Goal: Information Seeking & Learning: Check status

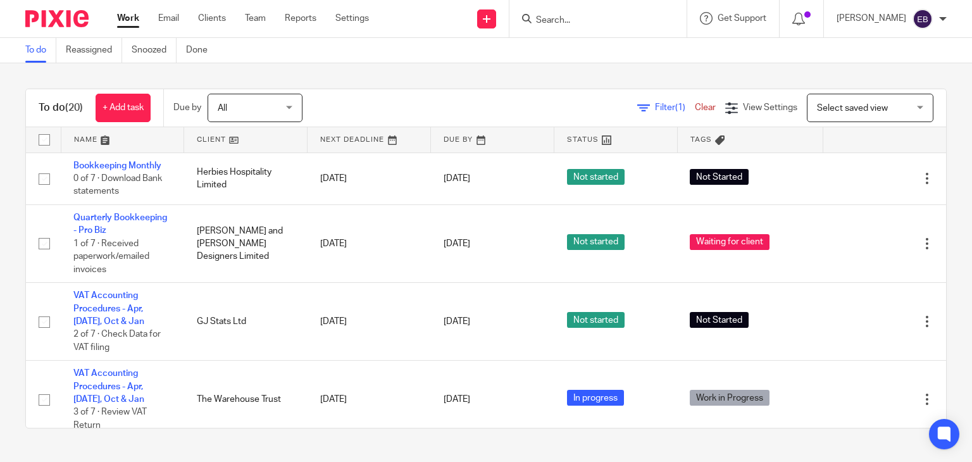
click at [596, 18] on input "Search" at bounding box center [592, 20] width 114 height 11
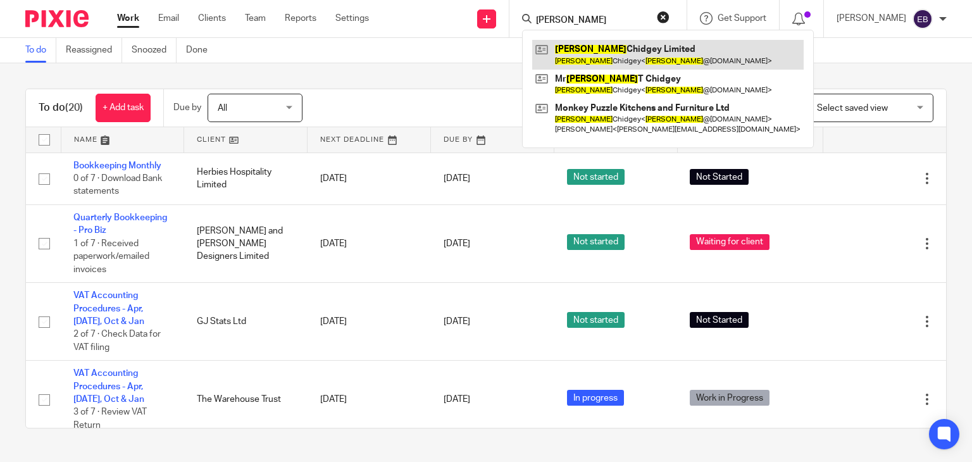
type input "jed"
click at [612, 59] on link at bounding box center [668, 54] width 272 height 29
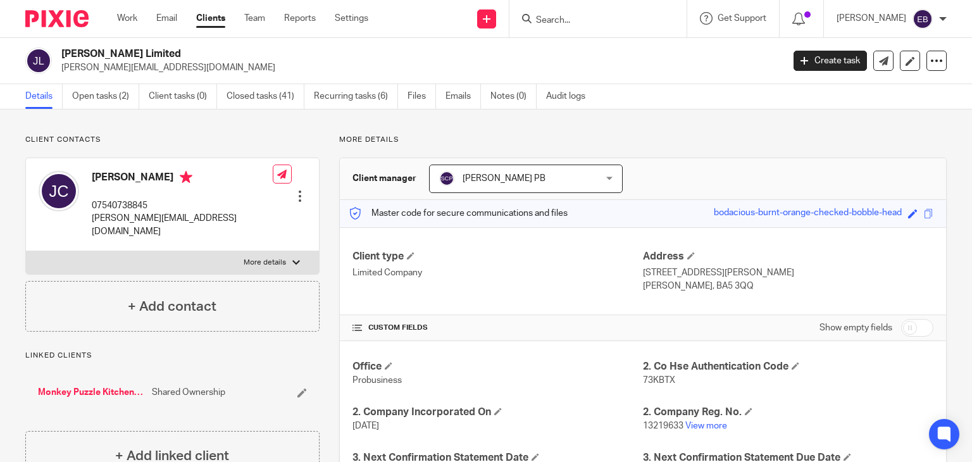
click at [725, 132] on div "Client contacts Jed Chidgey 07540738845 jed@monkeypuzzle.org.uk Edit contact Cr…" at bounding box center [486, 426] width 972 height 634
click at [458, 106] on link "Emails" at bounding box center [463, 96] width 35 height 25
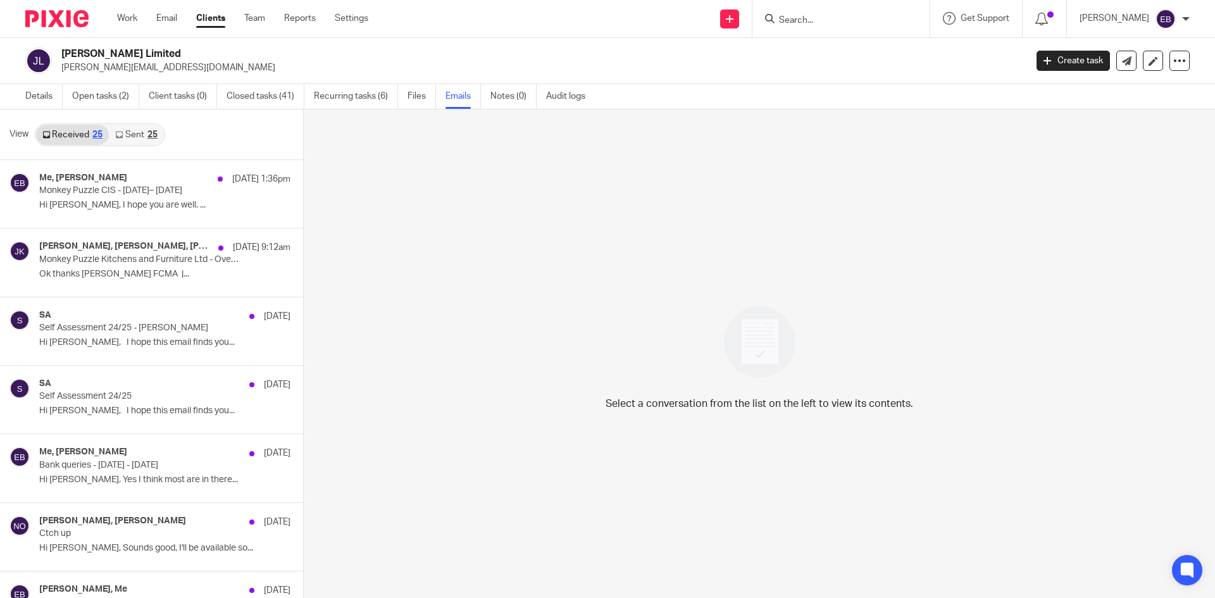
click at [139, 137] on link "Sent 25" at bounding box center [136, 135] width 54 height 20
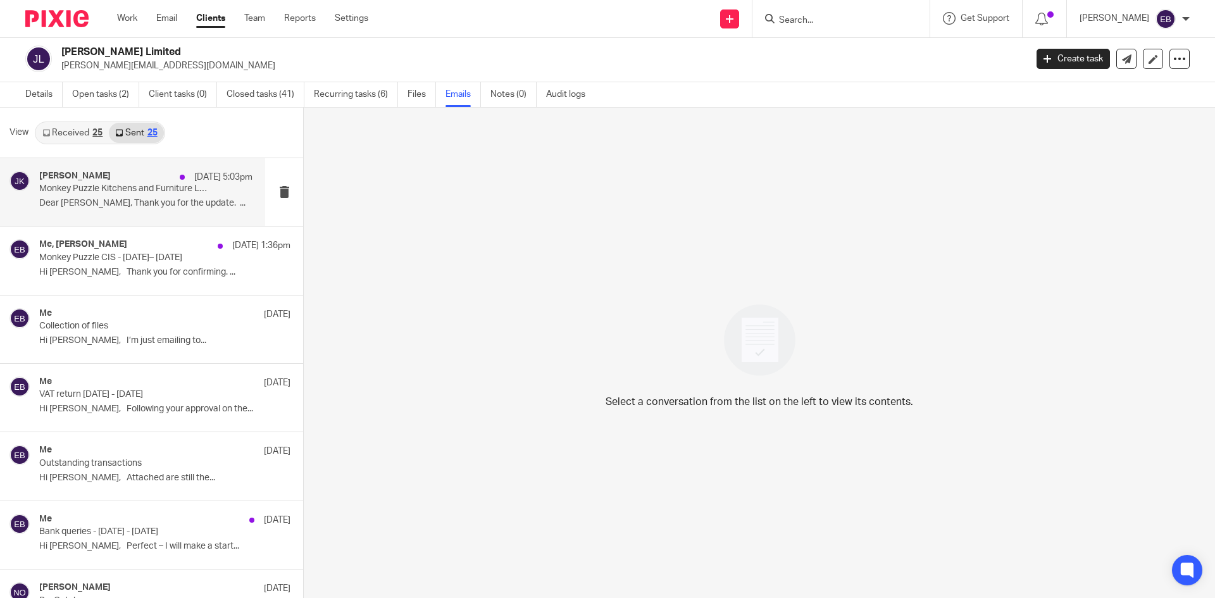
click at [152, 207] on p "Dear Jed, Thank you for the update. ..." at bounding box center [145, 203] width 213 height 11
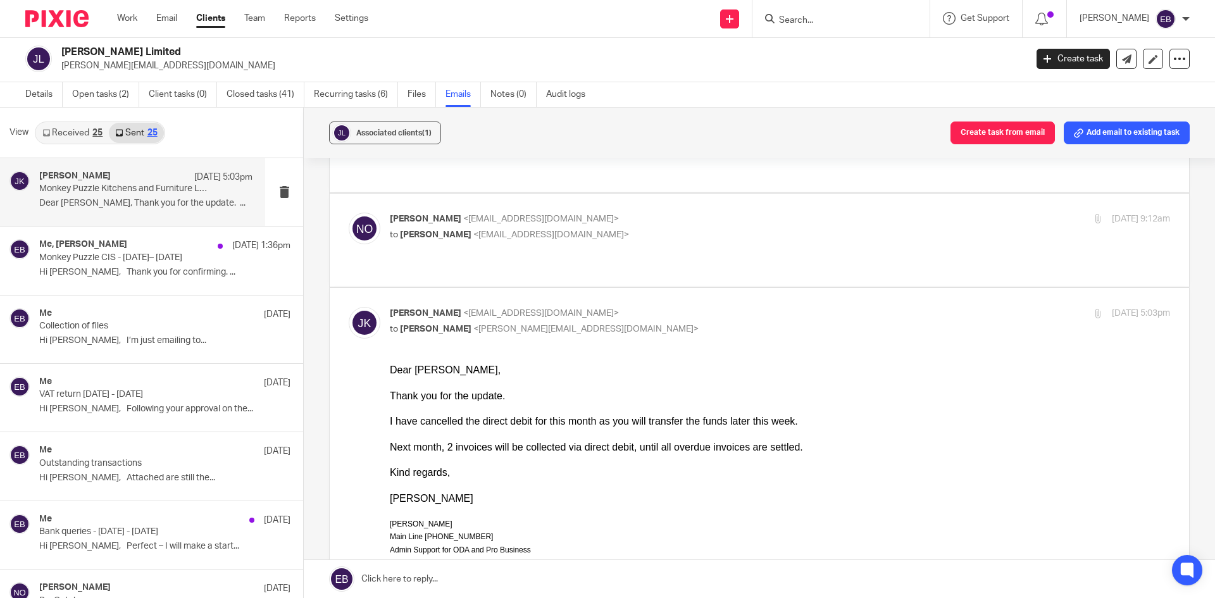
scroll to position [506, 0]
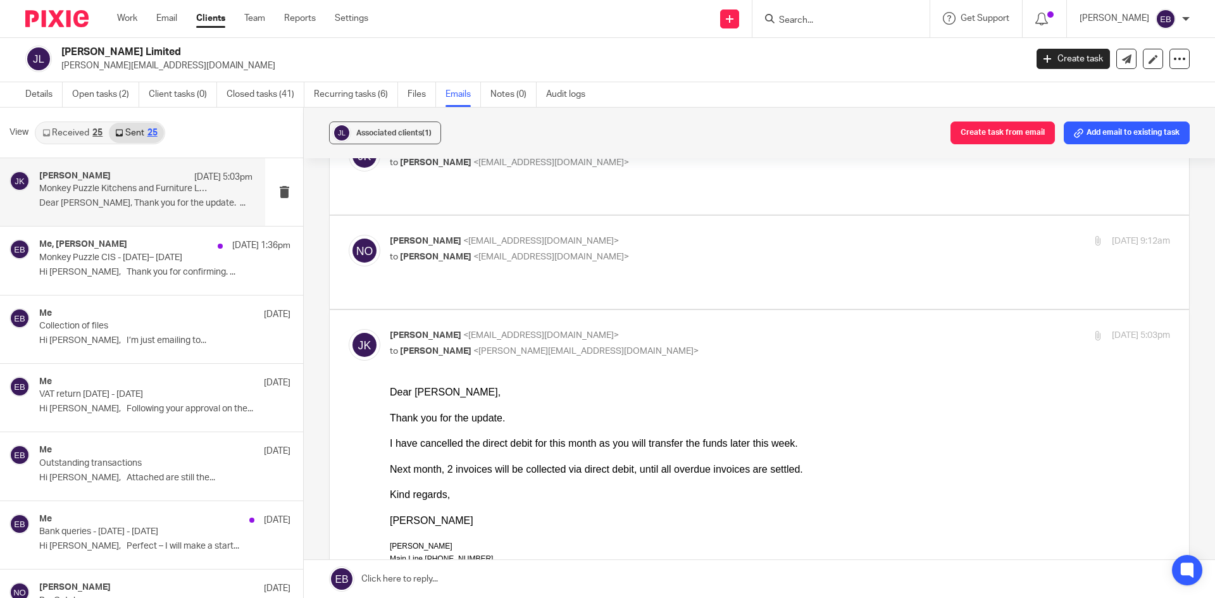
click at [504, 212] on p "Niall O'Driscoll <niallodriscoll@probusinessuk.com>" at bounding box center [650, 241] width 520 height 13
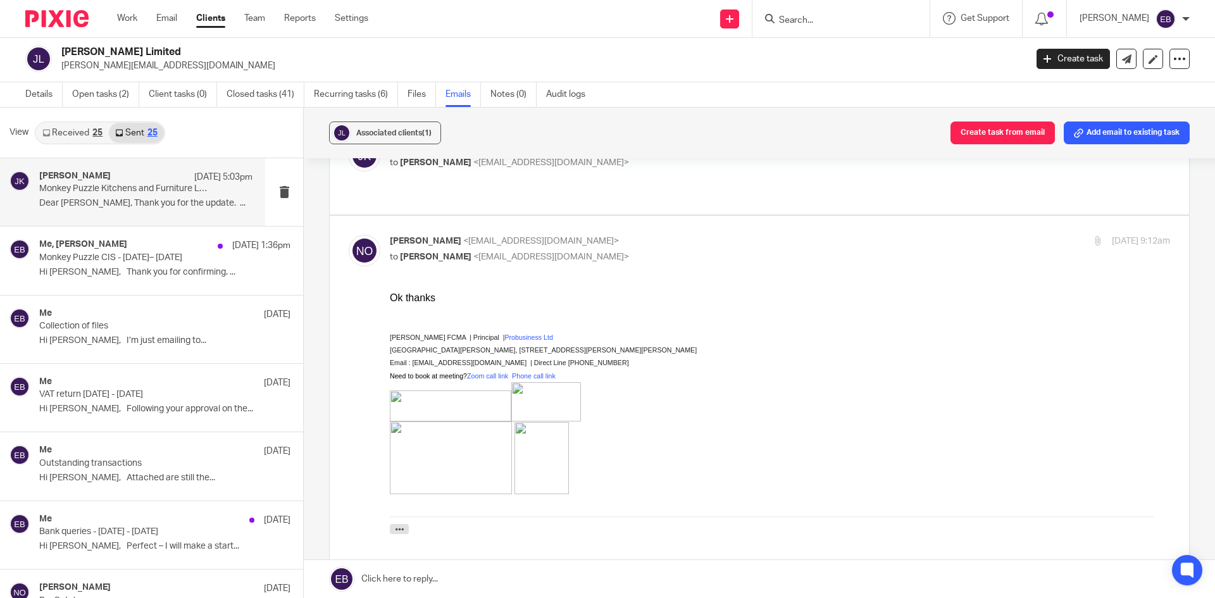
scroll to position [0, 0]
click at [504, 212] on p "Niall O'Driscoll <niallodriscoll@probusinessuk.com>" at bounding box center [650, 241] width 520 height 13
checkbox input "false"
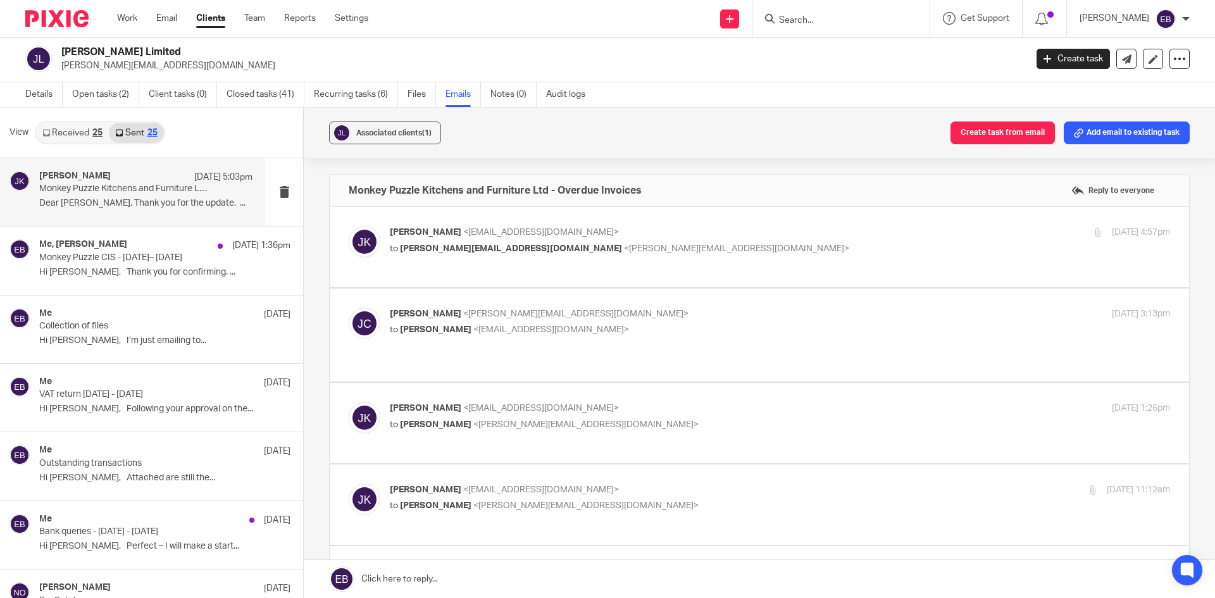
click at [504, 212] on div "Johanne Kassardjian <johannekassardjian@probusinessuk.com> to jed@monkeypuzzle.…" at bounding box center [650, 240] width 520 height 29
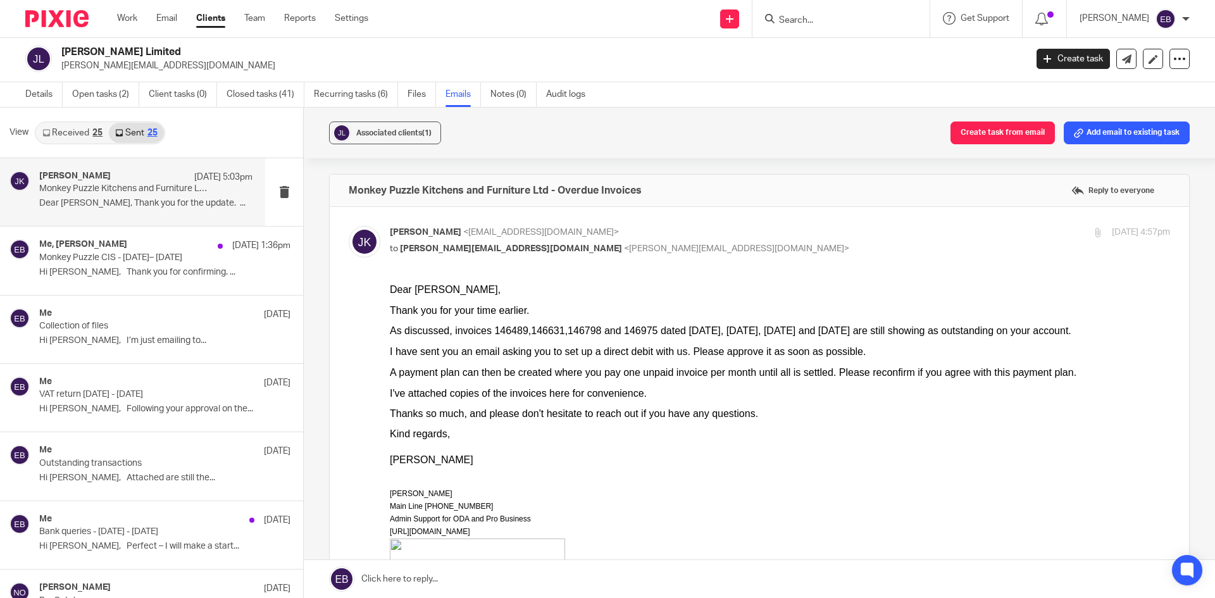
click at [504, 212] on p "Johanne Kassardjian <johannekassardjian@probusinessuk.com>" at bounding box center [650, 232] width 520 height 13
checkbox input "false"
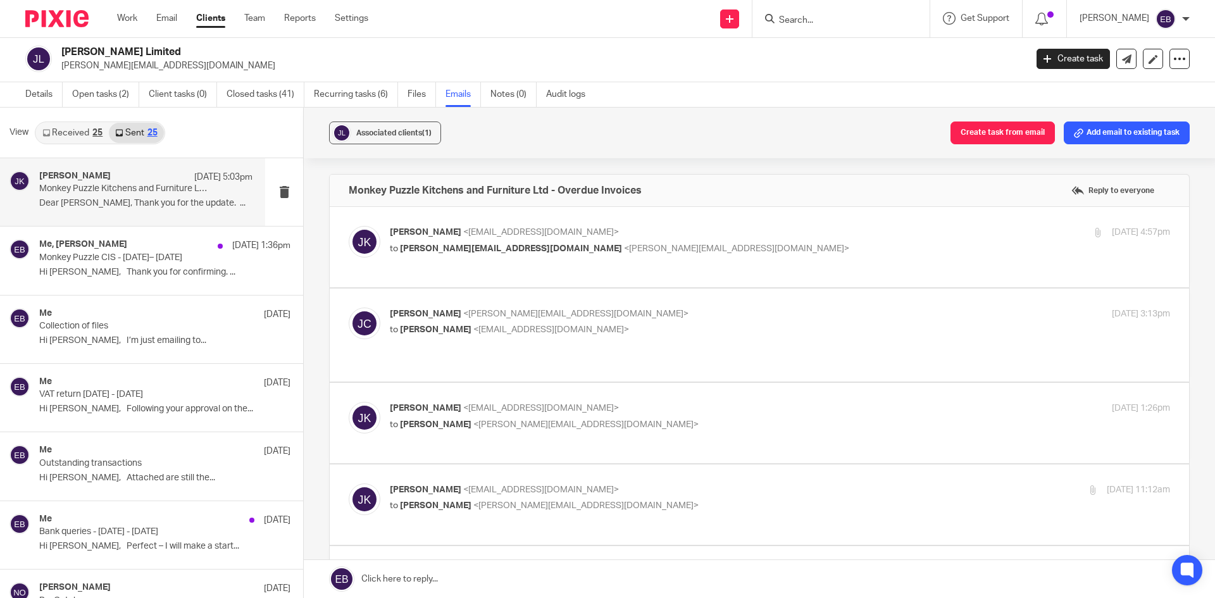
scroll to position [63, 0]
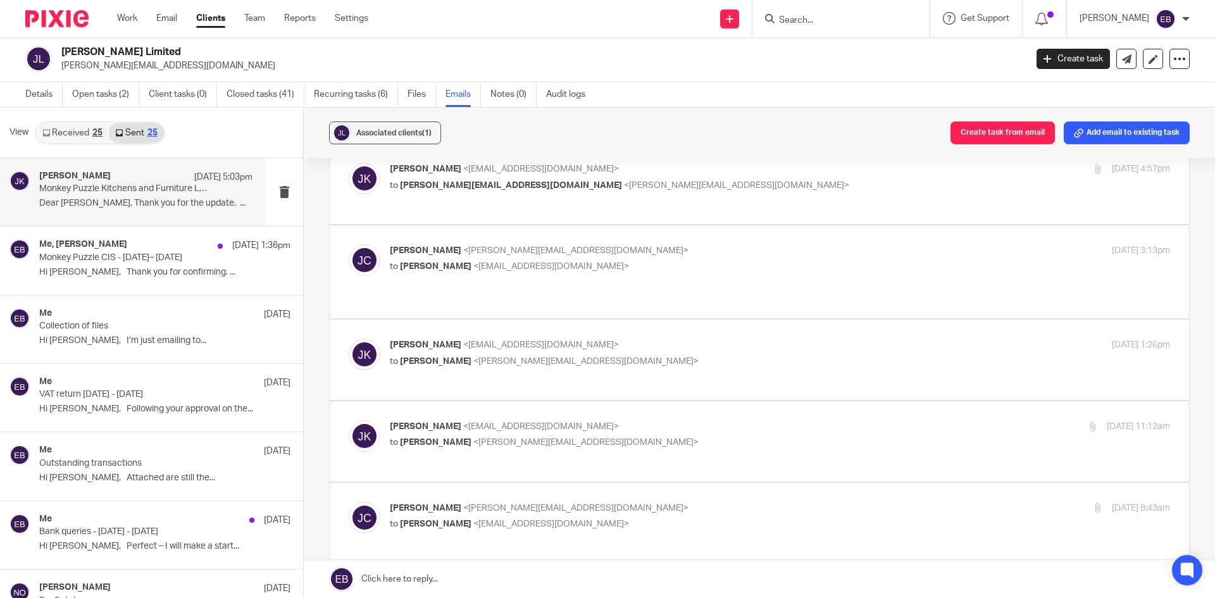
click at [504, 212] on label at bounding box center [760, 271] width 860 height 93
click at [349, 212] on input "checkbox" at bounding box center [348, 244] width 1 height 1
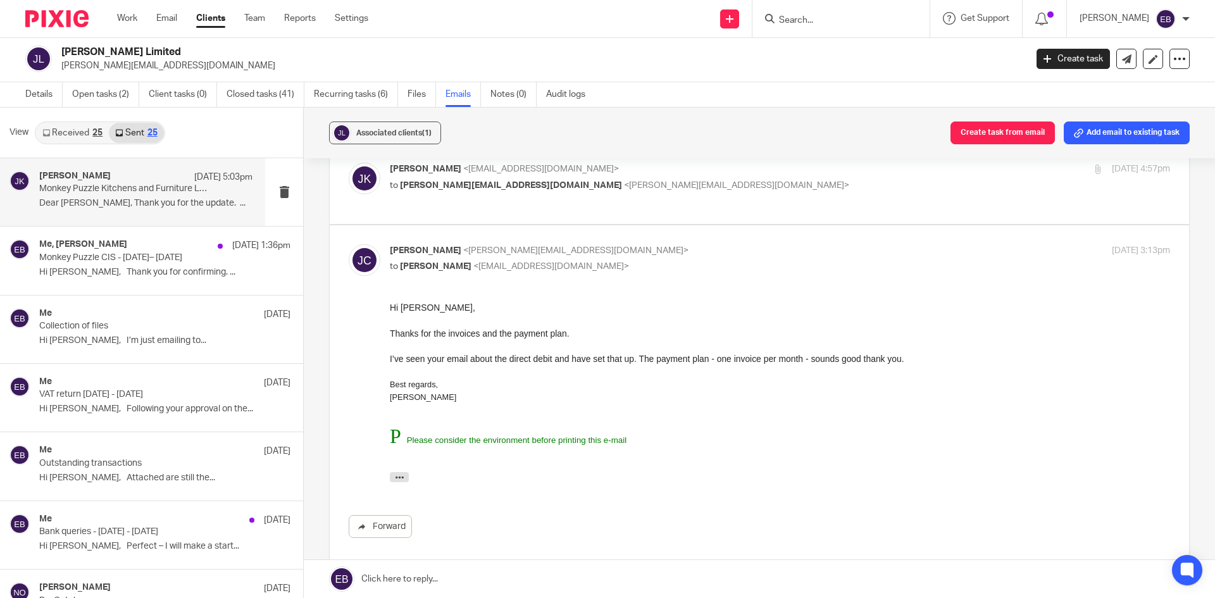
click at [504, 212] on p "Jed Chidgey <jed@monkeypuzzle.org.uk>" at bounding box center [650, 250] width 520 height 13
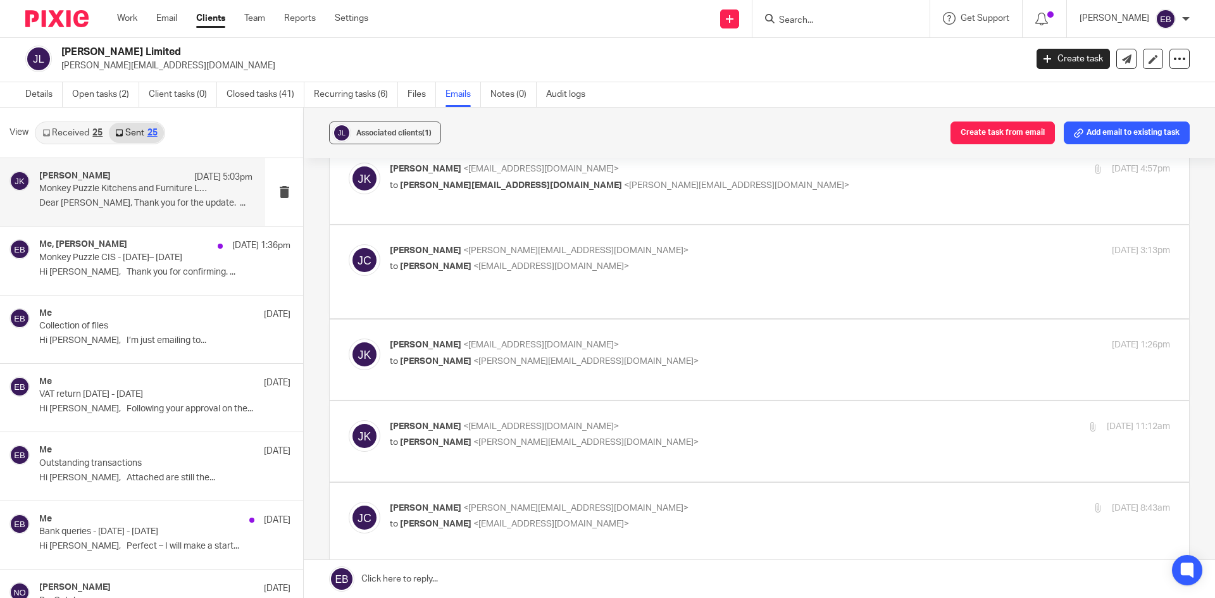
click at [504, 212] on p "Jed Chidgey <jed@monkeypuzzle.org.uk>" at bounding box center [650, 250] width 520 height 13
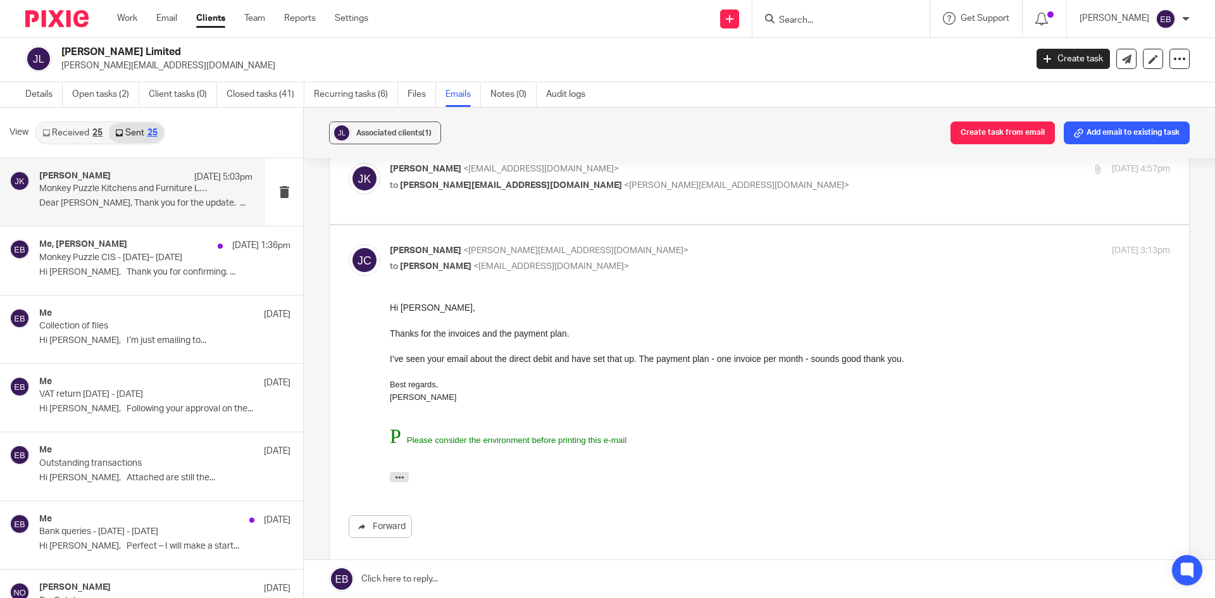
scroll to position [0, 0]
click at [504, 212] on label at bounding box center [760, 403] width 860 height 356
click at [349, 212] on input "checkbox" at bounding box center [348, 244] width 1 height 1
checkbox input "false"
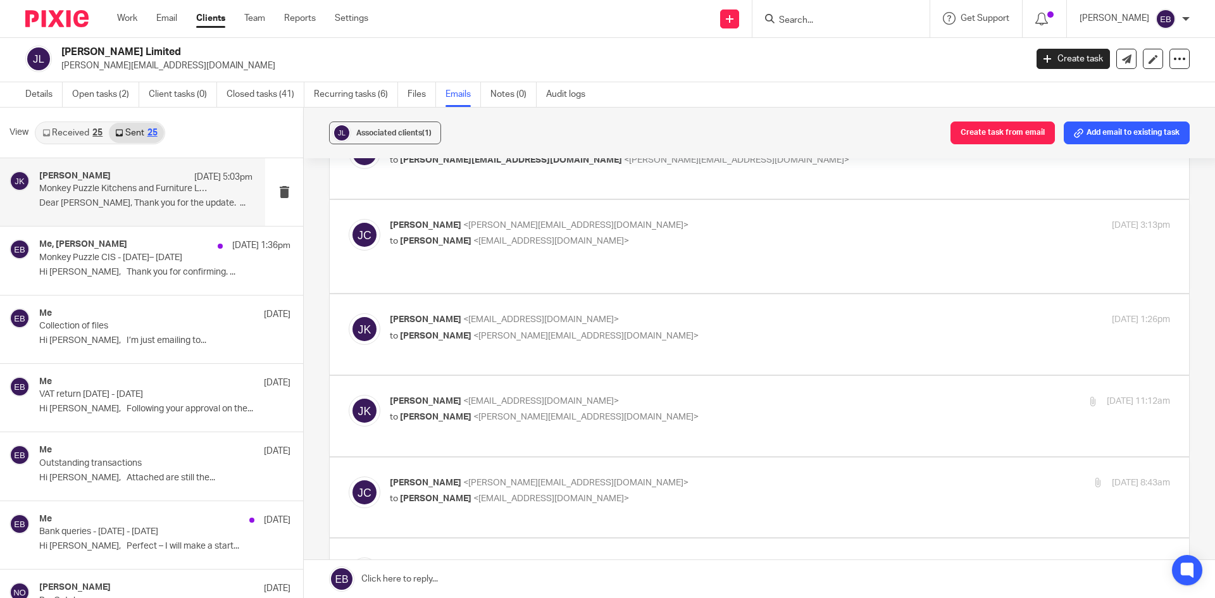
scroll to position [127, 0]
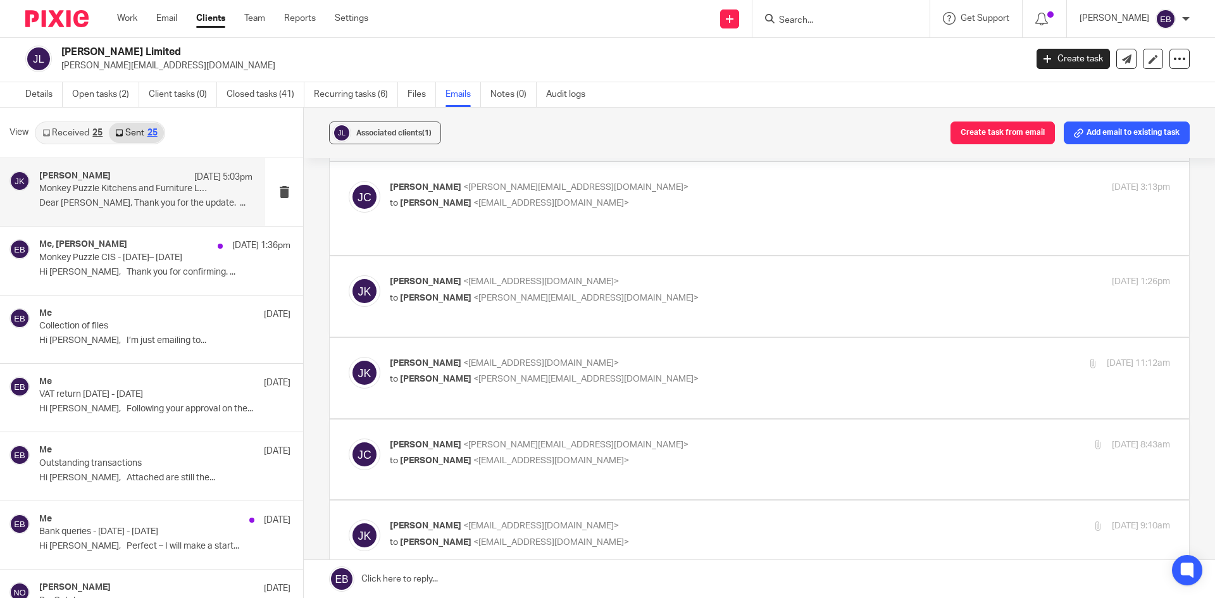
click at [504, 212] on label at bounding box center [760, 296] width 860 height 80
click at [349, 212] on input "checkbox" at bounding box center [348, 275] width 1 height 1
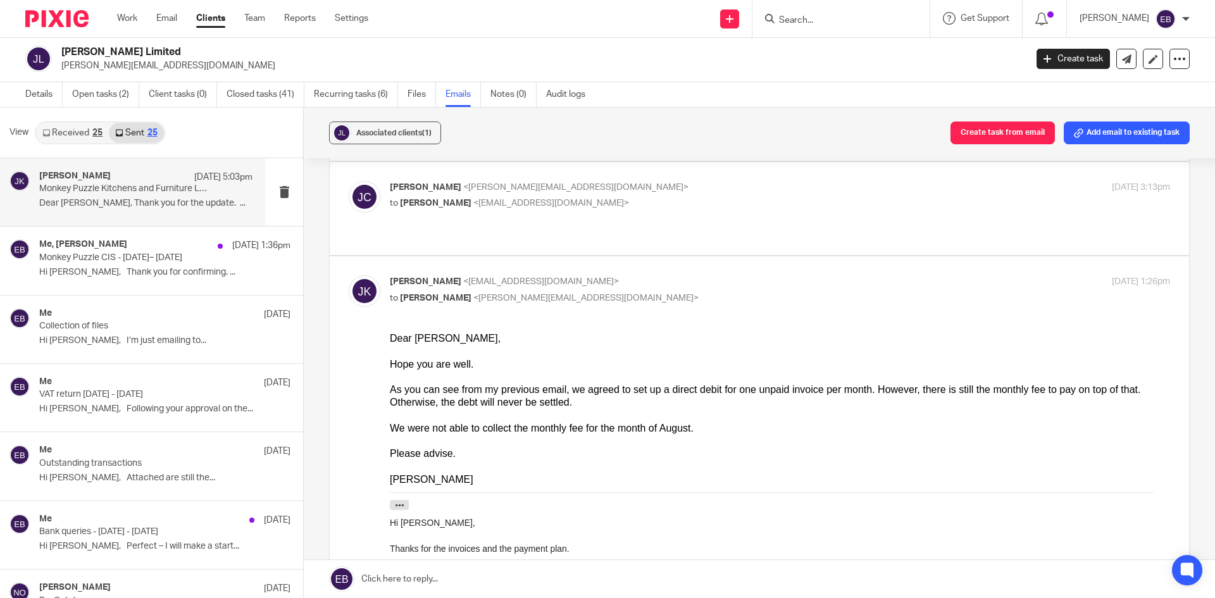
scroll to position [190, 0]
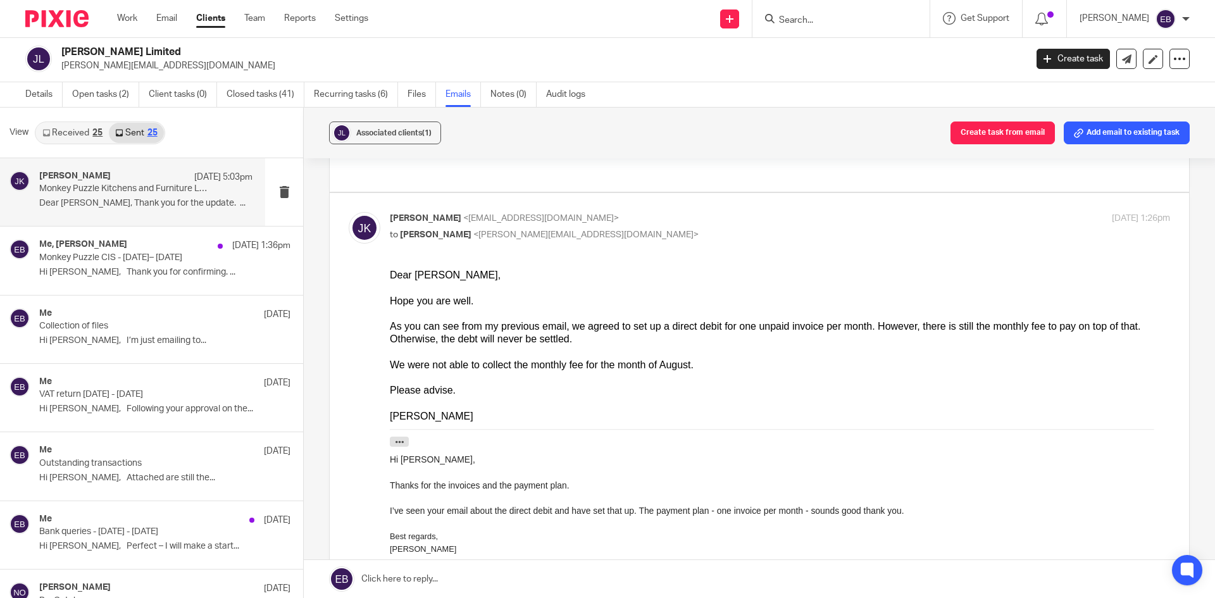
click at [504, 212] on div "Johanne Kassardjian <johannekassardjian@probusinessuk.com> to Jed Chidgey <jed@…" at bounding box center [650, 226] width 520 height 29
checkbox input "false"
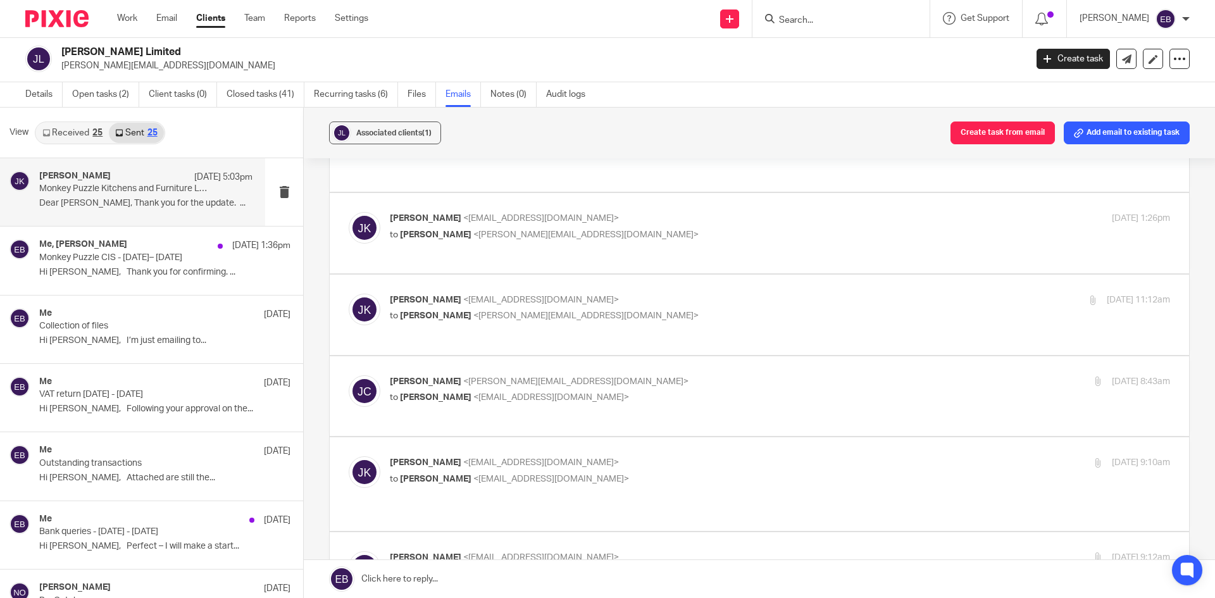
click at [504, 212] on div "Johanne Kassardjian <johannekassardjian@probusinessuk.com> to Jed Chidgey <jed@…" at bounding box center [780, 310] width 780 height 32
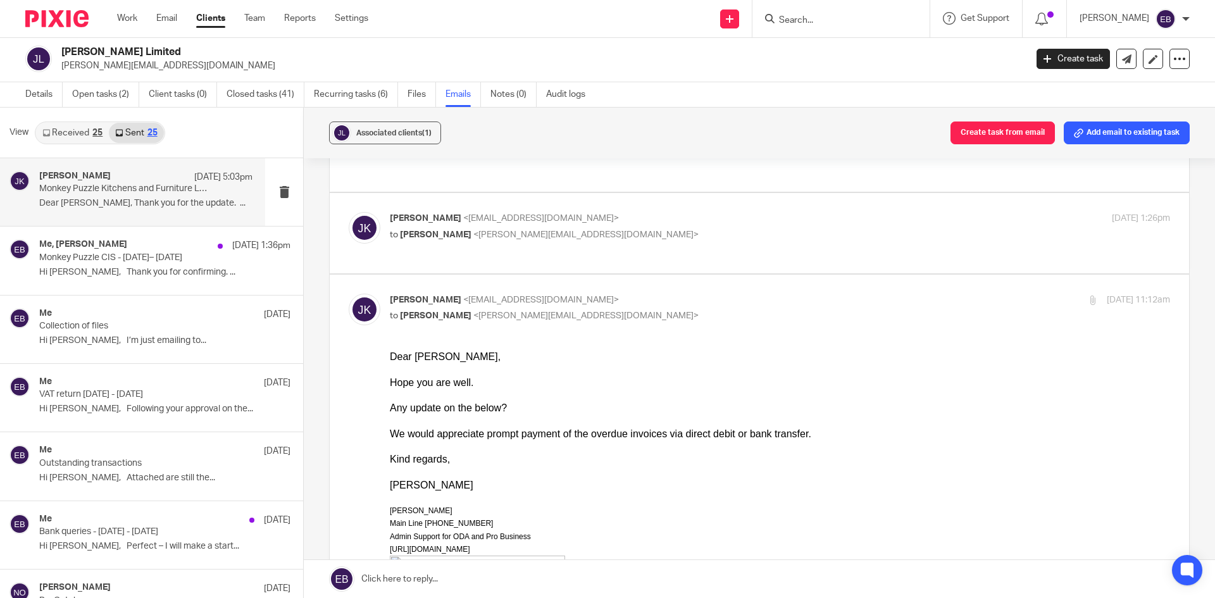
scroll to position [0, 0]
click at [504, 212] on p "Johanne Kassardjian <johannekassardjian@probusinessuk.com>" at bounding box center [650, 300] width 520 height 13
checkbox input "false"
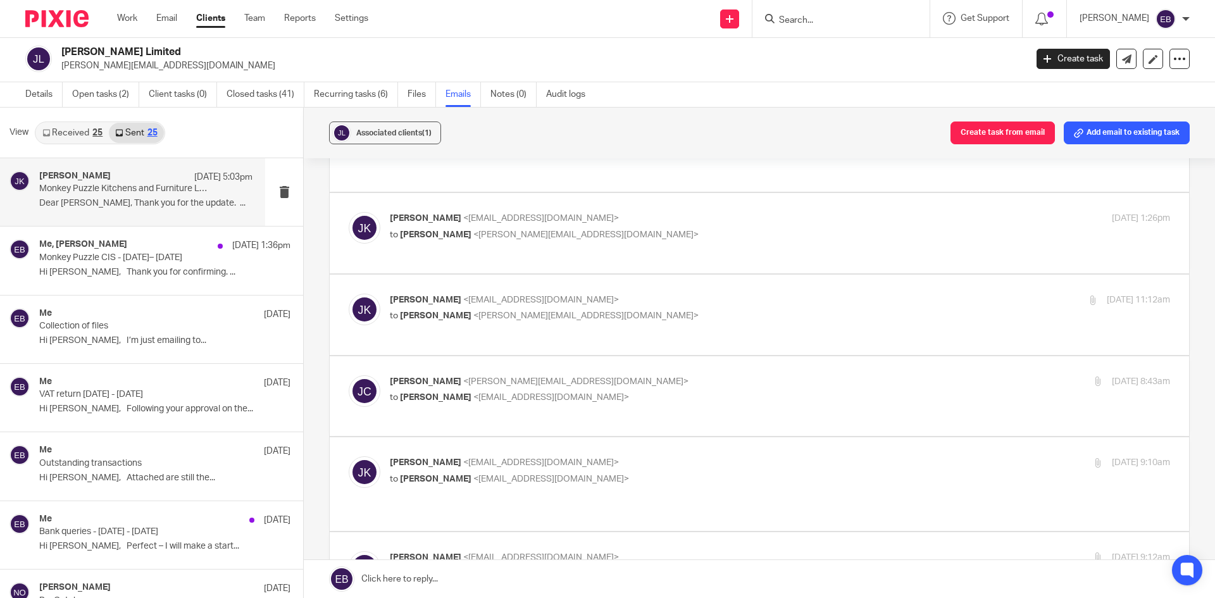
scroll to position [253, 0]
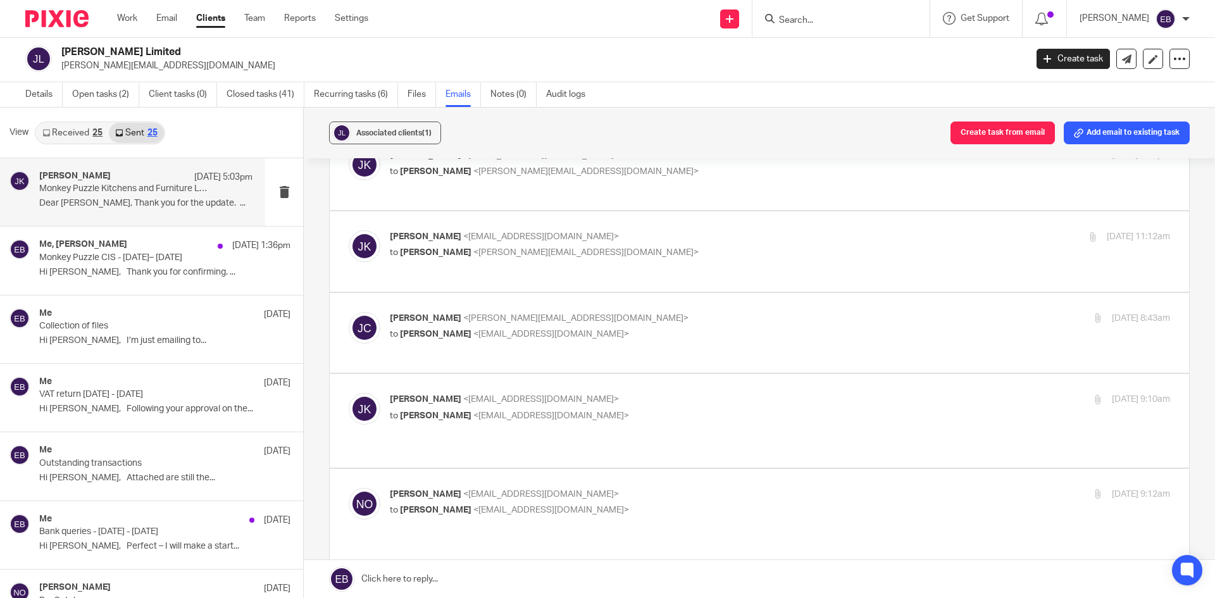
click at [504, 212] on label at bounding box center [760, 333] width 860 height 80
click at [349, 212] on input "checkbox" at bounding box center [348, 311] width 1 height 1
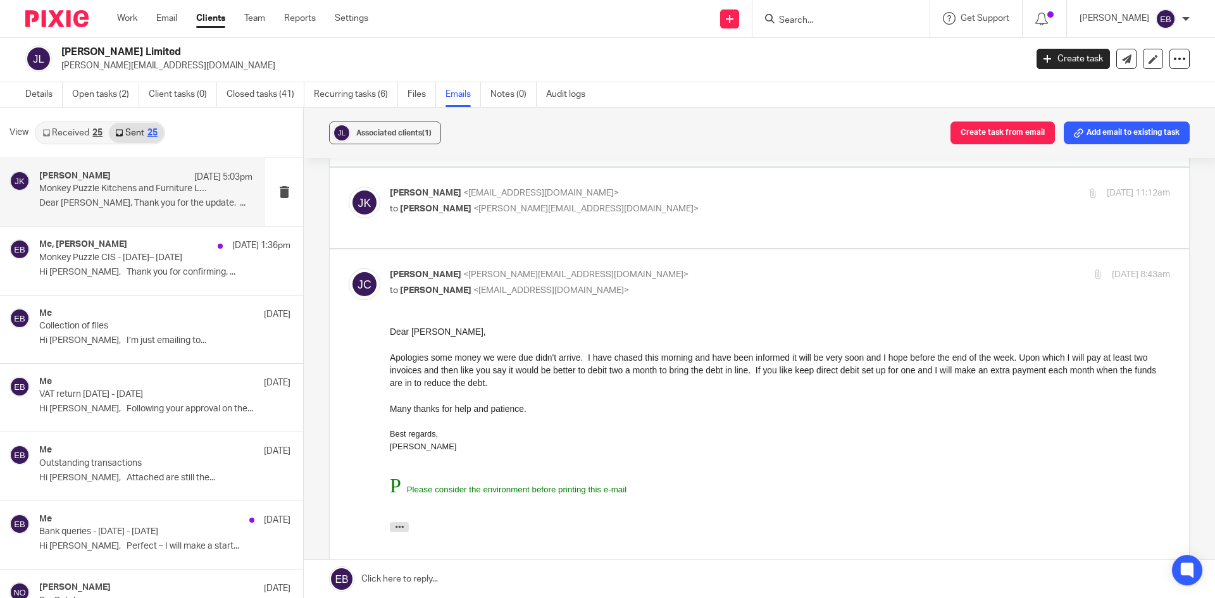
scroll to position [316, 0]
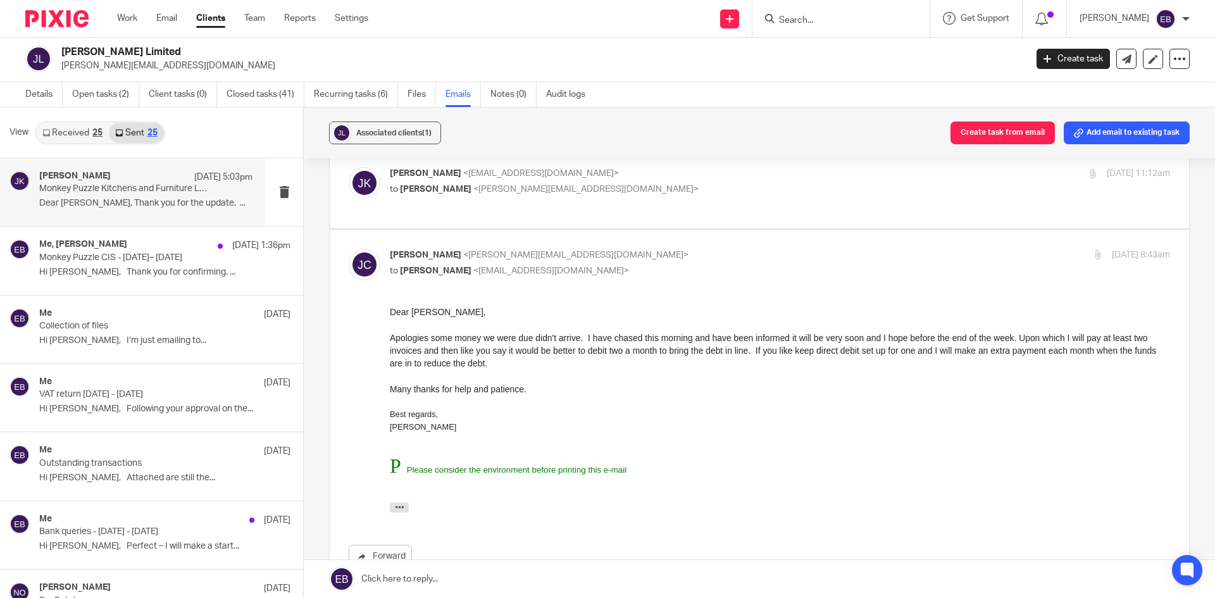
click at [504, 212] on div "Jed Chidgey <jed@monkeypuzzle.org.uk> to Johanne Kassardjian <johannekassardjia…" at bounding box center [650, 263] width 520 height 29
checkbox input "false"
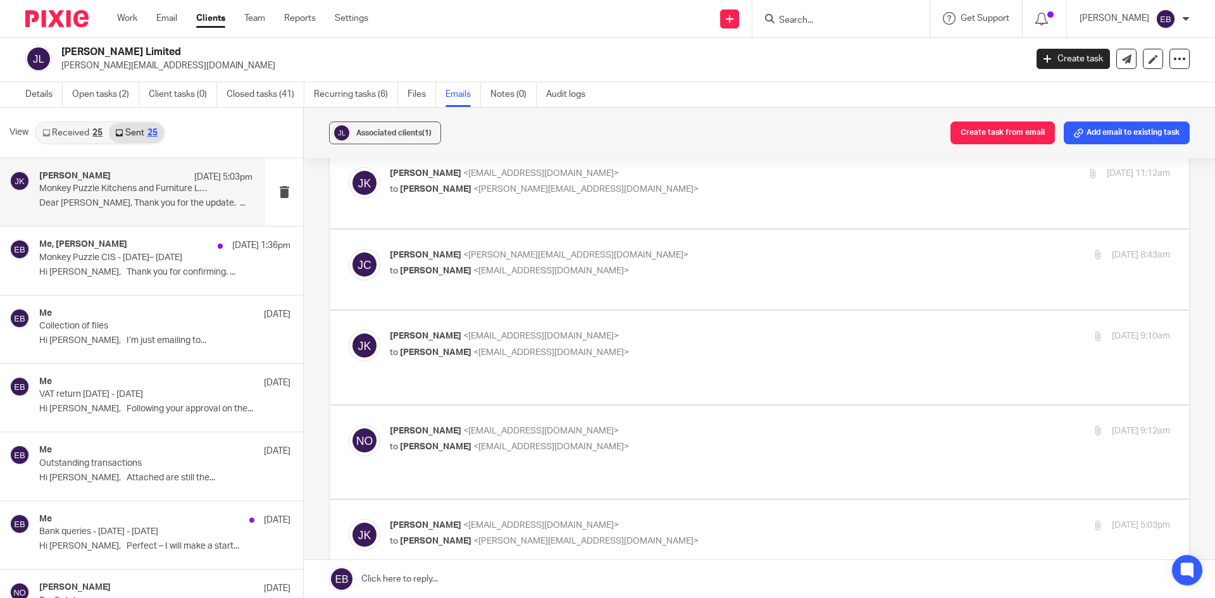
click at [504, 212] on label at bounding box center [760, 357] width 860 height 93
click at [349, 212] on input "checkbox" at bounding box center [348, 329] width 1 height 1
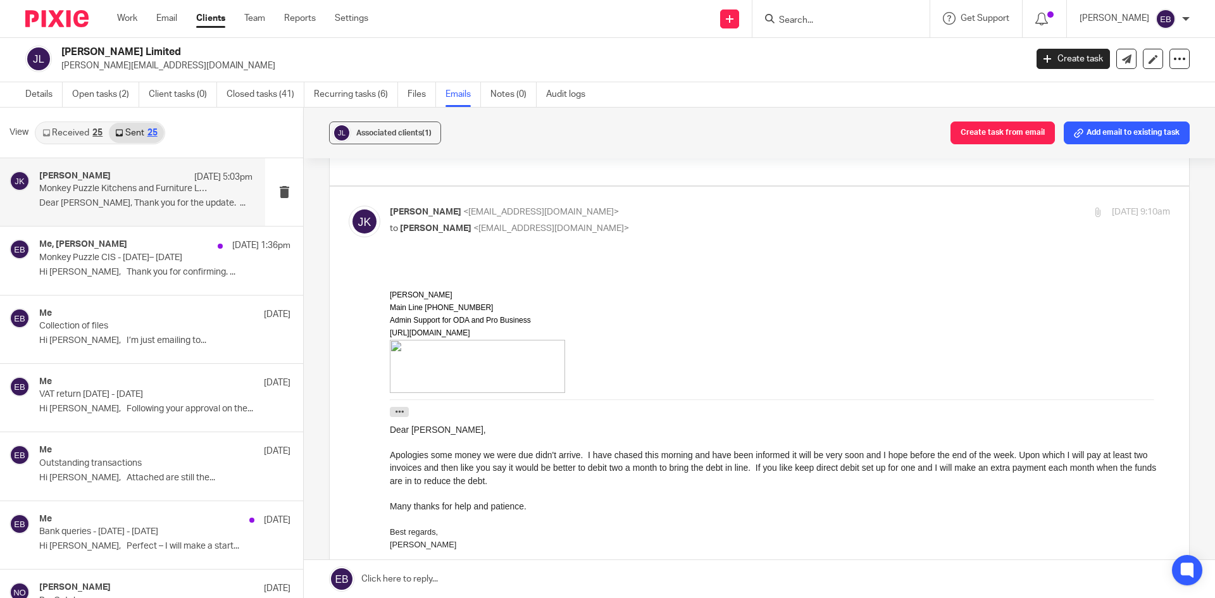
scroll to position [443, 0]
click at [504, 212] on p "to Niall O'Driscoll <niallodriscoll@probusinessuk.com>" at bounding box center [650, 226] width 520 height 13
checkbox input "false"
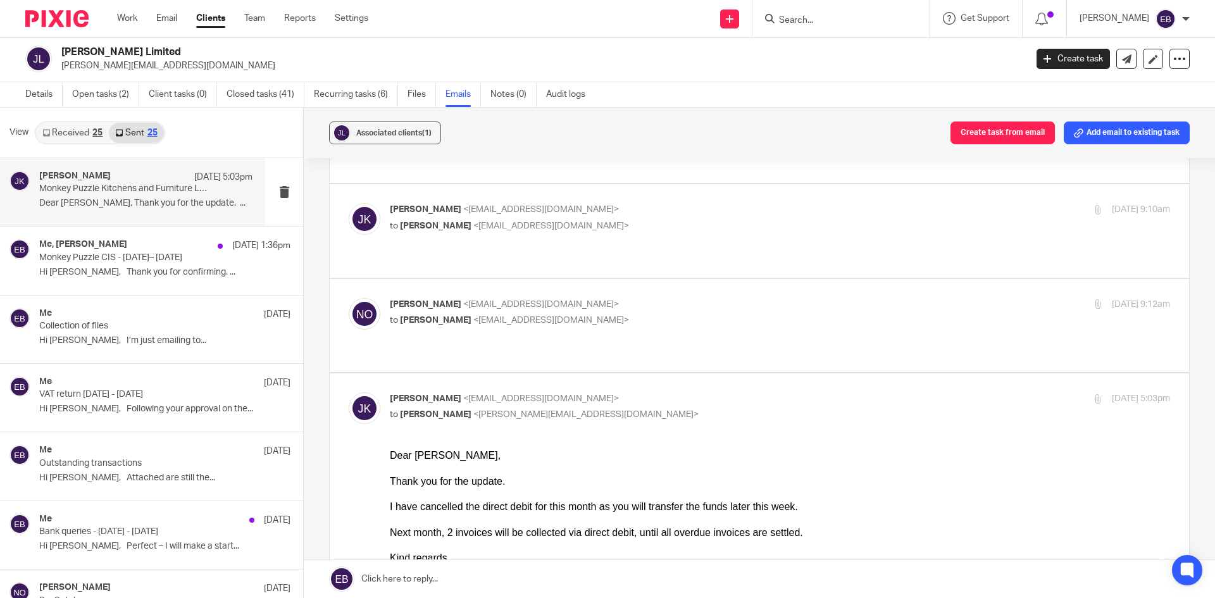
click at [504, 212] on p "Niall O'Driscoll <niallodriscoll@probusinessuk.com>" at bounding box center [650, 304] width 520 height 13
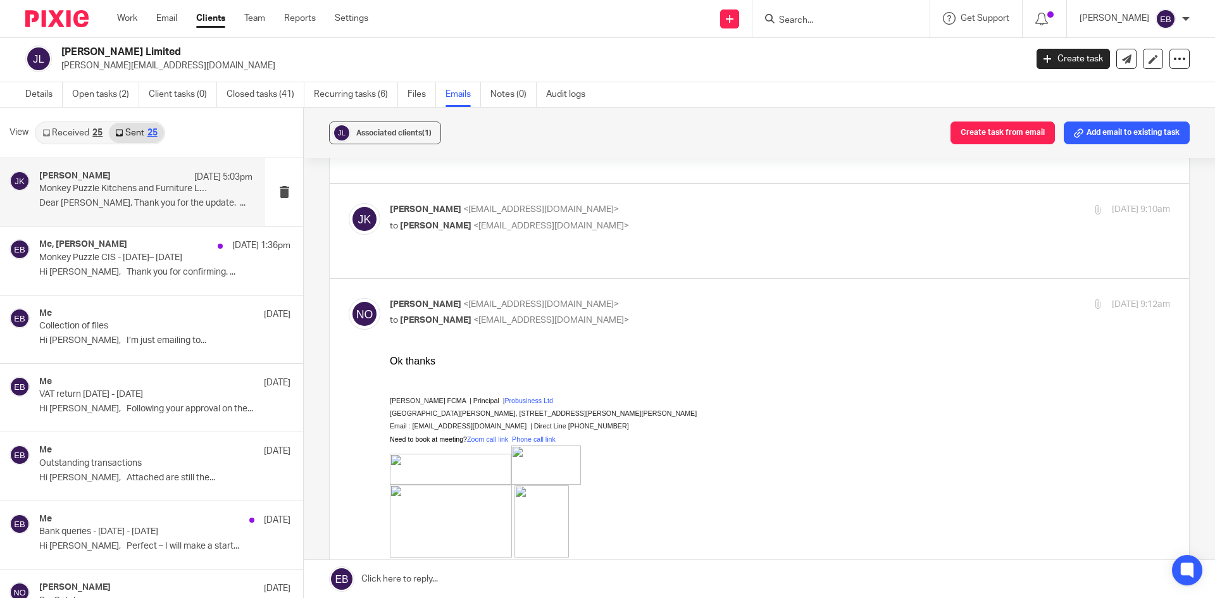
scroll to position [0, 0]
click at [504, 212] on p "Niall O'Driscoll <niallodriscoll@probusinessuk.com>" at bounding box center [650, 304] width 520 height 13
checkbox input "false"
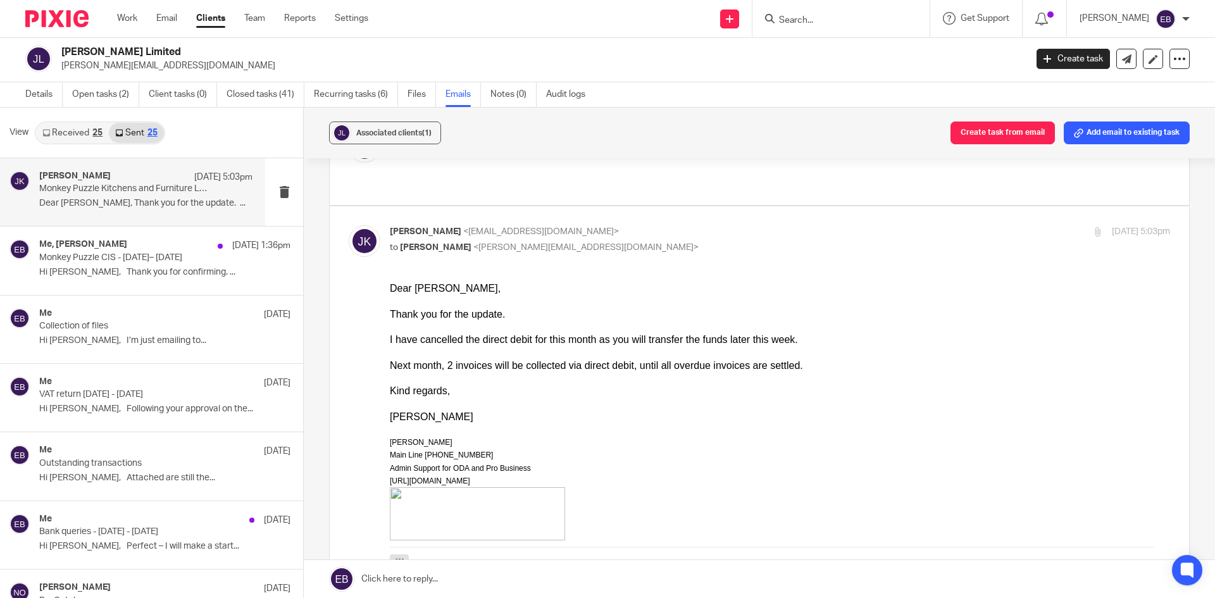
scroll to position [633, 0]
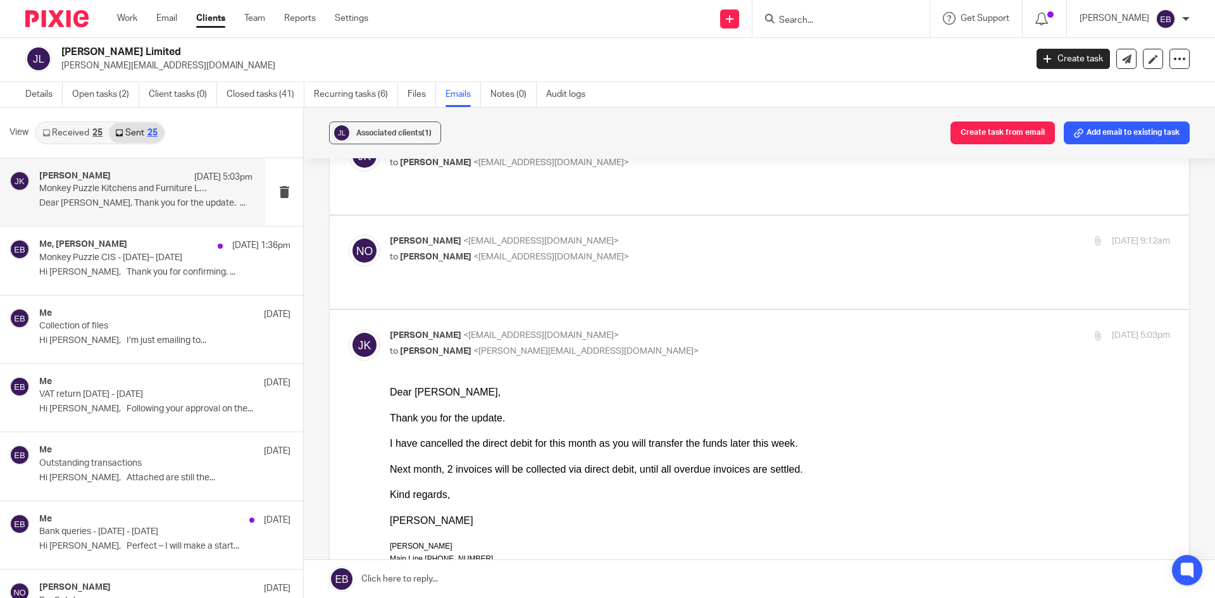
click at [504, 212] on p "to Jed Chidgey <jed@monkeypuzzle.org.uk>" at bounding box center [650, 351] width 520 height 13
checkbox input "false"
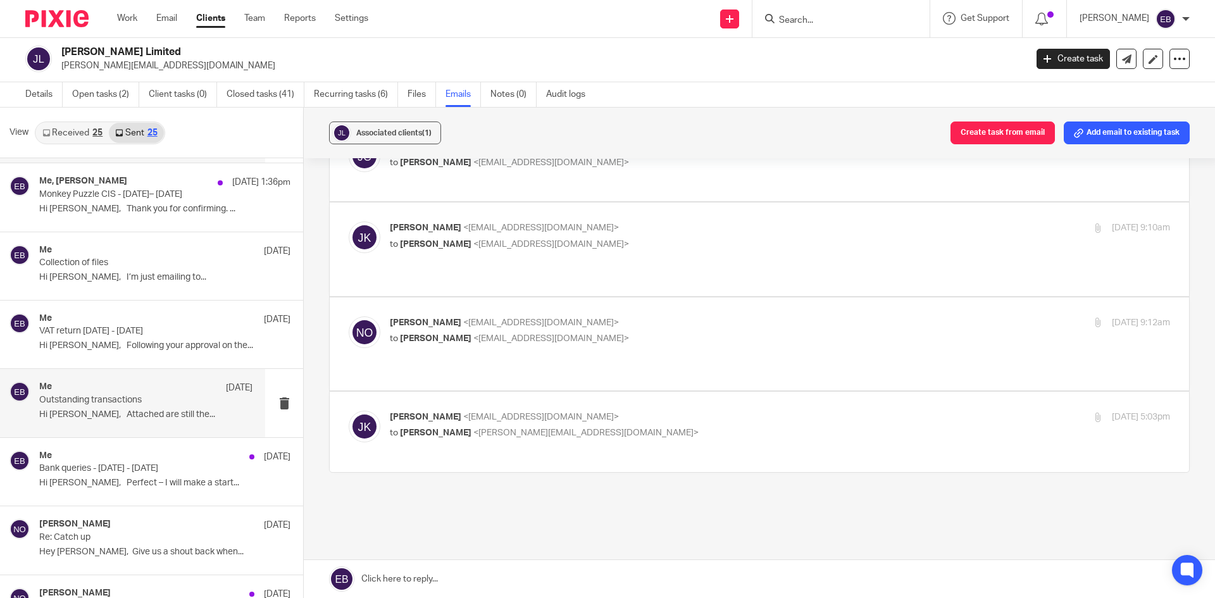
scroll to position [127, 0]
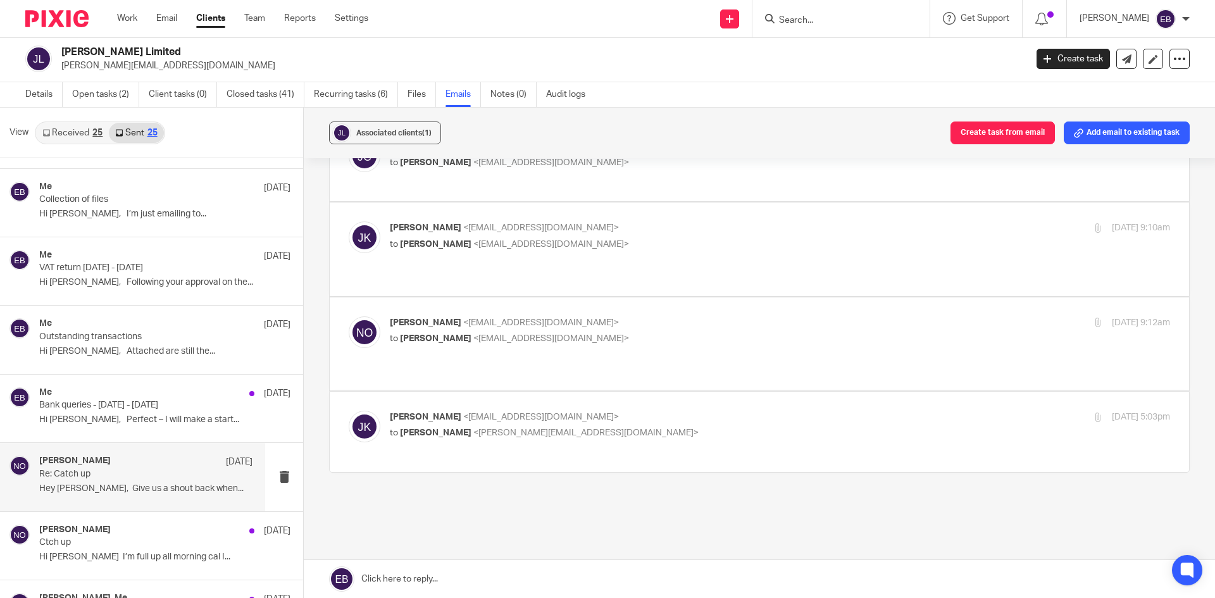
drag, startPoint x: 153, startPoint y: 486, endPoint x: 167, endPoint y: 487, distance: 14.6
click at [154, 212] on p "Hey Jed, Give us a shout back when..." at bounding box center [145, 489] width 213 height 11
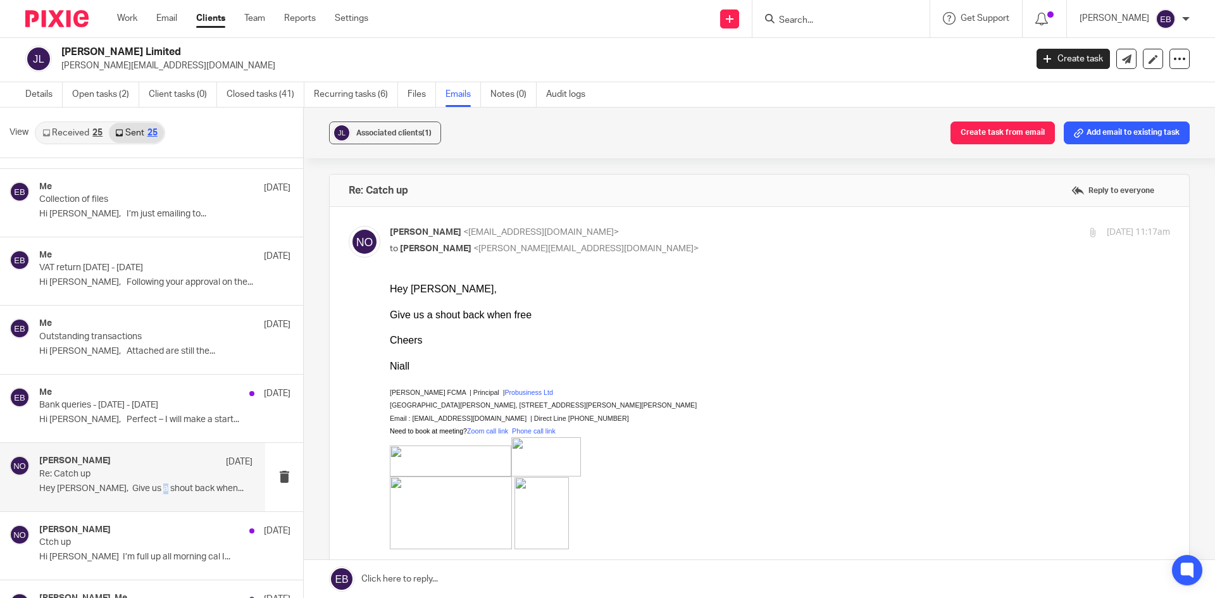
scroll to position [0, 0]
click at [504, 212] on div "Niall O'Driscoll <niallodriscoll@probusinessuk.com> to Jed Chidgey <jed@monkeyp…" at bounding box center [650, 240] width 520 height 29
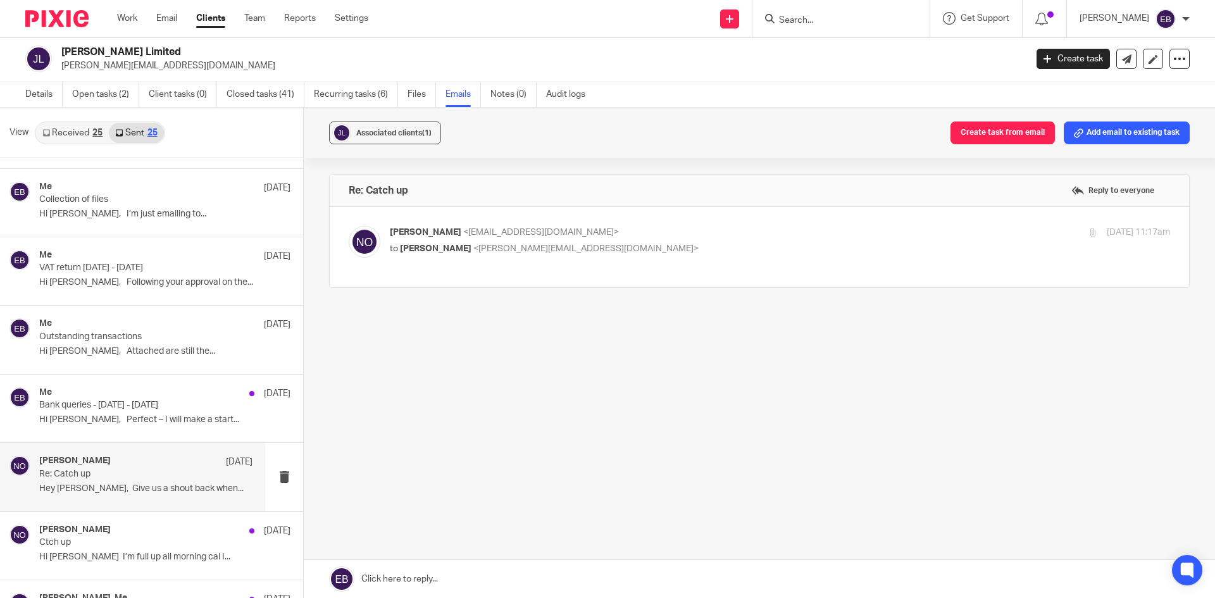
click at [504, 212] on div "Niall O'Driscoll <niallodriscoll@probusinessuk.com> to Jed Chidgey <jed@monkeyp…" at bounding box center [650, 240] width 520 height 29
checkbox input "true"
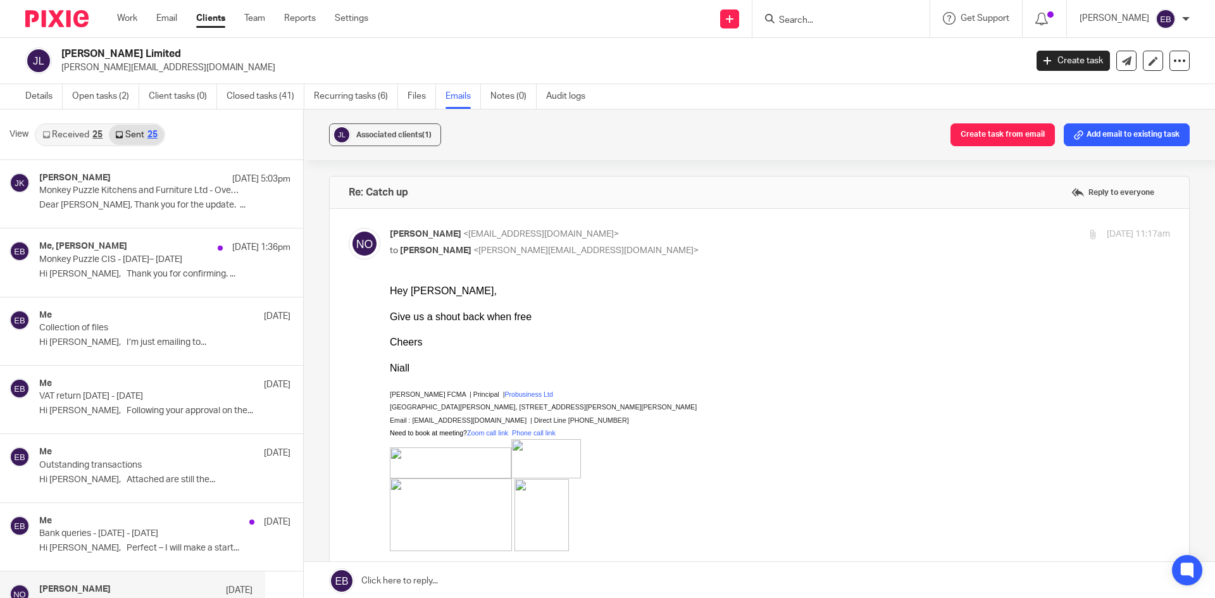
click at [504, 17] on input "Search" at bounding box center [835, 20] width 114 height 11
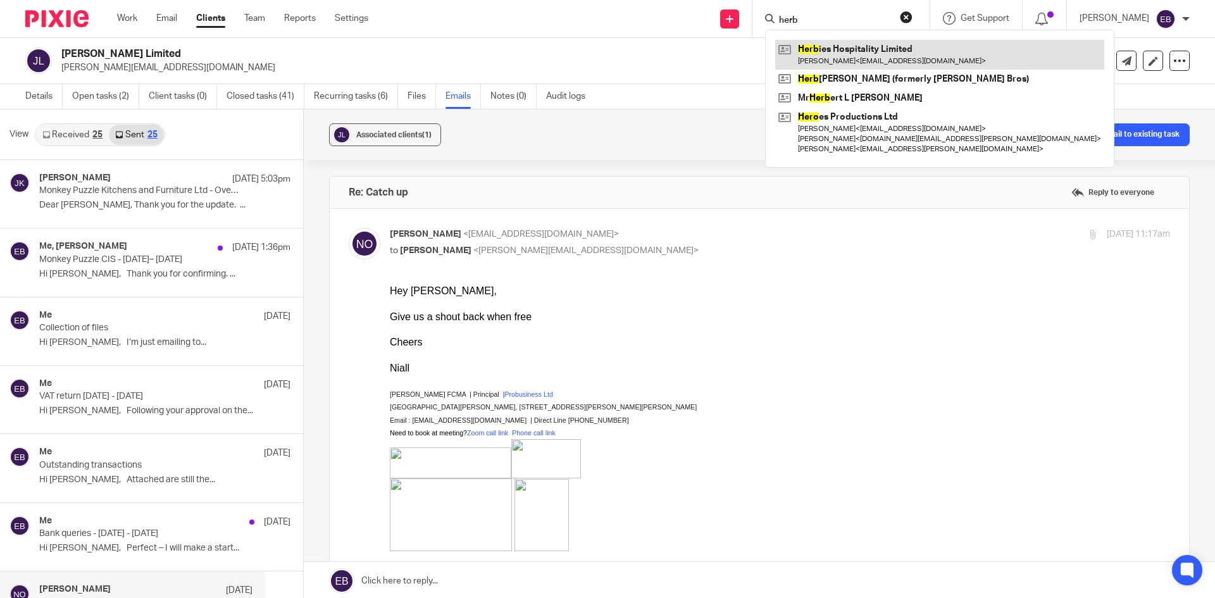
type input "herb"
click at [504, 60] on link at bounding box center [939, 54] width 329 height 29
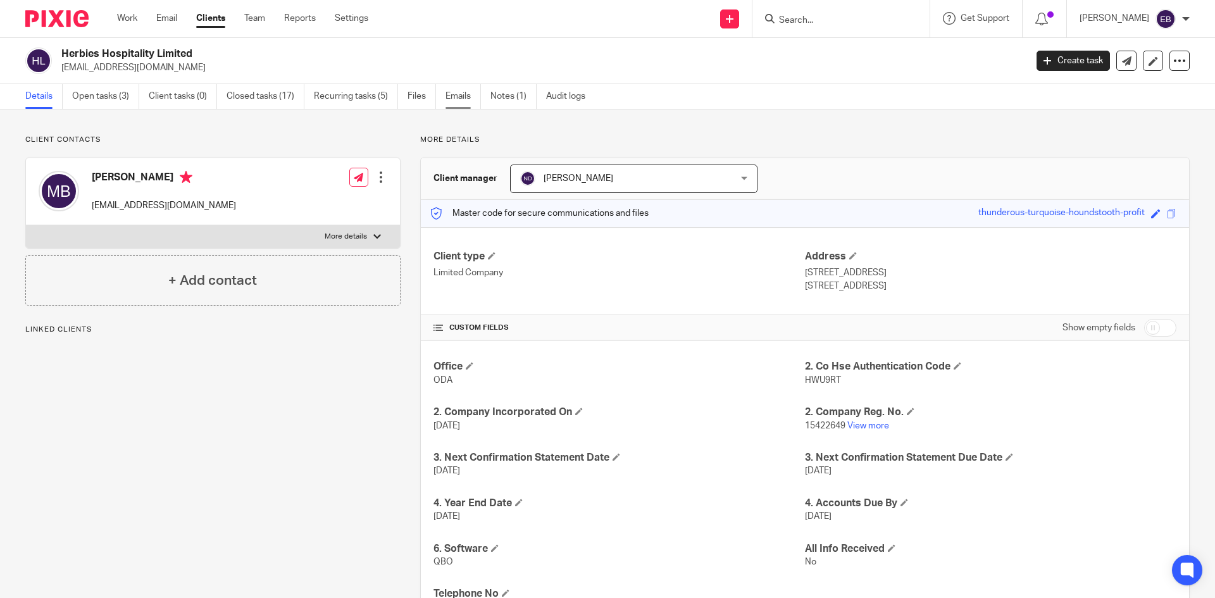
click at [455, 101] on link "Emails" at bounding box center [463, 96] width 35 height 25
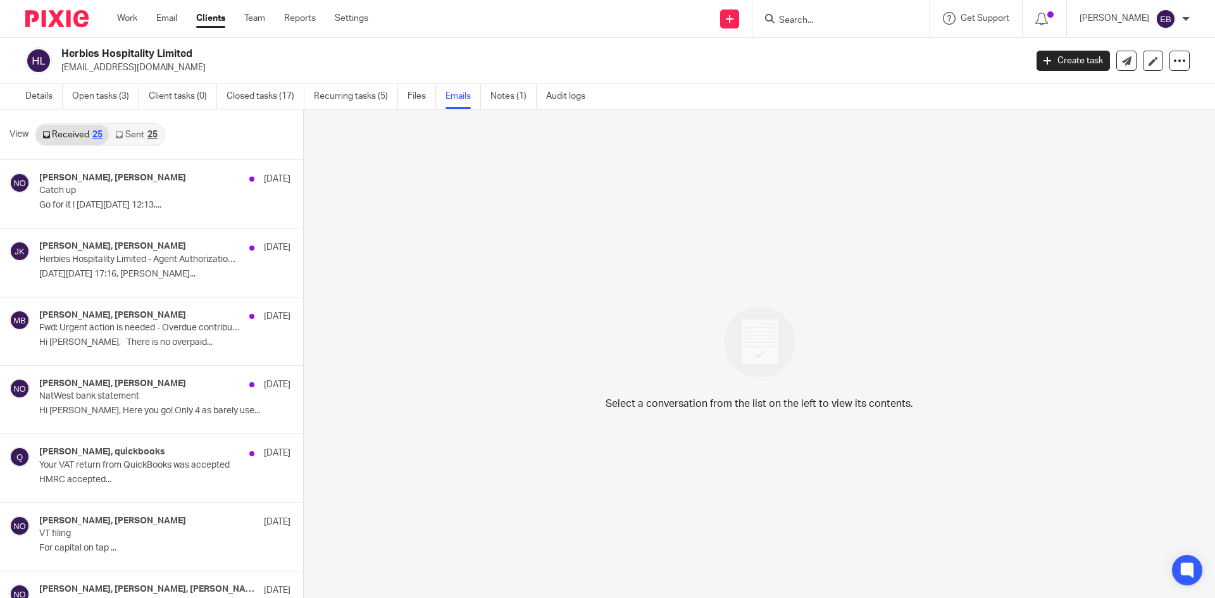
click at [115, 125] on link "Sent 25" at bounding box center [136, 135] width 54 height 20
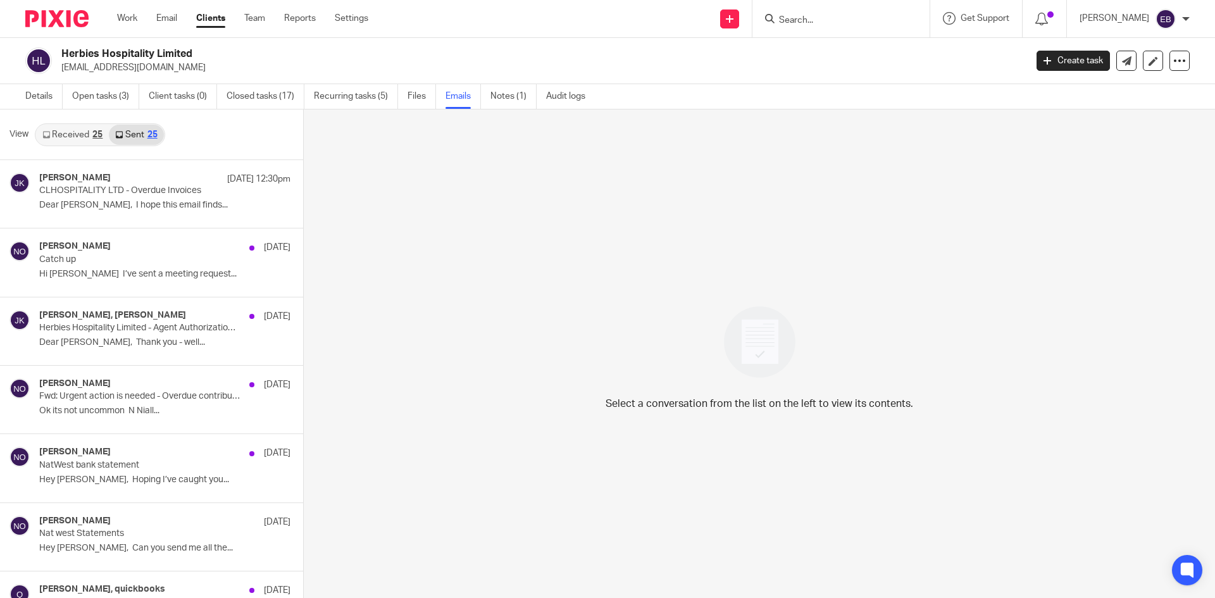
scroll to position [2, 0]
click at [127, 19] on link "Work" at bounding box center [127, 18] width 20 height 13
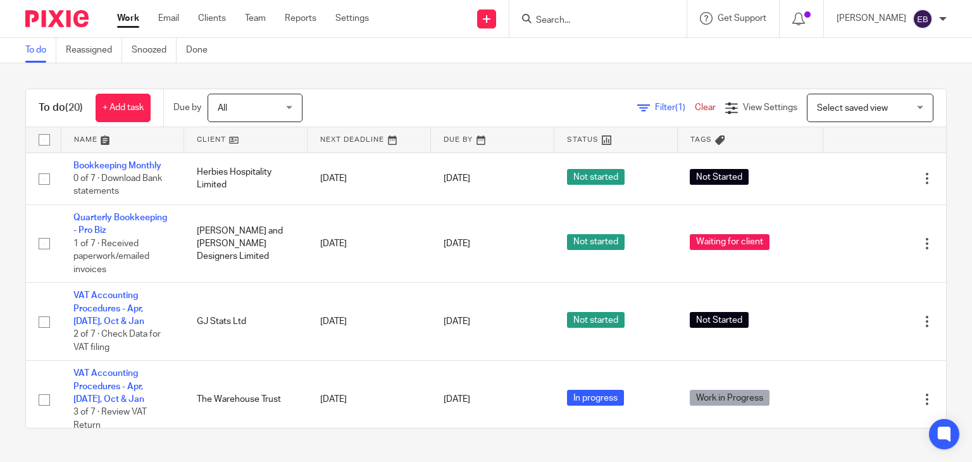
click at [584, 20] on input "Search" at bounding box center [592, 20] width 114 height 11
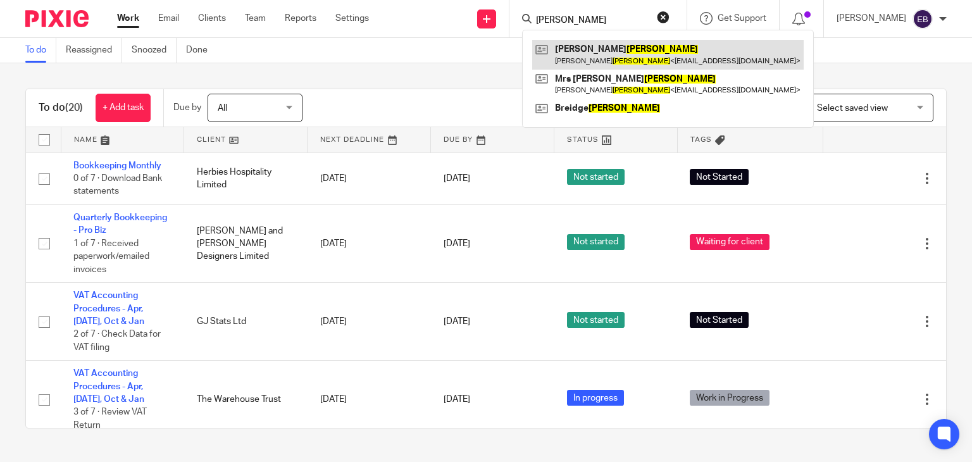
type input "DOYLE"
click at [607, 44] on link at bounding box center [668, 54] width 272 height 29
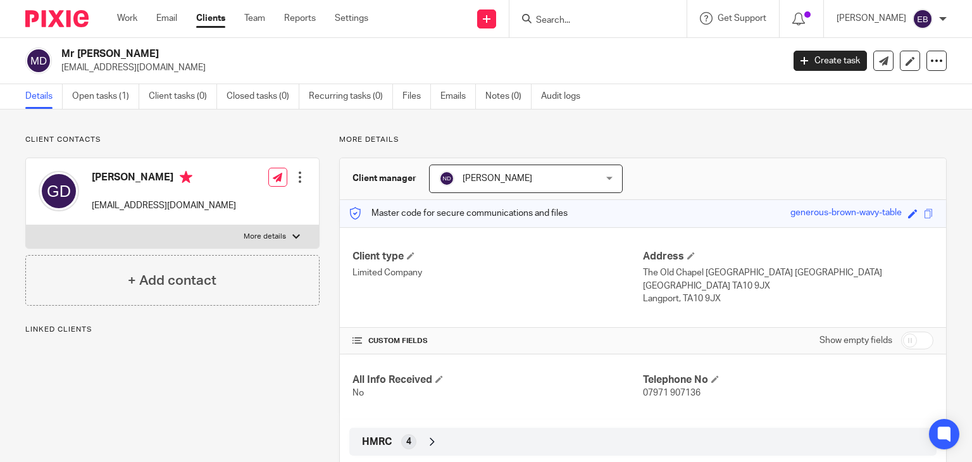
click at [439, 91] on ul "Details Open tasks (1) Client tasks (0) Closed tasks (0) Recurring tasks (0) Fi…" at bounding box center [312, 96] width 574 height 25
click at [450, 94] on link "Emails" at bounding box center [458, 96] width 35 height 25
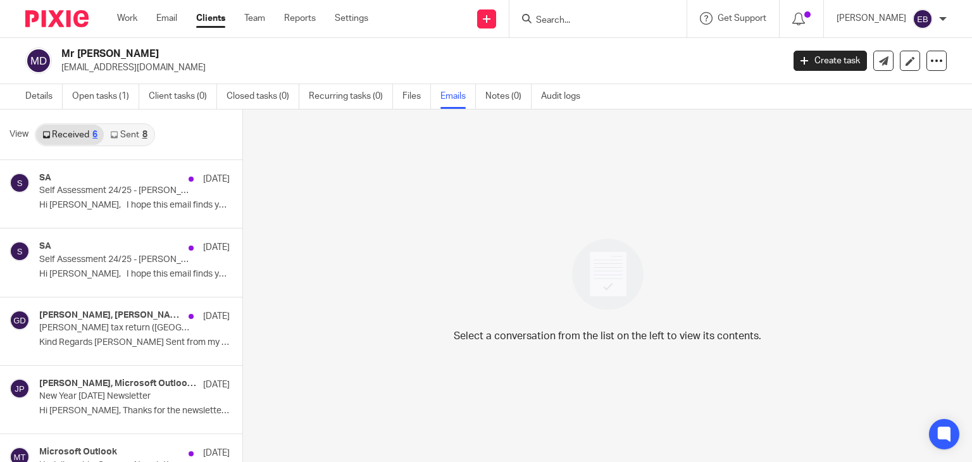
click at [125, 142] on link "Sent 8" at bounding box center [128, 135] width 49 height 20
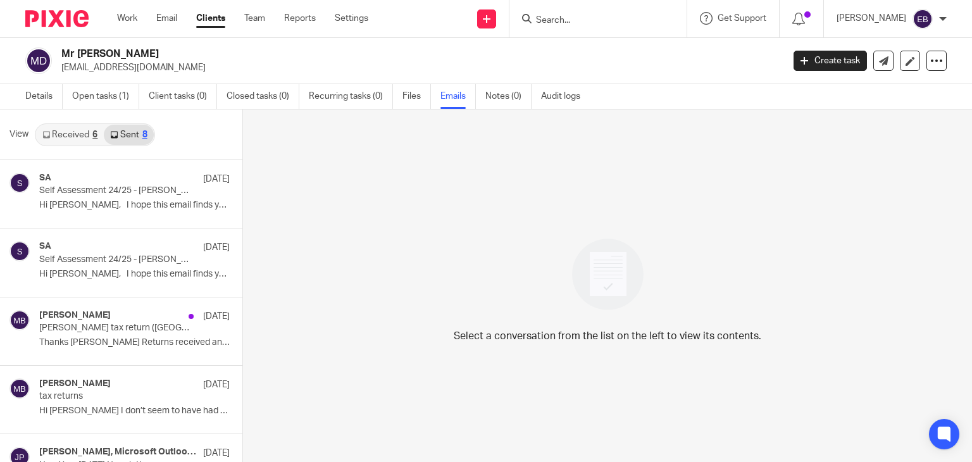
scroll to position [2, 0]
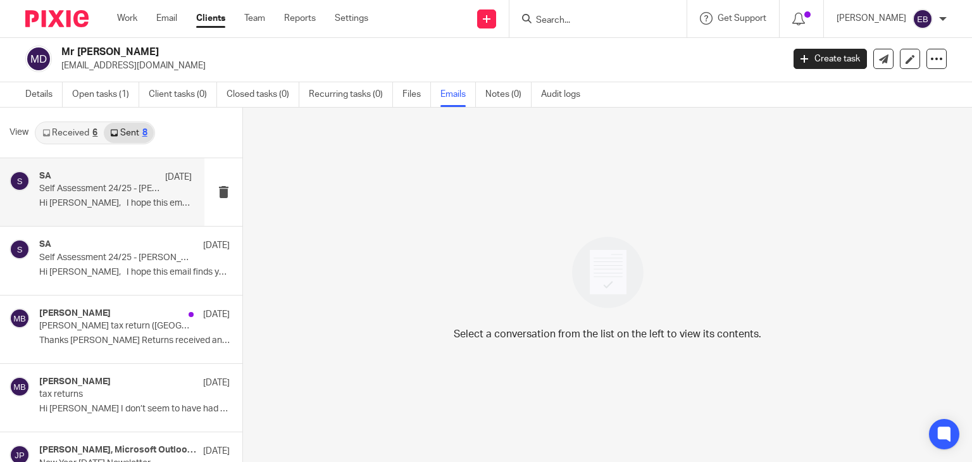
click at [134, 203] on p "Hi Gary, I hope this email finds you..." at bounding box center [115, 203] width 153 height 11
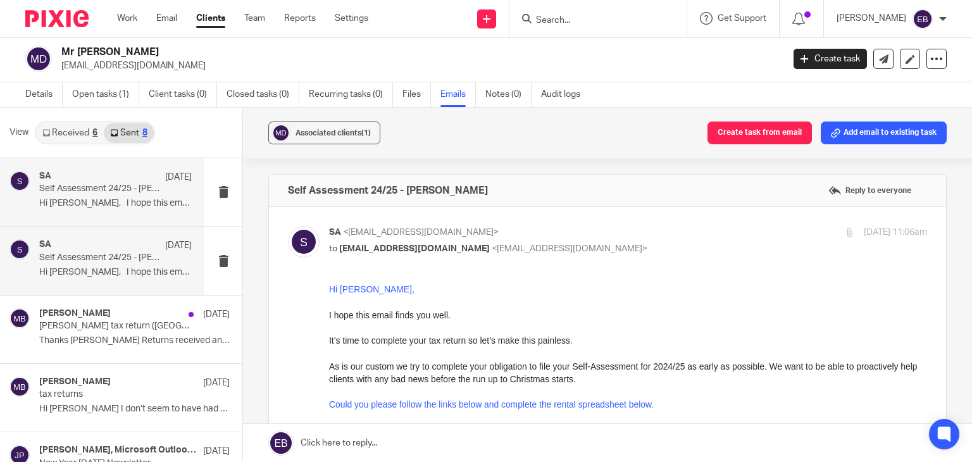
scroll to position [0, 0]
click at [104, 272] on p "Hi Emma, I hope this email finds you..." at bounding box center [115, 272] width 153 height 11
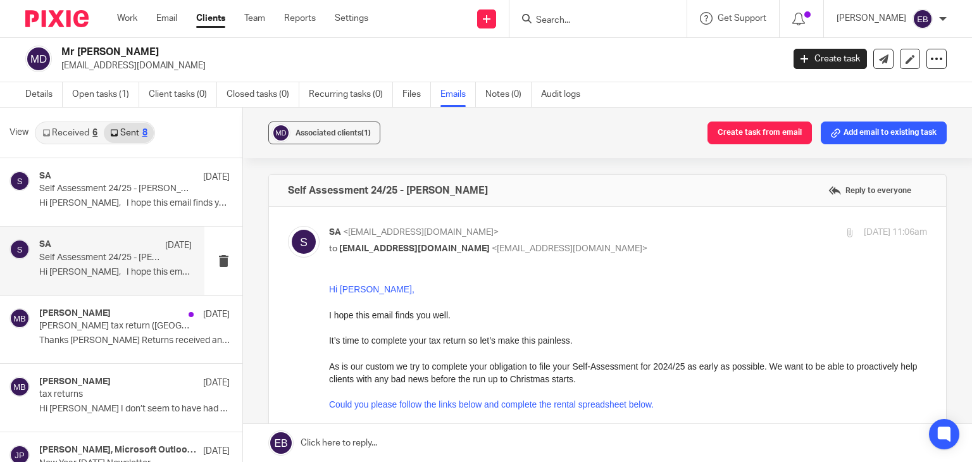
click at [288, 225] on input "checkbox" at bounding box center [287, 225] width 1 height 1
checkbox input "false"
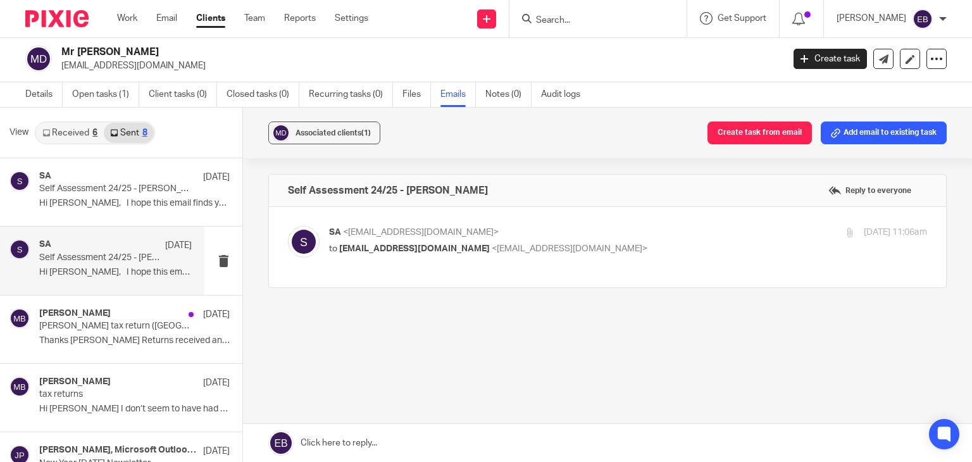
click at [585, 11] on form at bounding box center [602, 19] width 135 height 16
click at [585, 12] on form at bounding box center [602, 19] width 135 height 16
click at [585, 13] on form at bounding box center [602, 19] width 135 height 16
click at [582, 15] on input "Search" at bounding box center [592, 20] width 114 height 11
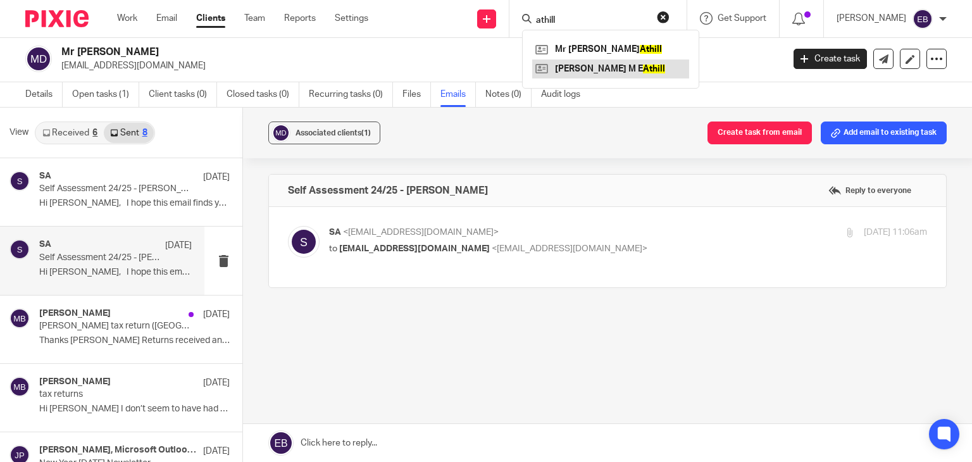
type input "athill"
click at [606, 66] on link at bounding box center [610, 68] width 157 height 19
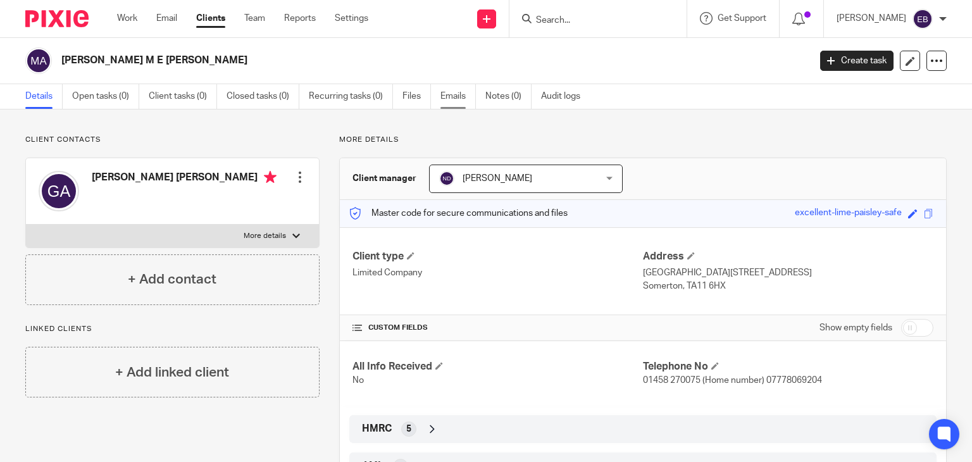
click at [459, 99] on link "Emails" at bounding box center [458, 96] width 35 height 25
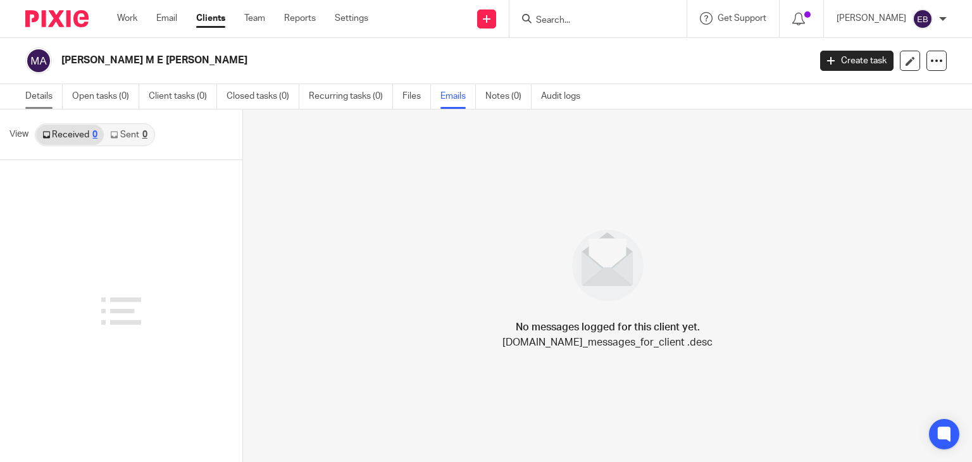
click at [39, 89] on link "Details" at bounding box center [43, 96] width 37 height 25
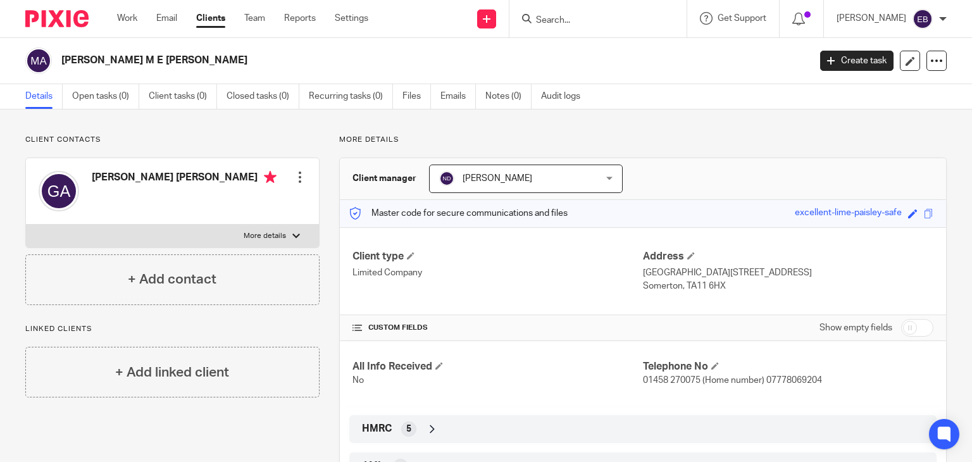
click at [573, 21] on input "Search" at bounding box center [592, 20] width 114 height 11
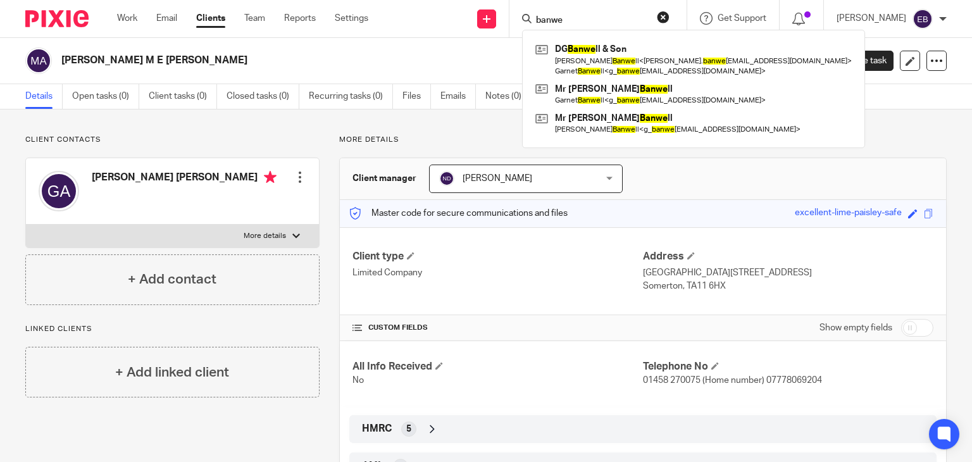
type input "banwe"
drag, startPoint x: 595, startPoint y: 23, endPoint x: 476, endPoint y: -6, distance: 122.5
click at [476, 0] on html "Work Email Clients Team Reports Settings Work Email Clients Team Reports Settin…" at bounding box center [486, 231] width 972 height 462
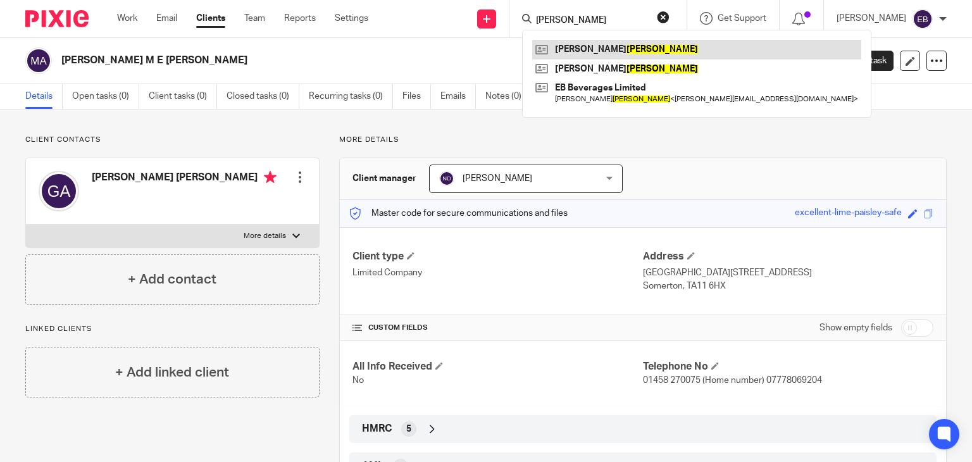
type input "bennett"
click at [599, 47] on link at bounding box center [696, 49] width 329 height 19
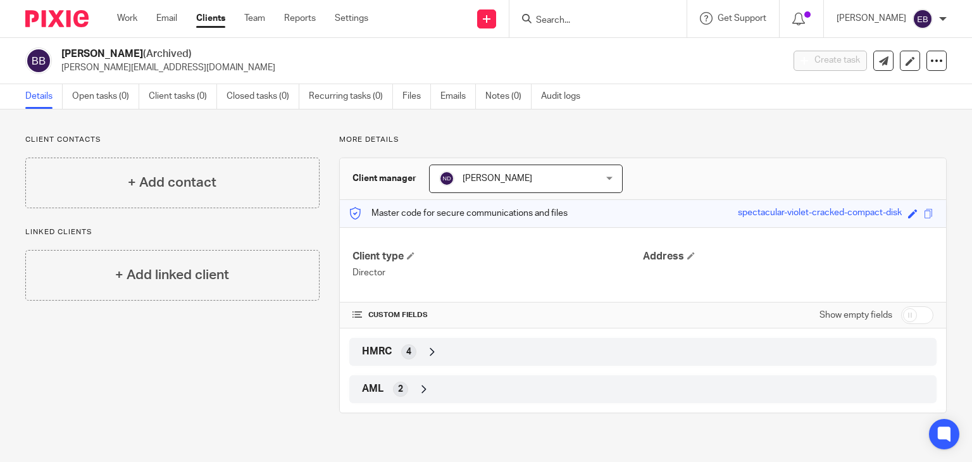
click at [582, 17] on input "Search" at bounding box center [592, 20] width 114 height 11
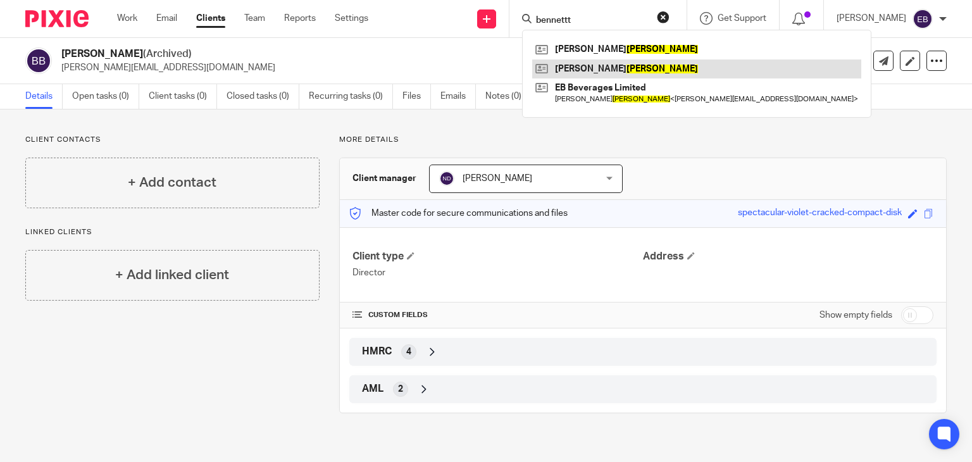
type input "bennettt"
click at [610, 69] on link at bounding box center [696, 68] width 329 height 19
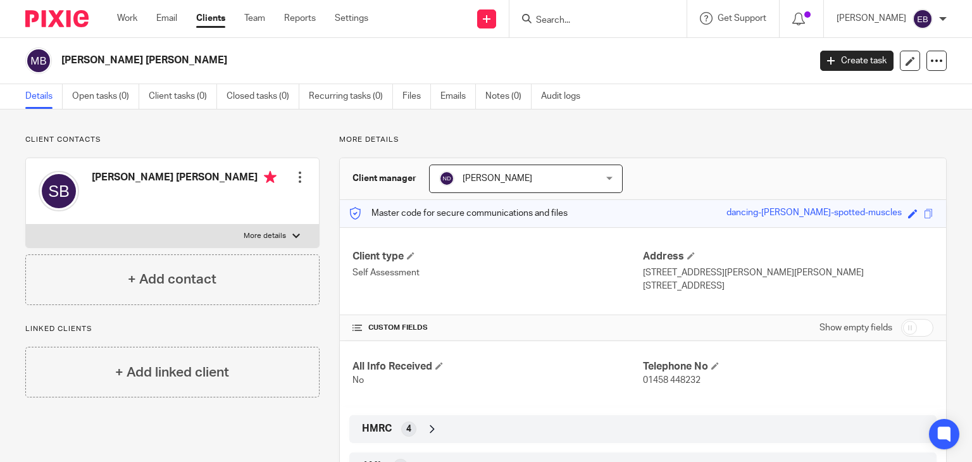
click at [579, 21] on input "Search" at bounding box center [592, 20] width 114 height 11
click at [570, 18] on input "Search" at bounding box center [592, 20] width 114 height 11
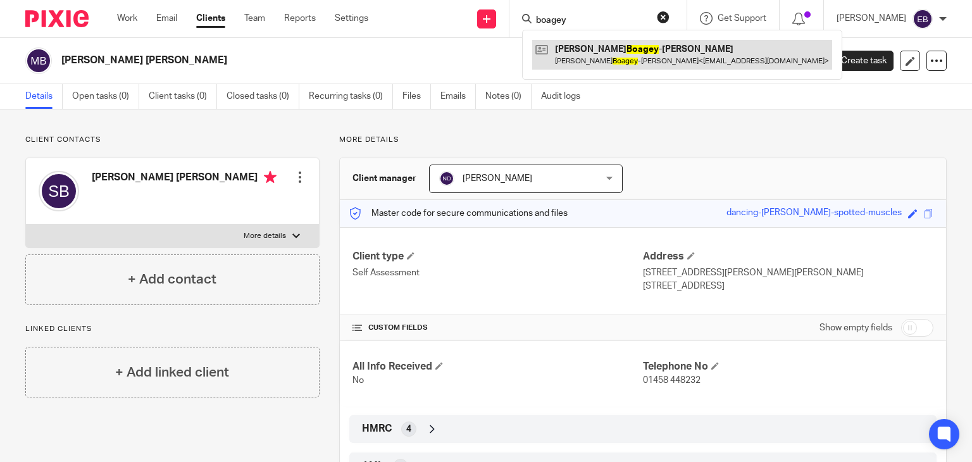
type input "boagey"
click at [616, 51] on link at bounding box center [682, 54] width 300 height 29
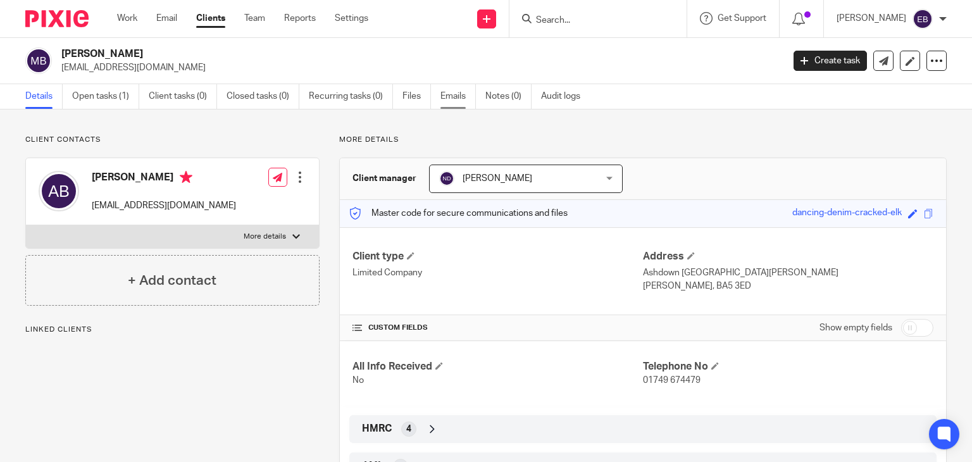
click at [453, 98] on link "Emails" at bounding box center [458, 96] width 35 height 25
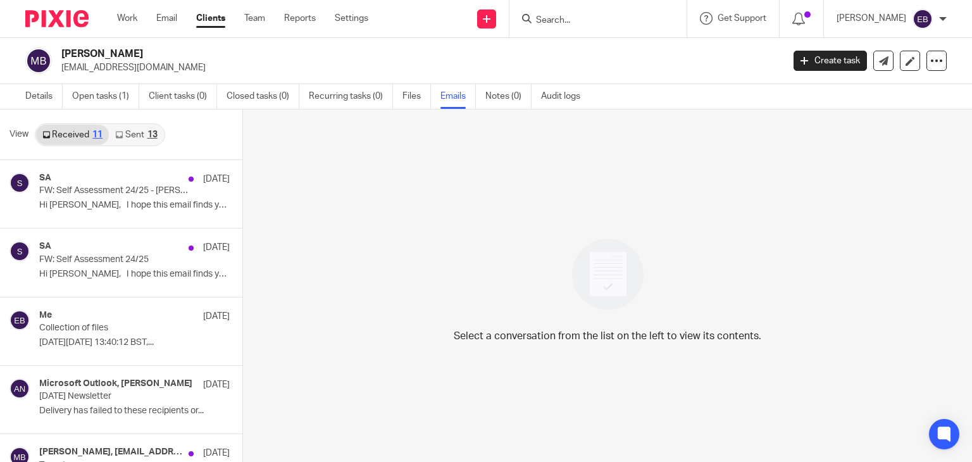
click at [139, 130] on link "Sent 13" at bounding box center [136, 135] width 54 height 20
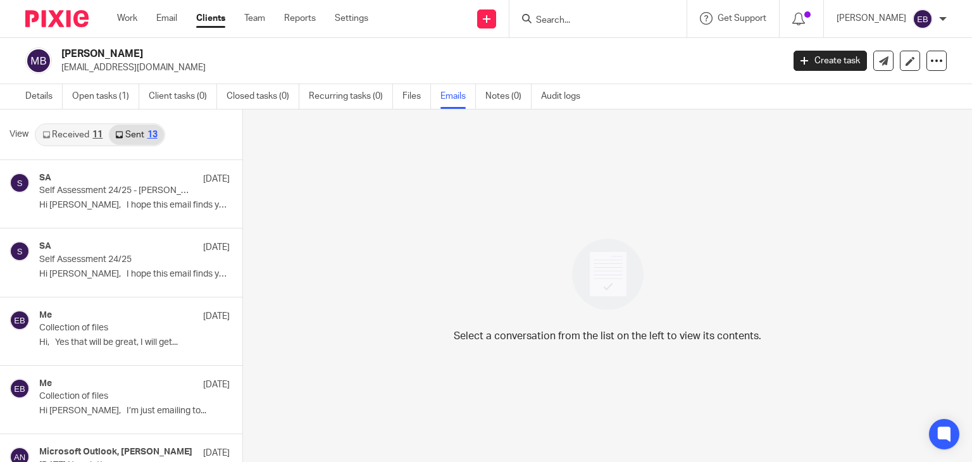
scroll to position [2, 0]
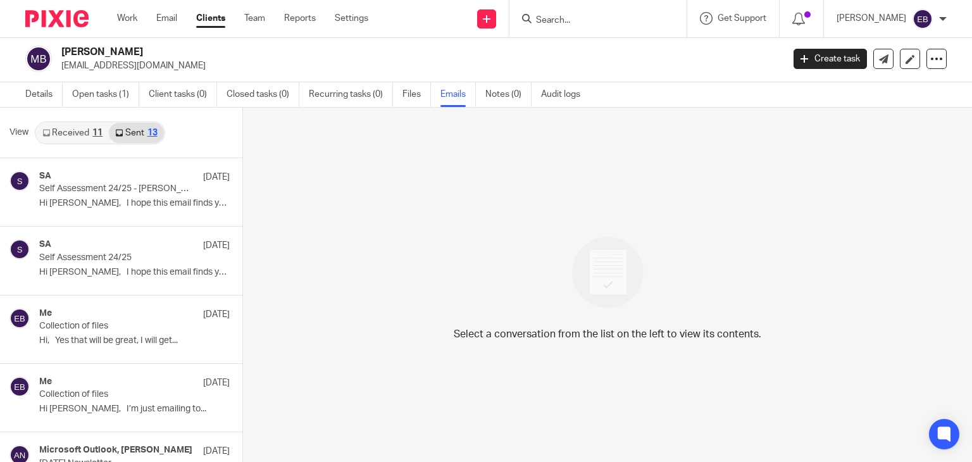
click at [587, 19] on input "Search" at bounding box center [592, 20] width 114 height 11
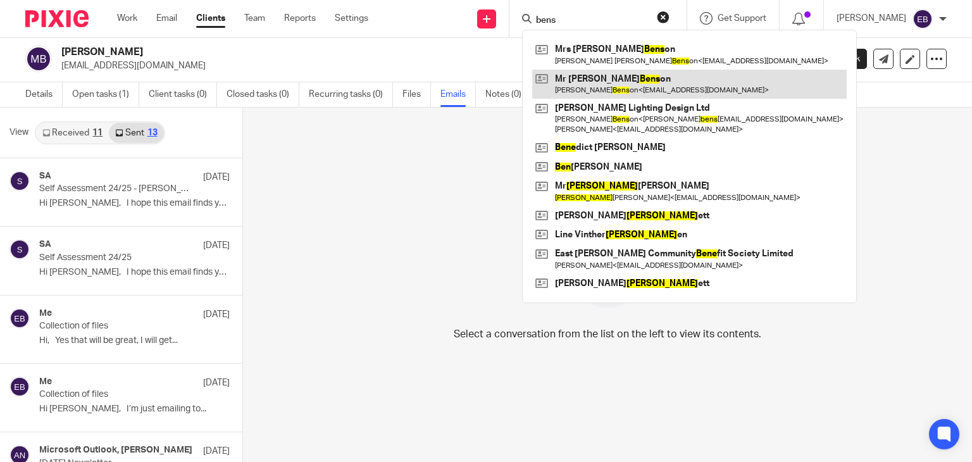
type input "bens"
click at [603, 83] on link at bounding box center [689, 84] width 315 height 29
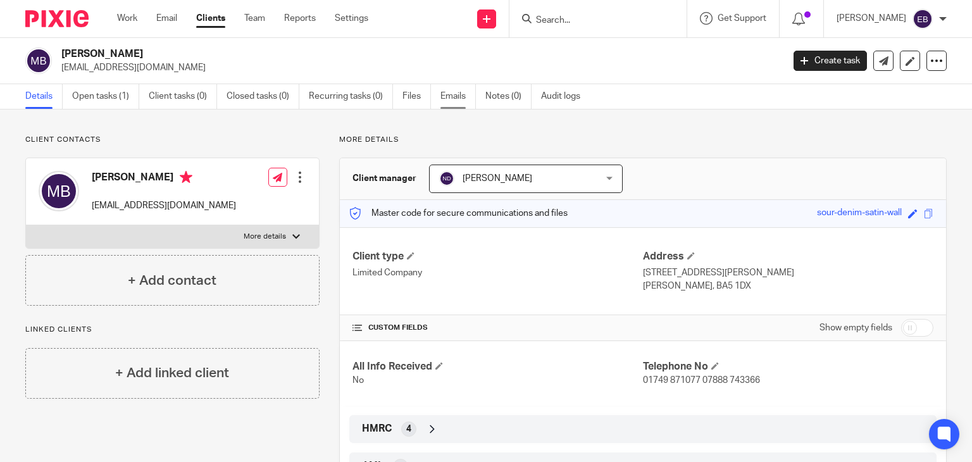
click at [456, 91] on link "Emails" at bounding box center [458, 96] width 35 height 25
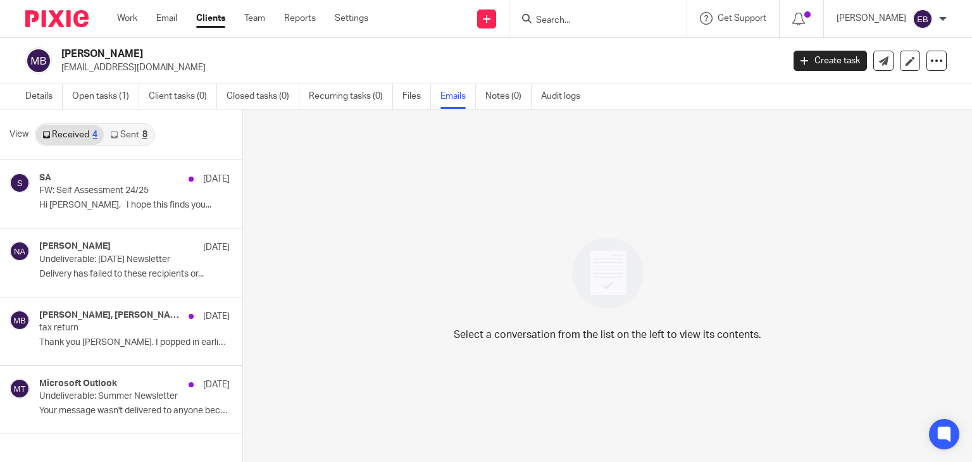
click at [112, 132] on icon at bounding box center [114, 135] width 8 height 8
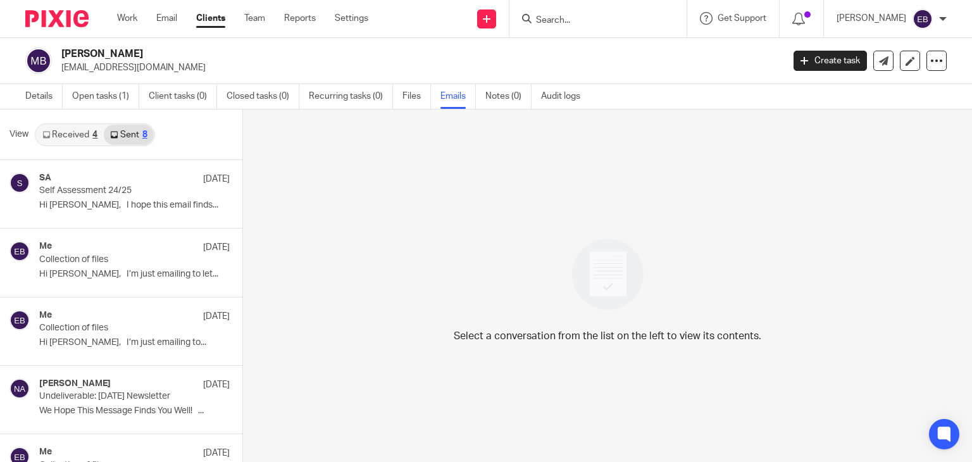
click at [578, 22] on input "Search" at bounding box center [592, 20] width 114 height 11
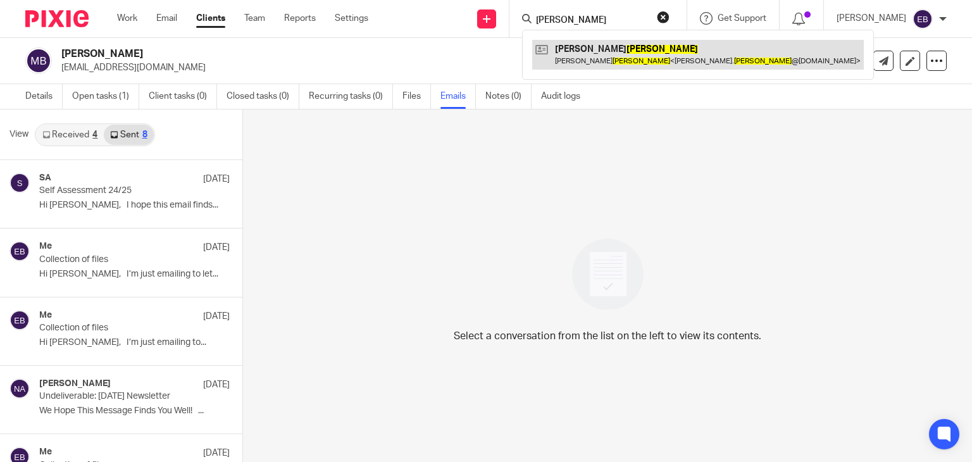
type input "blackmore"
click at [595, 49] on link at bounding box center [698, 54] width 332 height 29
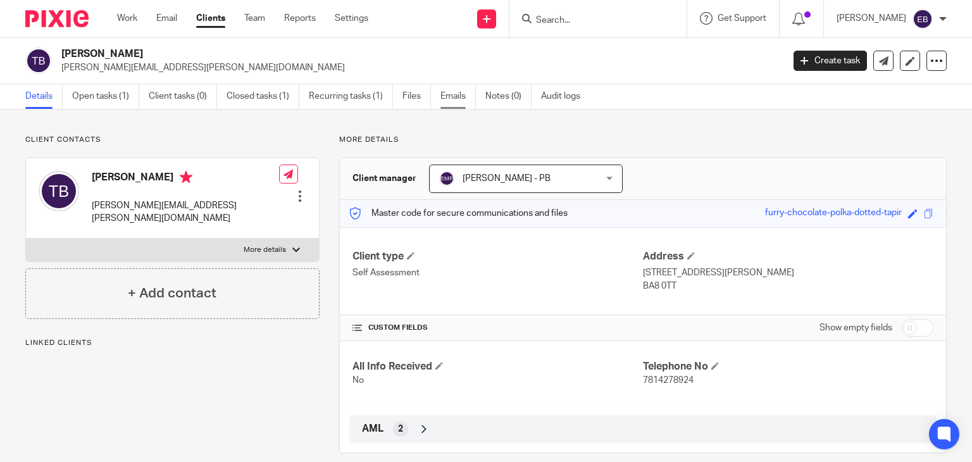
click at [451, 98] on link "Emails" at bounding box center [458, 96] width 35 height 25
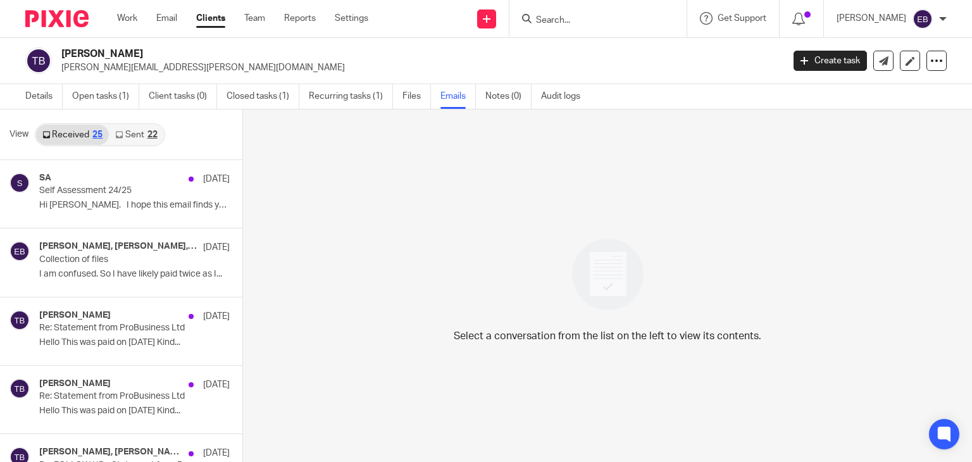
click at [130, 134] on link "Sent 22" at bounding box center [136, 135] width 54 height 20
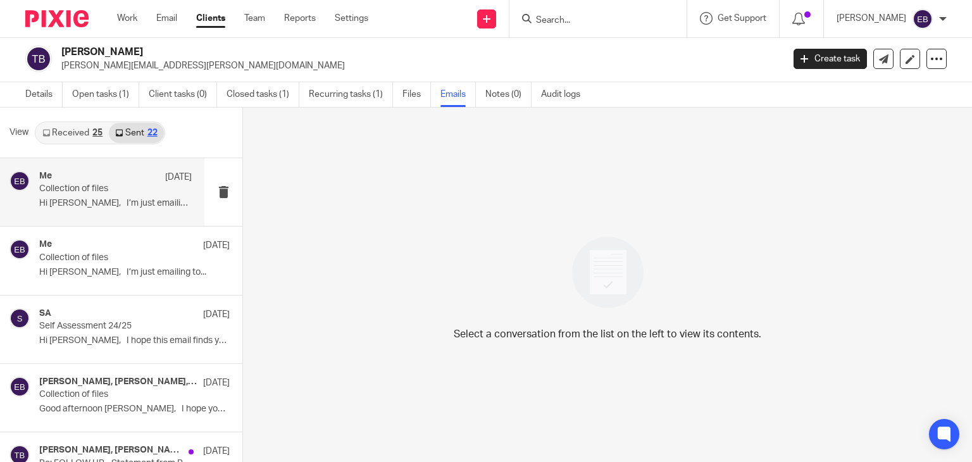
click at [119, 201] on p "Hi Tracy, I’m just emailing to..." at bounding box center [115, 203] width 153 height 11
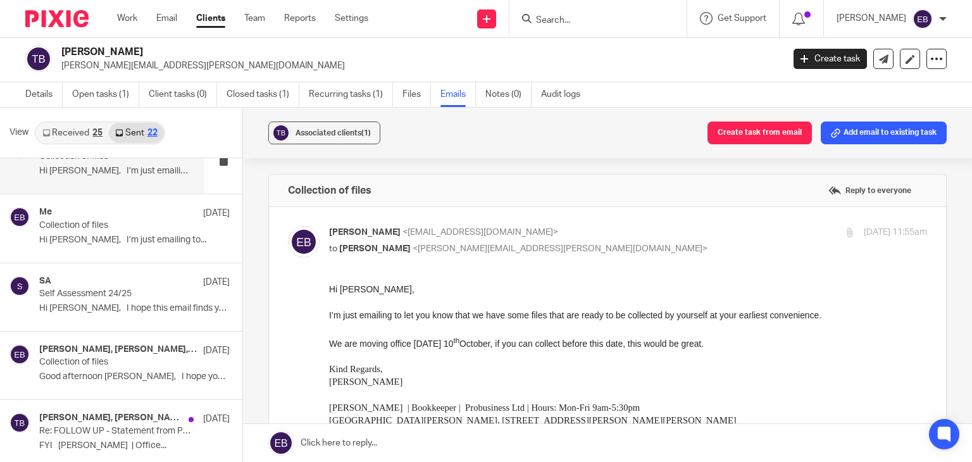
scroll to position [63, 0]
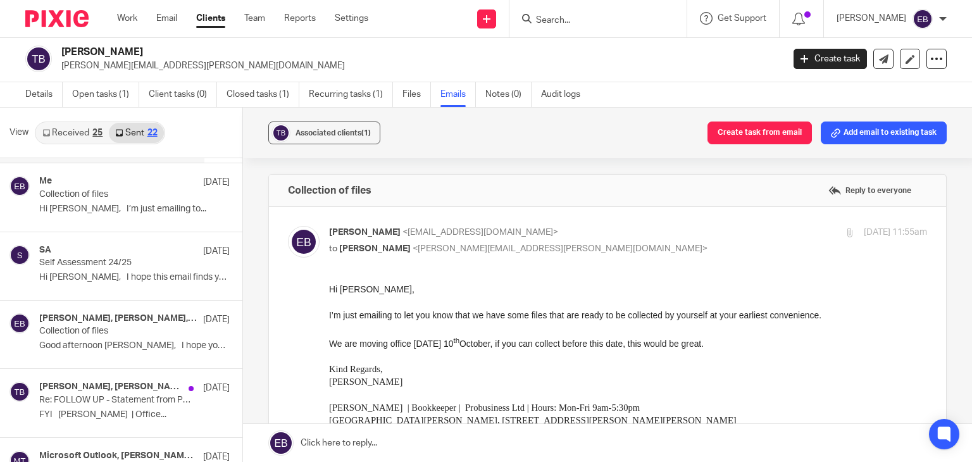
click at [570, 13] on form at bounding box center [602, 19] width 135 height 16
click at [573, 16] on input "Search" at bounding box center [592, 20] width 114 height 11
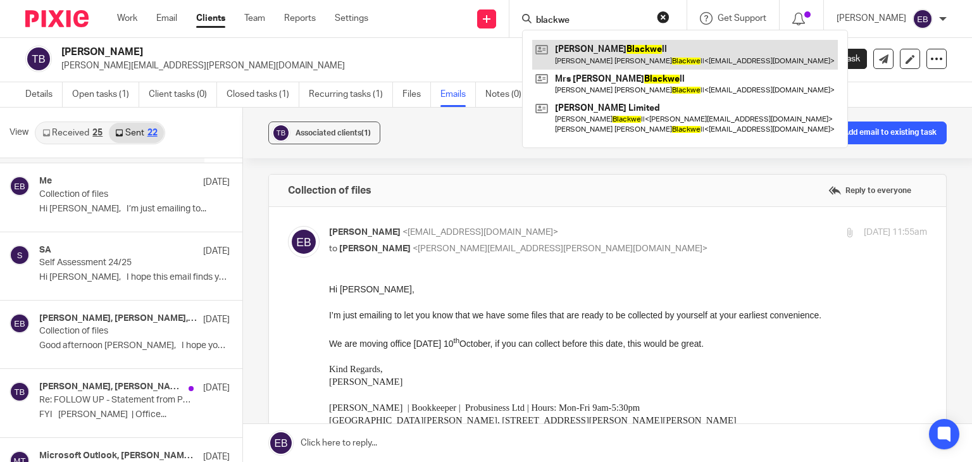
type input "blackwe"
click at [623, 59] on link at bounding box center [685, 54] width 306 height 29
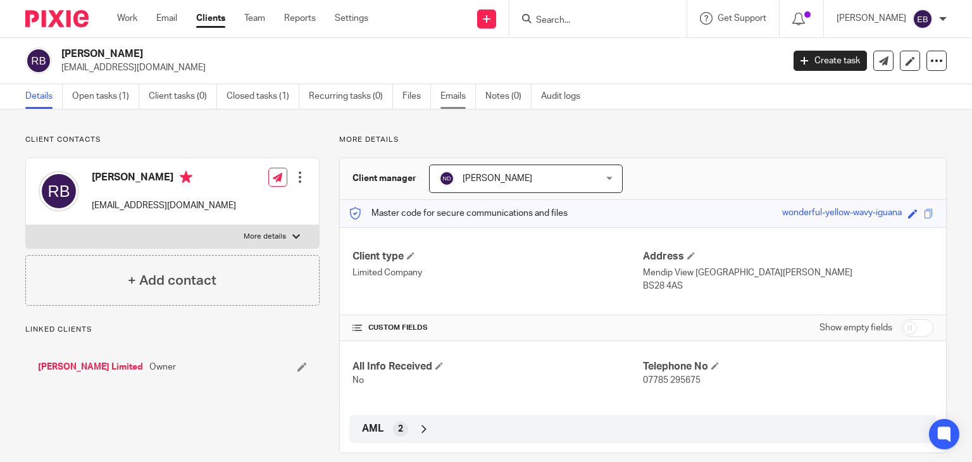
click at [458, 92] on link "Emails" at bounding box center [458, 96] width 35 height 25
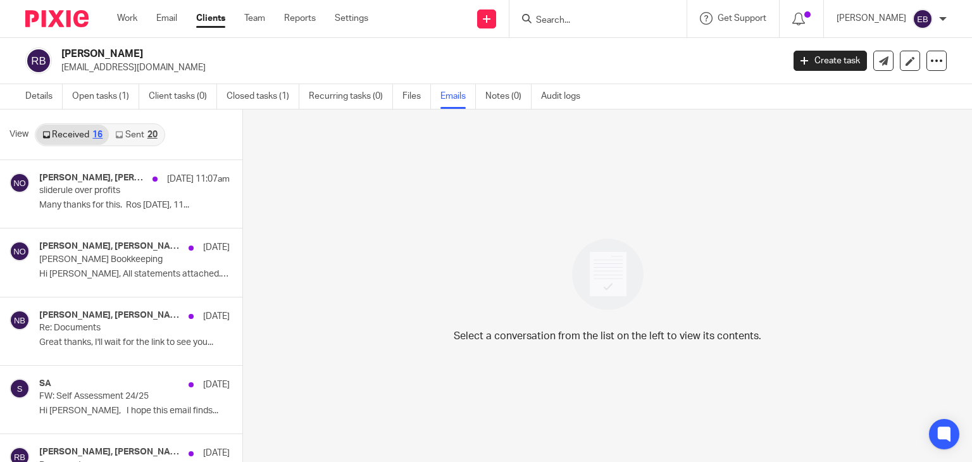
click at [134, 128] on link "Sent 20" at bounding box center [136, 135] width 54 height 20
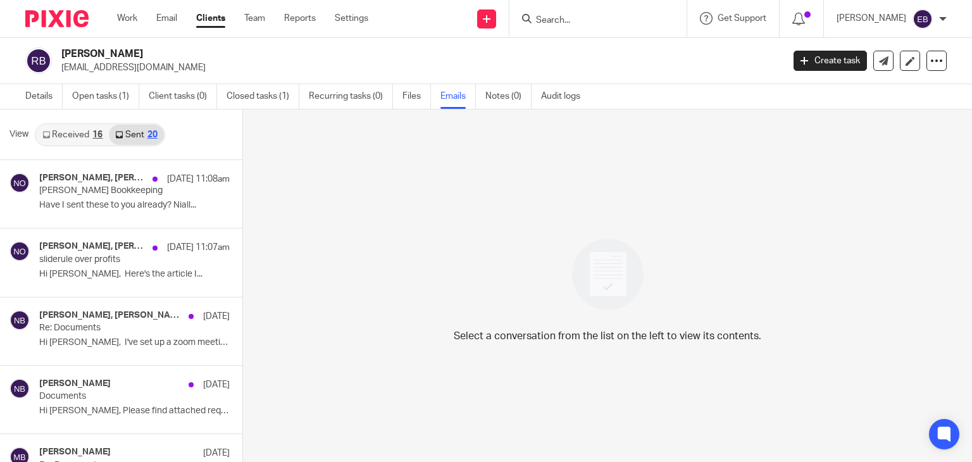
scroll to position [2, 0]
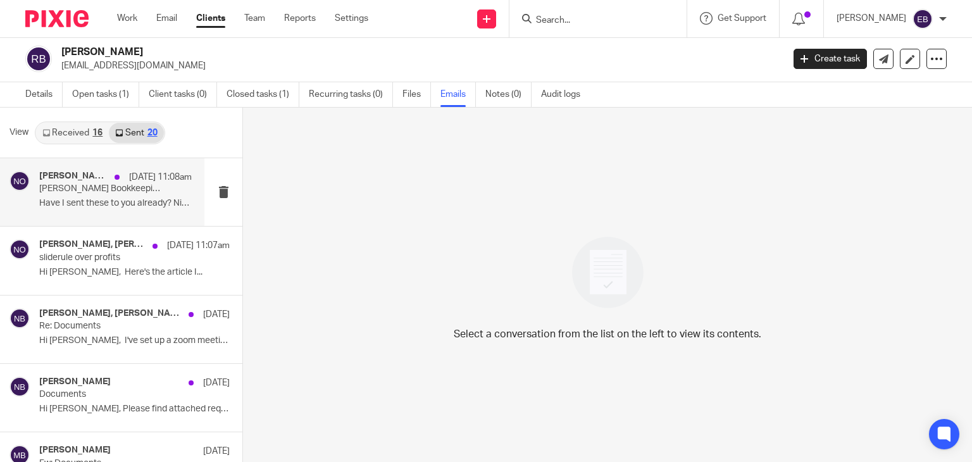
click at [95, 202] on p "Have I sent these to you already? Niall..." at bounding box center [115, 203] width 153 height 11
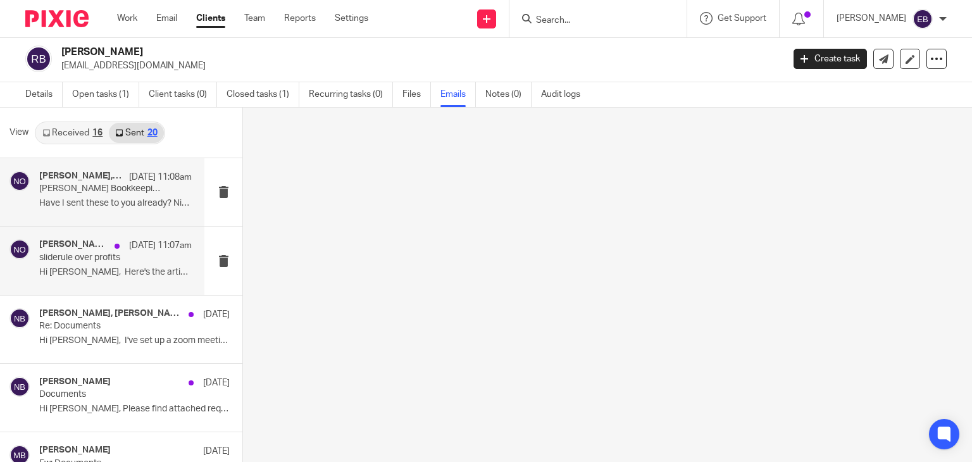
click at [58, 266] on div "Ros Blackwell, Niall O'Driscoll 15 Sep 11:07am sliderule over profits Hi Ros, H…" at bounding box center [115, 260] width 153 height 42
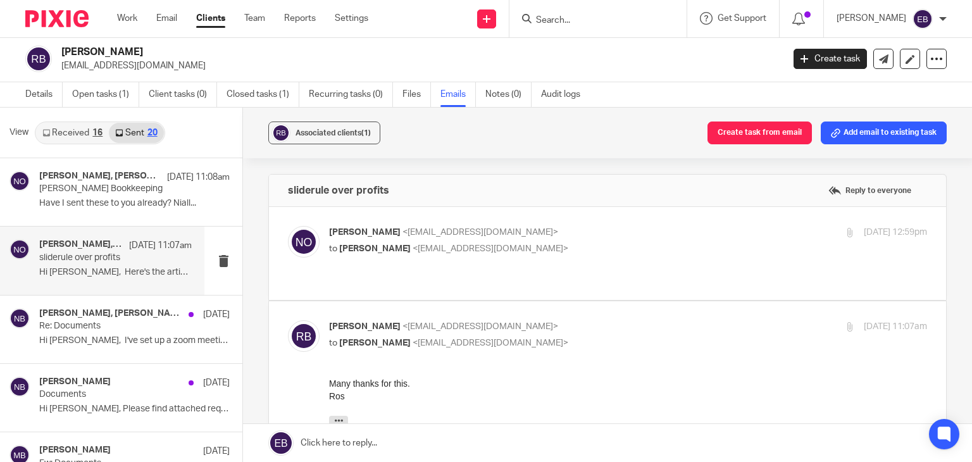
scroll to position [0, 0]
click at [84, 329] on p "Re: Documents" at bounding box center [100, 326] width 122 height 11
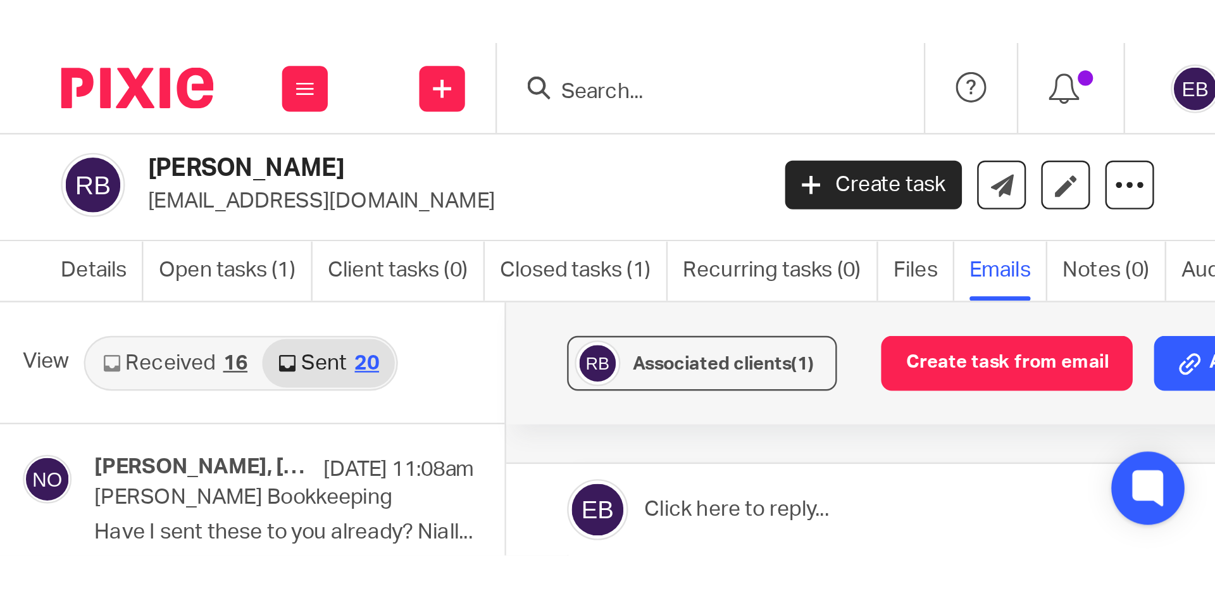
scroll to position [2, 0]
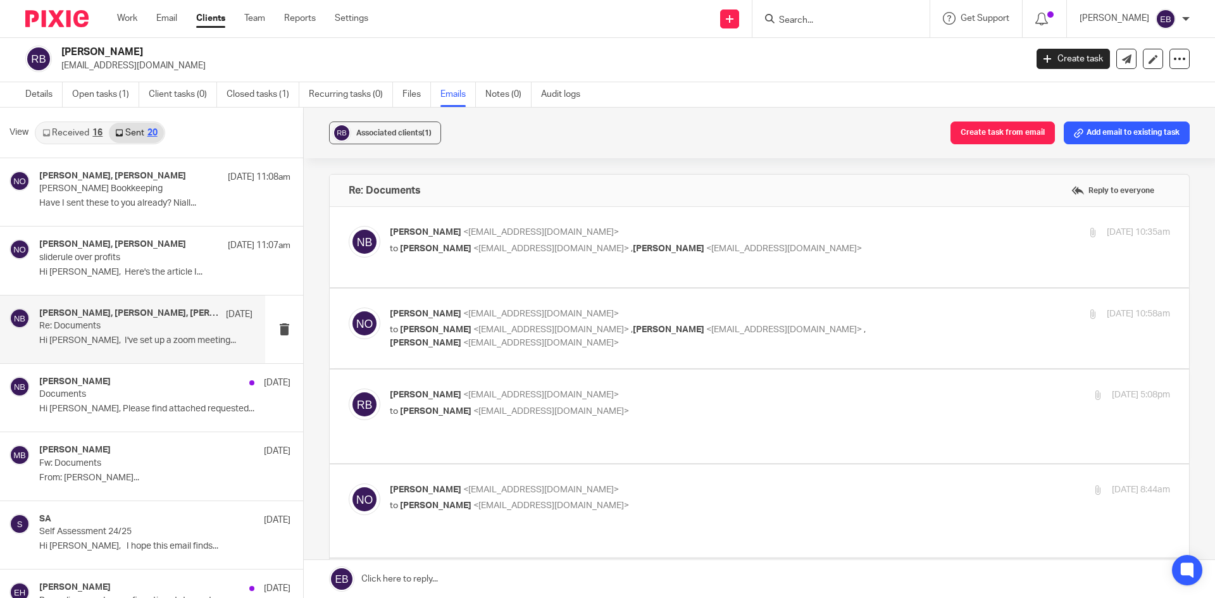
click at [818, 218] on label at bounding box center [760, 247] width 860 height 80
click at [349, 225] on input "checkbox" at bounding box center [348, 225] width 1 height 1
checkbox input "true"
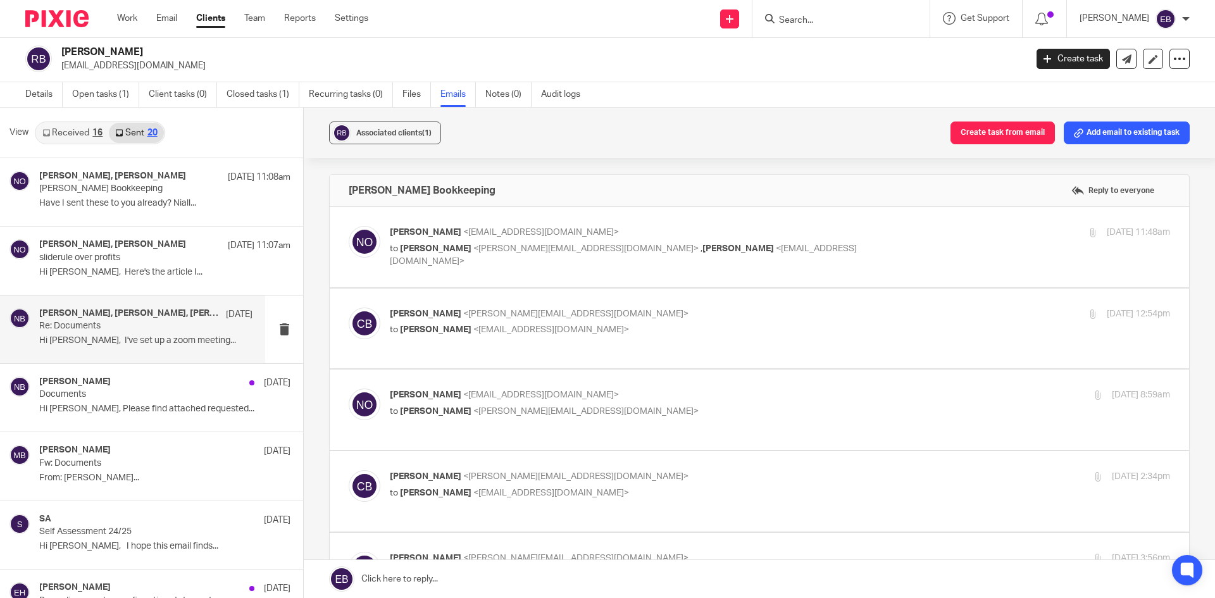
scroll to position [0, 0]
click at [857, 230] on p "Niall O'Driscoll <niallodriscoll@probusinessuk.com>" at bounding box center [650, 232] width 520 height 13
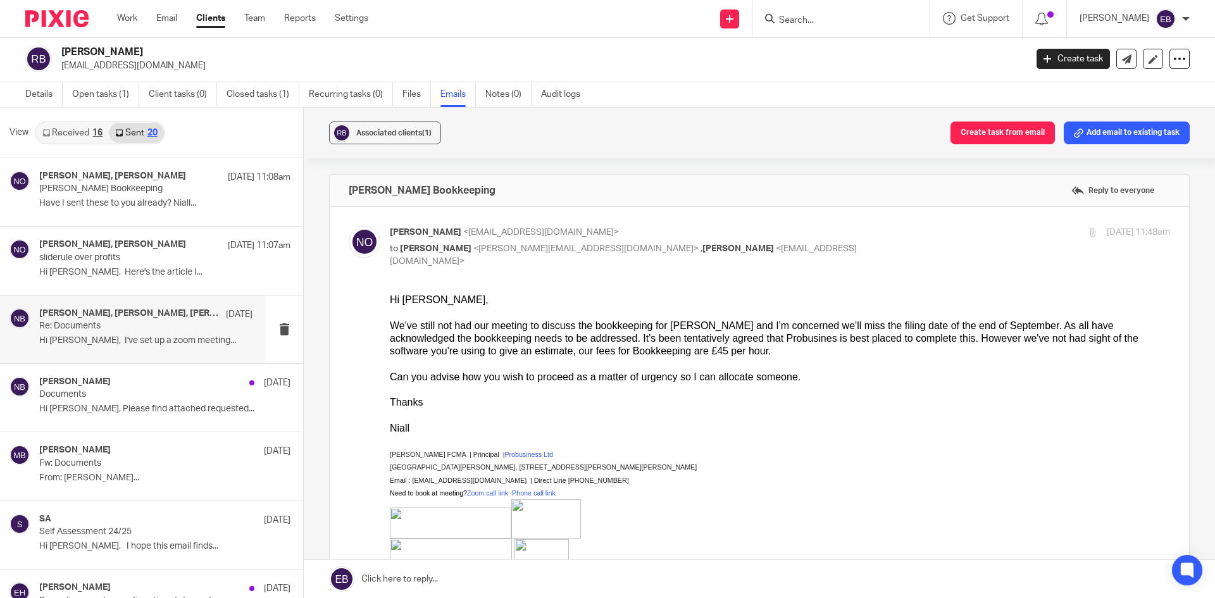
click at [857, 230] on p "Niall O'Driscoll <niallodriscoll@probusinessuk.com>" at bounding box center [650, 232] width 520 height 13
checkbox input "false"
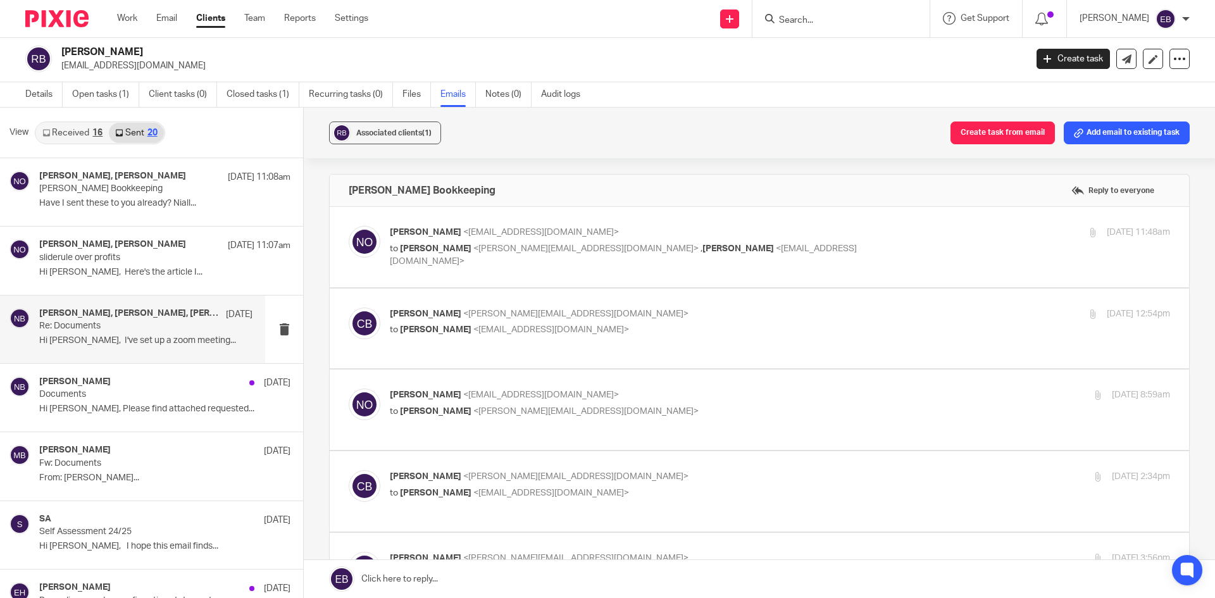
scroll to position [63, 0]
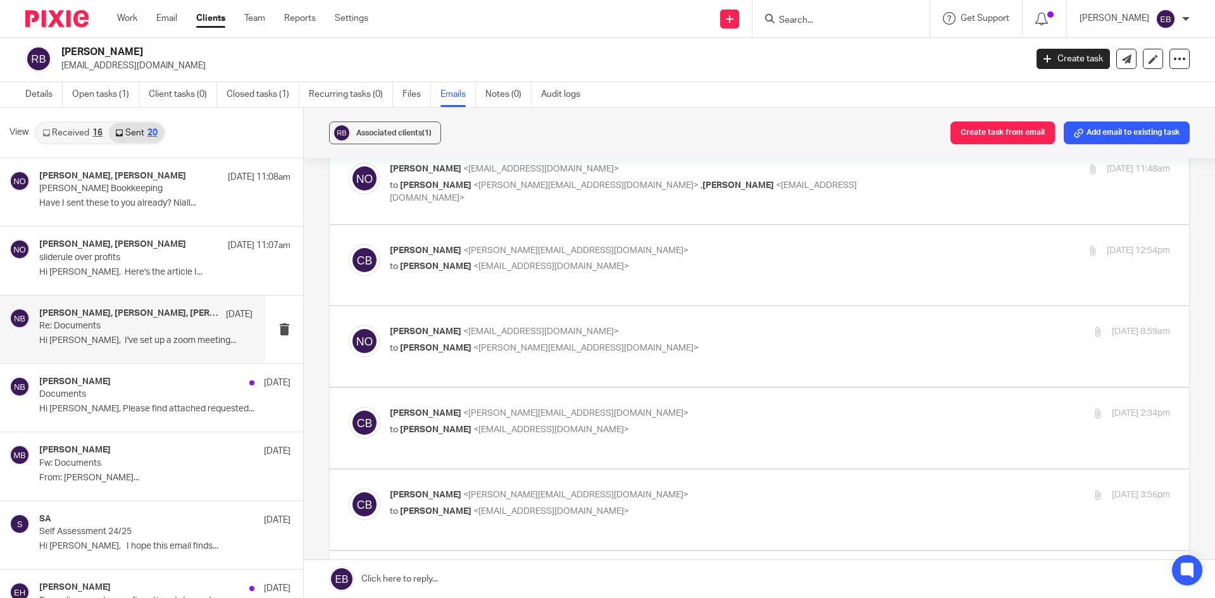
click at [825, 244] on p "Chris Blackwell <chris@chrisblackwell.biz>" at bounding box center [650, 250] width 520 height 13
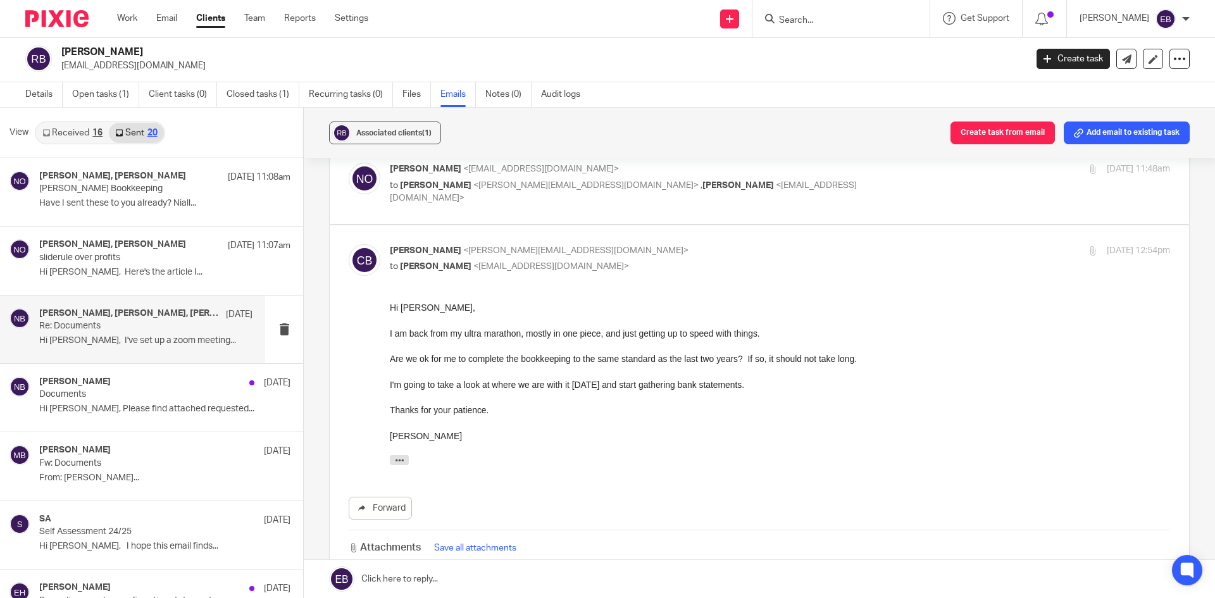
scroll to position [0, 0]
click at [832, 243] on label at bounding box center [760, 423] width 860 height 397
click at [349, 244] on input "checkbox" at bounding box center [348, 244] width 1 height 1
checkbox input "false"
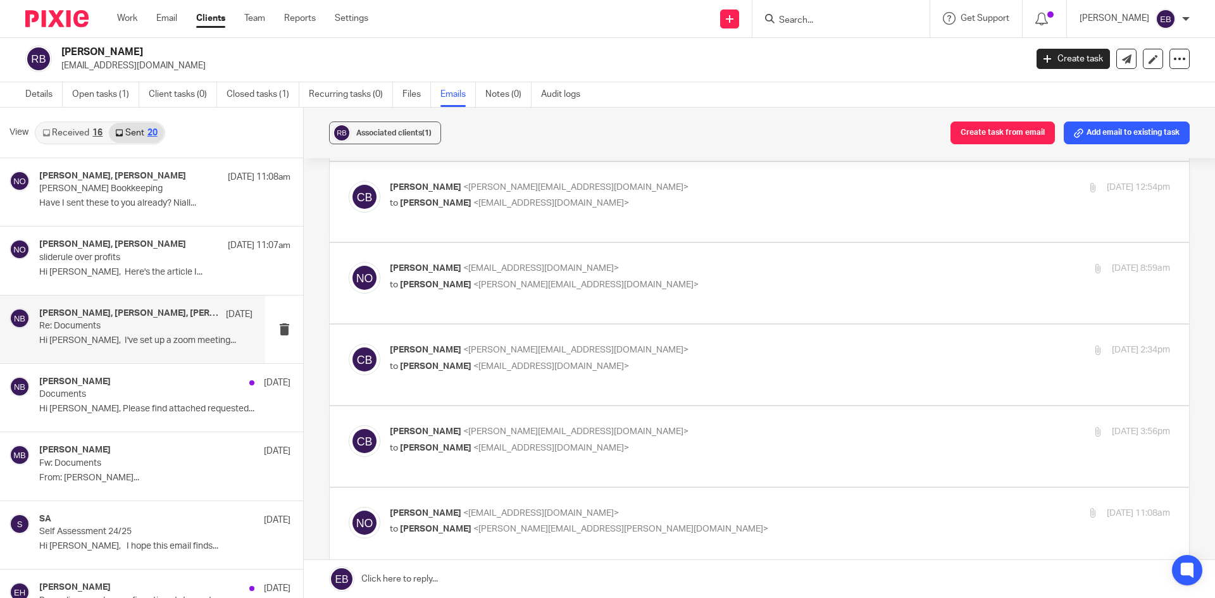
scroll to position [190, 0]
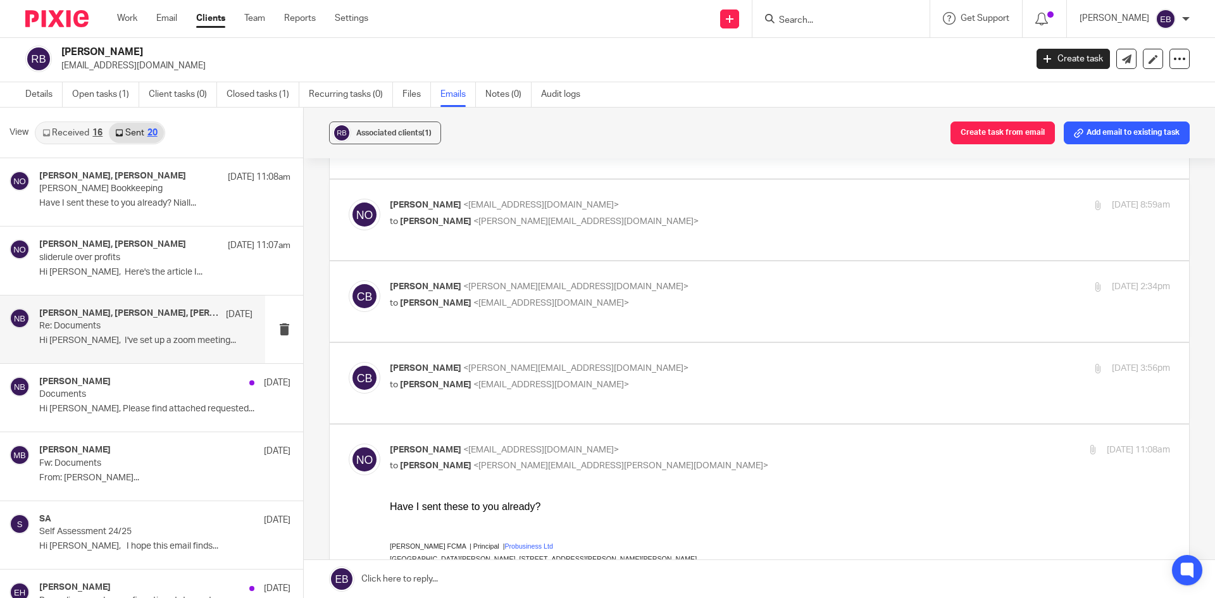
click at [807, 206] on p "Niall O'Driscoll <niallodriscoll@probusinessuk.com>" at bounding box center [650, 205] width 520 height 13
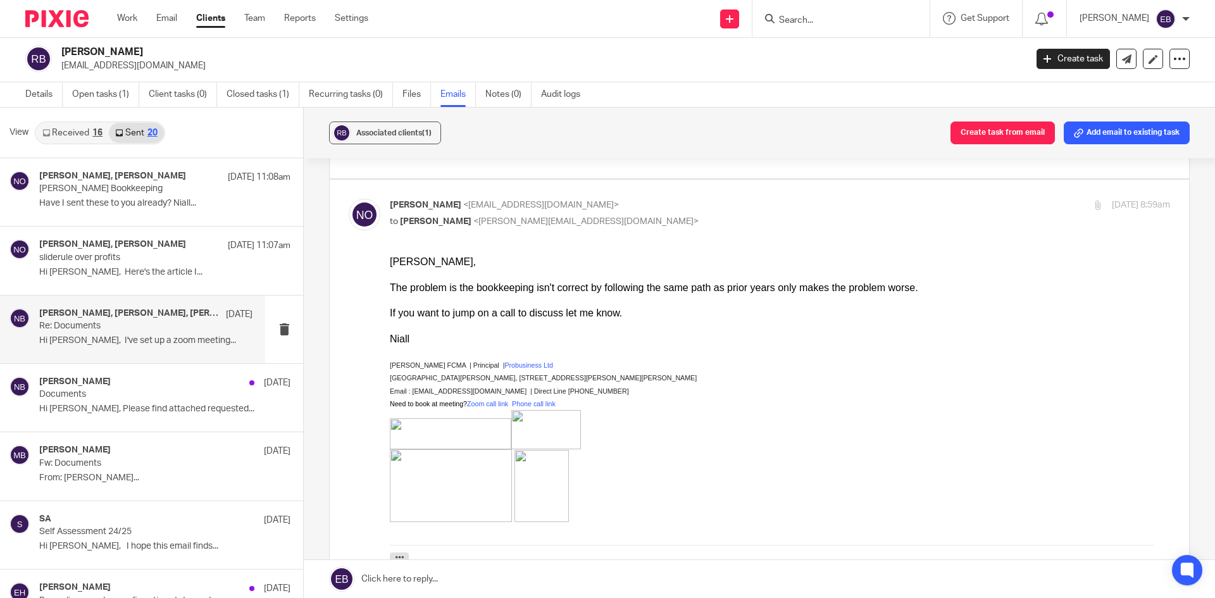
scroll to position [0, 0]
click at [810, 208] on p "Niall O'Driscoll <niallodriscoll@probusinessuk.com>" at bounding box center [650, 205] width 520 height 13
checkbox input "false"
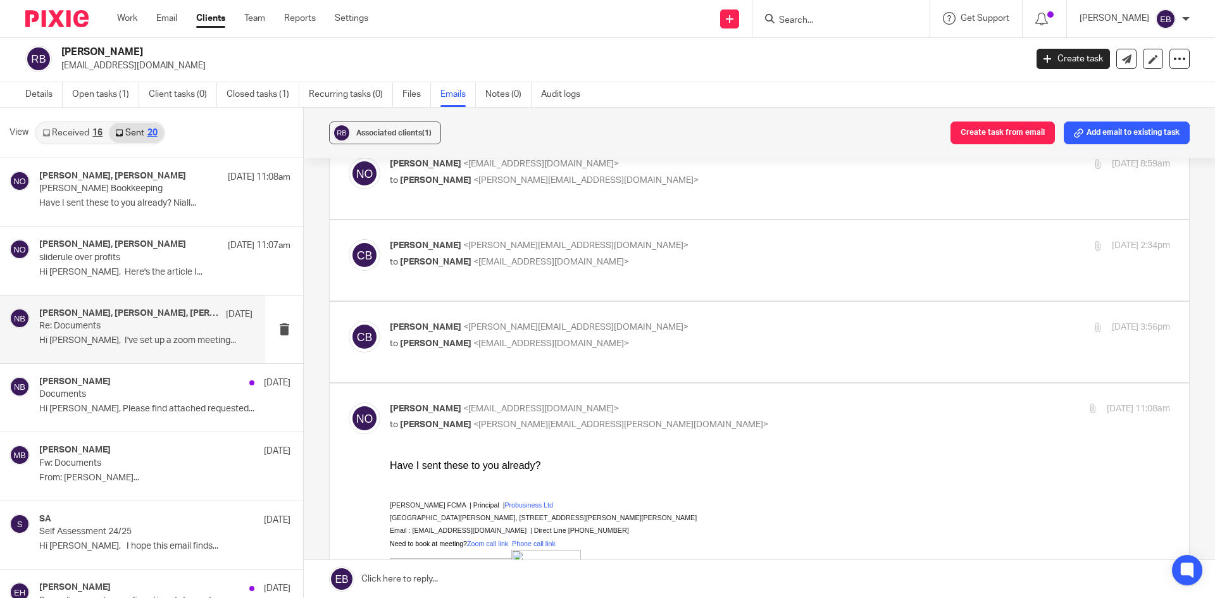
scroll to position [253, 0]
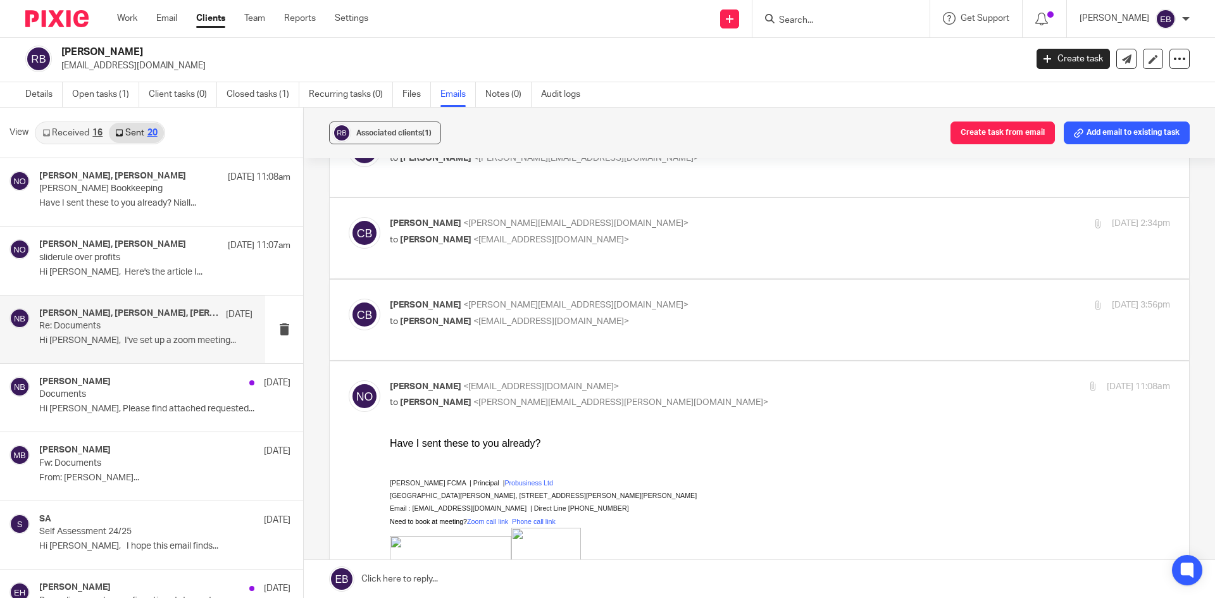
click at [810, 208] on label at bounding box center [760, 238] width 860 height 80
click at [349, 216] on input "checkbox" at bounding box center [348, 216] width 1 height 1
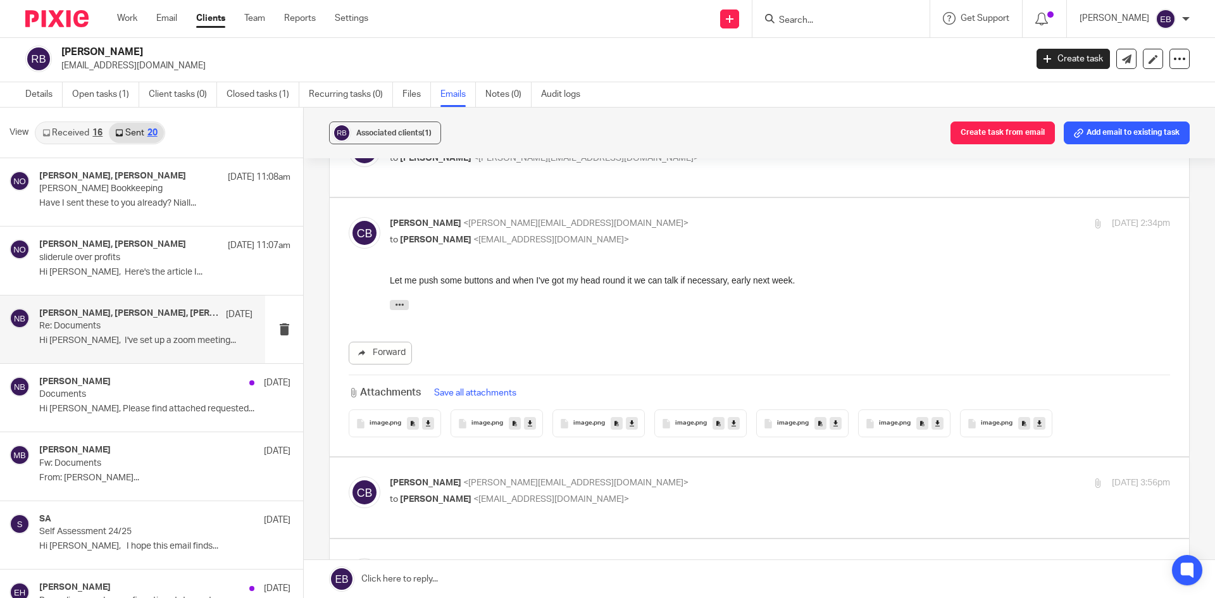
scroll to position [0, 0]
click at [810, 208] on label at bounding box center [760, 327] width 860 height 258
click at [349, 216] on input "checkbox" at bounding box center [348, 216] width 1 height 1
checkbox input "false"
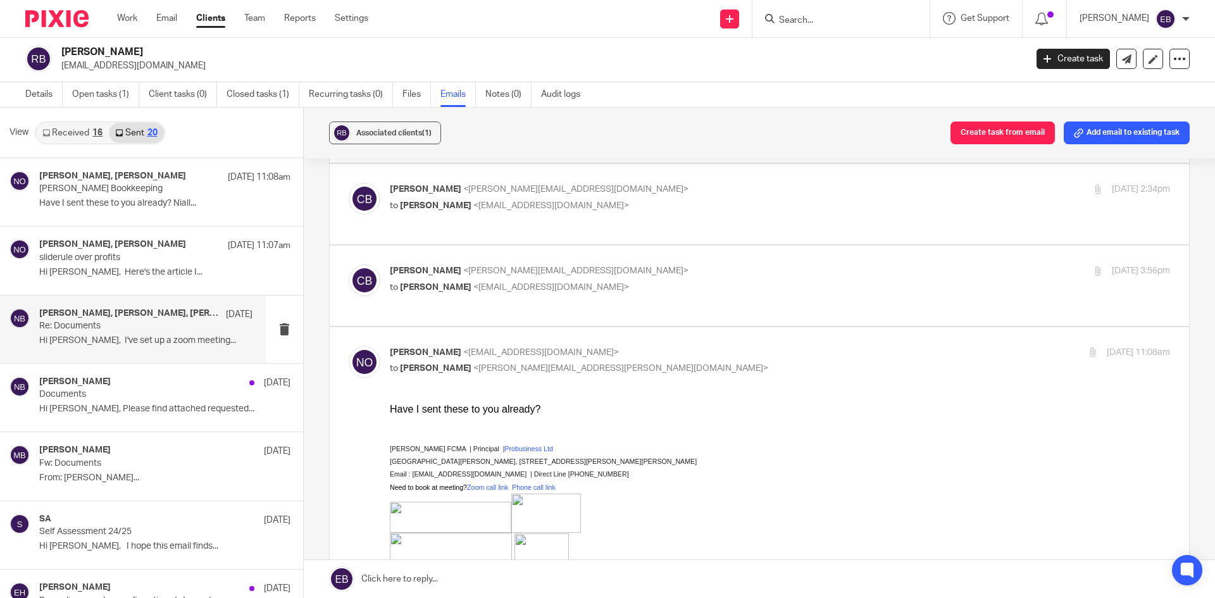
scroll to position [316, 0]
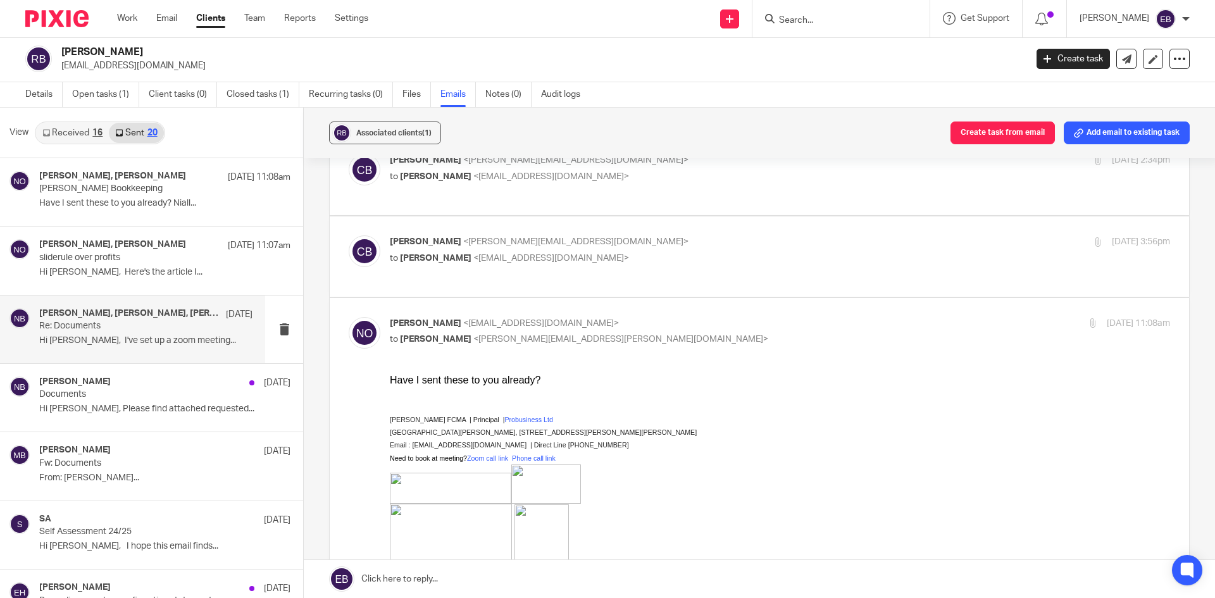
click at [795, 239] on p "Chris Blackwell <chris@chrisblackwell.biz>" at bounding box center [650, 241] width 520 height 13
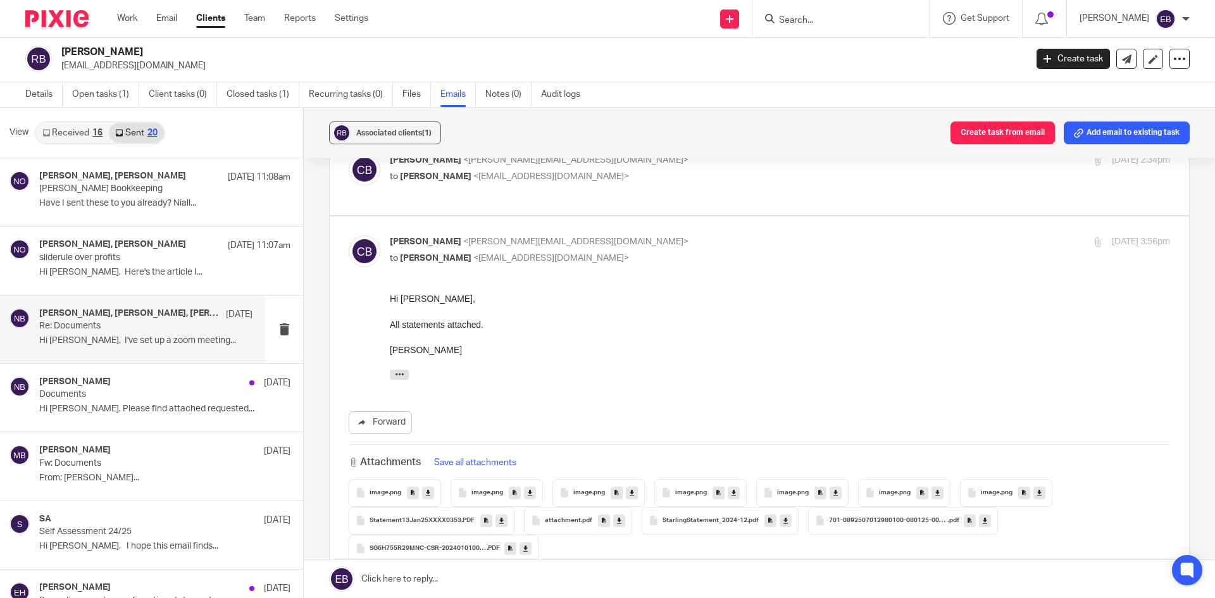
scroll to position [0, 0]
click at [791, 240] on p "Chris Blackwell <chris@chrisblackwell.biz>" at bounding box center [650, 241] width 520 height 13
checkbox input "false"
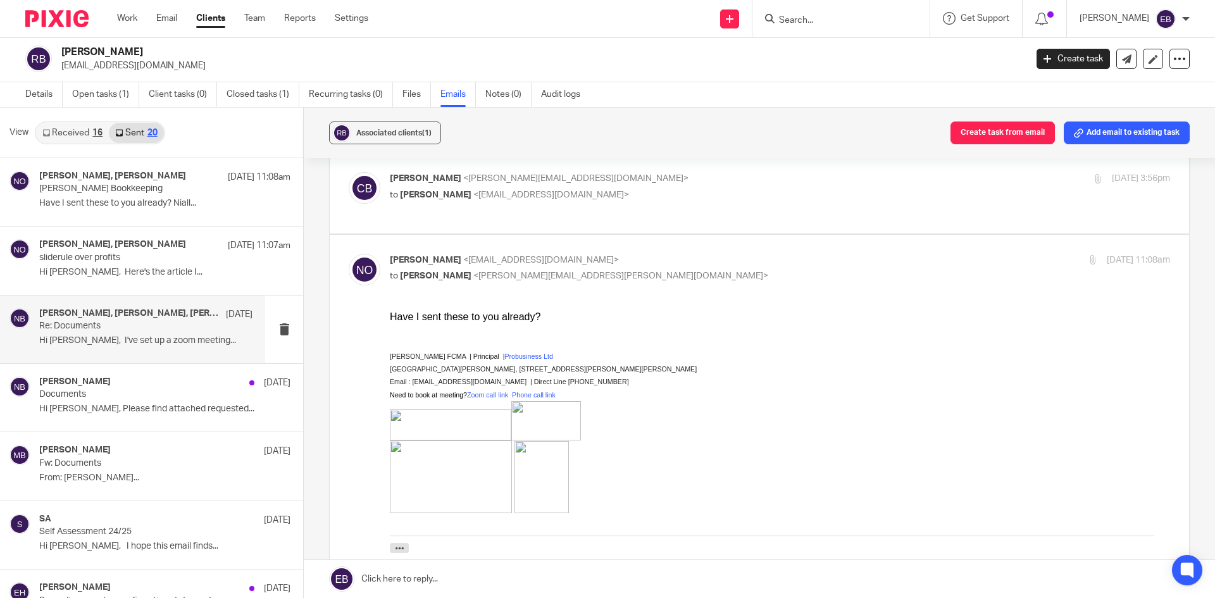
click at [349, 253] on input "checkbox" at bounding box center [348, 253] width 1 height 1
checkbox input "false"
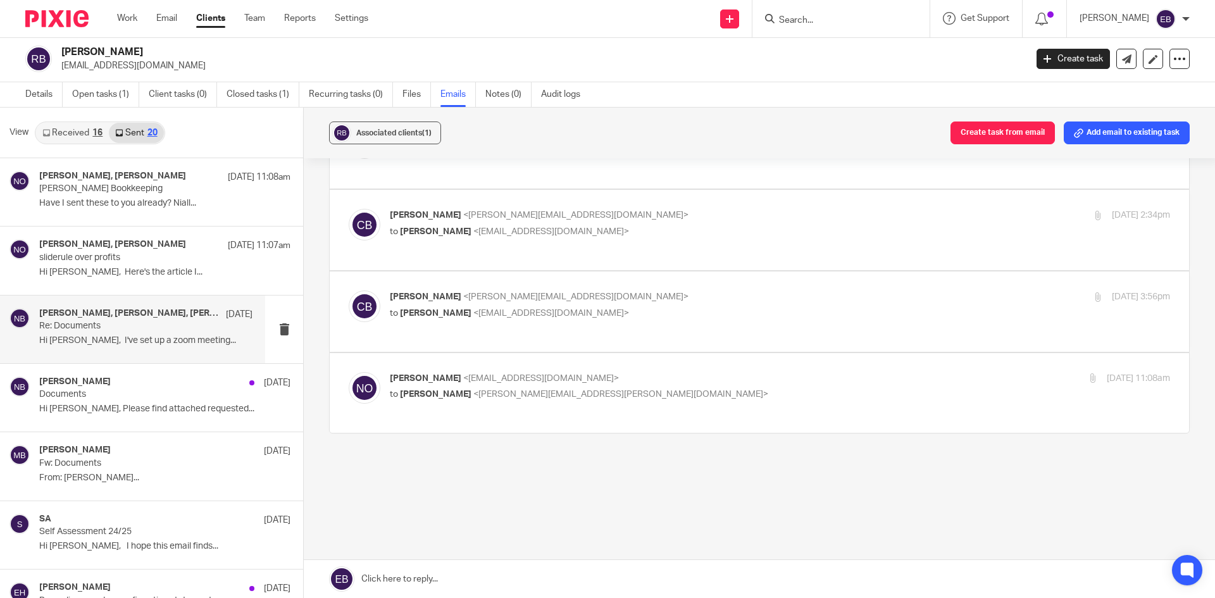
scroll to position [251, 0]
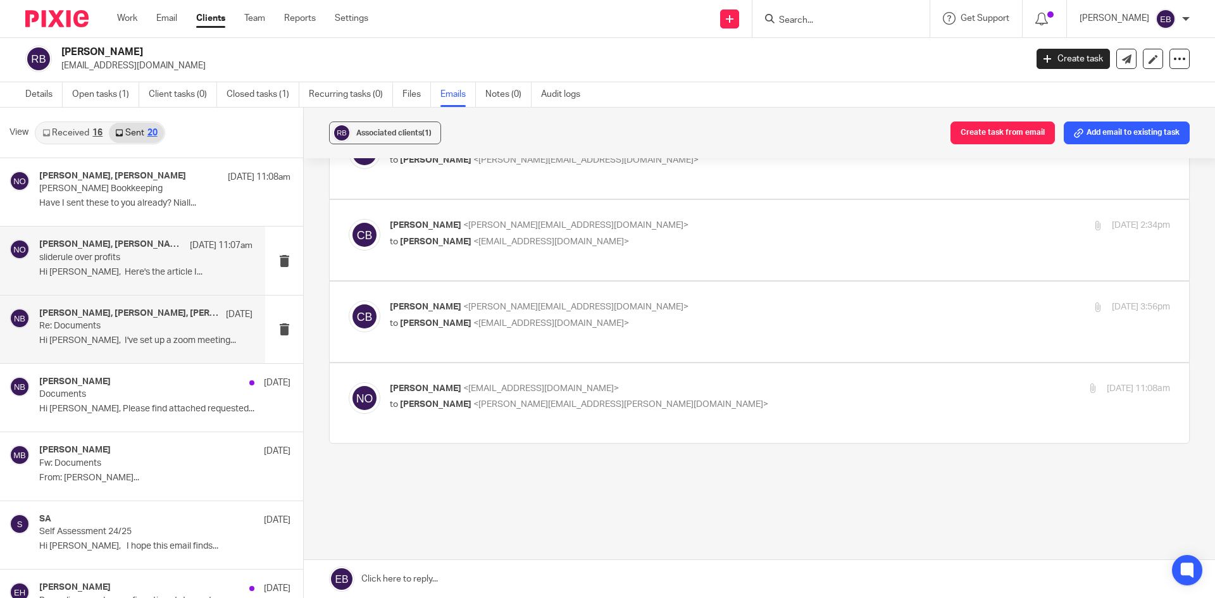
click at [148, 268] on p "Hi Ros, Here's the article I..." at bounding box center [145, 272] width 213 height 11
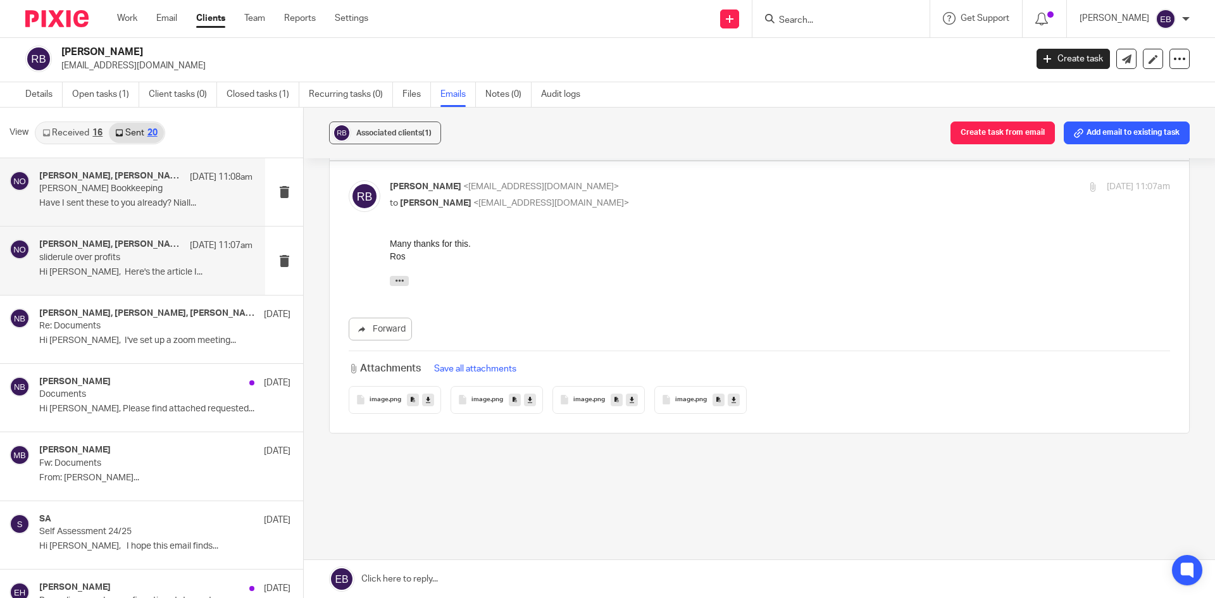
scroll to position [0, 0]
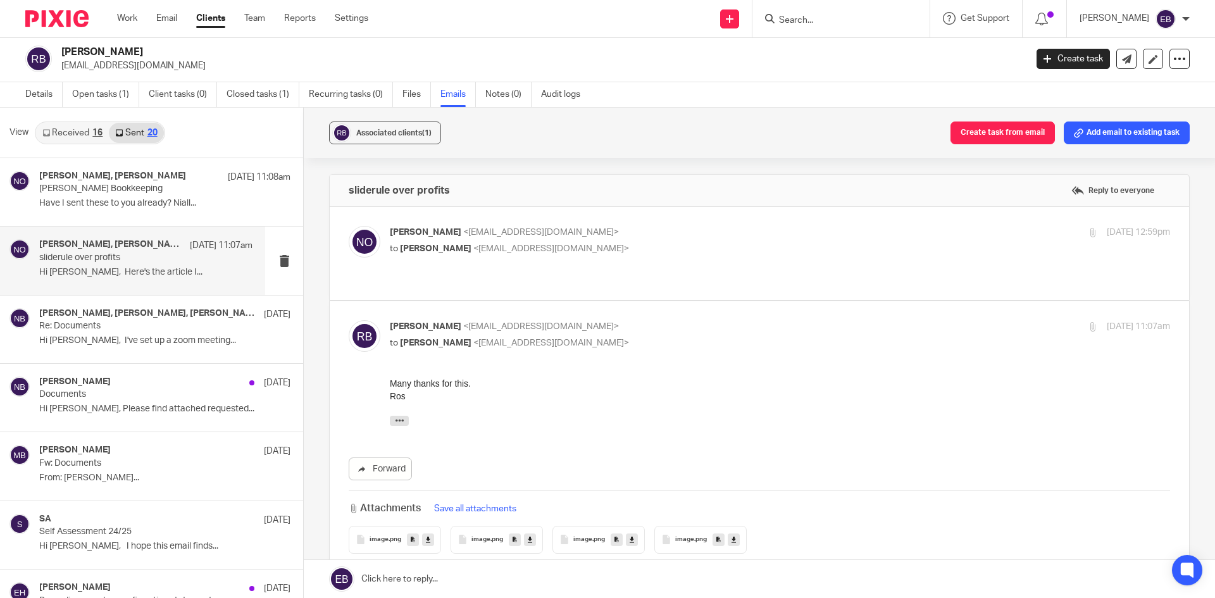
click at [768, 239] on div "Niall O'Driscoll <niallodriscoll@probusinessuk.com> to Ros Blackwell <rblackwel…" at bounding box center [650, 240] width 520 height 29
click at [758, 224] on label at bounding box center [760, 253] width 860 height 93
click at [349, 225] on input "checkbox" at bounding box center [348, 225] width 1 height 1
checkbox input "true"
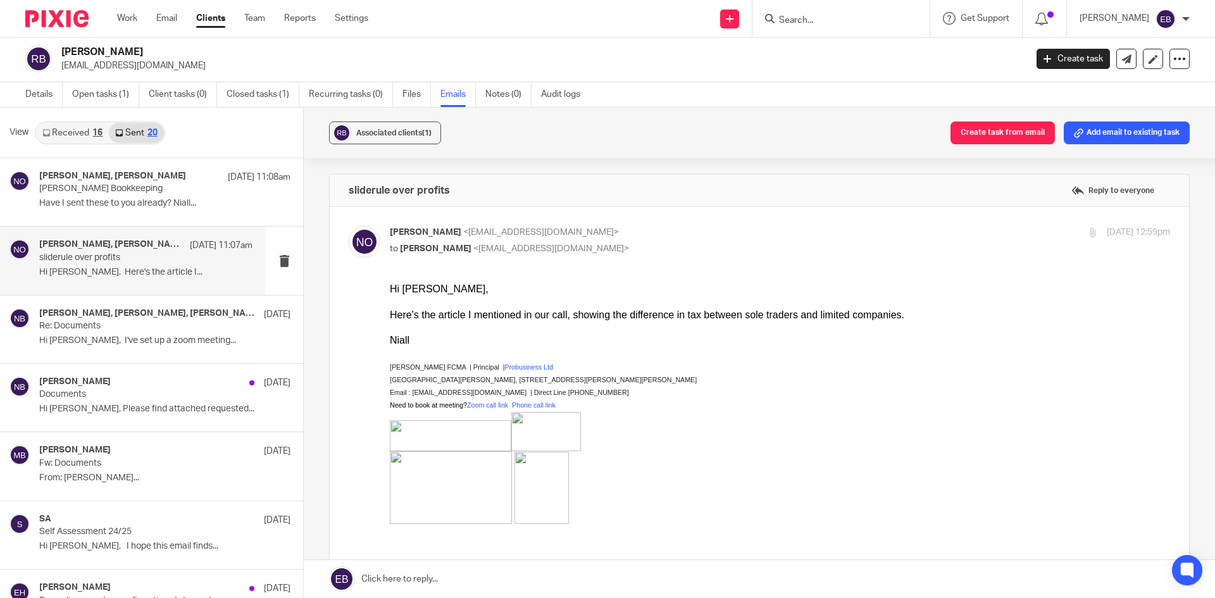
click at [90, 137] on link "Received 16" at bounding box center [72, 133] width 73 height 20
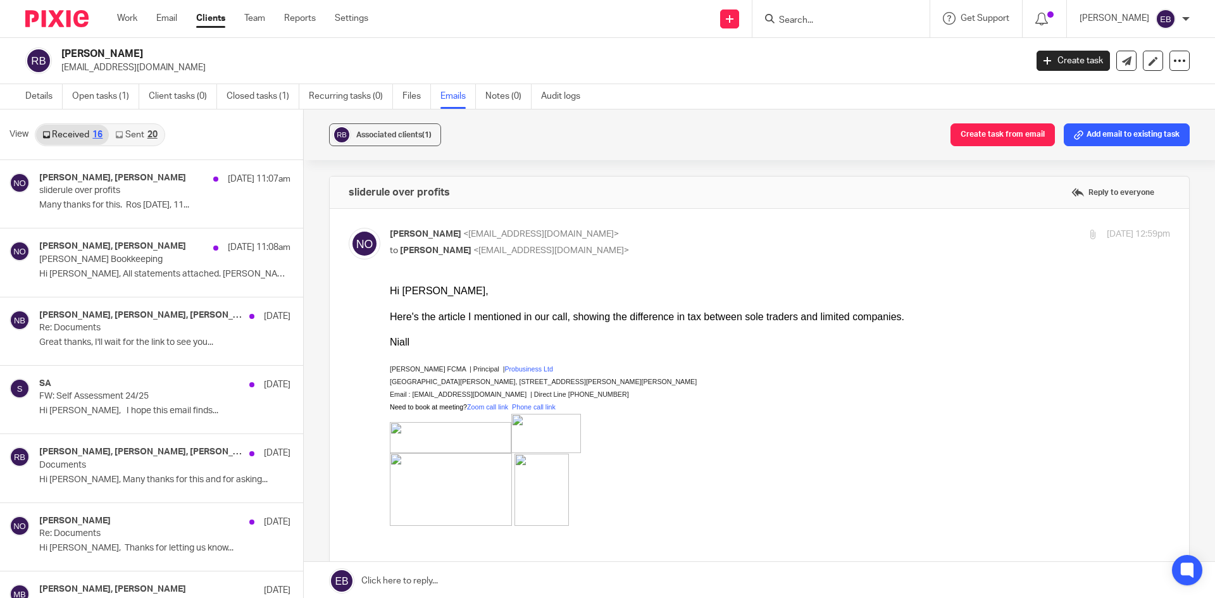
click at [141, 132] on link "Sent 20" at bounding box center [136, 135] width 54 height 20
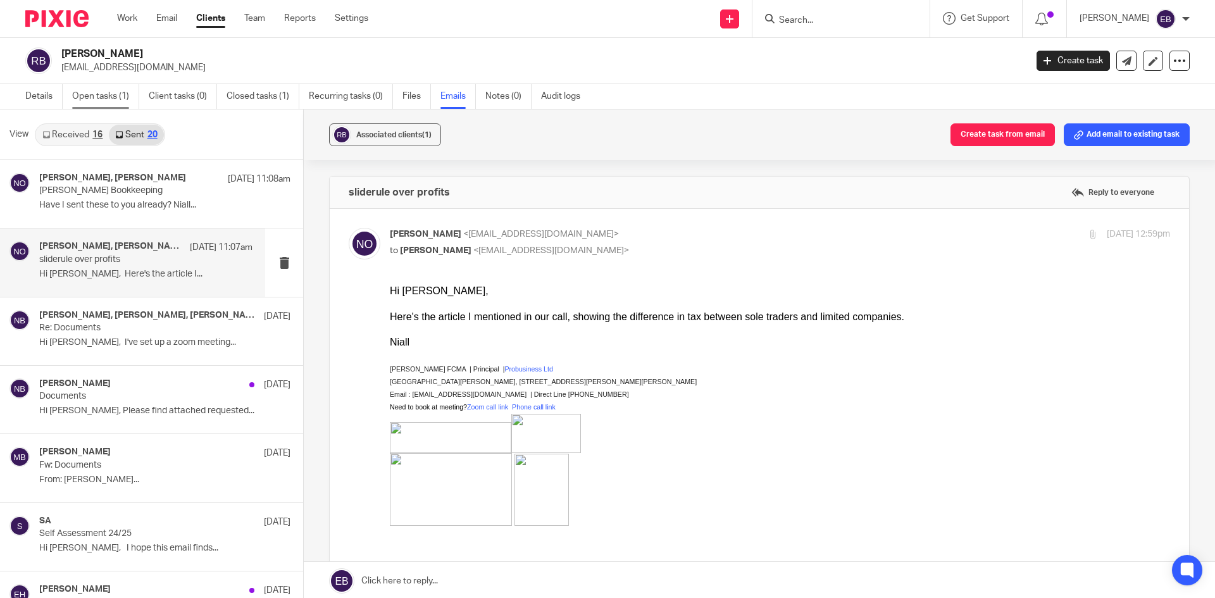
click at [125, 89] on link "Open tasks (1)" at bounding box center [105, 96] width 67 height 25
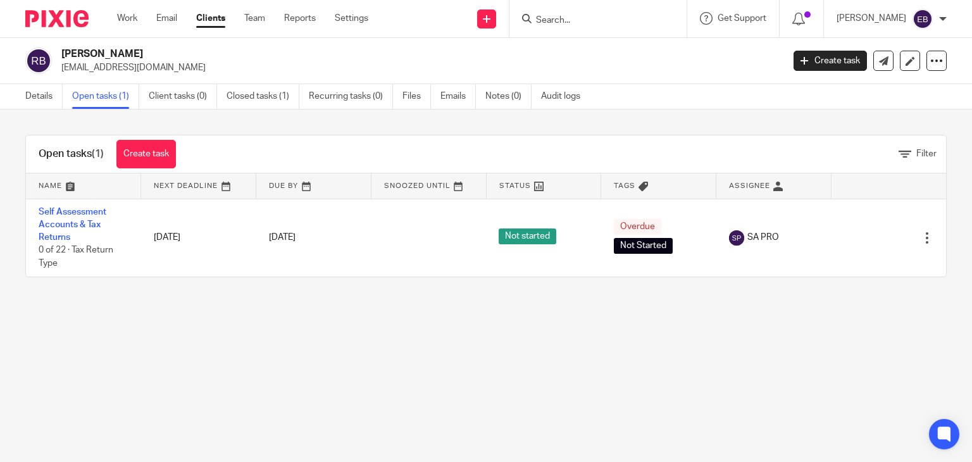
click at [599, 16] on input "Search" at bounding box center [592, 20] width 114 height 11
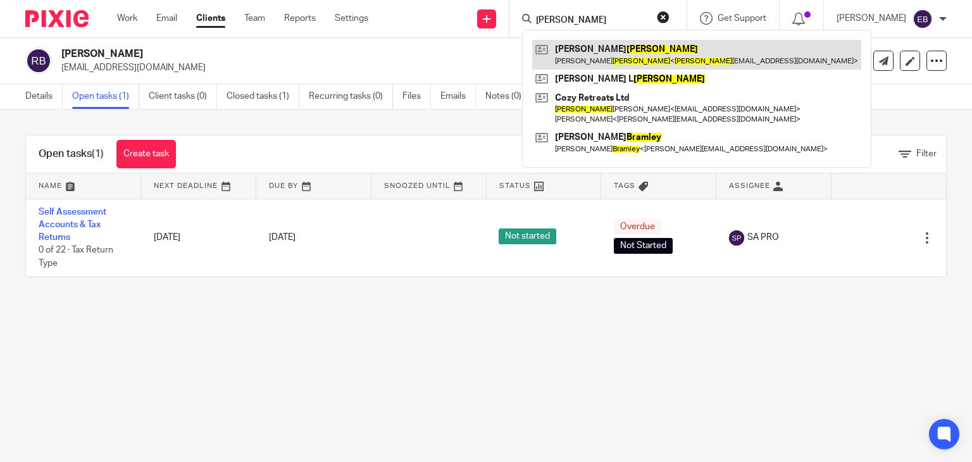
type input "[PERSON_NAME]"
click at [617, 51] on link at bounding box center [696, 54] width 329 height 29
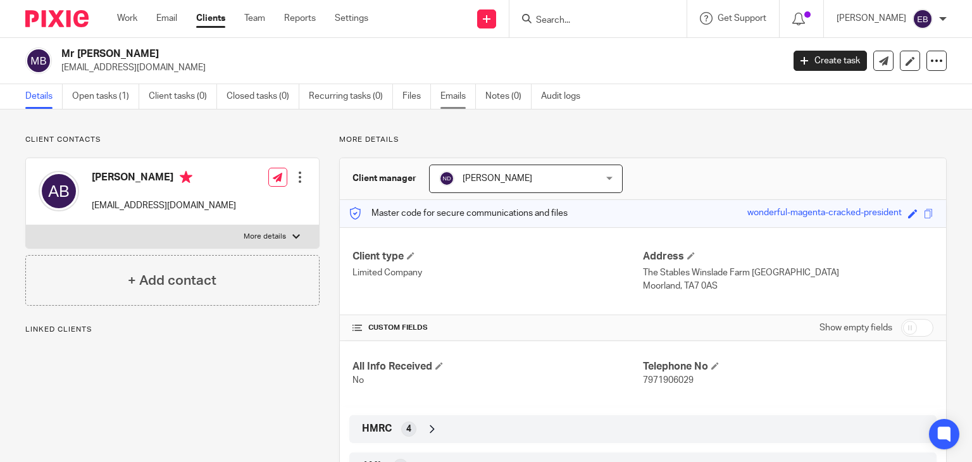
click at [466, 105] on link "Emails" at bounding box center [458, 96] width 35 height 25
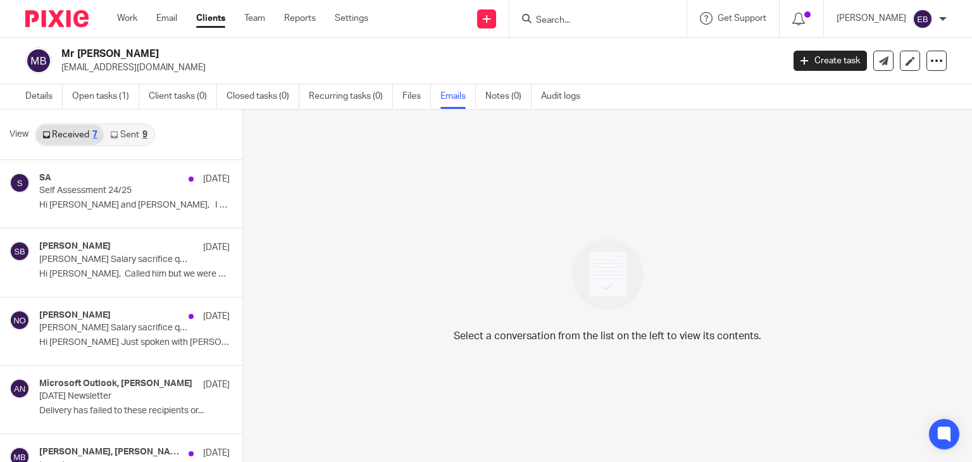
click at [132, 132] on link "Sent 9" at bounding box center [128, 135] width 49 height 20
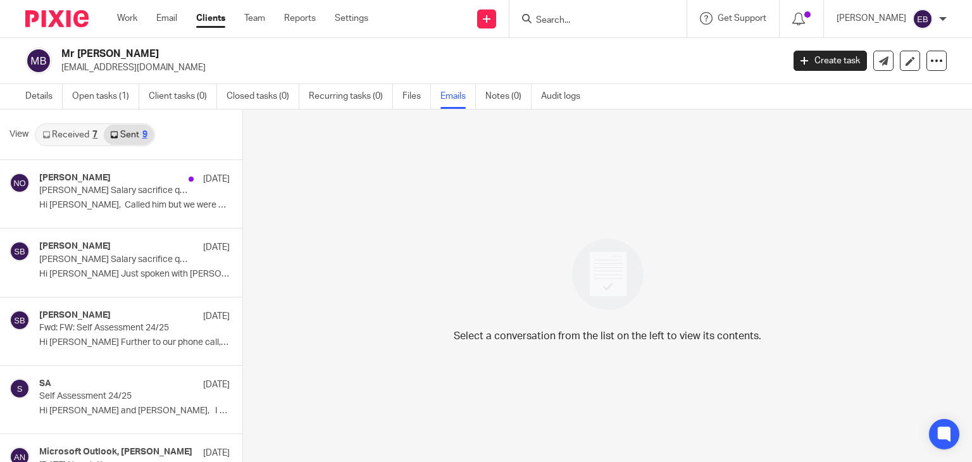
scroll to position [2, 0]
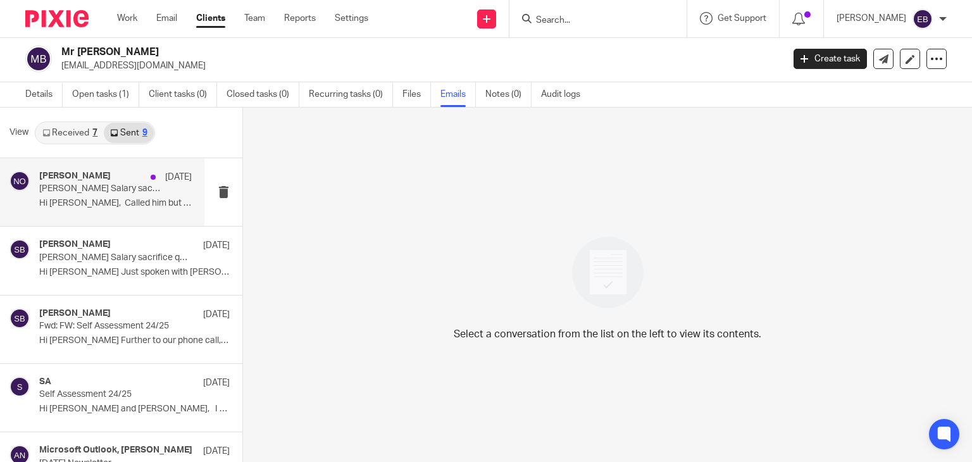
click at [115, 180] on div "Niall O'Driscoll 2 Sep" at bounding box center [115, 177] width 153 height 13
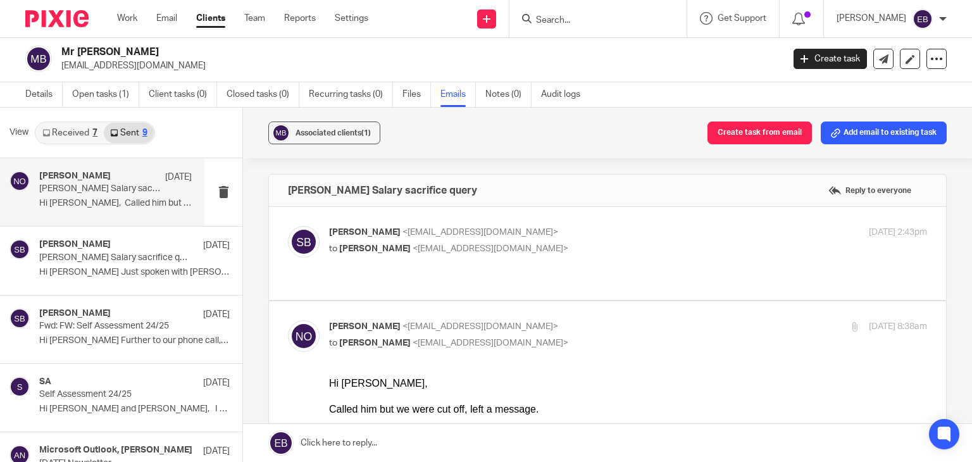
scroll to position [0, 0]
click at [595, 223] on label at bounding box center [607, 253] width 677 height 93
click at [288, 225] on input "checkbox" at bounding box center [287, 225] width 1 height 1
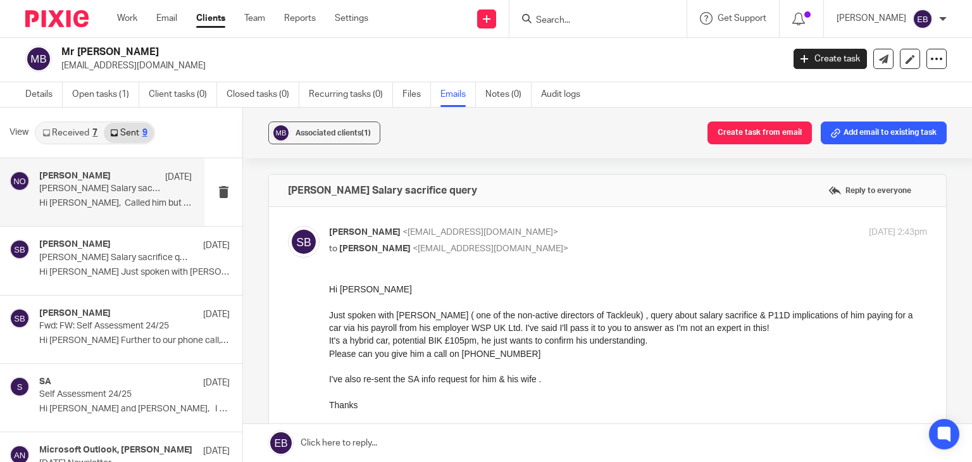
click at [597, 221] on label at bounding box center [607, 367] width 677 height 321
click at [288, 225] on input "checkbox" at bounding box center [287, 225] width 1 height 1
checkbox input "false"
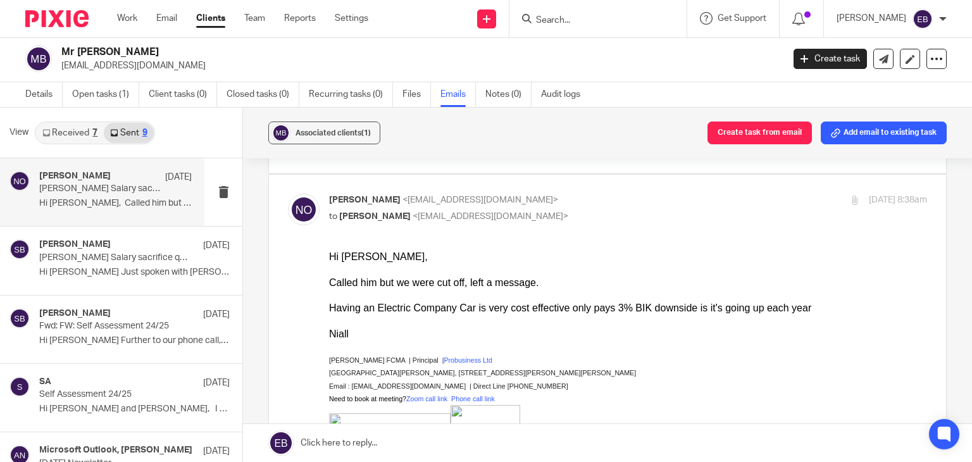
scroll to position [63, 0]
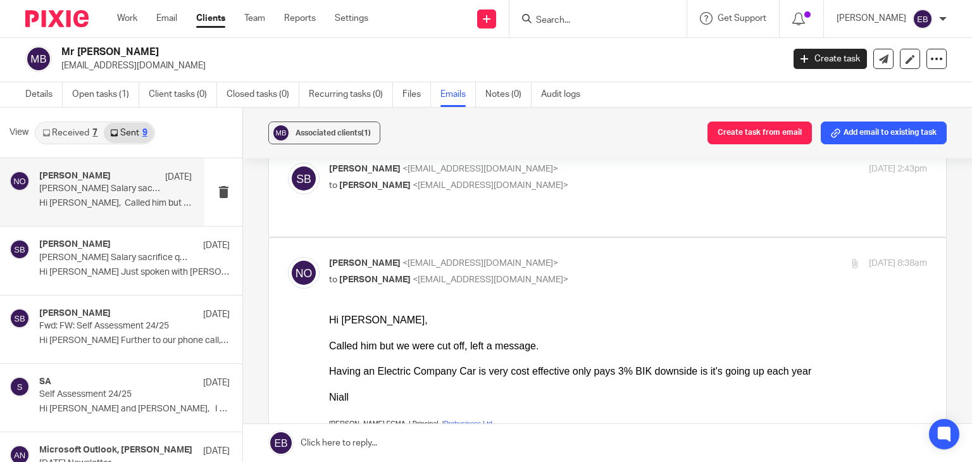
click at [288, 256] on input "checkbox" at bounding box center [287, 256] width 1 height 1
checkbox input "false"
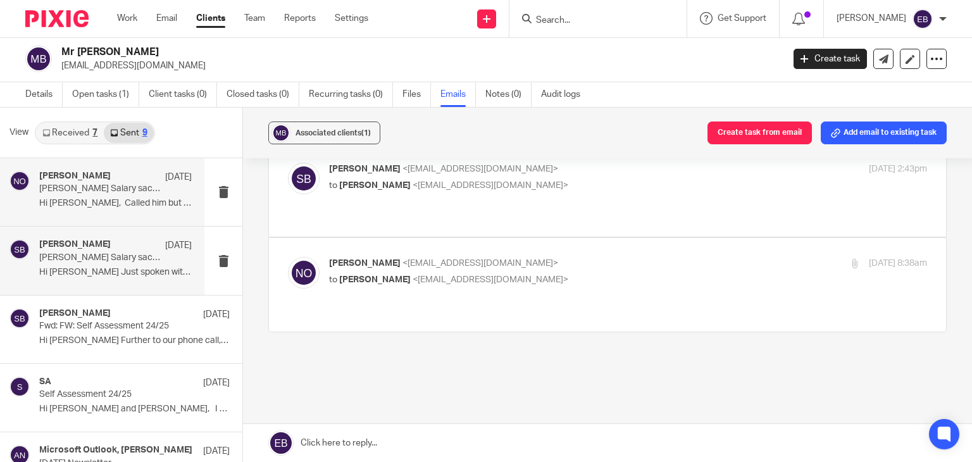
click at [117, 273] on p "Hi Niall Just spoken with Adam ( one of the..." at bounding box center [115, 272] width 153 height 11
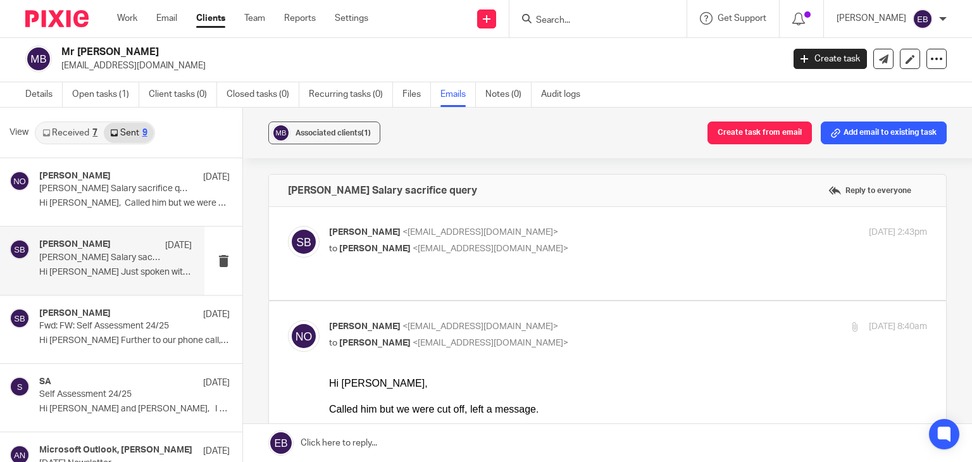
scroll to position [0, 0]
click at [565, 237] on p "Sonia Bird <soniabird@probusinessuk.com>" at bounding box center [528, 232] width 399 height 13
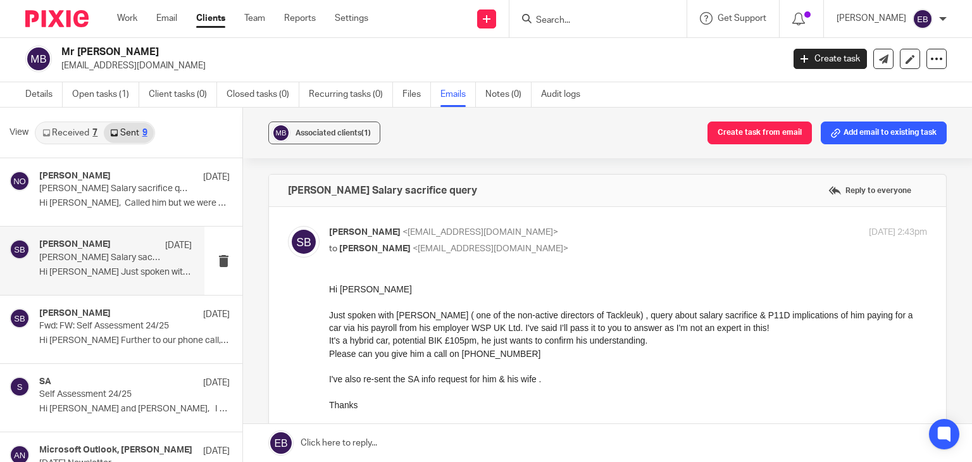
click at [565, 236] on p "Sonia Bird <soniabird@probusinessuk.com>" at bounding box center [528, 232] width 399 height 13
checkbox input "false"
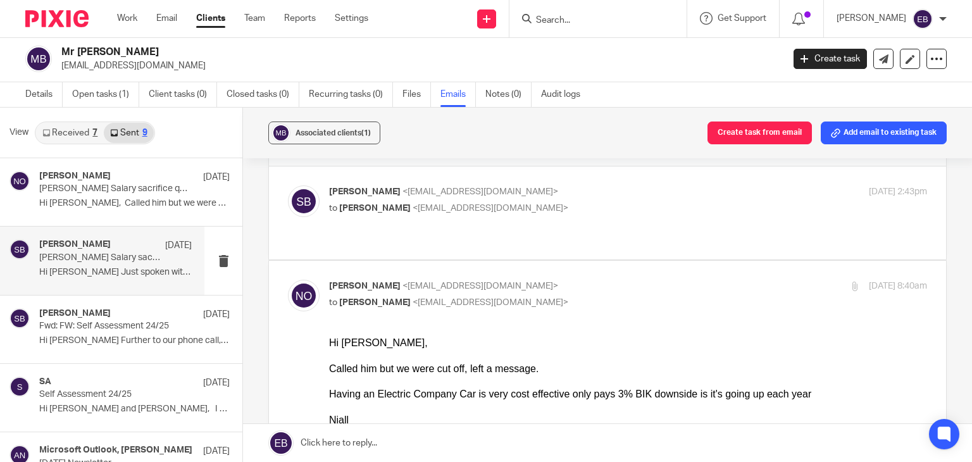
scroll to position [63, 0]
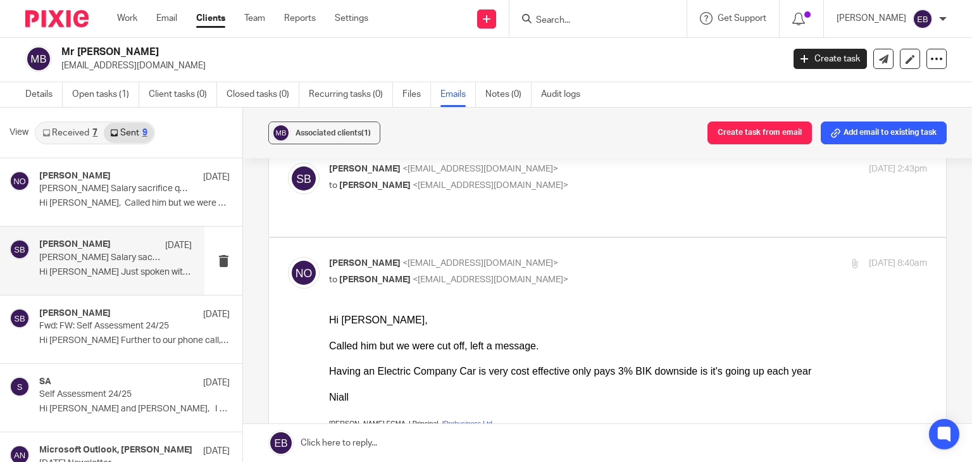
click at [595, 273] on p "to Sonia Bird <soniabird@probusinessuk.com>" at bounding box center [528, 279] width 399 height 13
checkbox input "false"
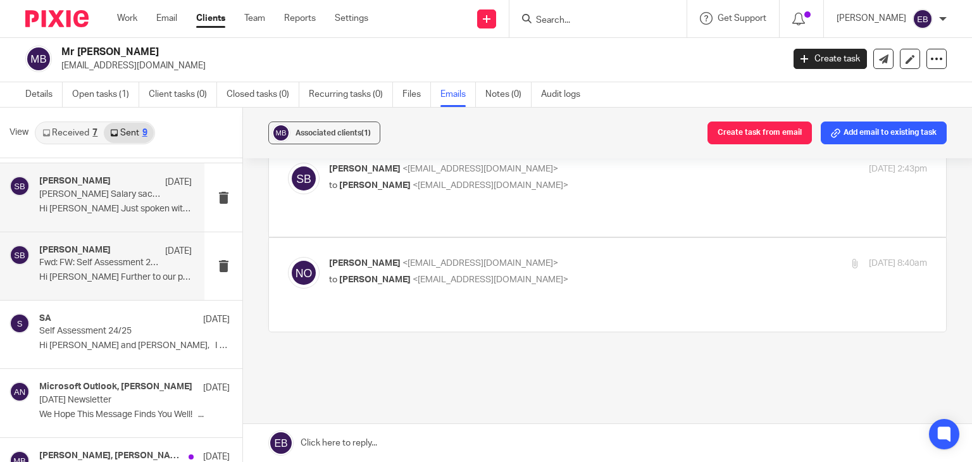
click at [116, 280] on p "Hi Adam Further to our phone call, please..." at bounding box center [115, 277] width 153 height 11
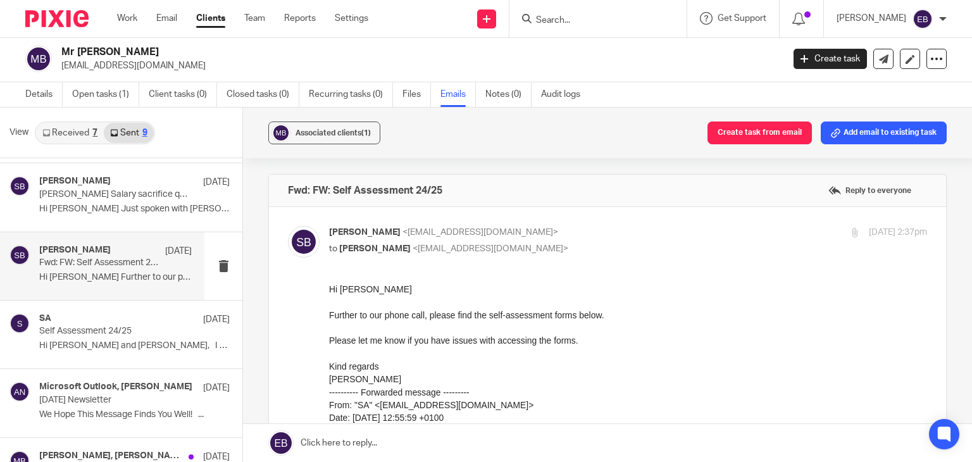
scroll to position [0, 0]
click at [288, 225] on input "checkbox" at bounding box center [287, 225] width 1 height 1
checkbox input "false"
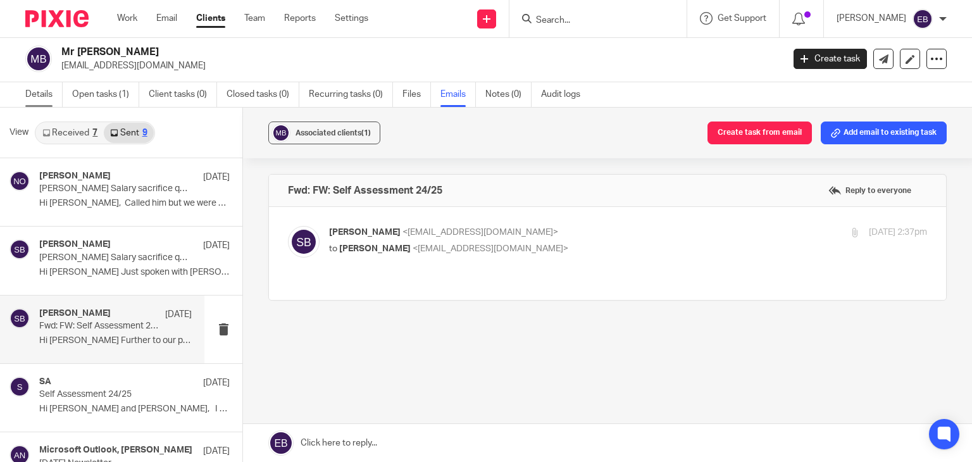
click at [38, 101] on link "Details" at bounding box center [43, 94] width 37 height 25
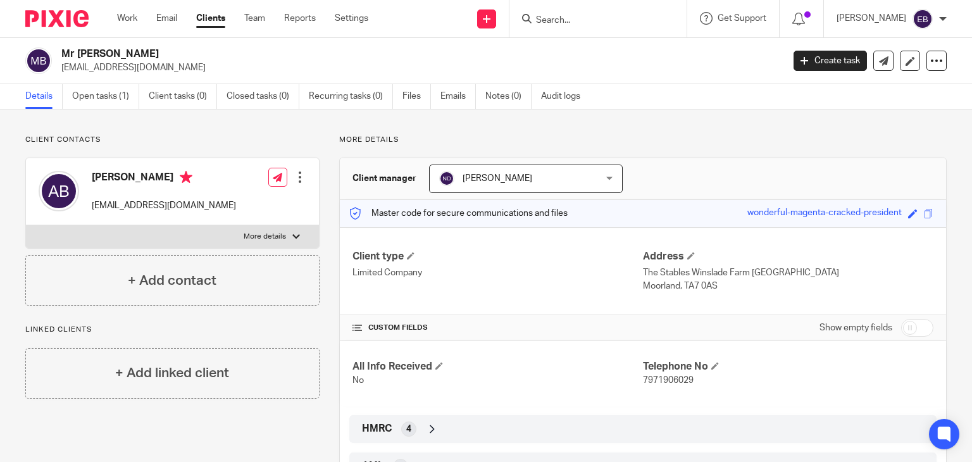
click at [597, 21] on input "Search" at bounding box center [592, 20] width 114 height 11
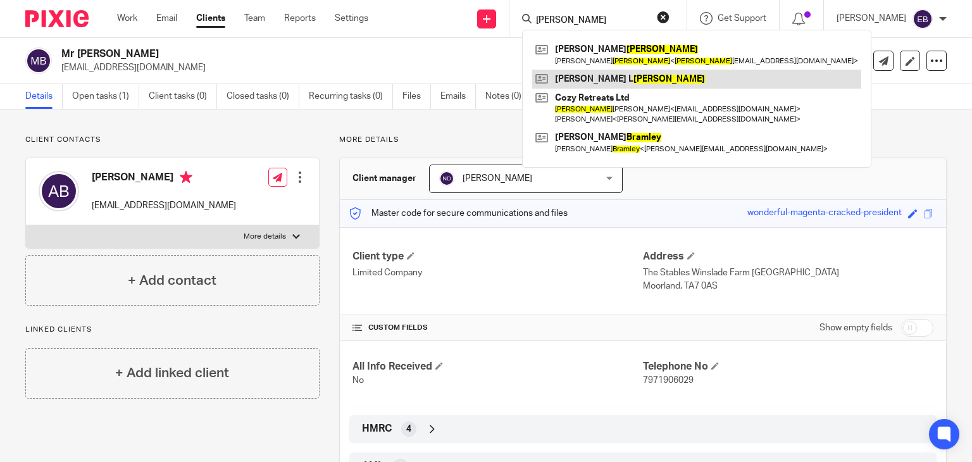
type input "[PERSON_NAME]"
click at [635, 80] on link at bounding box center [696, 79] width 329 height 19
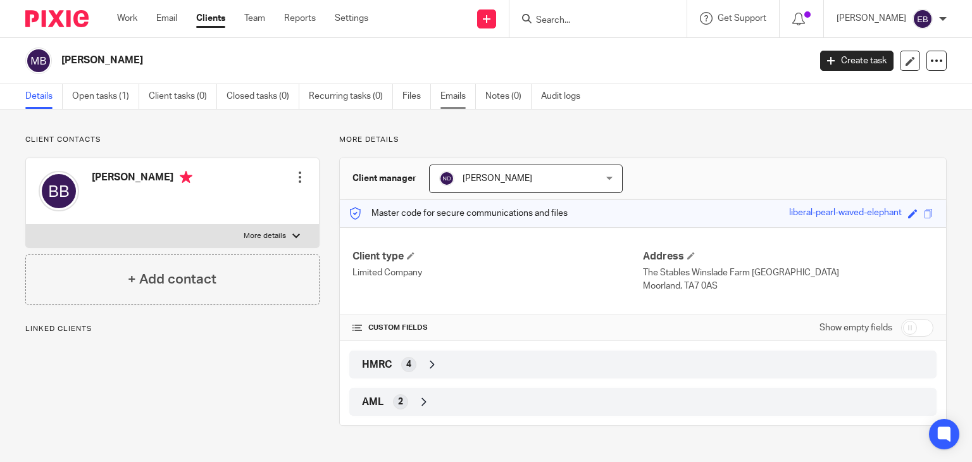
click at [457, 101] on link "Emails" at bounding box center [458, 96] width 35 height 25
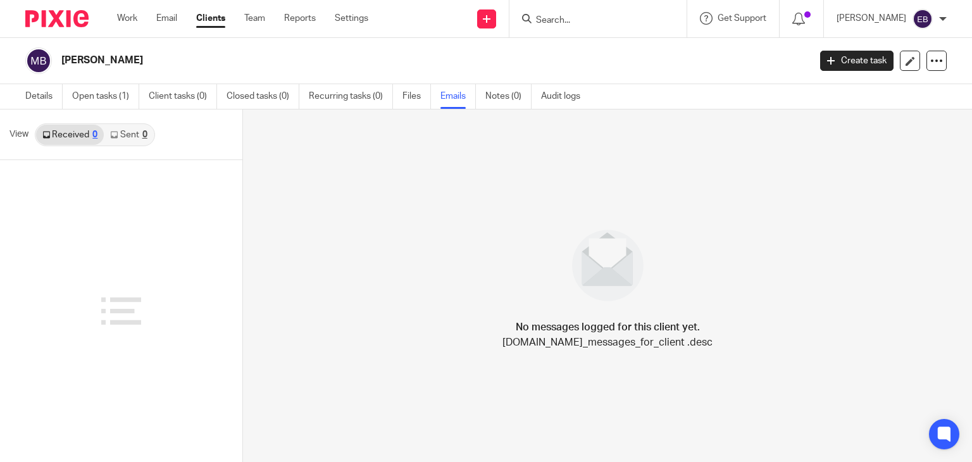
click at [585, 16] on input "Search" at bounding box center [592, 20] width 114 height 11
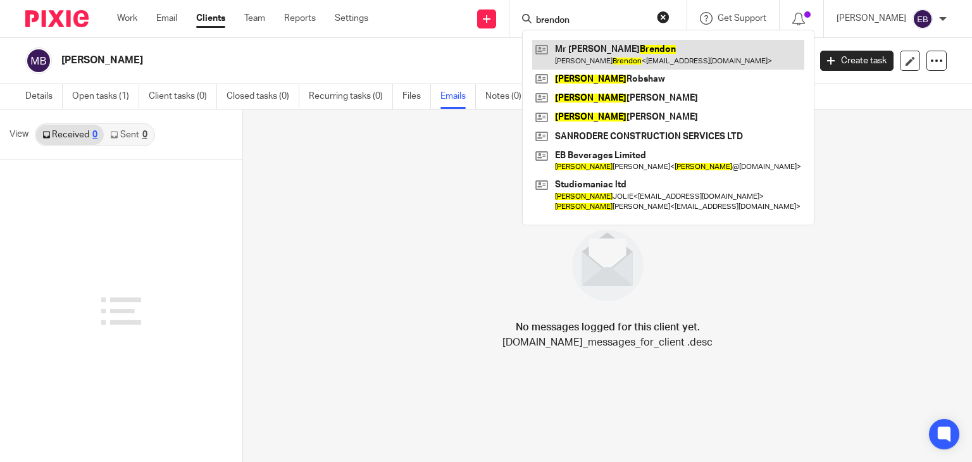
type input "brendon"
click at [617, 56] on link at bounding box center [668, 54] width 272 height 29
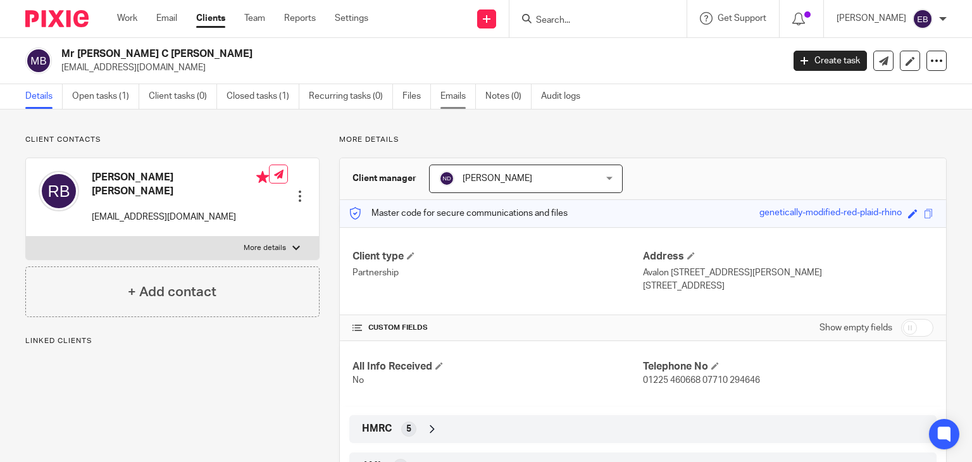
click at [453, 97] on link "Emails" at bounding box center [458, 96] width 35 height 25
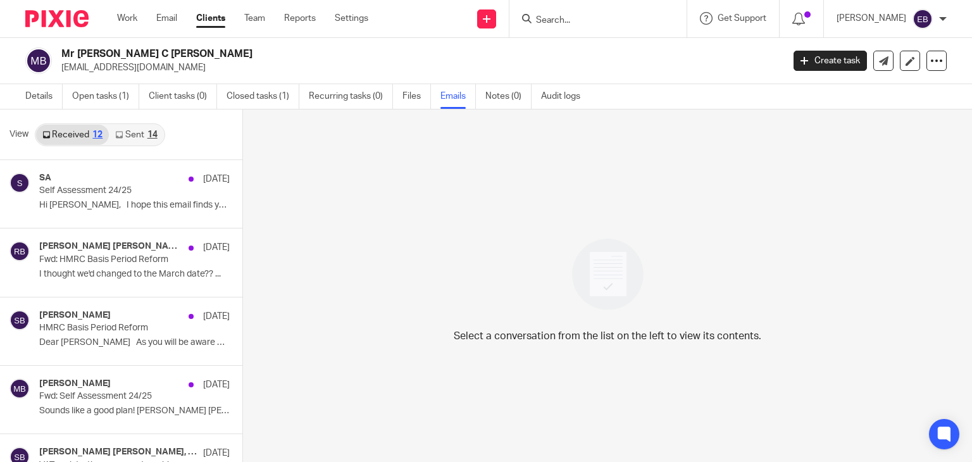
click at [123, 135] on link "Sent 14" at bounding box center [136, 135] width 54 height 20
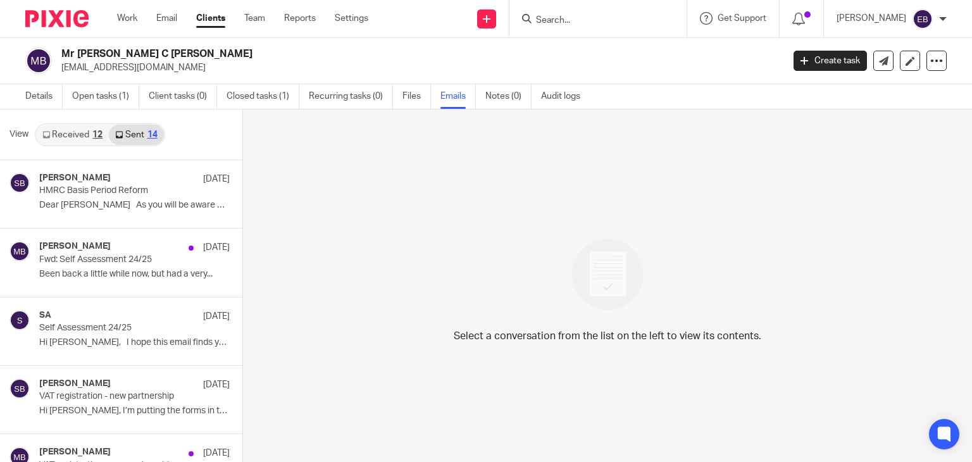
scroll to position [2, 0]
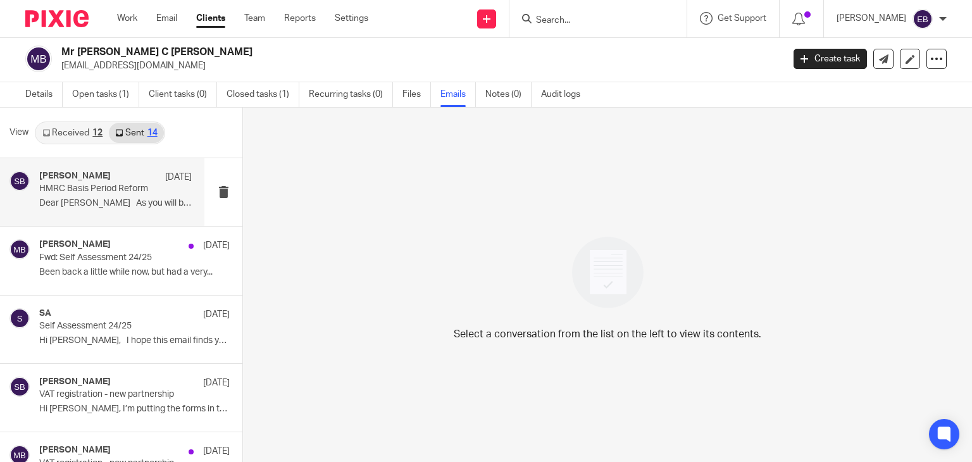
click at [104, 202] on p "Dear Rob As you will be aware when..." at bounding box center [115, 203] width 153 height 11
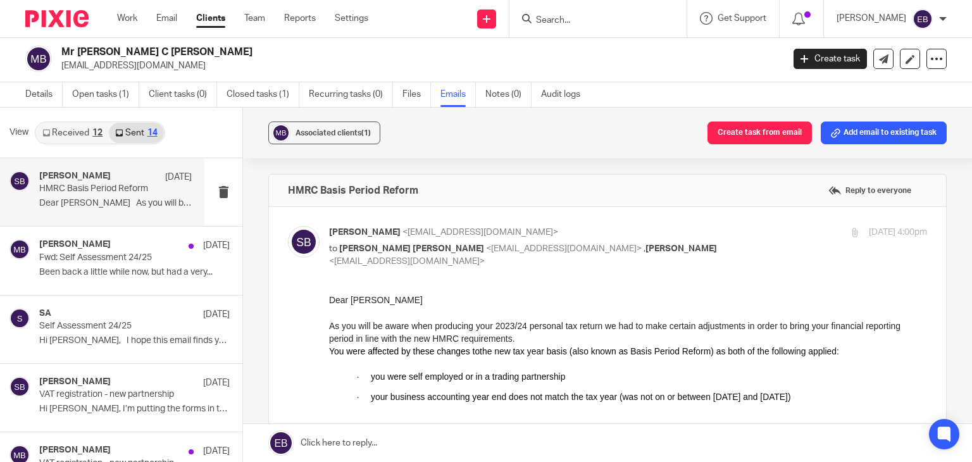
scroll to position [0, 0]
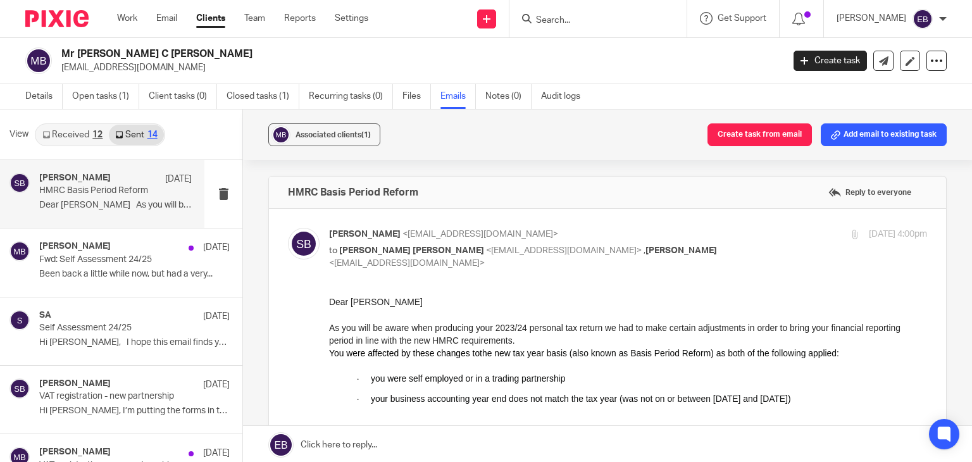
click at [742, 231] on div "4 Jun 2025 4:00pm" at bounding box center [827, 234] width 199 height 13
checkbox input "false"
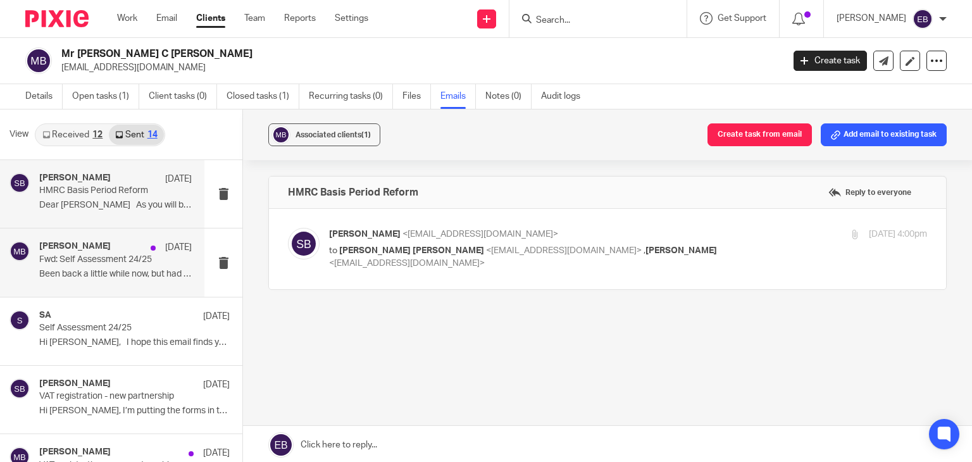
click at [111, 263] on p "Fwd: Self Assessment 24/25" at bounding box center [100, 259] width 122 height 11
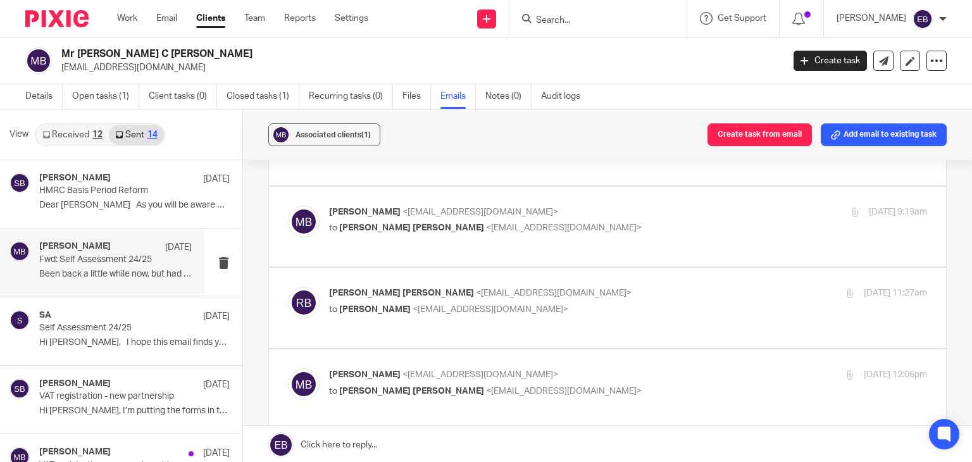
scroll to position [127, 0]
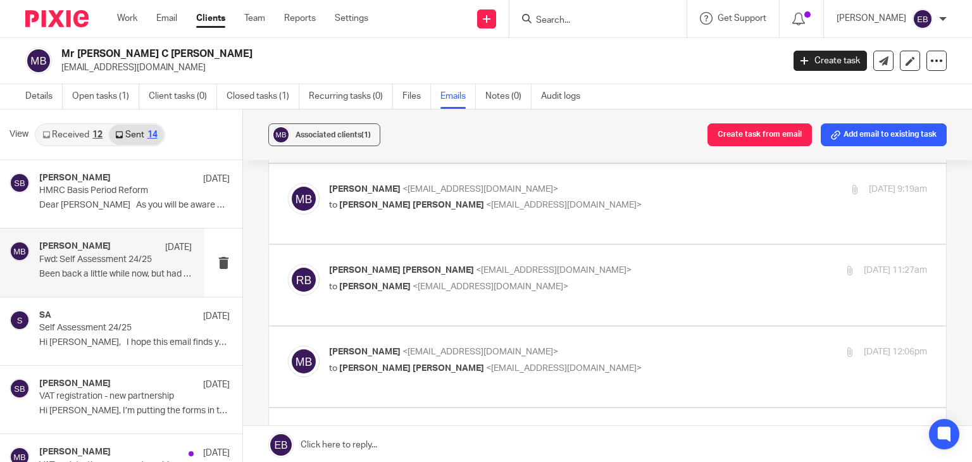
click at [577, 346] on p "Martin Bowe <martinbowe@probusinessuk.com>" at bounding box center [528, 352] width 399 height 13
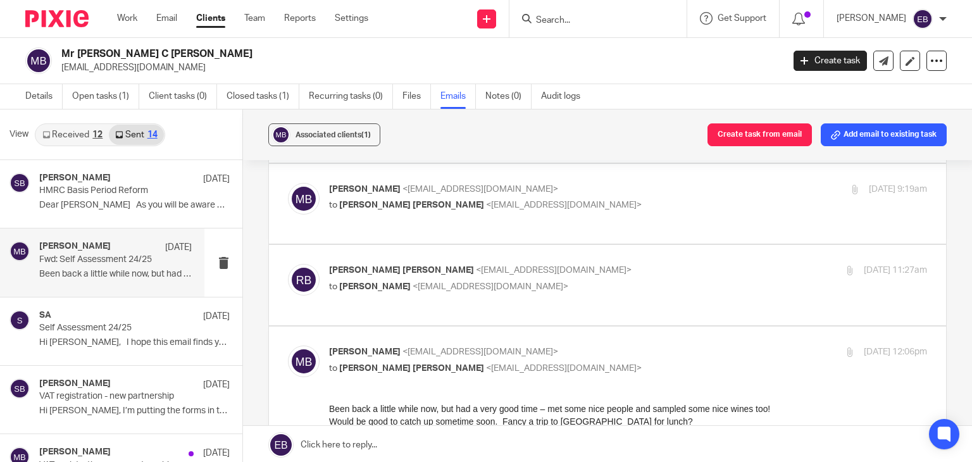
scroll to position [0, 0]
click at [580, 346] on p "[PERSON_NAME] <[EMAIL_ADDRESS][DOMAIN_NAME]>" at bounding box center [528, 352] width 399 height 13
checkbox input "false"
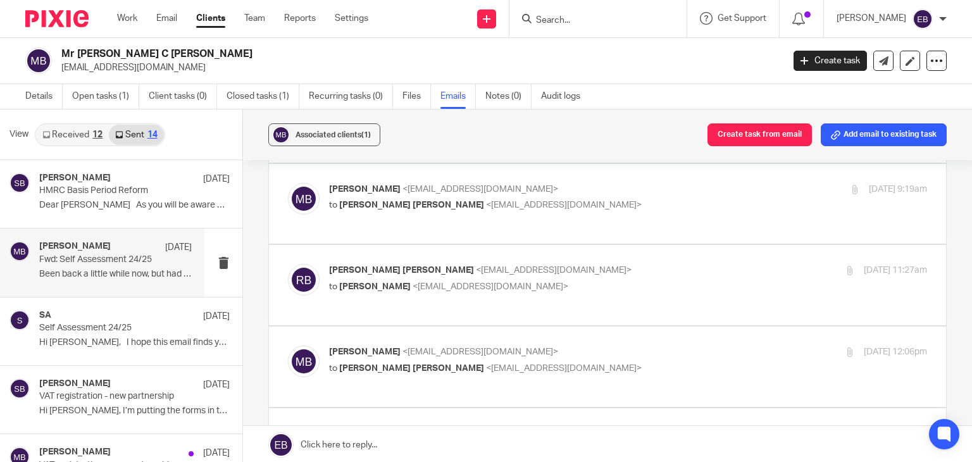
scroll to position [190, 0]
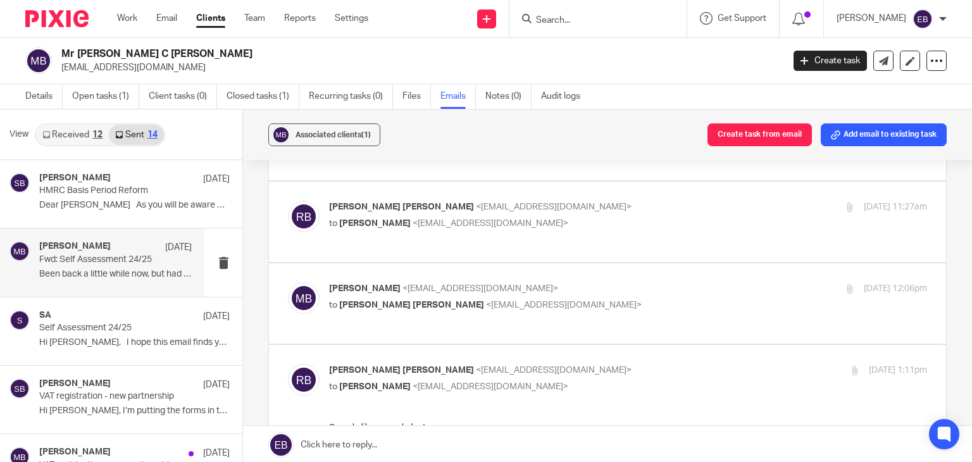
click at [288, 363] on input "checkbox" at bounding box center [287, 363] width 1 height 1
click at [577, 345] on label at bounding box center [607, 385] width 677 height 80
click at [288, 363] on input "checkbox" at bounding box center [287, 363] width 1 height 1
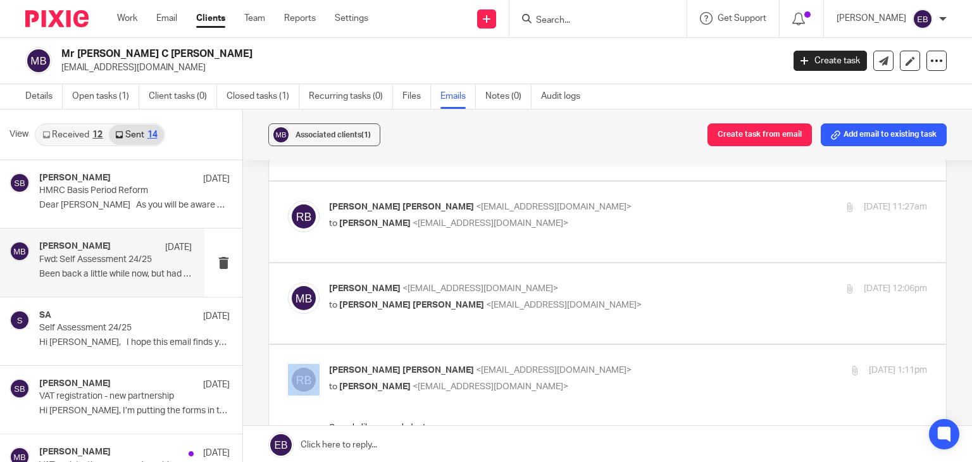
click at [288, 363] on input "checkbox" at bounding box center [287, 363] width 1 height 1
checkbox input "false"
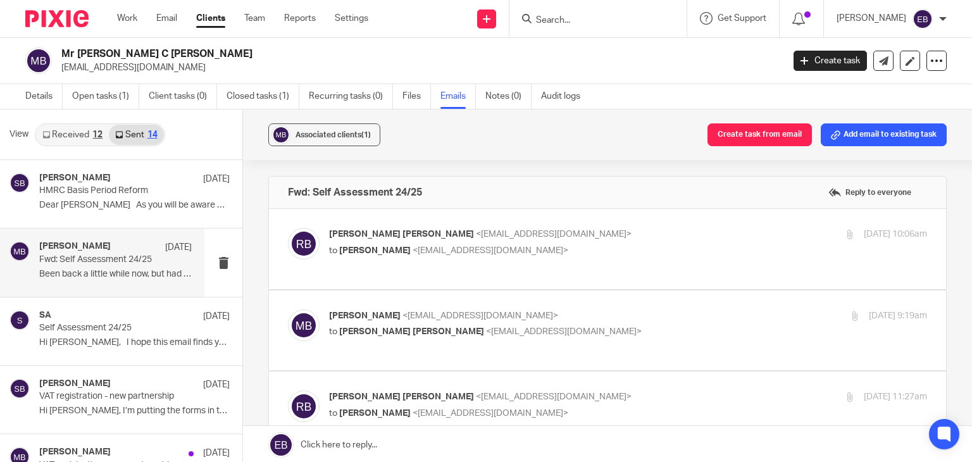
click at [580, 235] on p "Rob Brendon <rcbrendon@gmail.com>" at bounding box center [528, 234] width 399 height 13
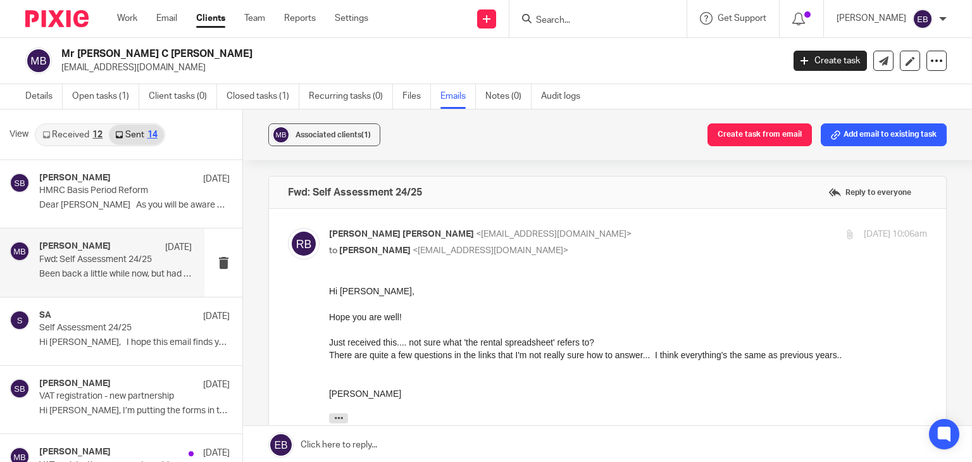
click at [572, 230] on p "Rob Brendon <rcbrendon@gmail.com>" at bounding box center [528, 234] width 399 height 13
checkbox input "false"
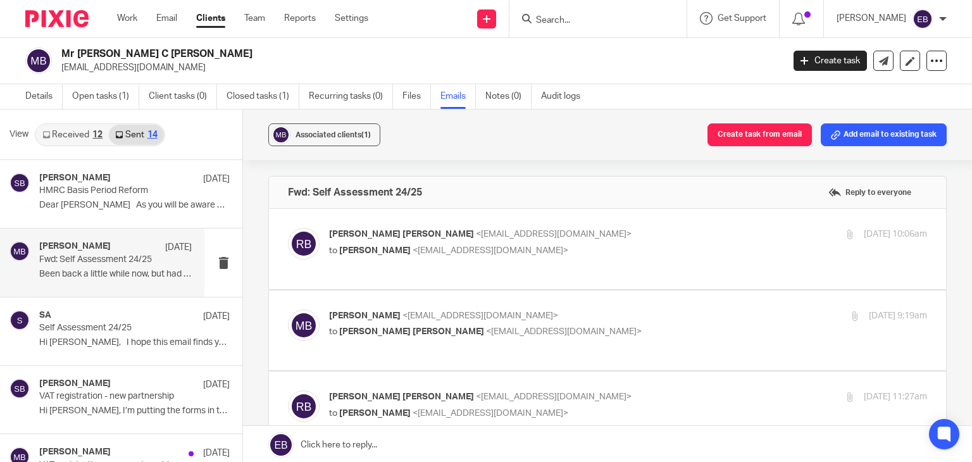
click at [574, 294] on label at bounding box center [607, 331] width 677 height 80
click at [288, 309] on input "checkbox" at bounding box center [287, 309] width 1 height 1
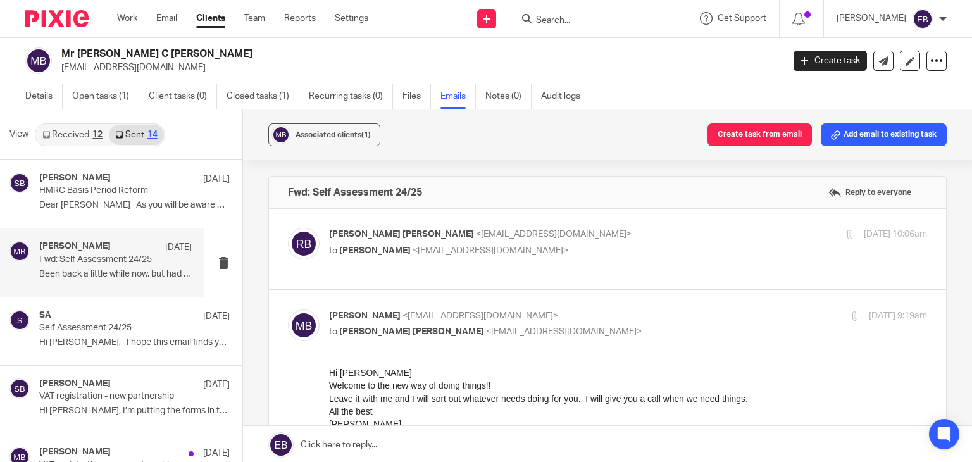
scroll to position [63, 0]
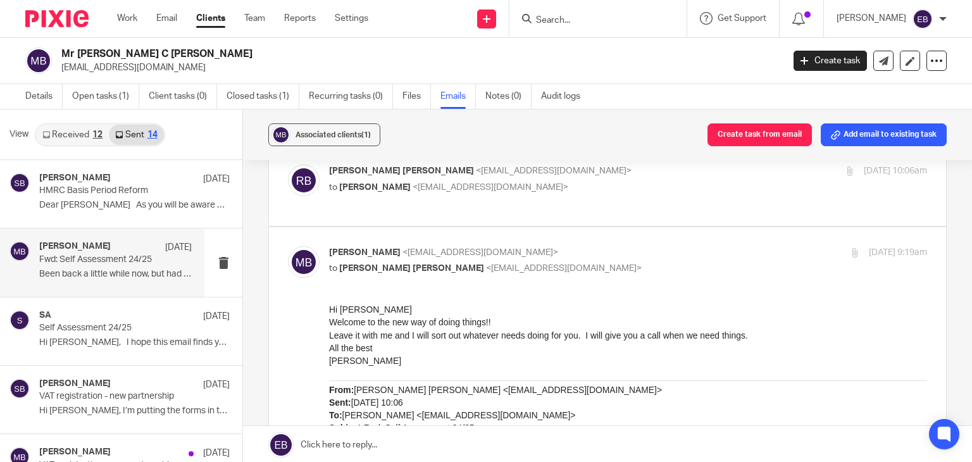
click at [587, 246] on p "Martin Bowe <martinbowe@probusinessuk.com>" at bounding box center [528, 252] width 399 height 13
checkbox input "false"
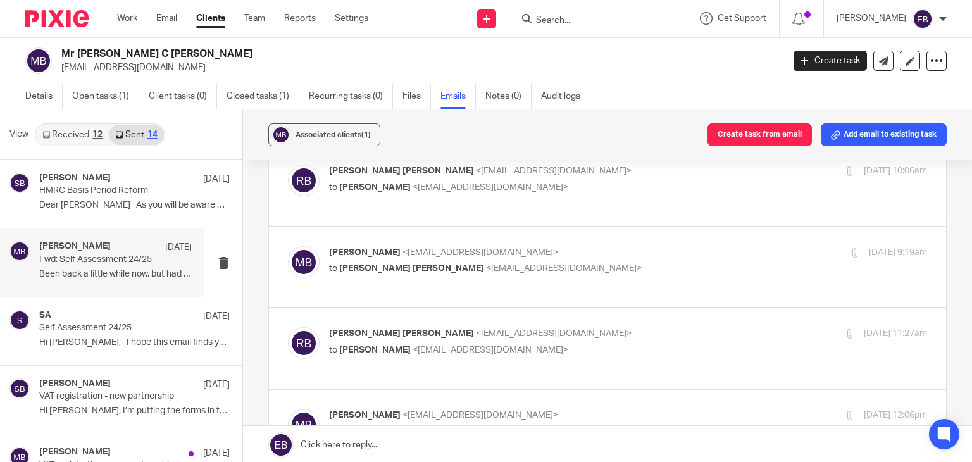
scroll to position [127, 0]
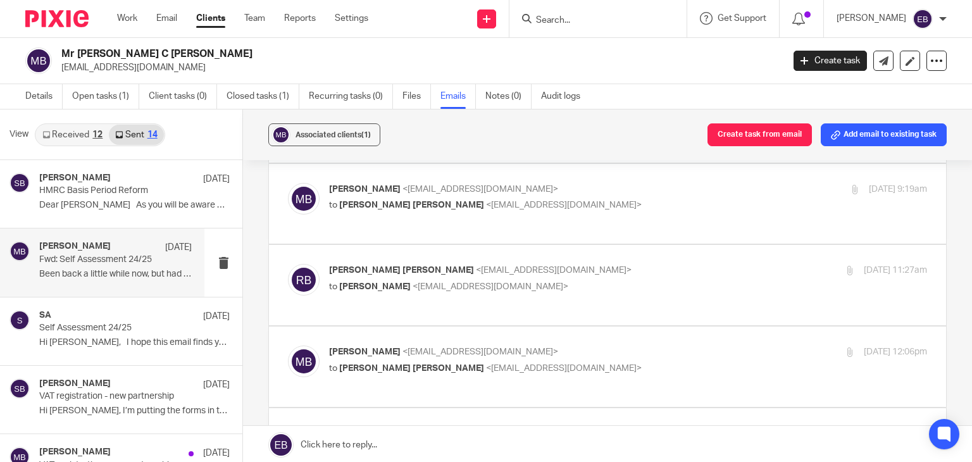
click at [587, 245] on label at bounding box center [607, 285] width 677 height 80
click at [288, 263] on input "checkbox" at bounding box center [287, 263] width 1 height 1
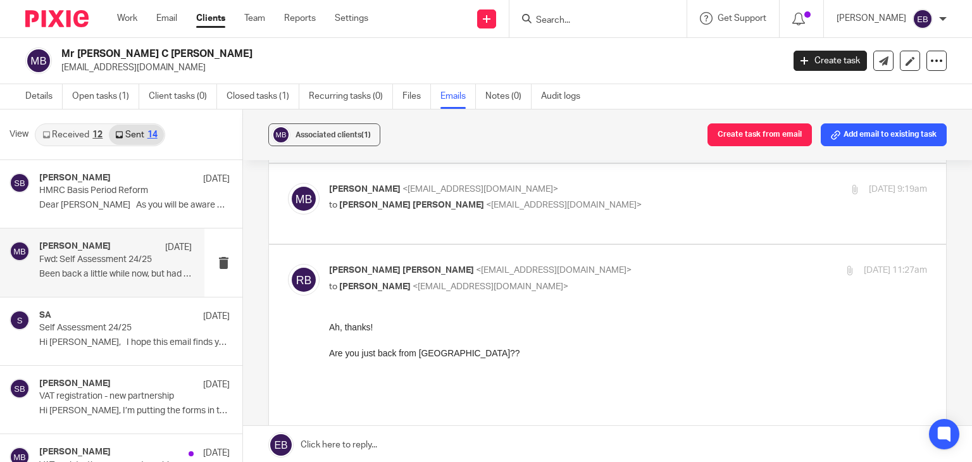
scroll to position [0, 0]
click at [587, 245] on label at bounding box center [607, 456] width 677 height 423
click at [288, 263] on input "checkbox" at bounding box center [287, 263] width 1 height 1
checkbox input "false"
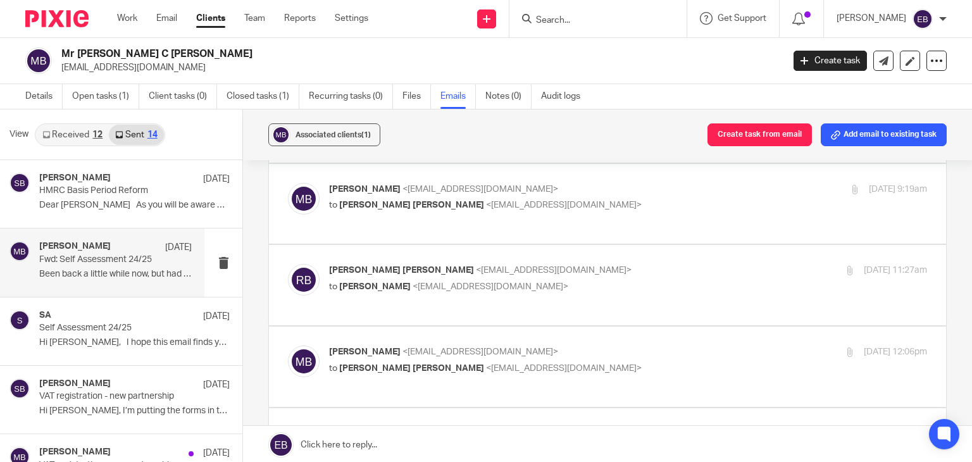
scroll to position [190, 0]
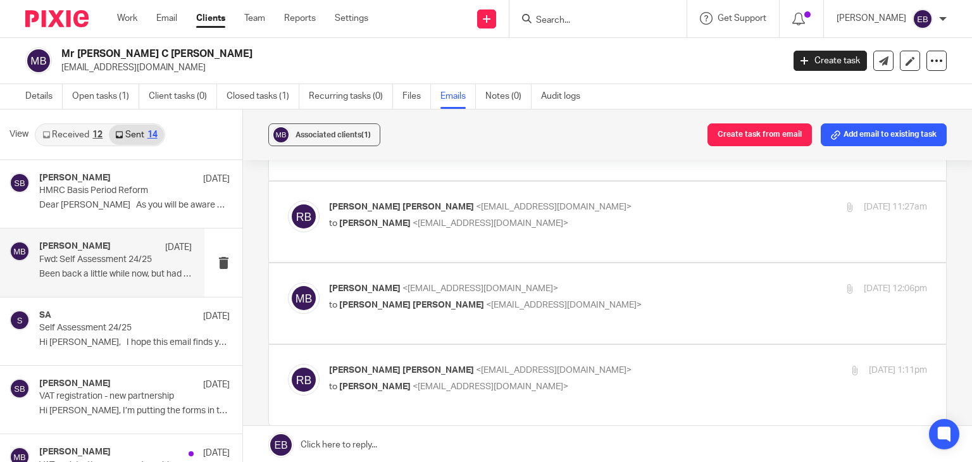
click at [587, 263] on label at bounding box center [607, 303] width 677 height 80
click at [288, 282] on input "checkbox" at bounding box center [287, 282] width 1 height 1
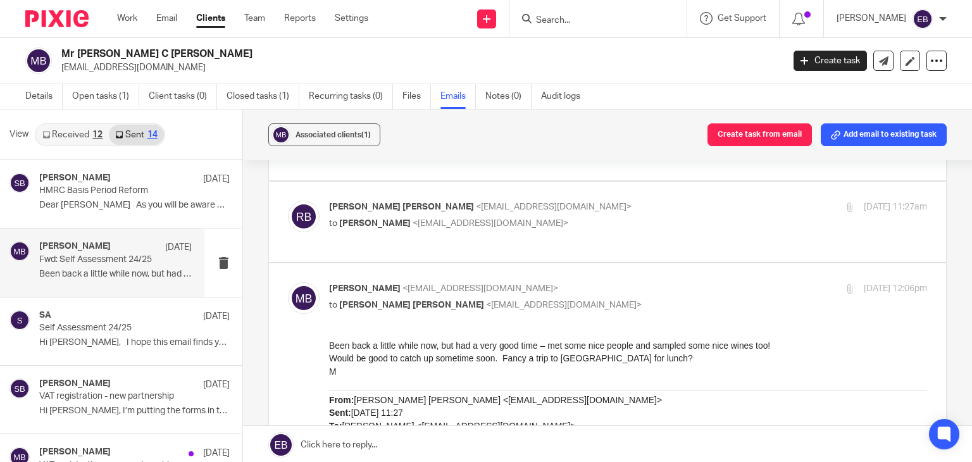
scroll to position [0, 0]
click at [288, 282] on input "checkbox" at bounding box center [287, 282] width 1 height 1
checkbox input "false"
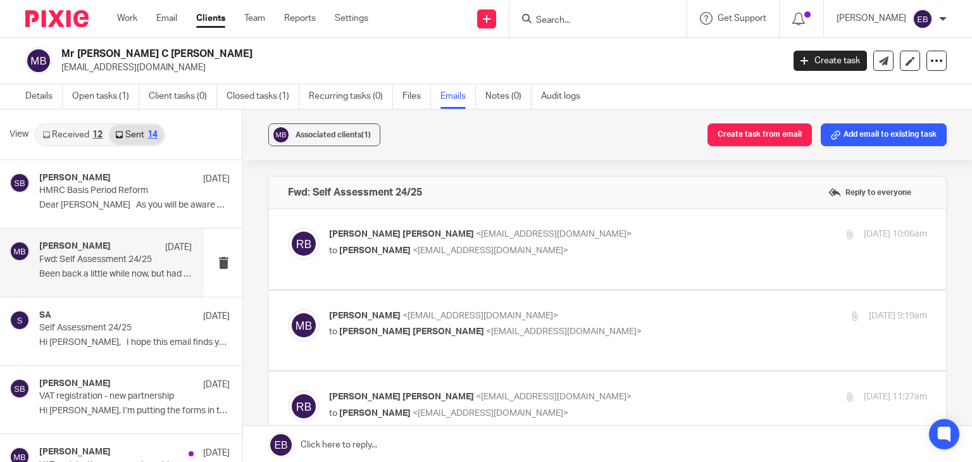
click at [94, 134] on div "12" at bounding box center [97, 134] width 10 height 9
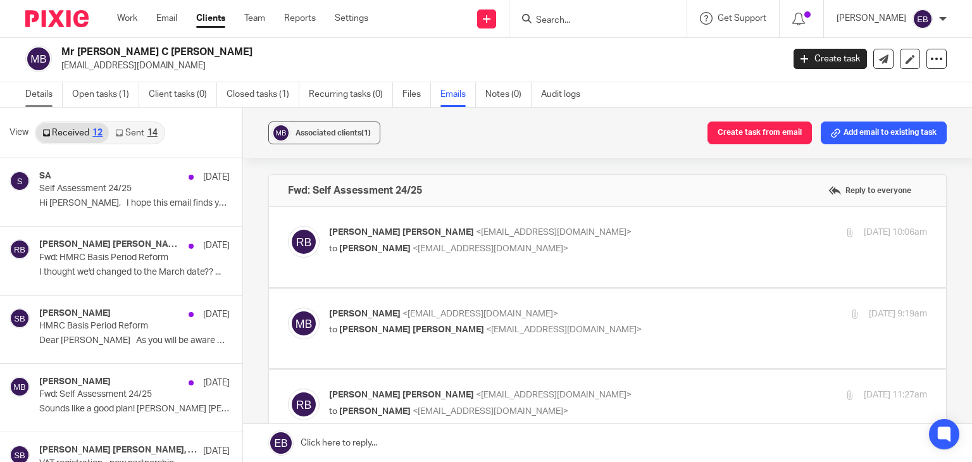
click at [35, 89] on link "Details" at bounding box center [43, 94] width 37 height 25
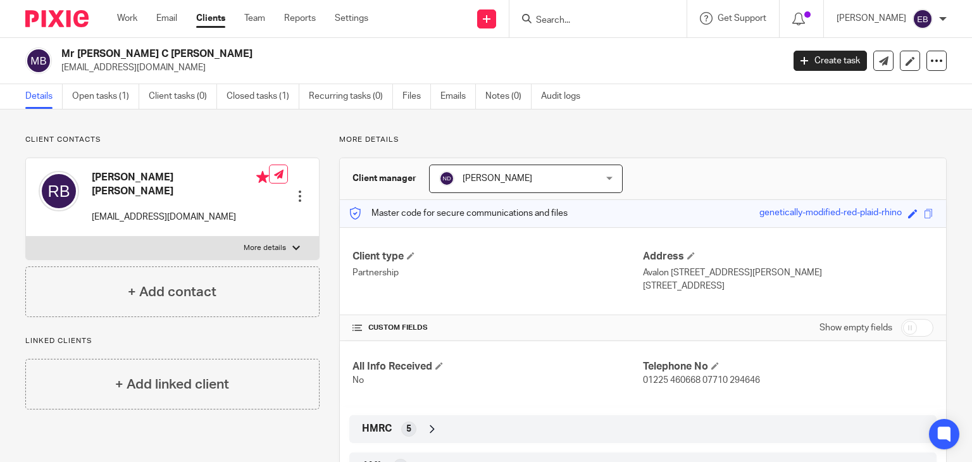
click at [588, 13] on form at bounding box center [602, 19] width 135 height 16
click at [585, 15] on input "Search" at bounding box center [592, 20] width 114 height 11
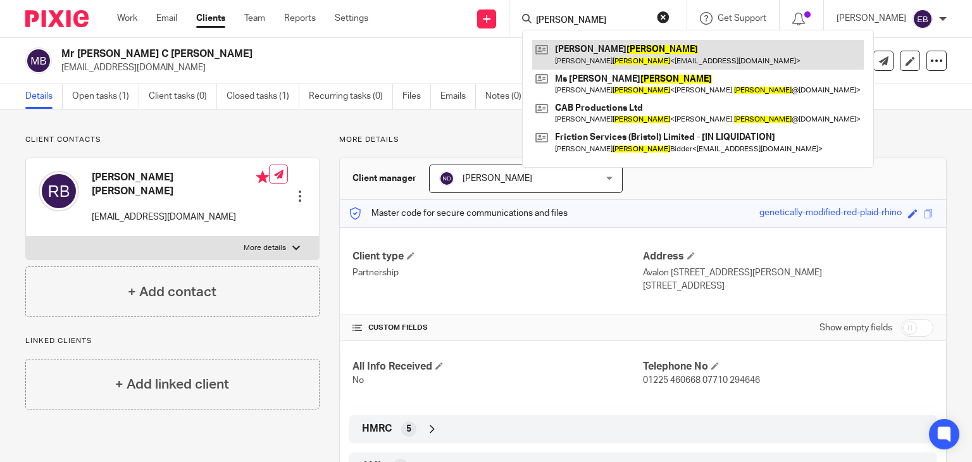
type input "[PERSON_NAME]"
click at [599, 58] on link at bounding box center [698, 54] width 332 height 29
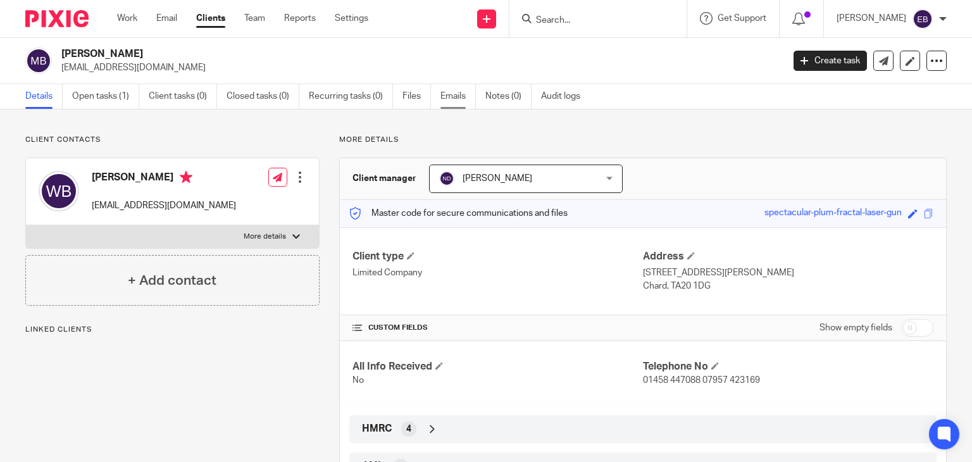
click at [461, 101] on link "Emails" at bounding box center [458, 96] width 35 height 25
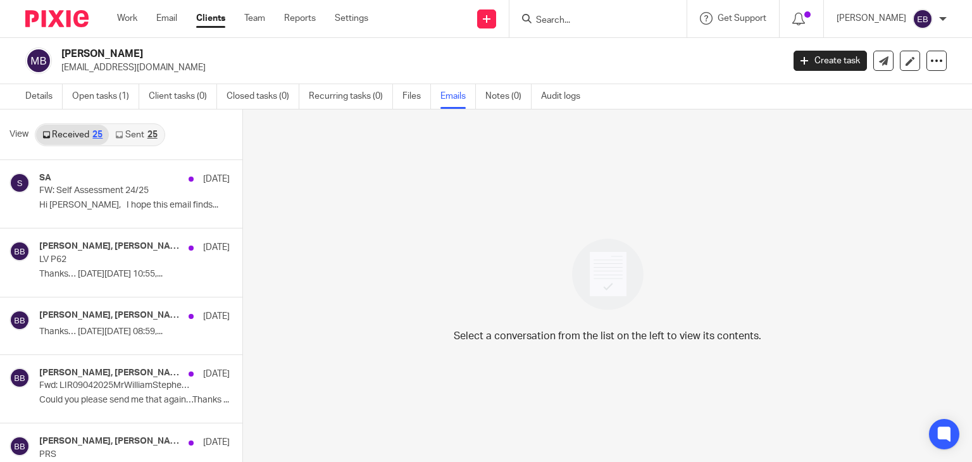
click at [125, 137] on link "Sent 25" at bounding box center [136, 135] width 54 height 20
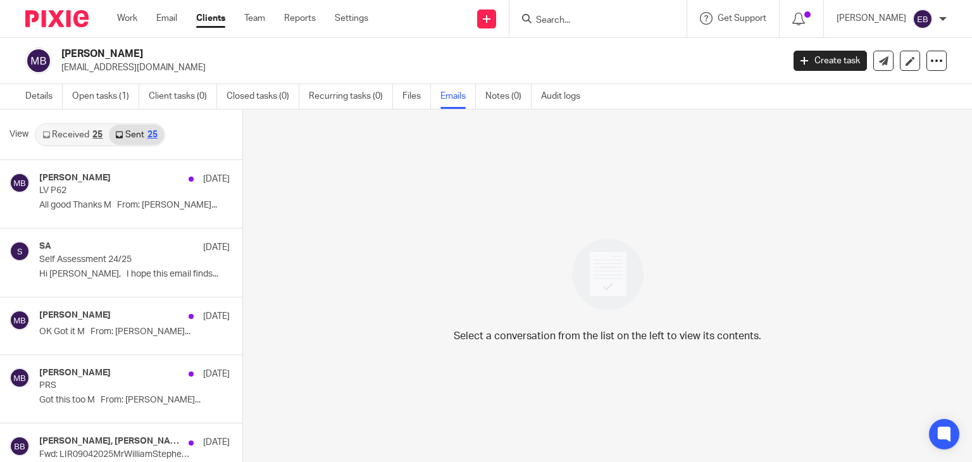
scroll to position [2, 0]
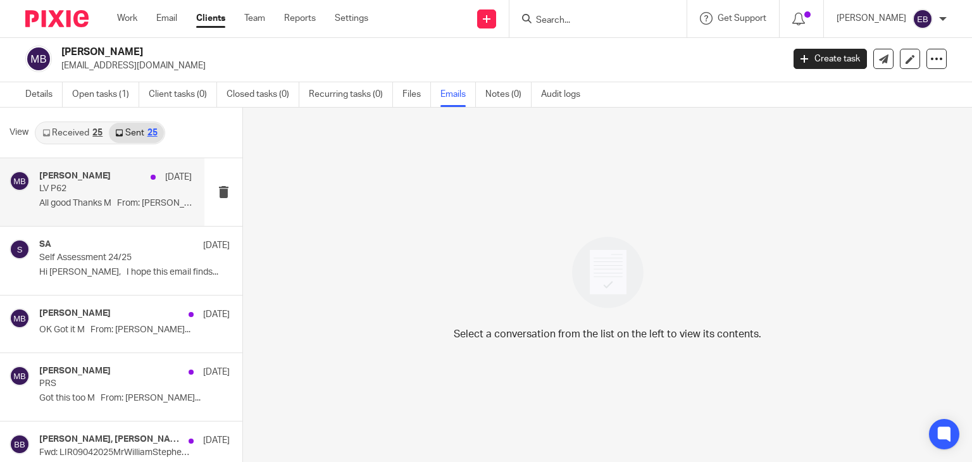
click at [115, 181] on div "Martin Bowe 30 May" at bounding box center [115, 177] width 153 height 13
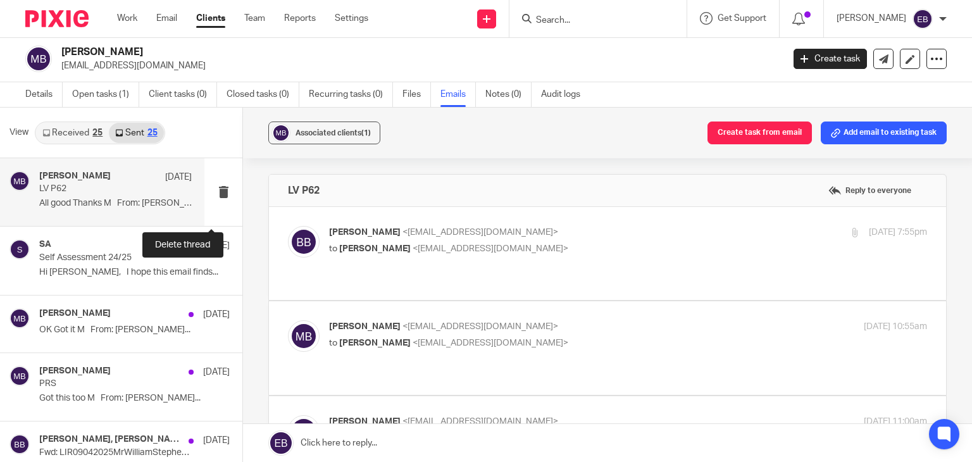
scroll to position [0, 0]
click at [638, 220] on label at bounding box center [607, 253] width 677 height 93
click at [288, 225] on input "checkbox" at bounding box center [287, 225] width 1 height 1
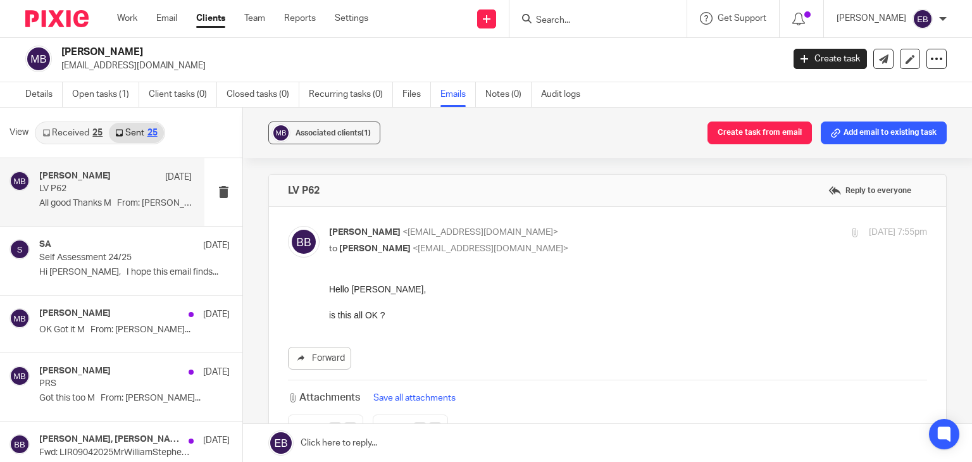
click at [638, 220] on label at bounding box center [607, 346] width 677 height 278
click at [288, 225] on input "checkbox" at bounding box center [287, 225] width 1 height 1
checkbox input "false"
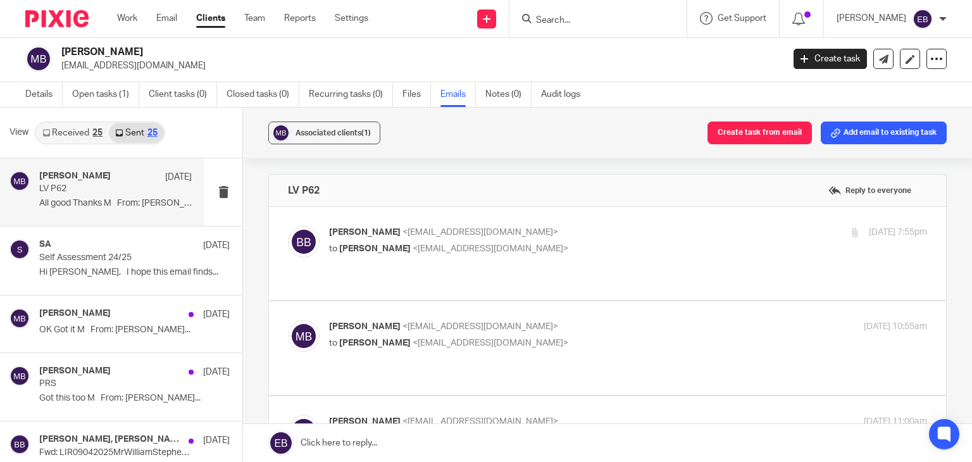
click at [612, 301] on label at bounding box center [607, 347] width 677 height 93
click at [288, 320] on input "checkbox" at bounding box center [287, 320] width 1 height 1
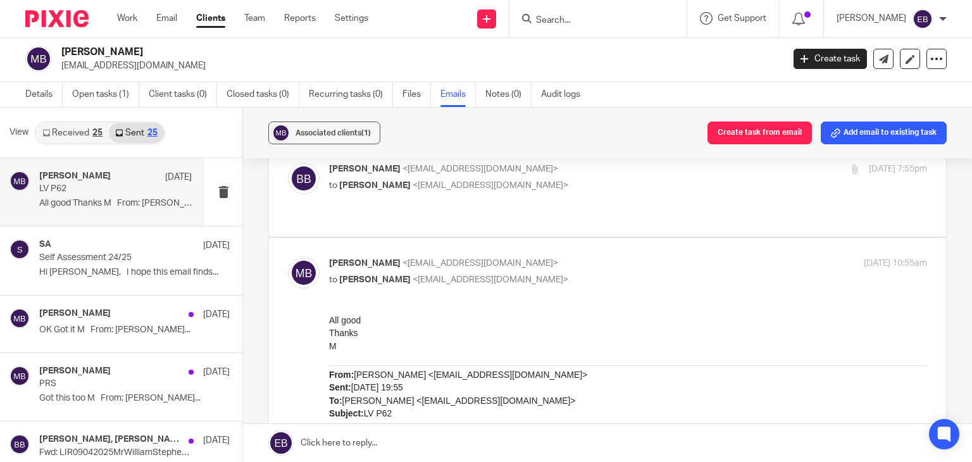
click at [600, 257] on p "Martin Bowe <martinbowe@probusinessuk.com>" at bounding box center [528, 263] width 399 height 13
checkbox input "false"
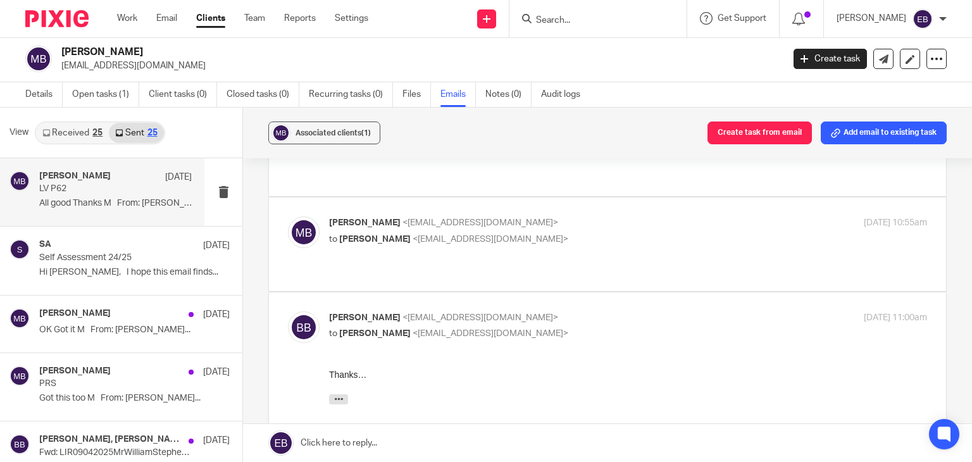
scroll to position [127, 0]
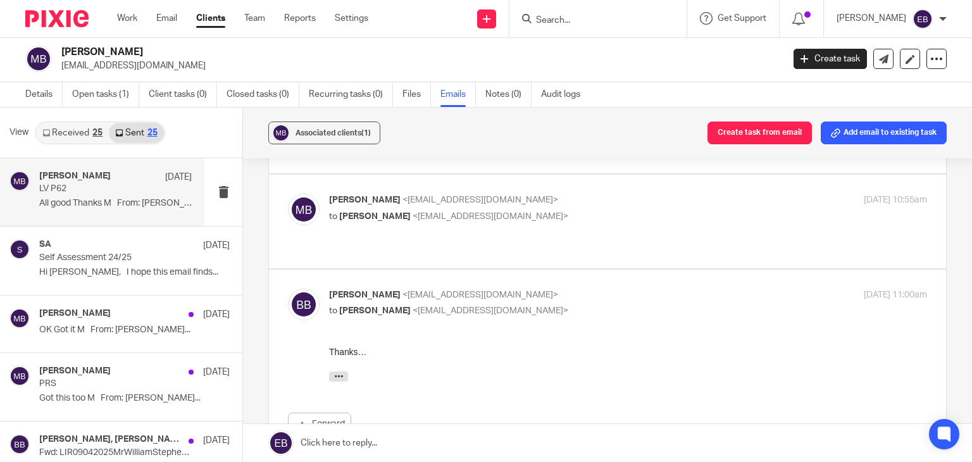
click at [620, 270] on label at bounding box center [607, 374] width 677 height 209
click at [288, 288] on input "checkbox" at bounding box center [287, 288] width 1 height 1
checkbox input "false"
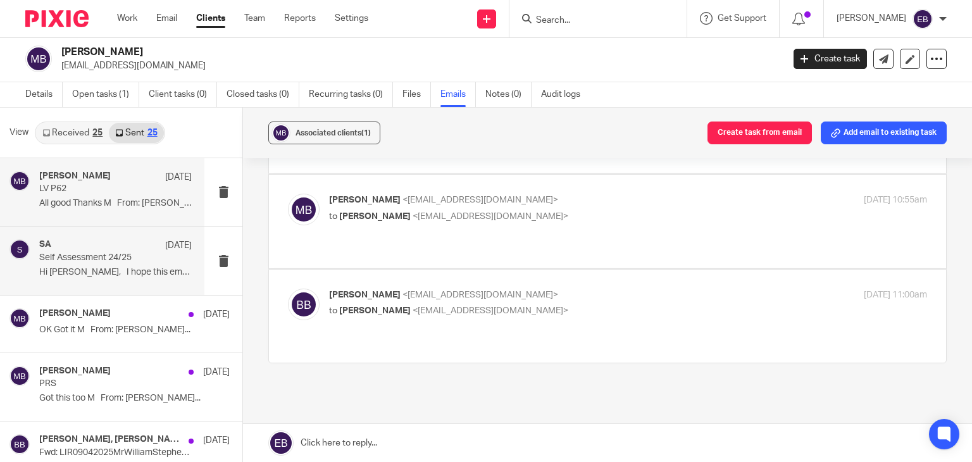
click at [137, 265] on div "SA 28 May Self Assessment 24/25 Hi William, I hope this email finds..." at bounding box center [115, 260] width 153 height 42
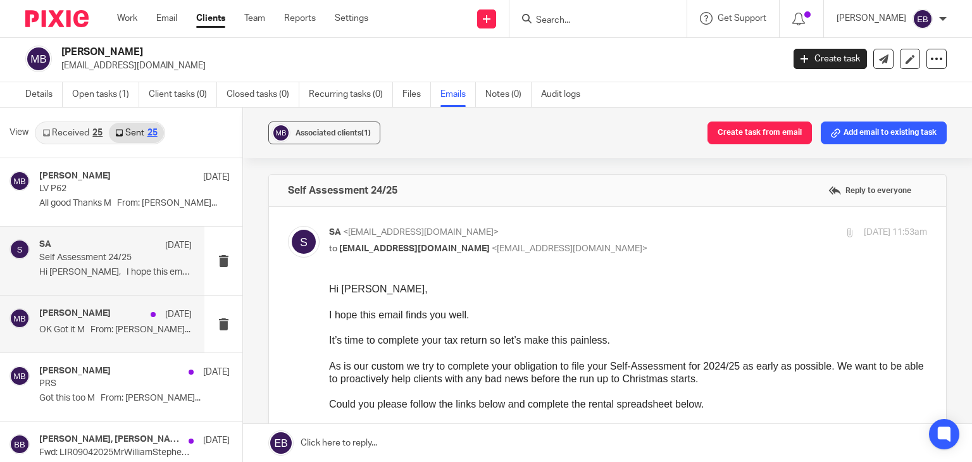
scroll to position [0, 0]
click at [122, 325] on p "OK Got it M From: Bill Bryant..." at bounding box center [115, 330] width 153 height 11
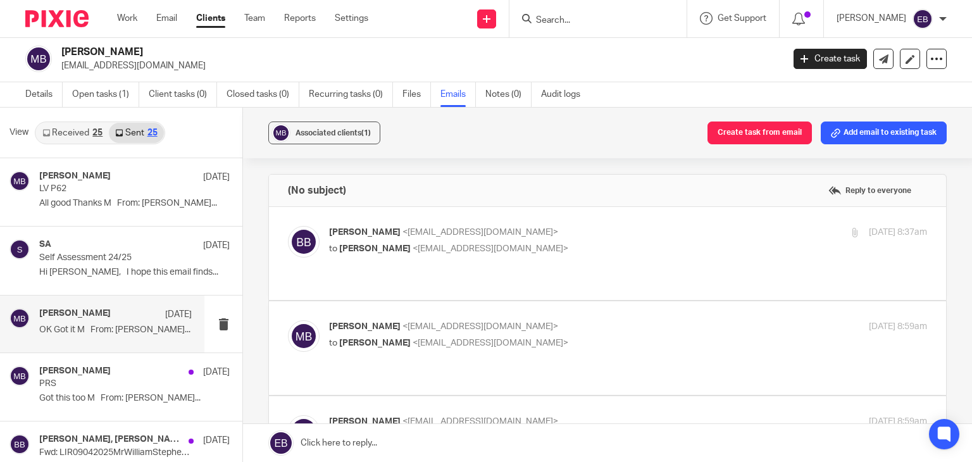
click at [635, 226] on p "Bill Bryant <billbryant108@gmail.com>" at bounding box center [528, 232] width 399 height 13
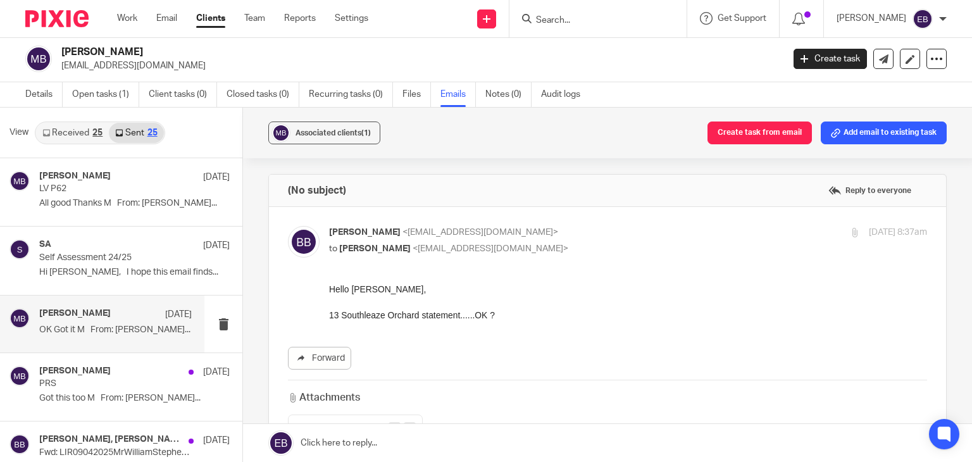
click at [622, 230] on p "Bill Bryant <billbryant108@gmail.com>" at bounding box center [528, 232] width 399 height 13
checkbox input "false"
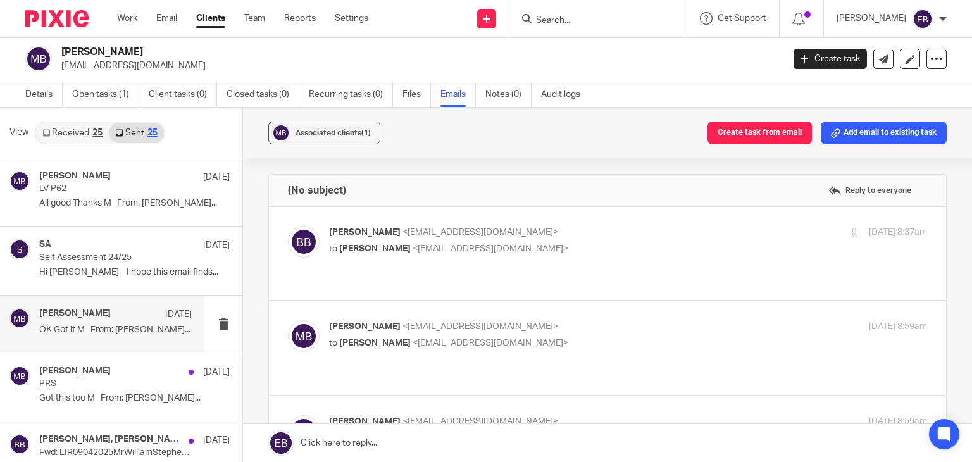
click at [611, 320] on p "Martin Bowe <martinbowe@probusinessuk.com>" at bounding box center [528, 326] width 399 height 13
click at [612, 320] on p "Martin Bowe <martinbowe@probusinessuk.com>" at bounding box center [528, 326] width 399 height 13
checkbox input "false"
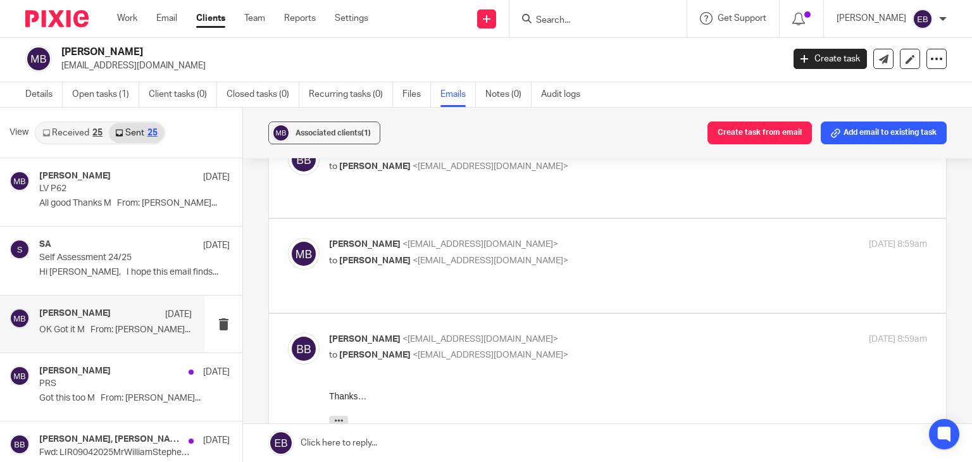
scroll to position [127, 0]
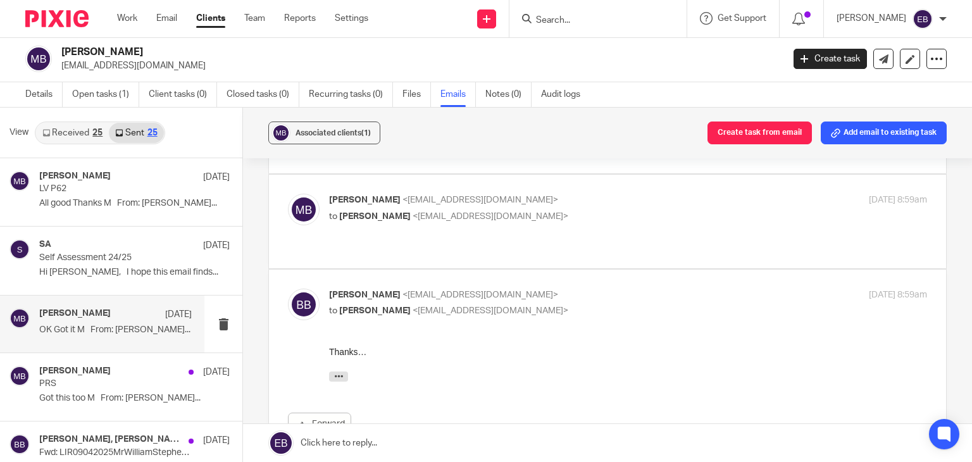
click at [605, 289] on p "Bill Bryant <billbryant108@gmail.com>" at bounding box center [528, 295] width 399 height 13
checkbox input "false"
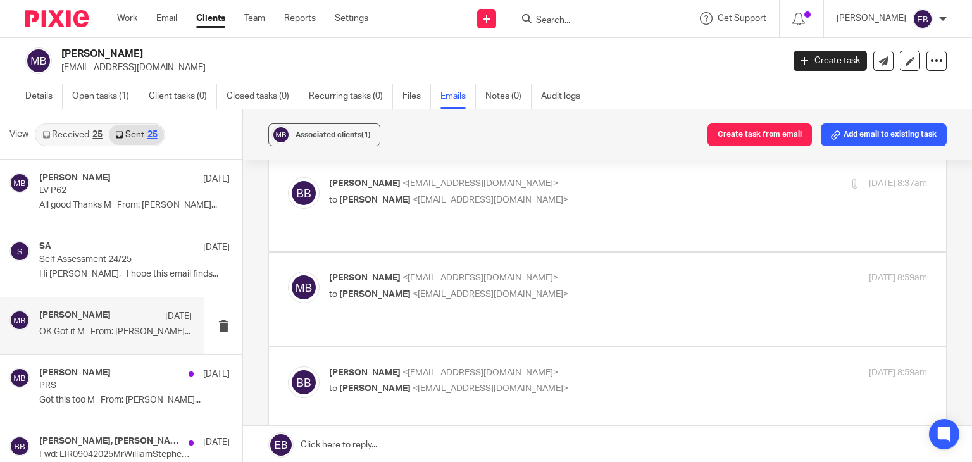
scroll to position [0, 0]
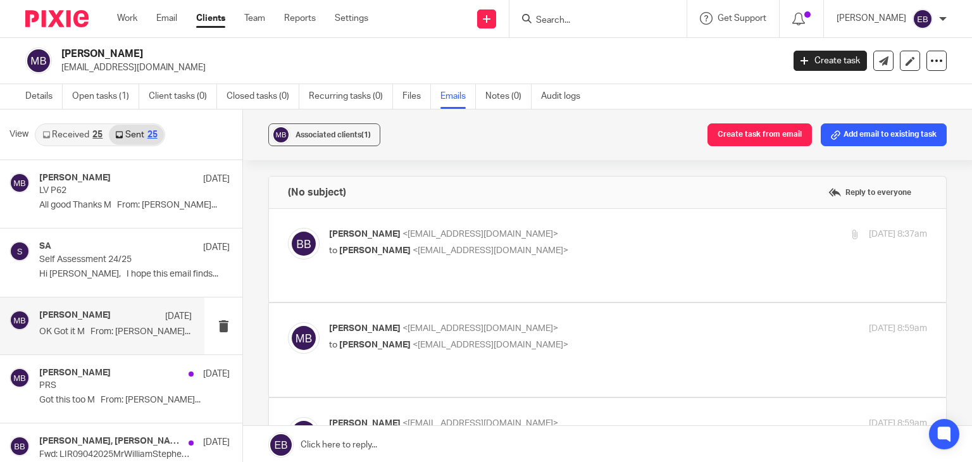
click input "Search"
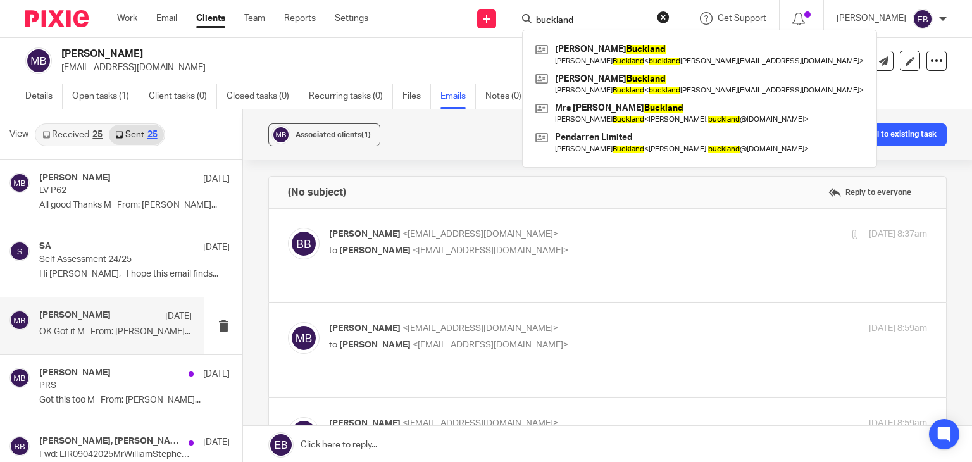
type input "buckland"
click button "submit"
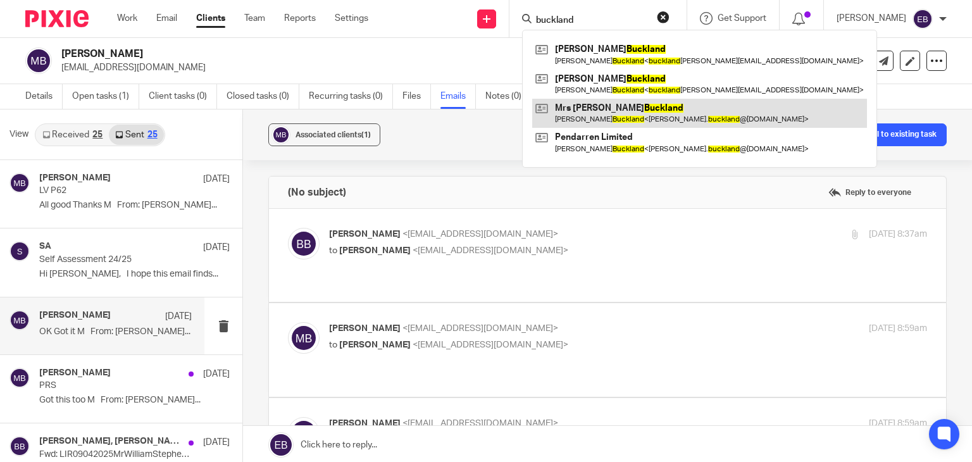
click link
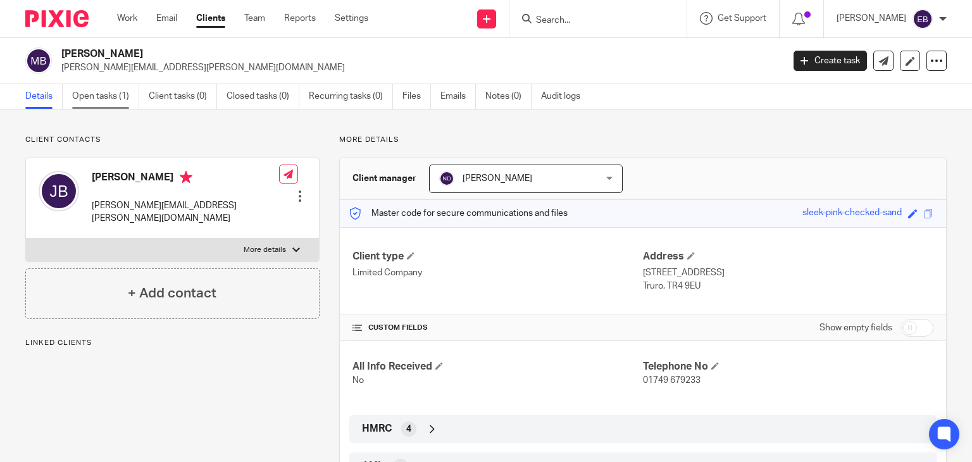
click at [89, 94] on link "Open tasks (1)" at bounding box center [105, 96] width 67 height 25
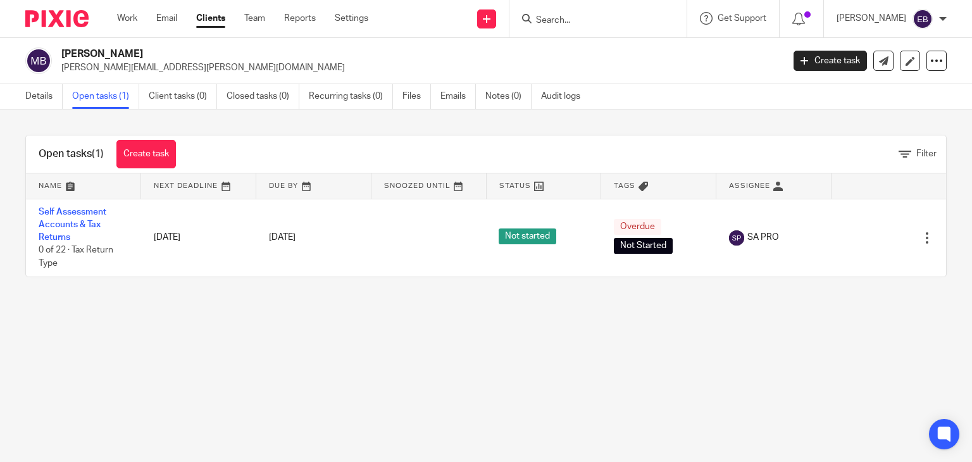
click at [611, 17] on input "Search" at bounding box center [592, 20] width 114 height 11
click at [565, 22] on input "Search" at bounding box center [592, 20] width 114 height 11
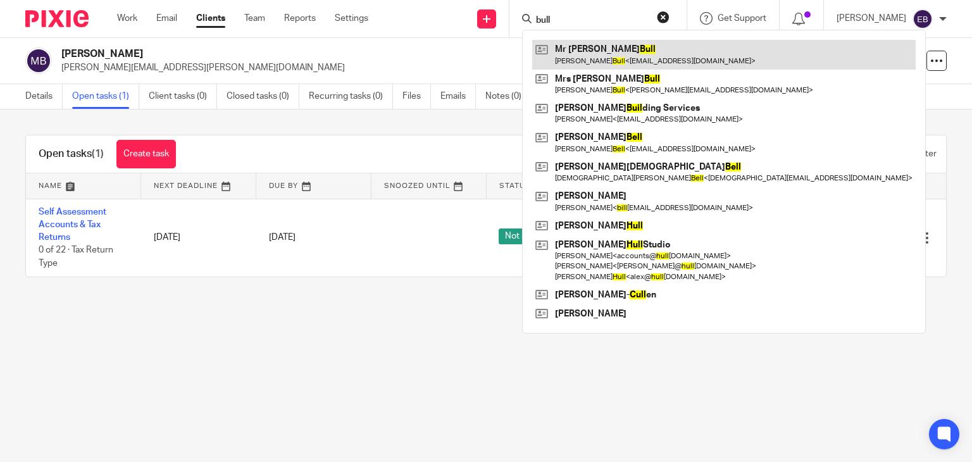
type input "bull"
click at [623, 61] on link at bounding box center [724, 54] width 384 height 29
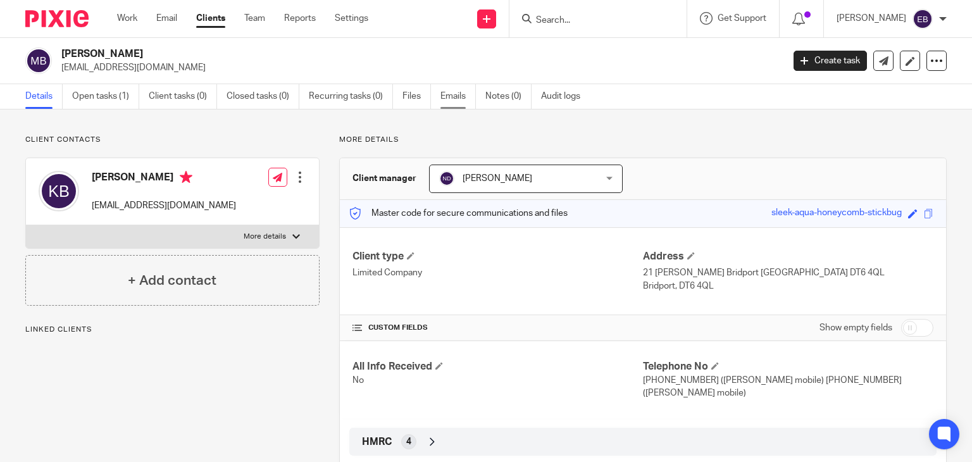
click at [441, 89] on link "Emails" at bounding box center [458, 96] width 35 height 25
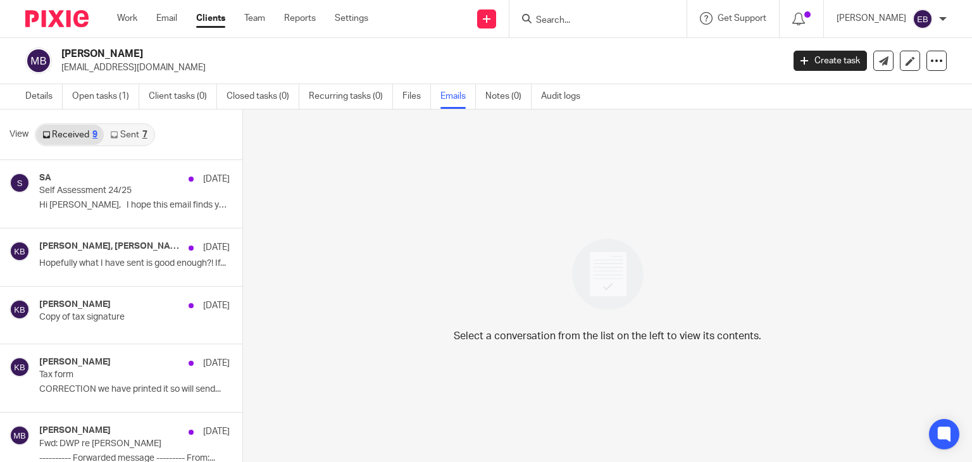
click at [137, 125] on link "Sent 7" at bounding box center [128, 135] width 49 height 20
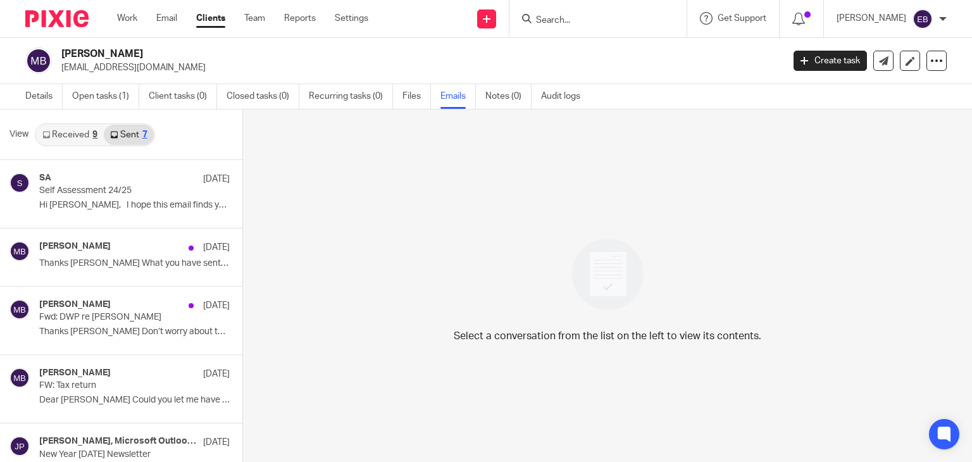
scroll to position [2, 0]
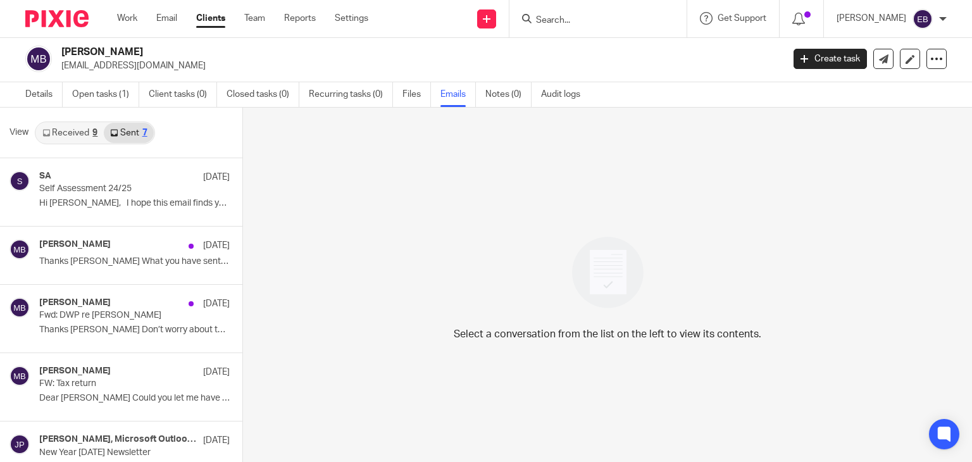
click at [599, 25] on input "Search" at bounding box center [592, 20] width 114 height 11
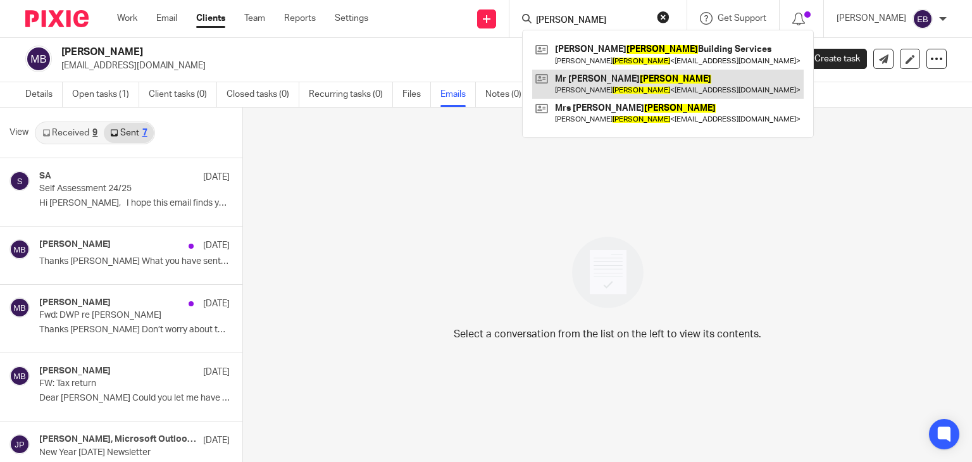
type input "[PERSON_NAME]"
click at [616, 75] on link at bounding box center [668, 84] width 272 height 29
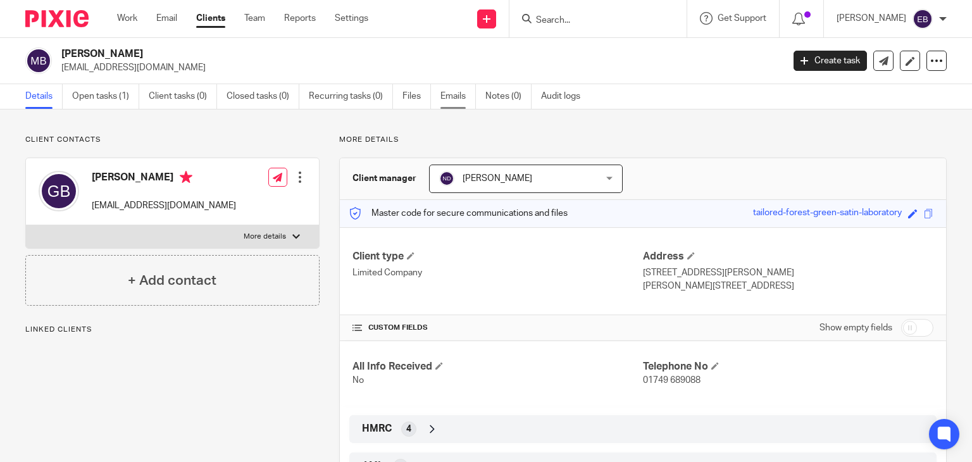
click at [457, 99] on link "Emails" at bounding box center [458, 96] width 35 height 25
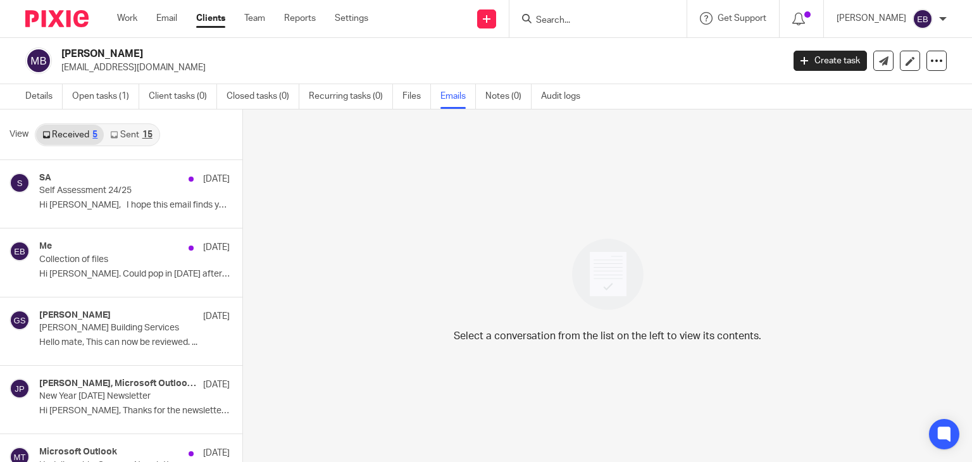
click at [133, 135] on link "Sent 15" at bounding box center [131, 135] width 54 height 20
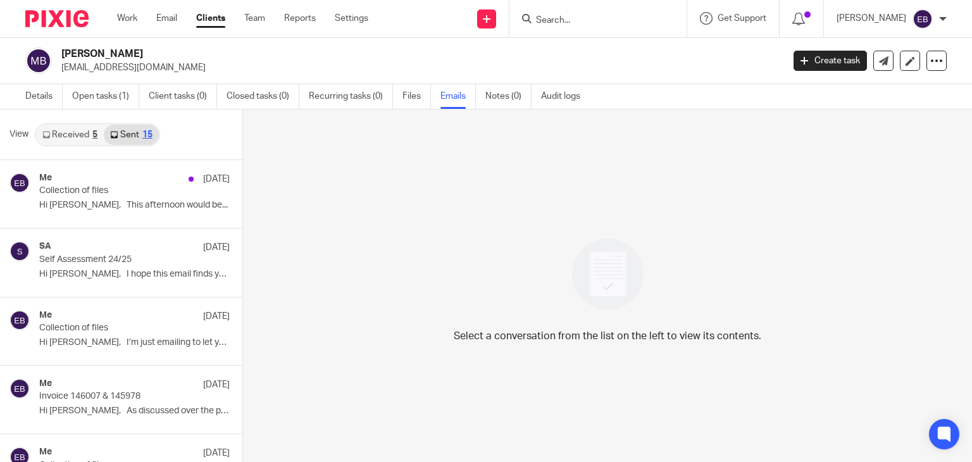
scroll to position [2, 0]
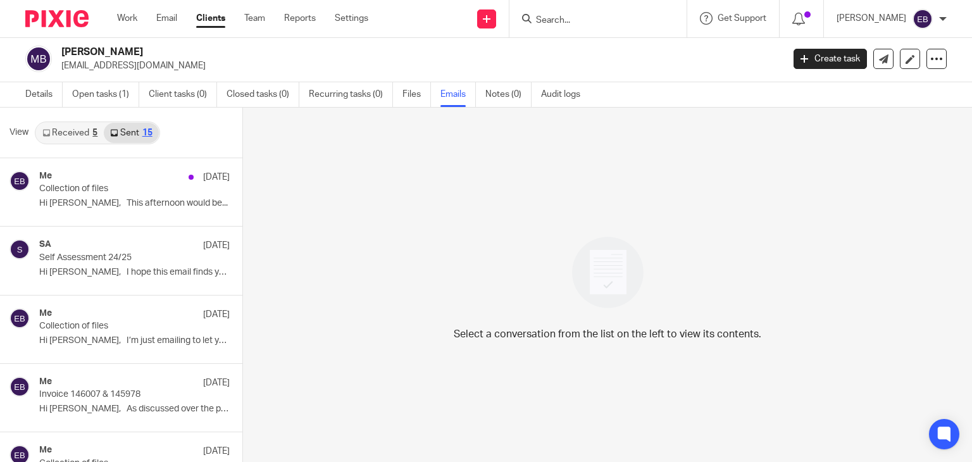
click at [583, 15] on input "Search" at bounding box center [592, 20] width 114 height 11
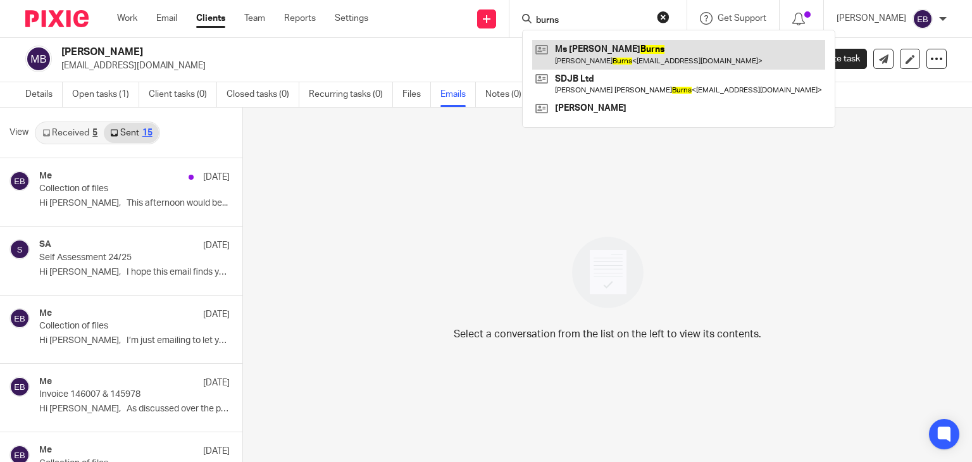
type input "burns"
click at [616, 52] on link at bounding box center [678, 54] width 293 height 29
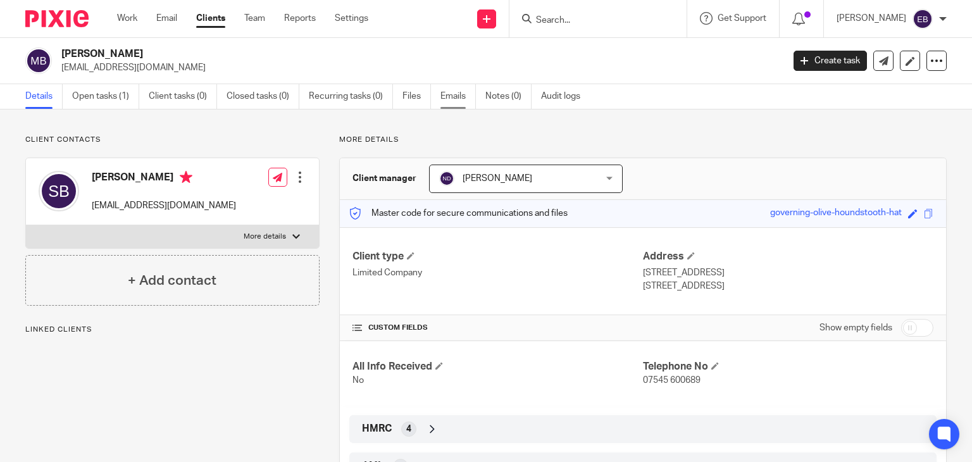
click at [453, 90] on link "Emails" at bounding box center [458, 96] width 35 height 25
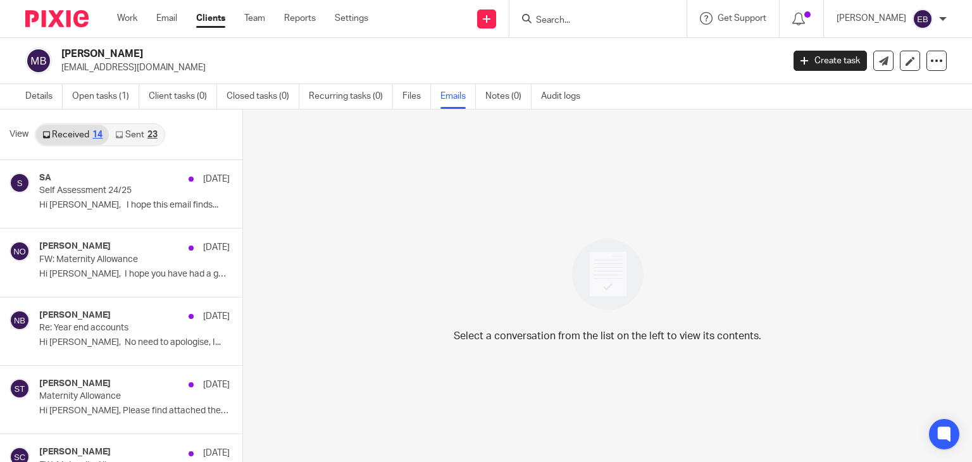
click at [116, 128] on link "Sent 23" at bounding box center [136, 135] width 54 height 20
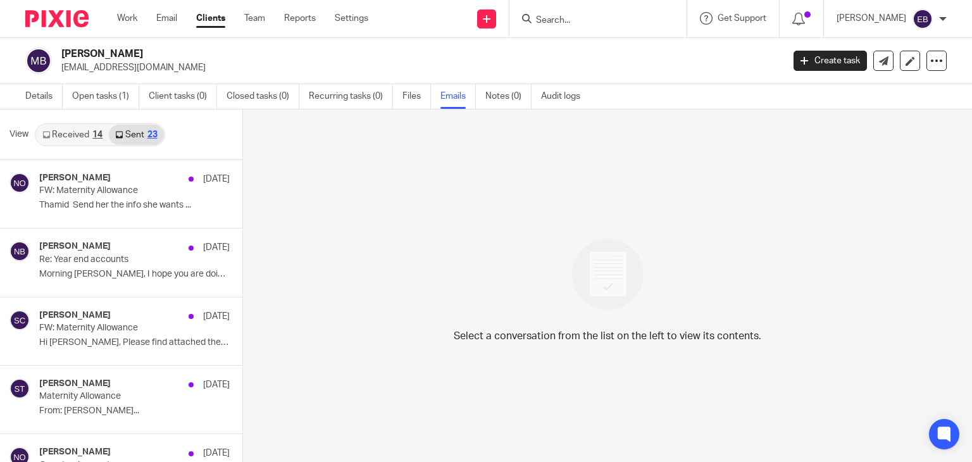
scroll to position [2, 0]
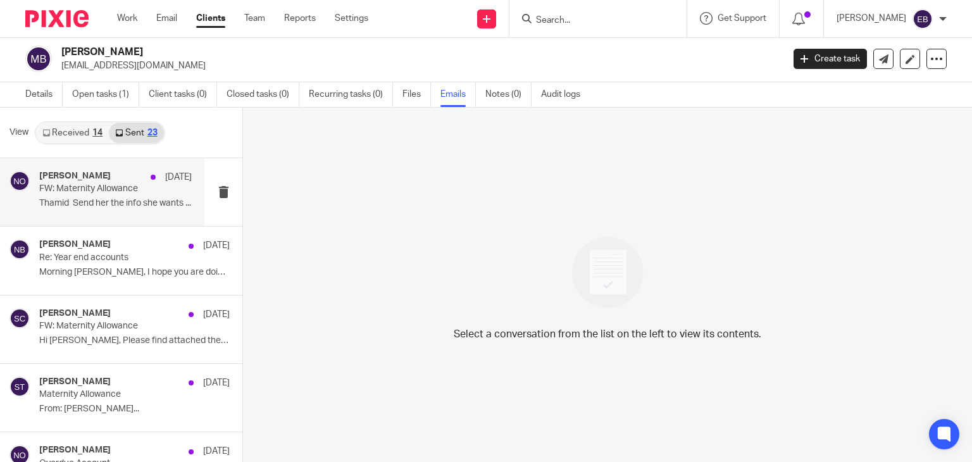
click at [130, 201] on p "Thamid Send her the info she wants ..." at bounding box center [115, 203] width 153 height 11
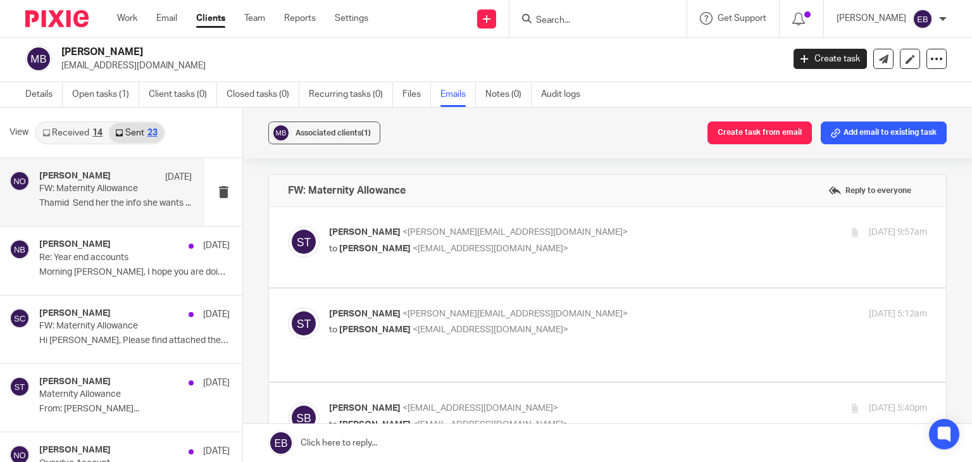
scroll to position [0, 0]
click at [77, 137] on link "Received 14" at bounding box center [72, 133] width 73 height 20
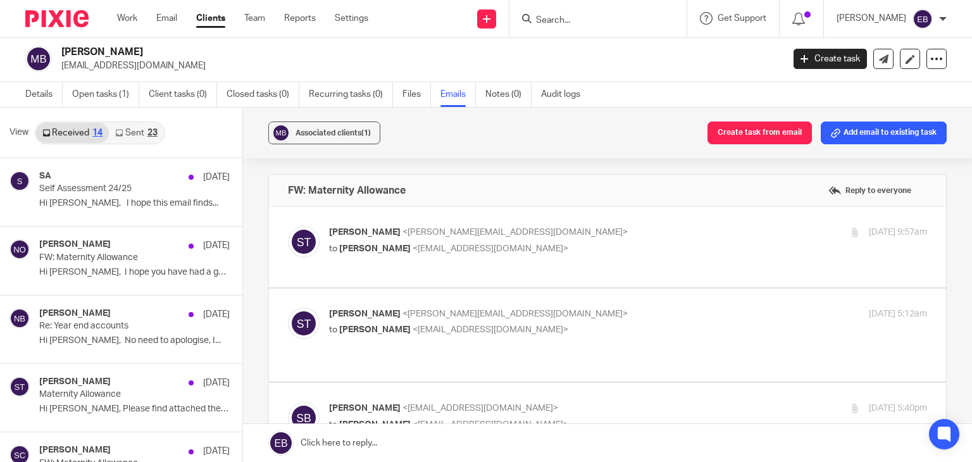
click at [127, 128] on link "Sent 23" at bounding box center [136, 133] width 54 height 20
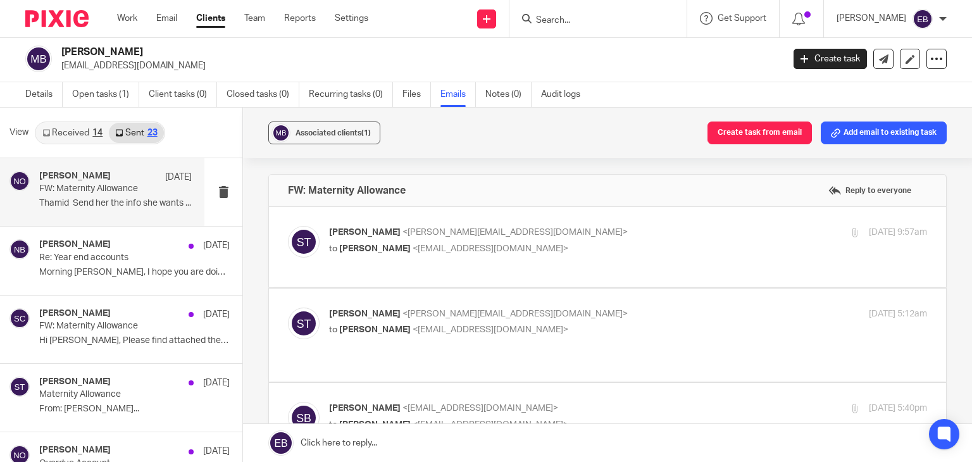
click at [572, 21] on input "Search" at bounding box center [592, 20] width 114 height 11
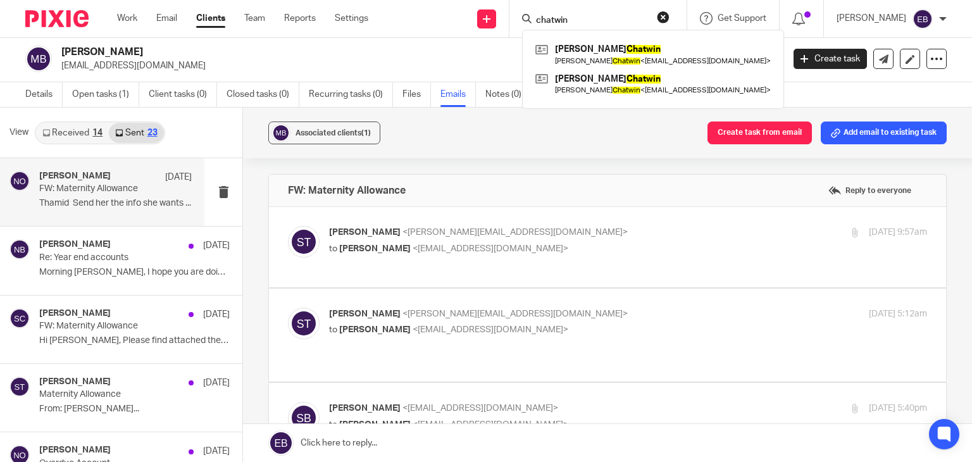
drag, startPoint x: 606, startPoint y: 22, endPoint x: 547, endPoint y: 22, distance: 58.9
click at [547, 22] on div "chatwin" at bounding box center [595, 19] width 147 height 16
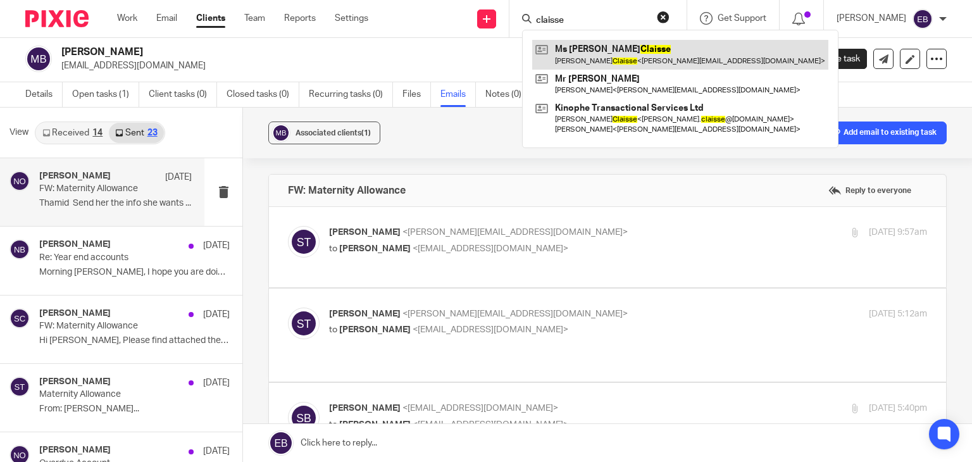
type input "claisse"
click at [684, 54] on link at bounding box center [680, 54] width 296 height 29
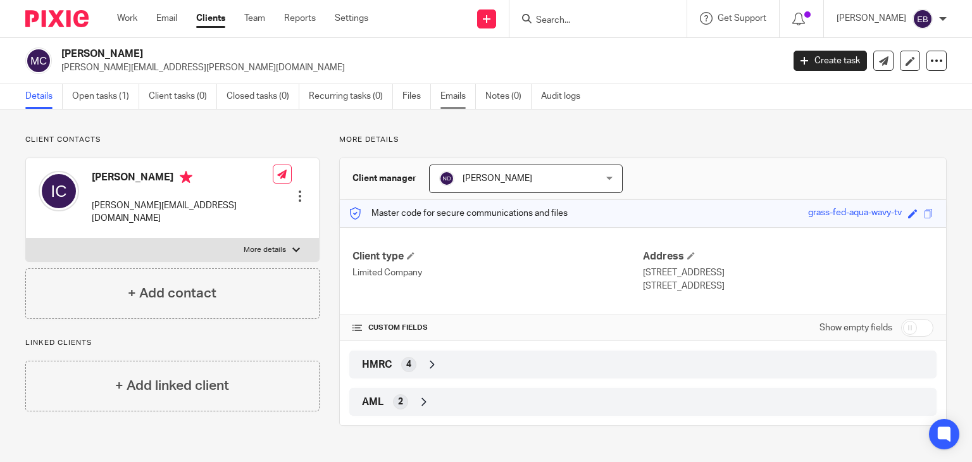
click at [446, 101] on link "Emails" at bounding box center [458, 96] width 35 height 25
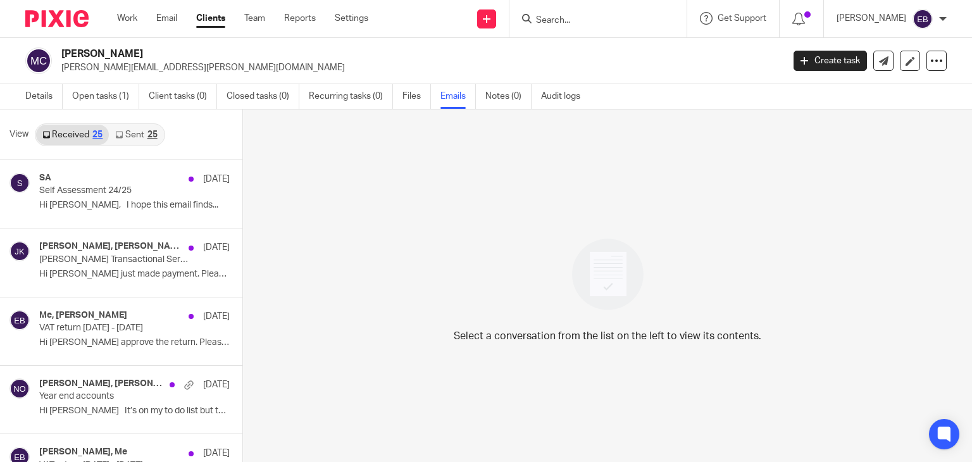
click at [594, 20] on input "Search" at bounding box center [592, 20] width 114 height 11
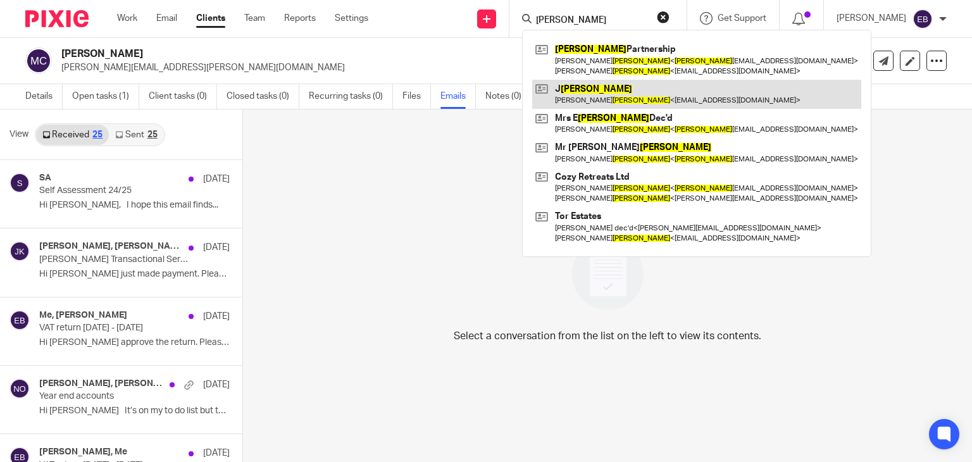
type input "[PERSON_NAME]"
click at [618, 87] on link at bounding box center [696, 94] width 329 height 29
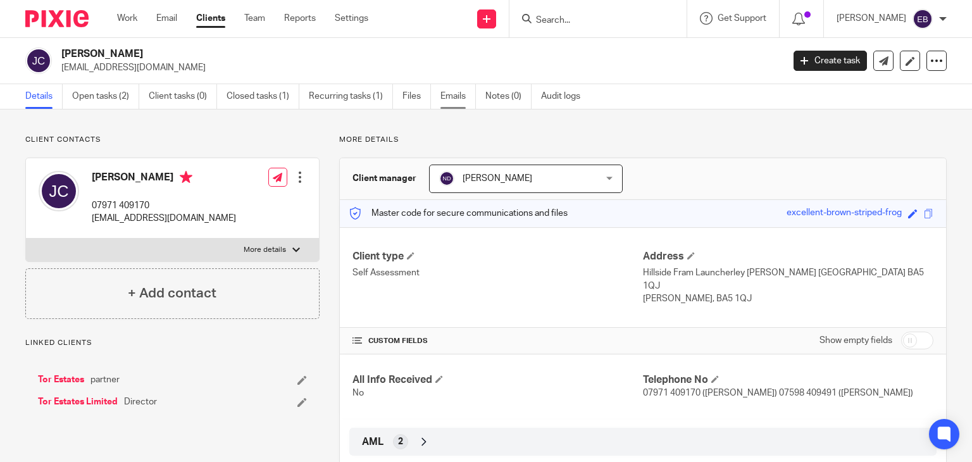
click at [464, 96] on link "Emails" at bounding box center [458, 96] width 35 height 25
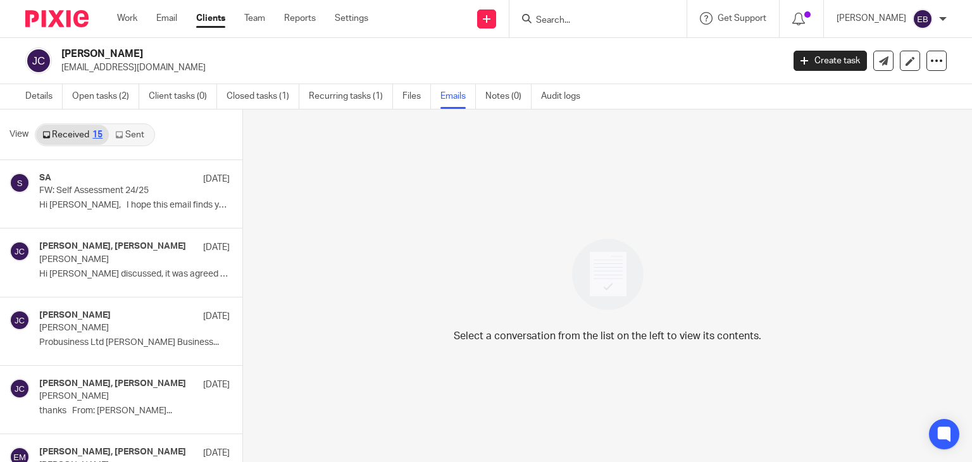
click at [123, 132] on link "Sent" at bounding box center [131, 135] width 44 height 20
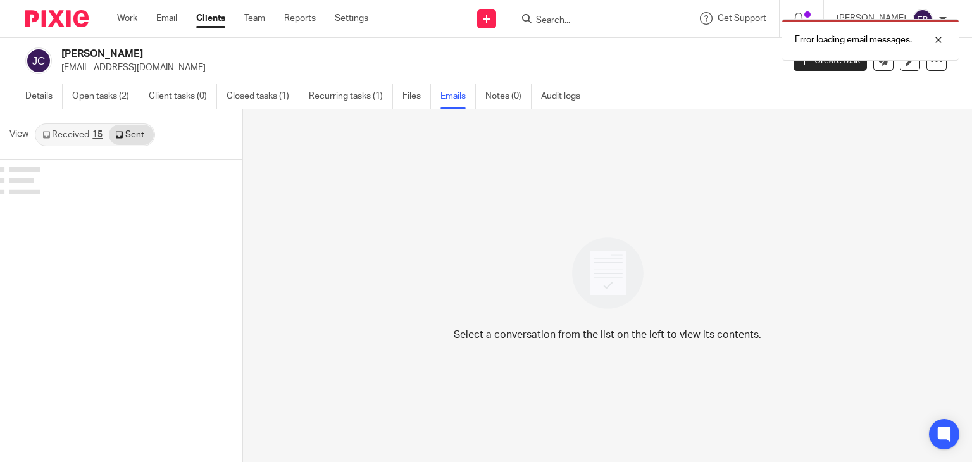
click at [81, 134] on link "Received 15" at bounding box center [72, 135] width 73 height 20
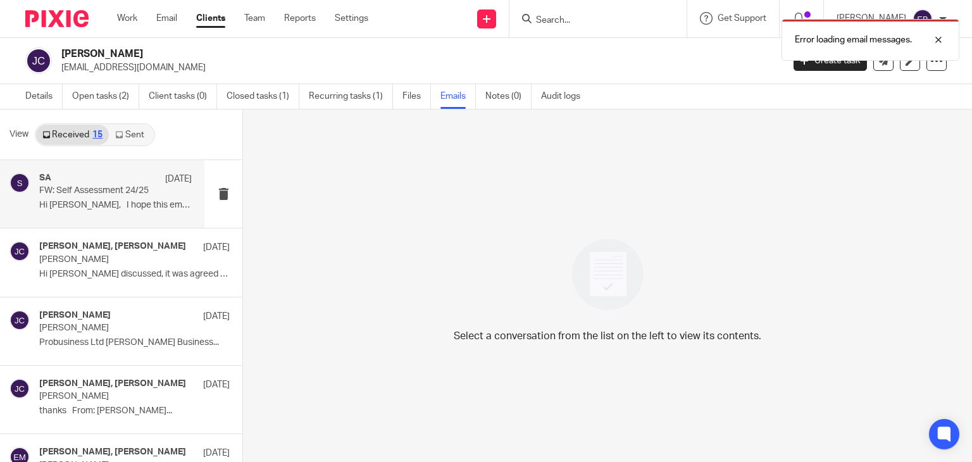
click at [113, 185] on p "FW: Self Assessment 24/25" at bounding box center [100, 190] width 122 height 11
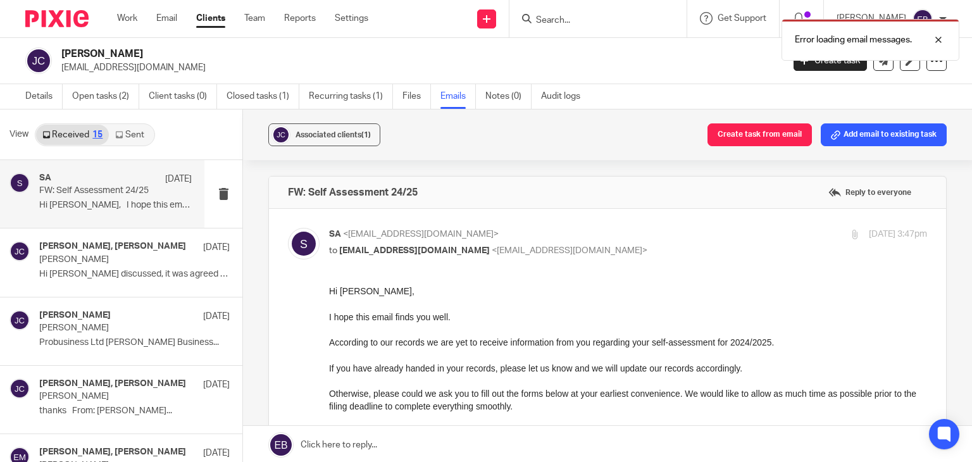
click at [288, 227] on input "checkbox" at bounding box center [287, 227] width 1 height 1
checkbox input "false"
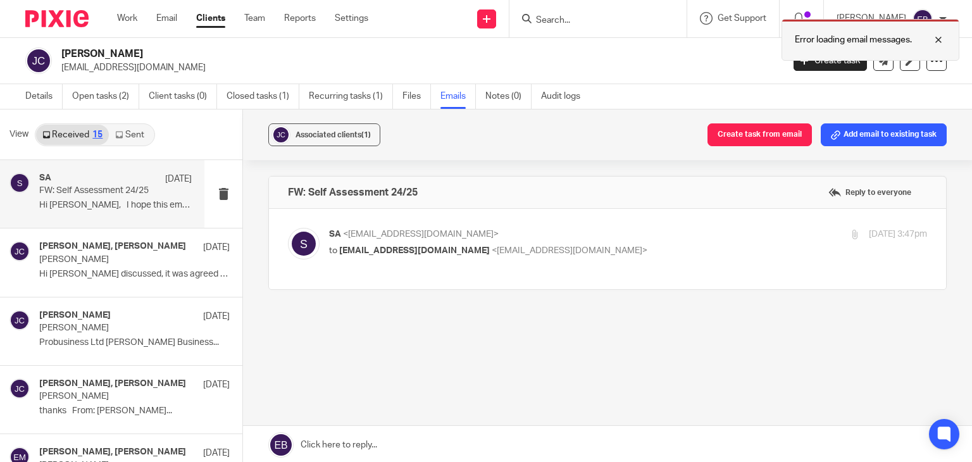
click at [939, 39] on div at bounding box center [929, 39] width 34 height 15
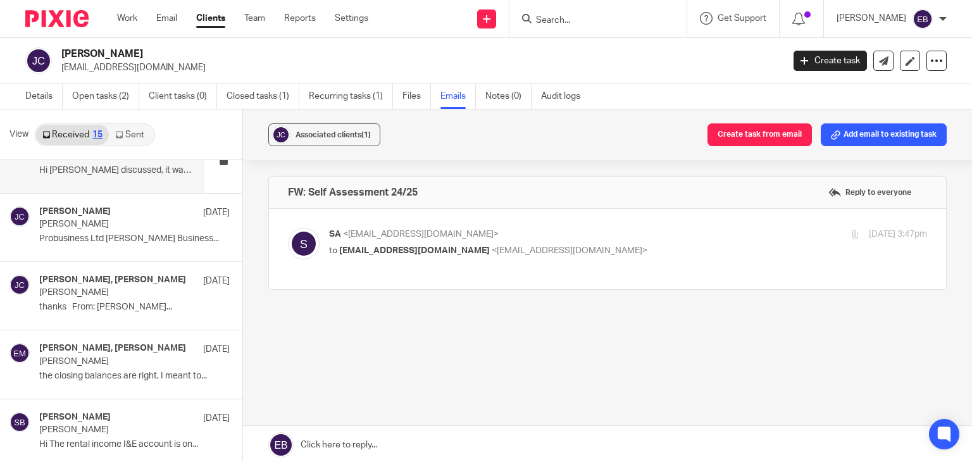
scroll to position [127, 0]
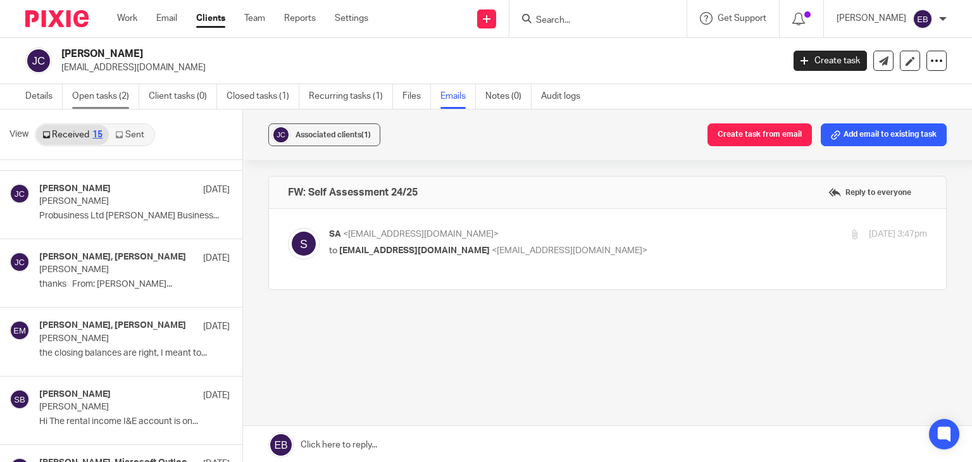
click at [116, 87] on link "Open tasks (2)" at bounding box center [105, 96] width 67 height 25
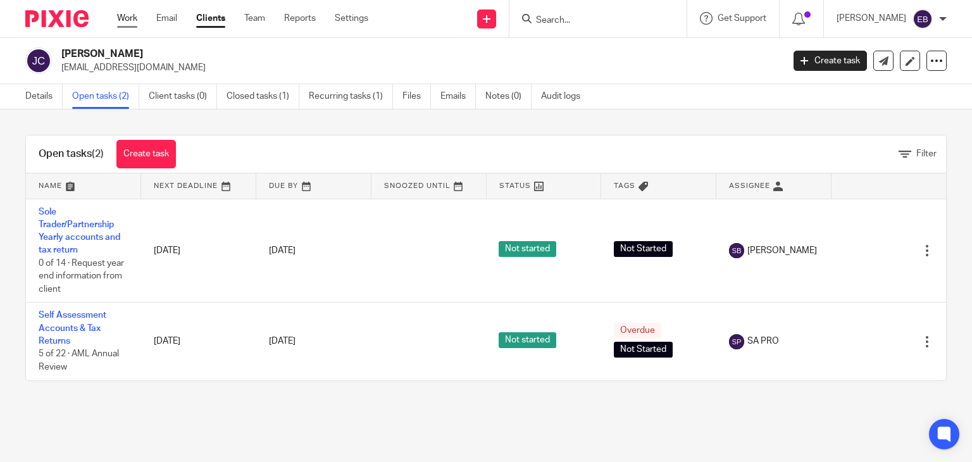
click at [127, 12] on link "Work" at bounding box center [127, 18] width 20 height 13
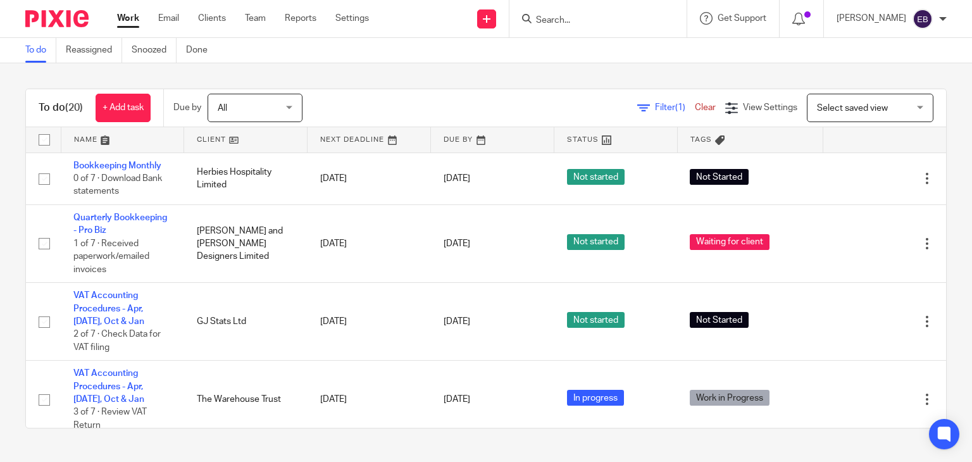
click at [587, 16] on input "Search" at bounding box center [592, 20] width 114 height 11
type input "[PERSON_NAME]"
click at [577, 45] on link at bounding box center [616, 49] width 169 height 19
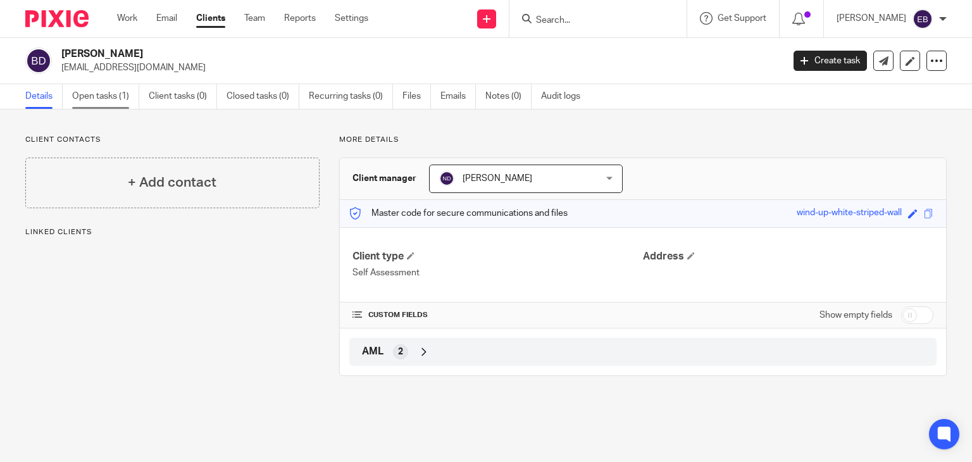
click at [119, 93] on link "Open tasks (1)" at bounding box center [105, 96] width 67 height 25
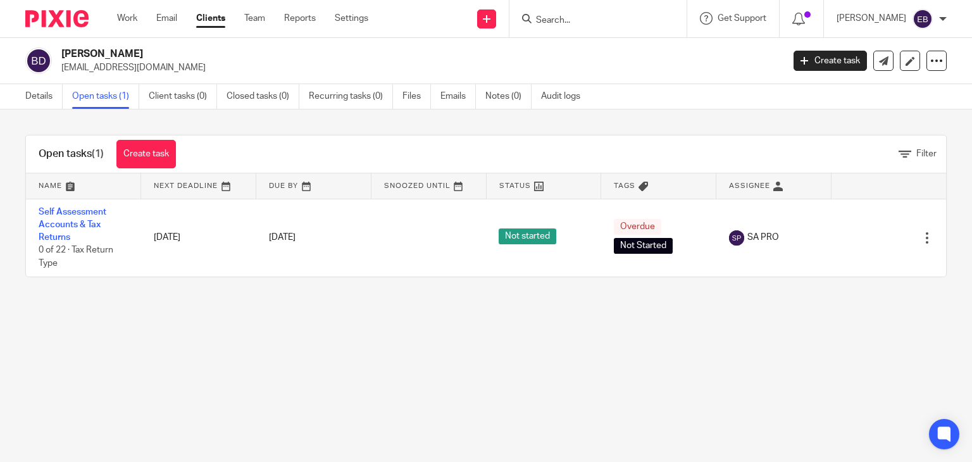
click at [597, 13] on form at bounding box center [602, 19] width 135 height 16
click at [594, 23] on input "Search" at bounding box center [592, 20] width 114 height 11
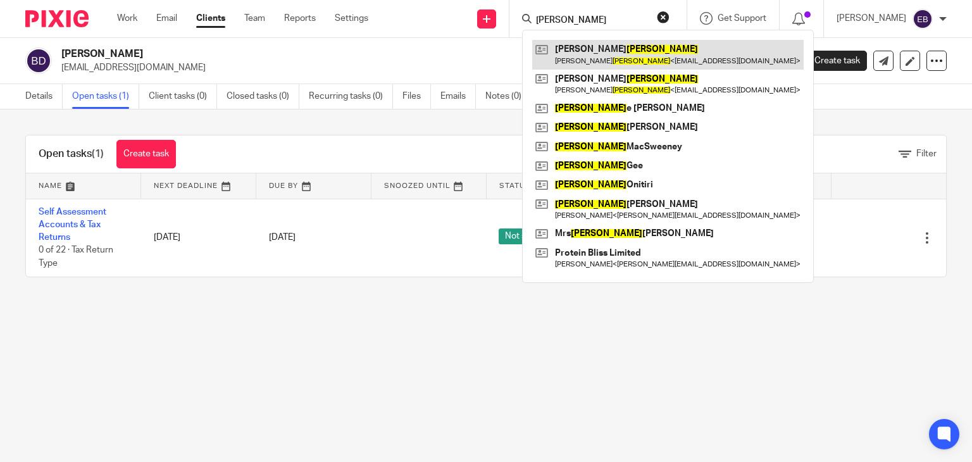
type input "[PERSON_NAME]"
click at [603, 49] on link at bounding box center [668, 54] width 272 height 29
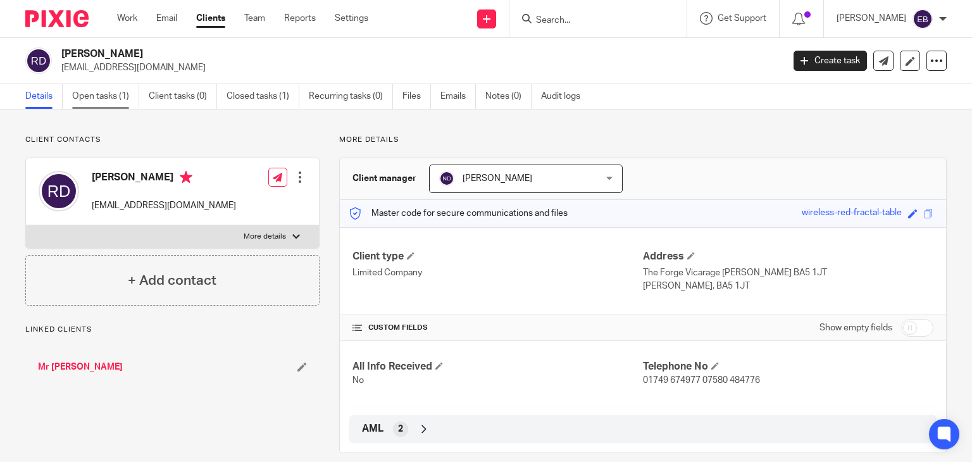
click at [93, 96] on link "Open tasks (1)" at bounding box center [105, 96] width 67 height 25
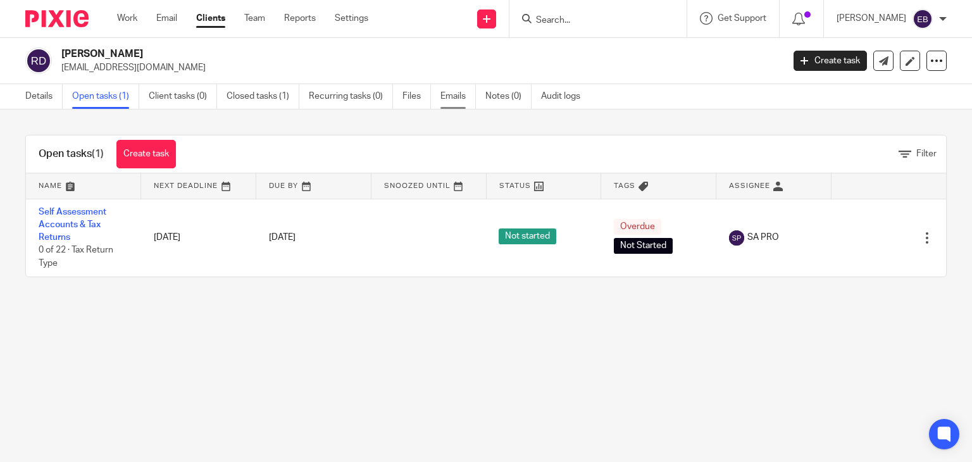
click at [446, 92] on link "Emails" at bounding box center [458, 96] width 35 height 25
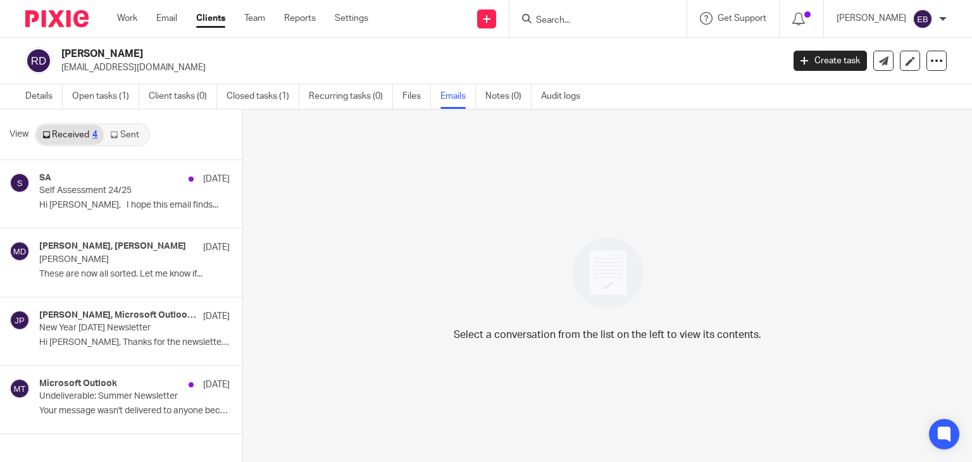
click at [132, 139] on link "Sent" at bounding box center [126, 135] width 44 height 20
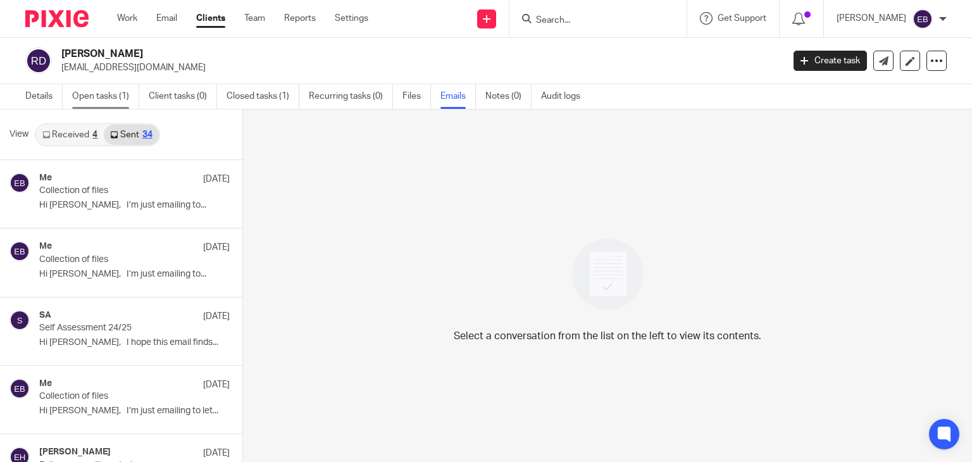
click at [108, 94] on link "Open tasks (1)" at bounding box center [105, 96] width 67 height 25
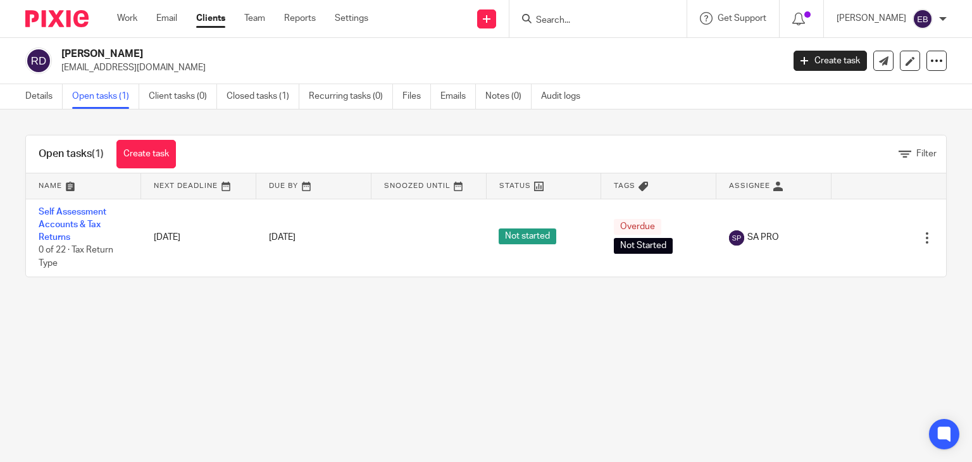
click at [577, 16] on input "Search" at bounding box center [592, 20] width 114 height 11
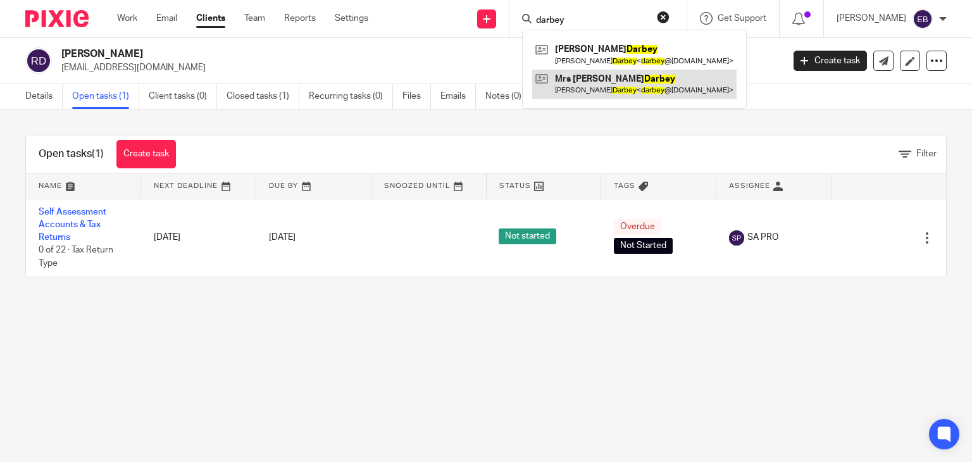
type input "darbey"
click at [620, 86] on link at bounding box center [634, 84] width 204 height 29
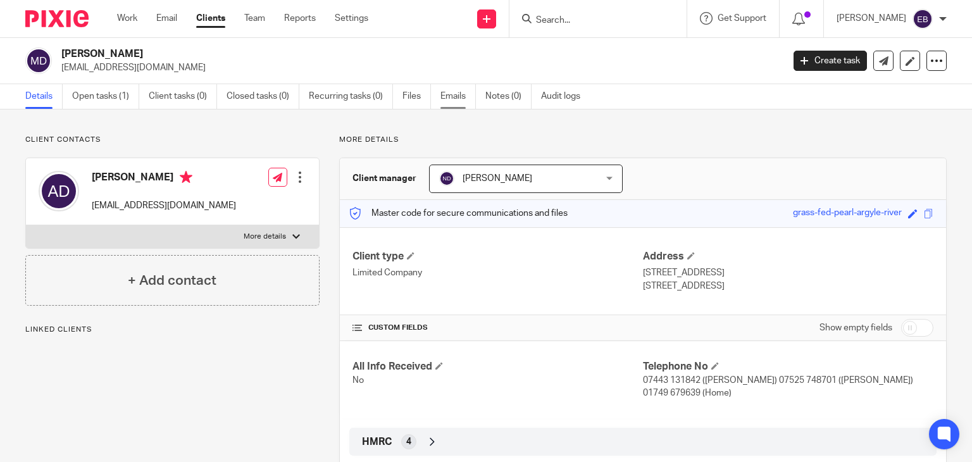
click at [446, 101] on link "Emails" at bounding box center [458, 96] width 35 height 25
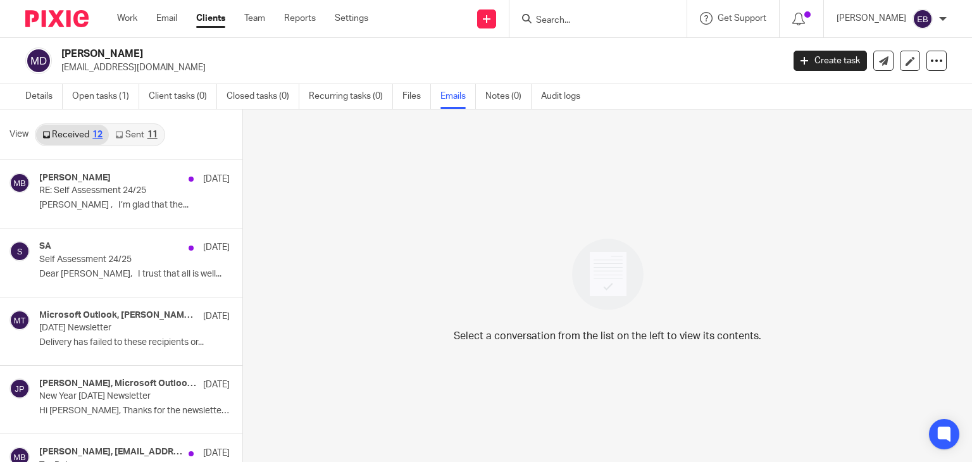
click at [129, 135] on link "Sent 11" at bounding box center [136, 135] width 54 height 20
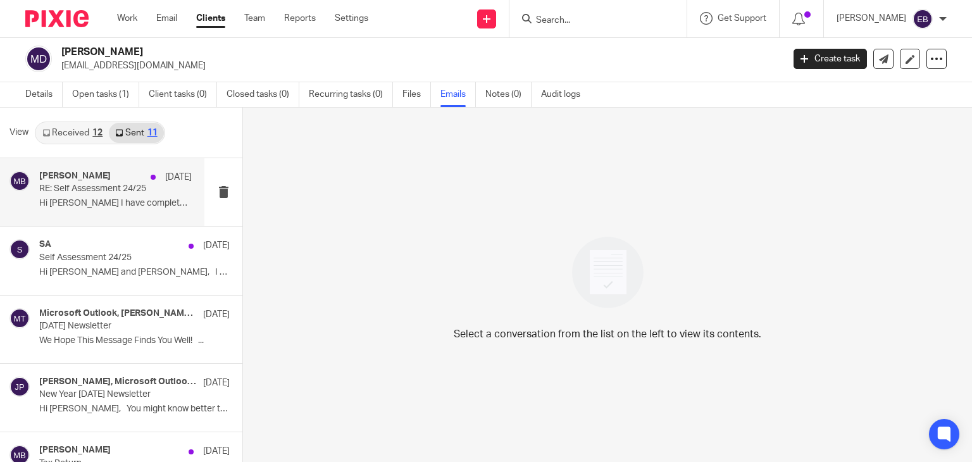
click at [102, 185] on p "RE: Self Assessment 24/25" at bounding box center [100, 189] width 122 height 11
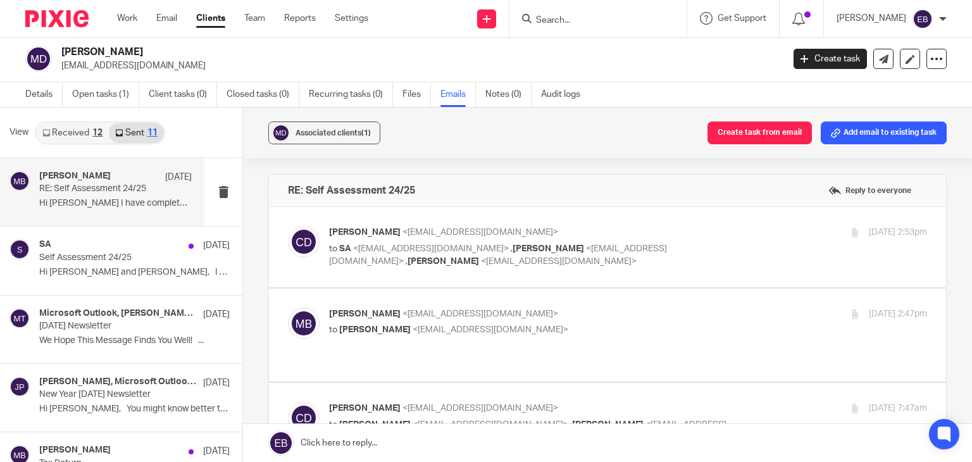
scroll to position [0, 0]
click at [682, 230] on p "[PERSON_NAME] <[EMAIL_ADDRESS][DOMAIN_NAME]>" at bounding box center [528, 232] width 399 height 13
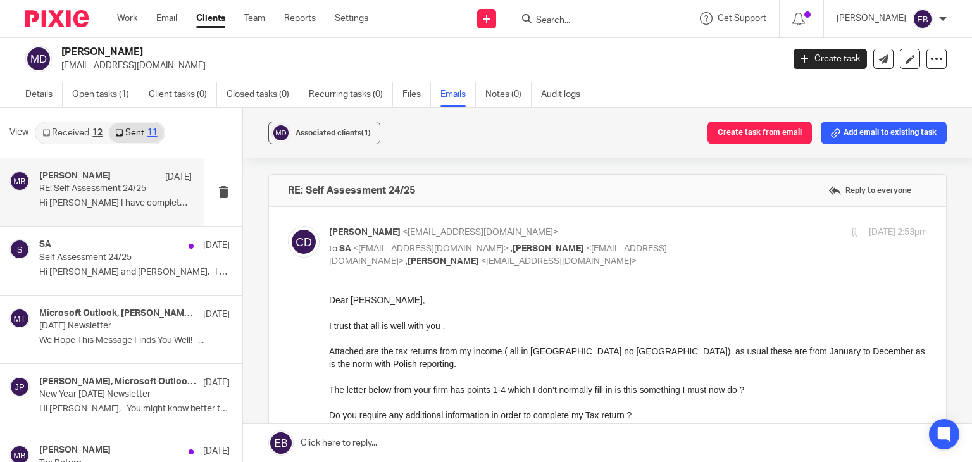
click at [686, 230] on p "[PERSON_NAME] <[EMAIL_ADDRESS][DOMAIN_NAME]>" at bounding box center [528, 232] width 399 height 13
checkbox input "false"
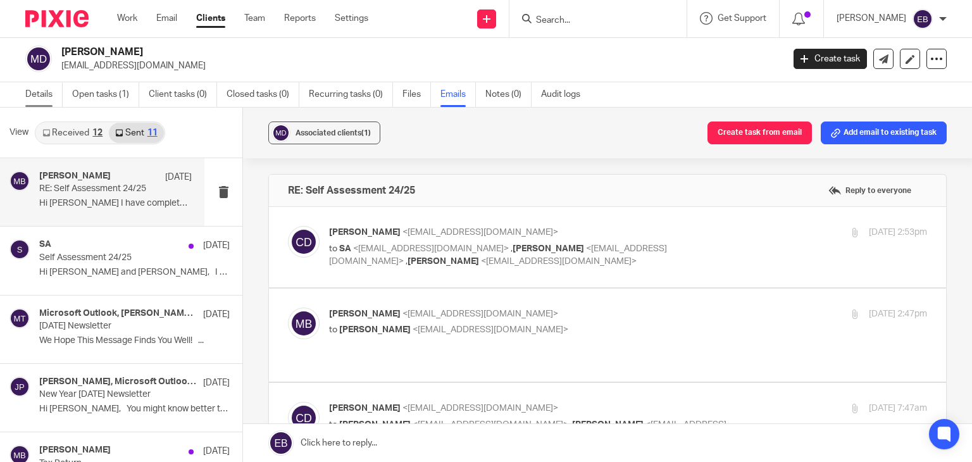
click at [47, 98] on link "Details" at bounding box center [43, 94] width 37 height 25
click at [575, 24] on input "Search" at bounding box center [592, 20] width 114 height 11
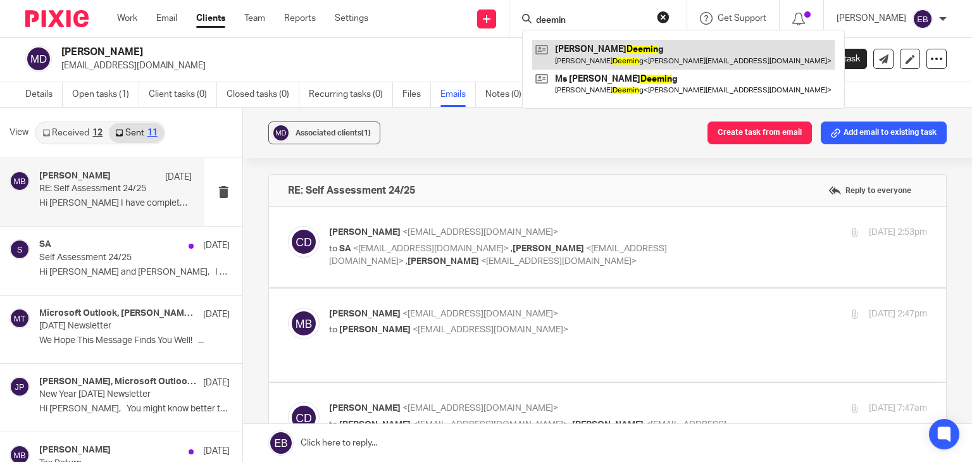
type input "deemin"
click at [638, 59] on link at bounding box center [683, 54] width 303 height 29
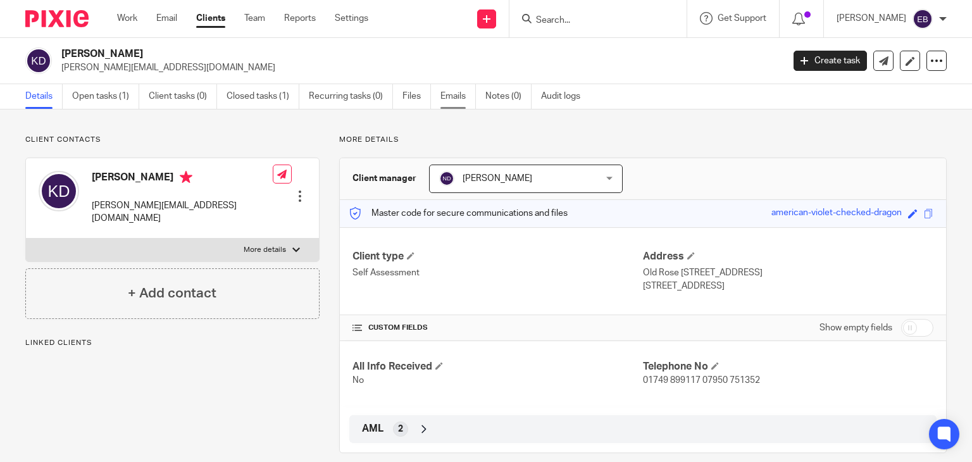
click at [473, 94] on link "Emails" at bounding box center [458, 96] width 35 height 25
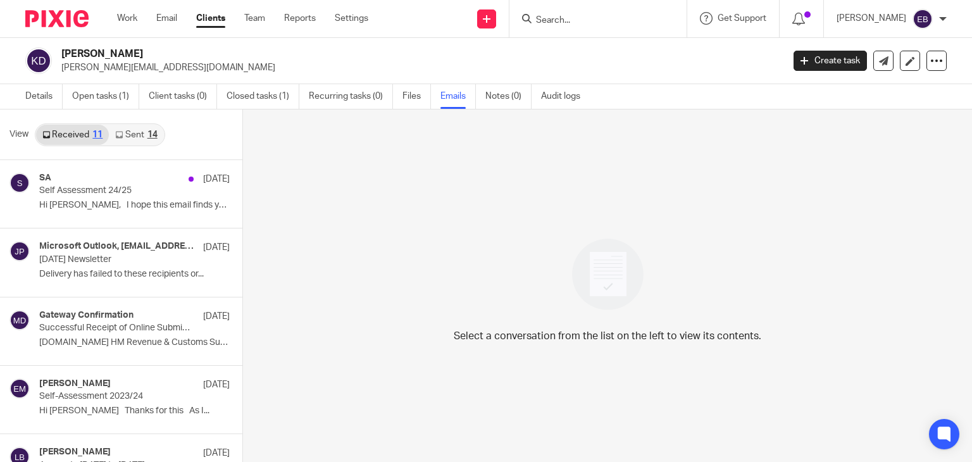
click at [124, 130] on link "Sent 14" at bounding box center [136, 135] width 54 height 20
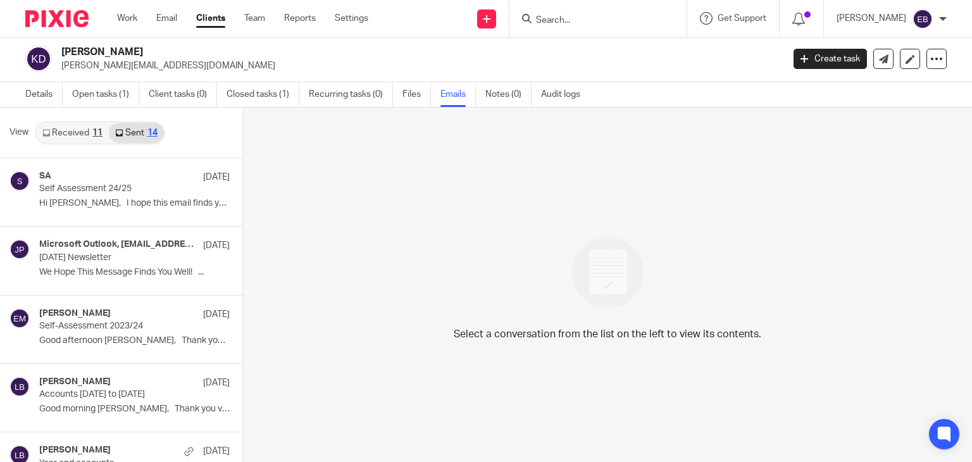
click at [597, 22] on input "Search" at bounding box center [592, 20] width 114 height 11
click at [608, 6] on div at bounding box center [598, 18] width 177 height 37
click at [582, 15] on input "Search" at bounding box center [592, 20] width 114 height 11
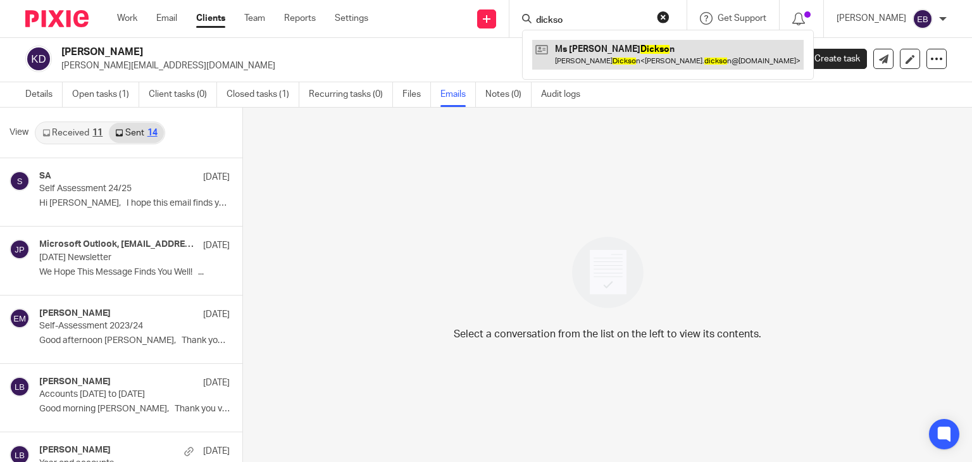
type input "dickso"
click at [624, 63] on link at bounding box center [668, 54] width 272 height 29
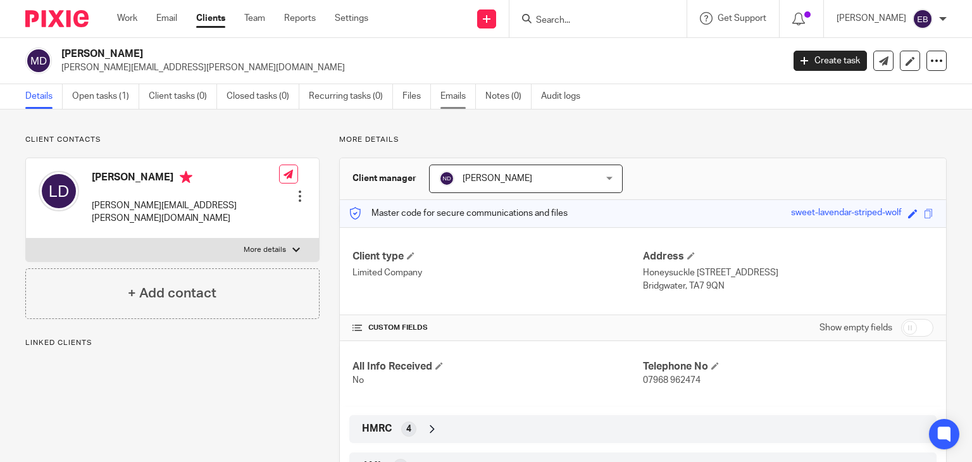
click at [454, 97] on link "Emails" at bounding box center [458, 96] width 35 height 25
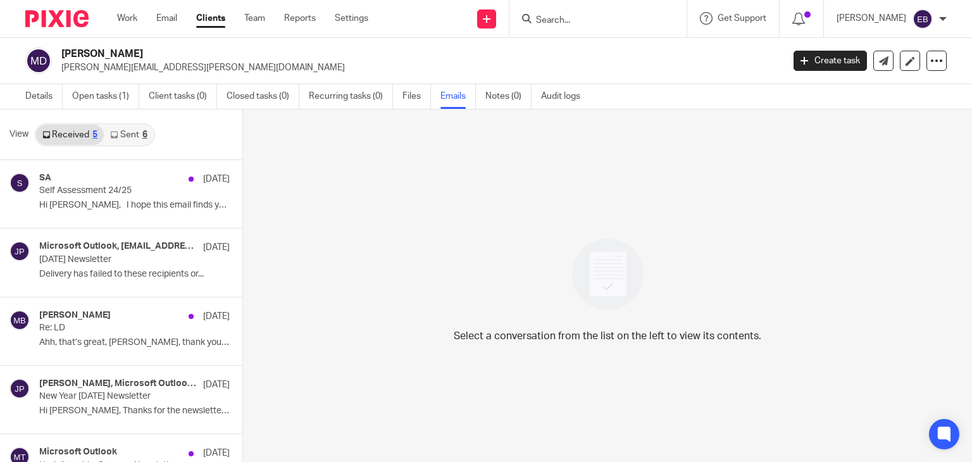
click at [123, 129] on link "Sent 6" at bounding box center [128, 135] width 49 height 20
click at [575, 13] on form at bounding box center [602, 19] width 135 height 16
click at [578, 16] on input "Search" at bounding box center [592, 20] width 114 height 11
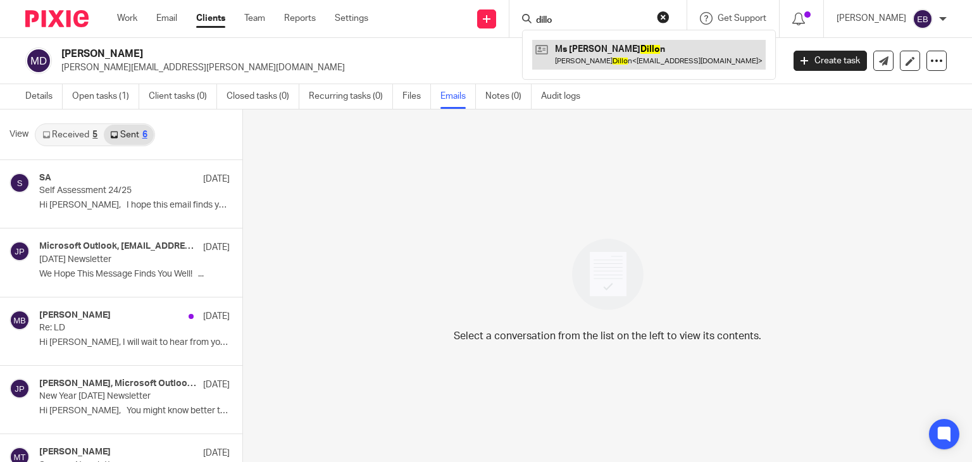
type input "dillo"
click at [620, 47] on link at bounding box center [649, 54] width 234 height 29
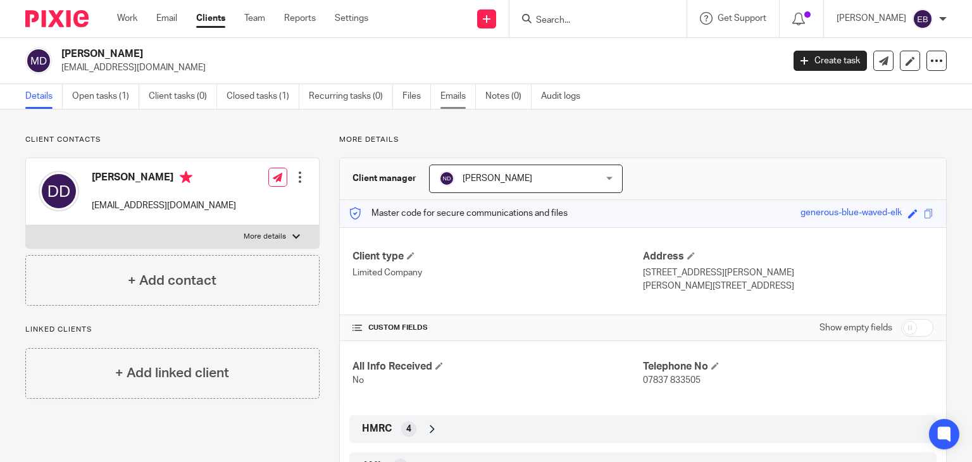
click at [465, 87] on link "Emails" at bounding box center [458, 96] width 35 height 25
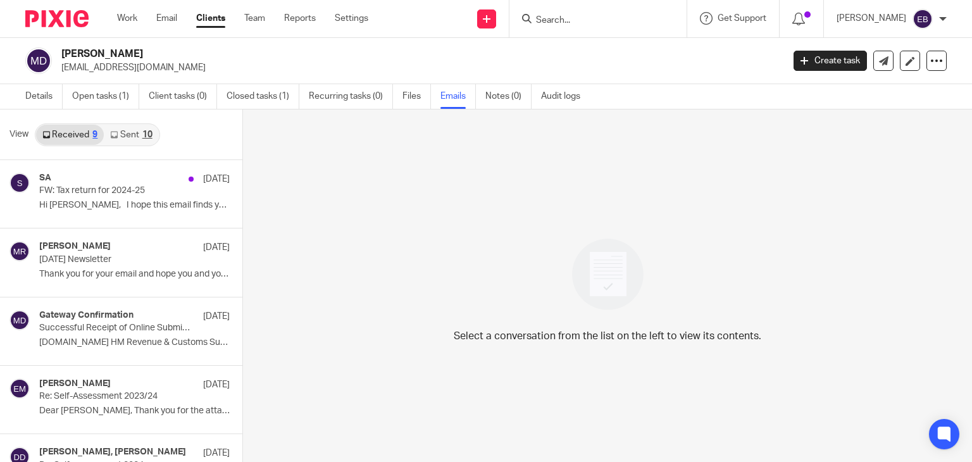
click at [137, 135] on link "Sent 10" at bounding box center [131, 135] width 54 height 20
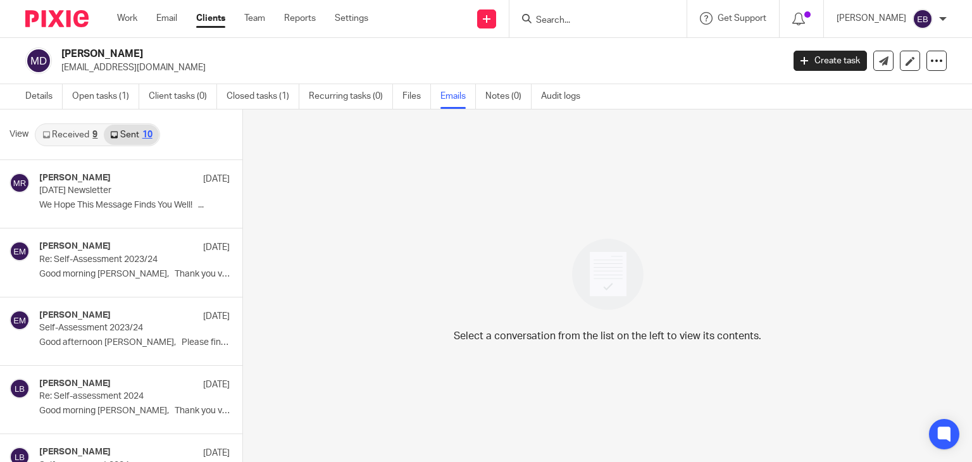
scroll to position [2, 0]
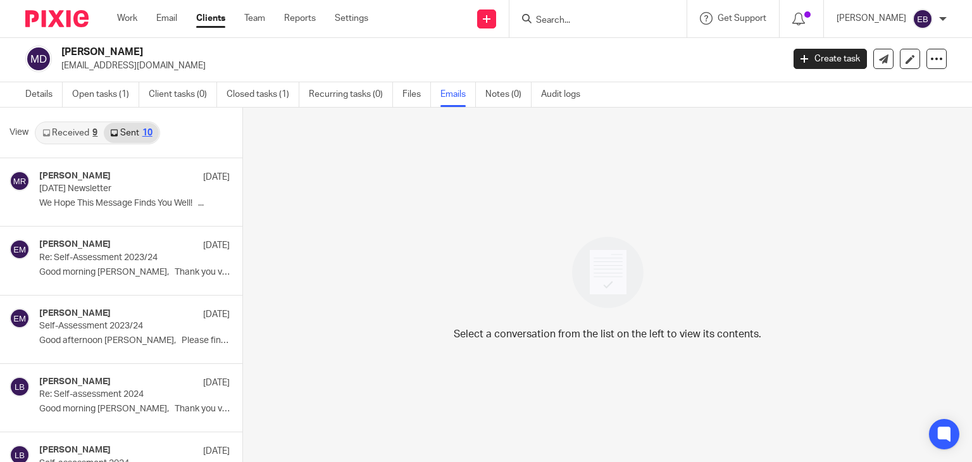
click at [73, 128] on link "Received 9" at bounding box center [70, 133] width 68 height 20
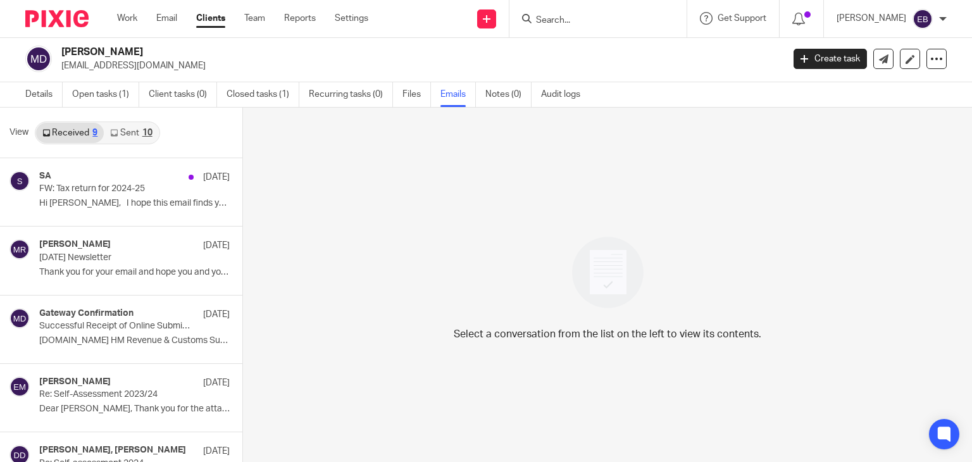
click at [122, 123] on link "Sent 10" at bounding box center [131, 133] width 54 height 20
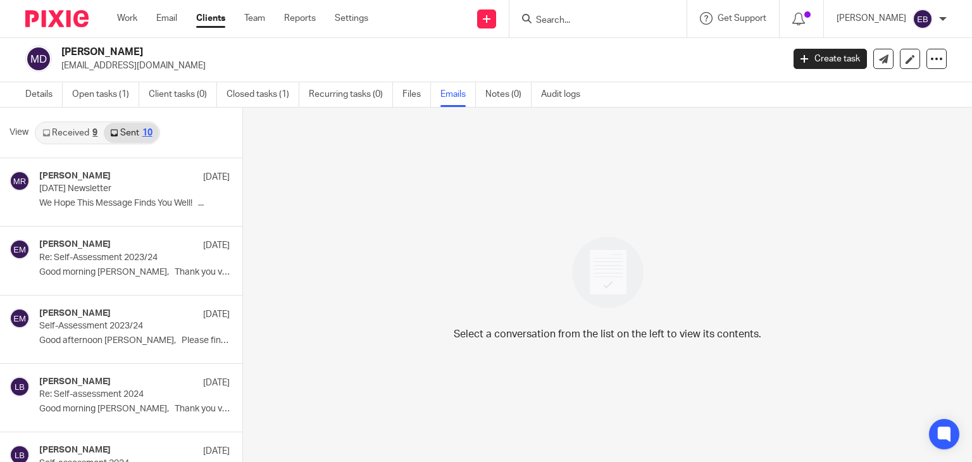
click at [566, 20] on input "Search" at bounding box center [592, 20] width 114 height 11
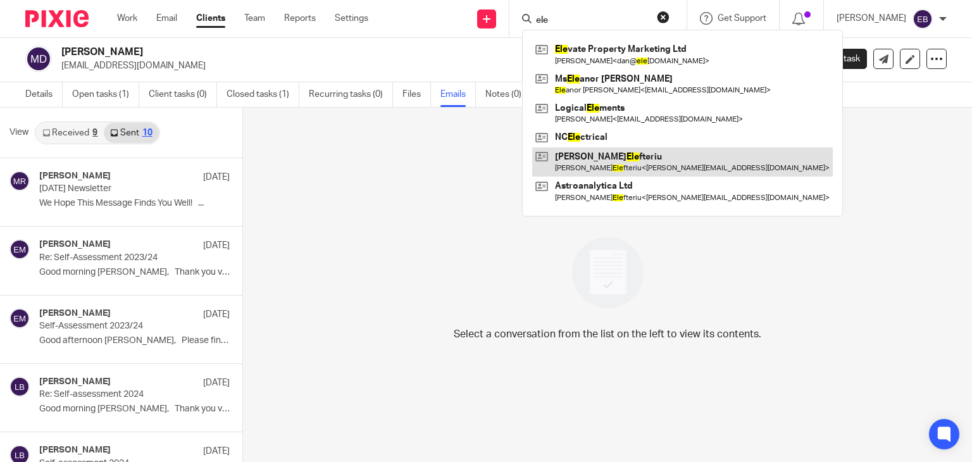
type input "ele"
click at [642, 165] on link at bounding box center [682, 161] width 301 height 29
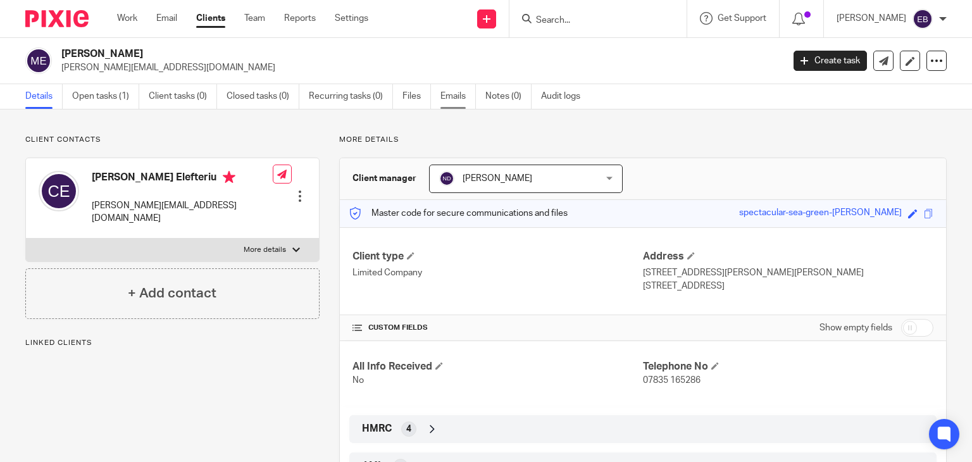
click at [459, 99] on link "Emails" at bounding box center [458, 96] width 35 height 25
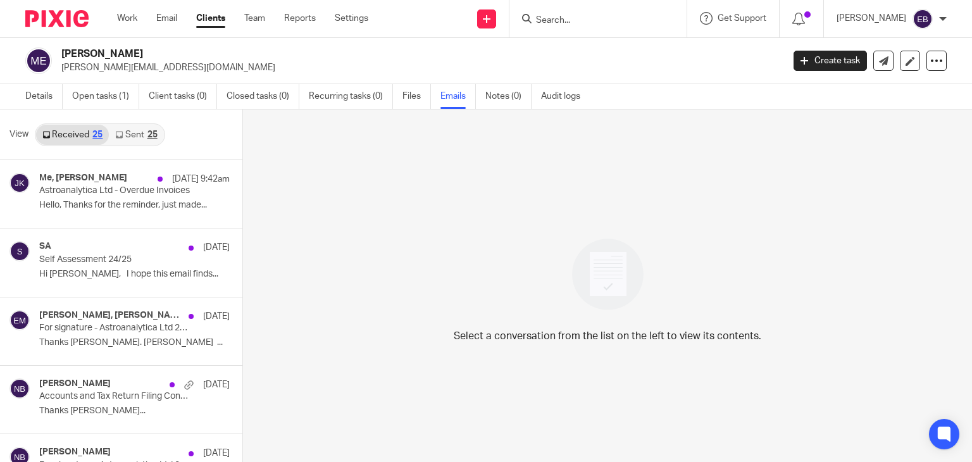
click at [118, 132] on icon at bounding box center [119, 135] width 8 height 8
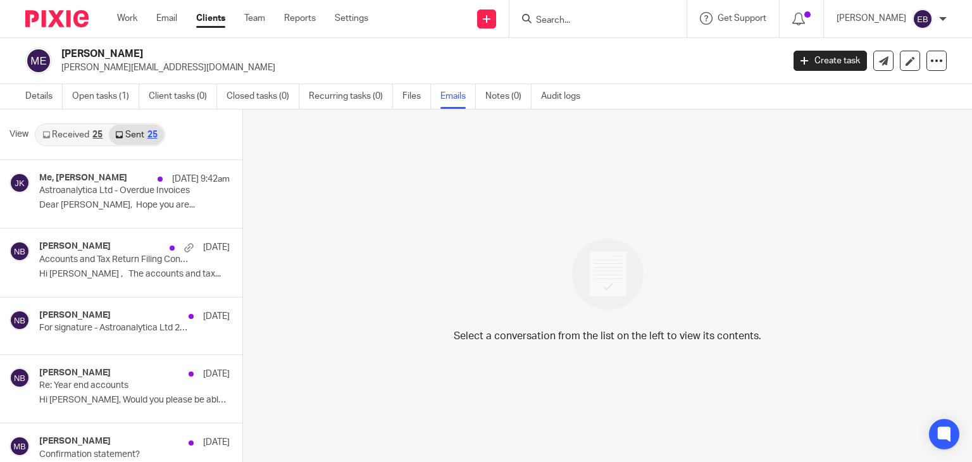
scroll to position [2, 0]
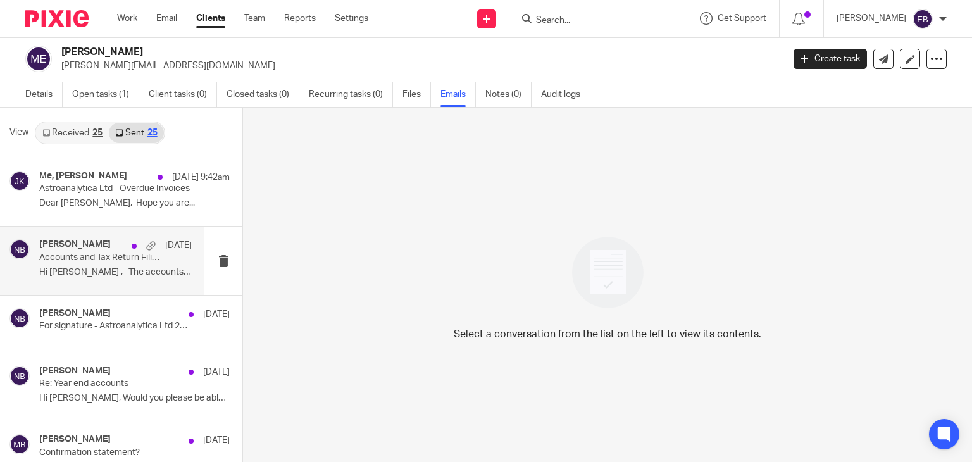
click at [114, 256] on p "Accounts and Tax Return Filing Confirmation" at bounding box center [100, 258] width 122 height 11
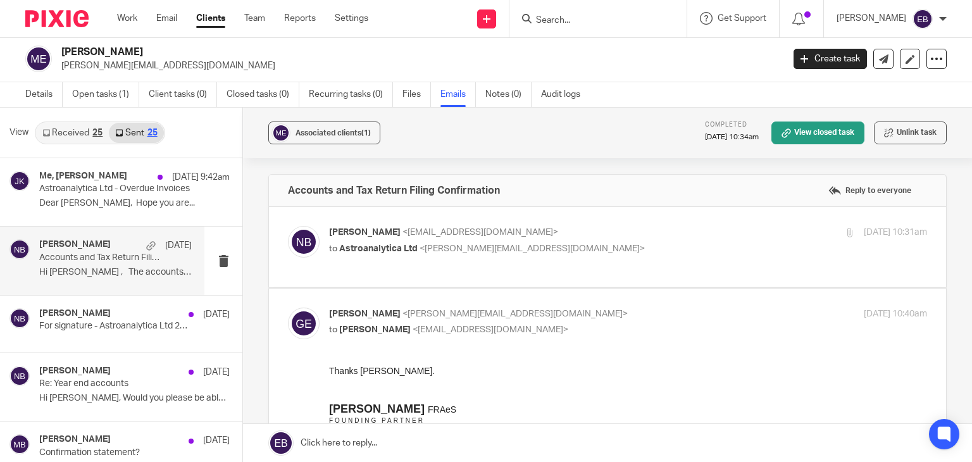
scroll to position [0, 0]
click at [590, 221] on label at bounding box center [607, 247] width 677 height 80
click at [288, 225] on input "checkbox" at bounding box center [287, 225] width 1 height 1
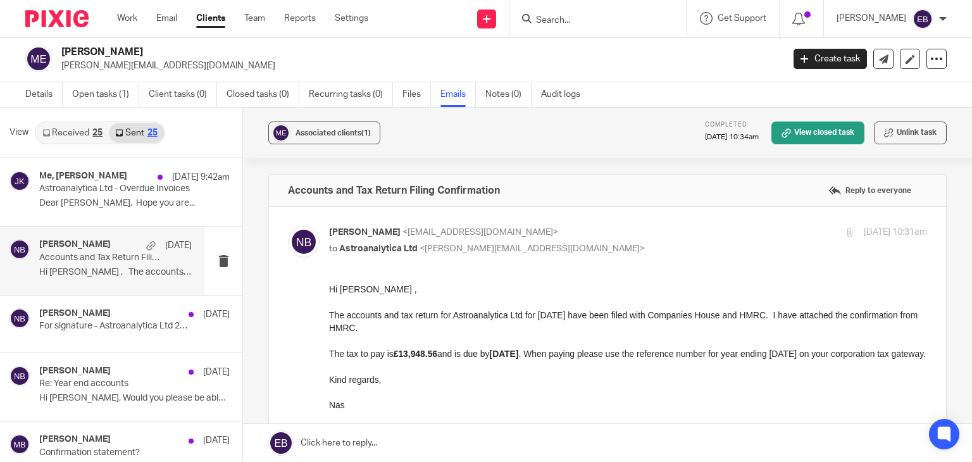
click at [590, 221] on label at bounding box center [607, 391] width 677 height 368
click at [288, 225] on input "checkbox" at bounding box center [287, 225] width 1 height 1
checkbox input "false"
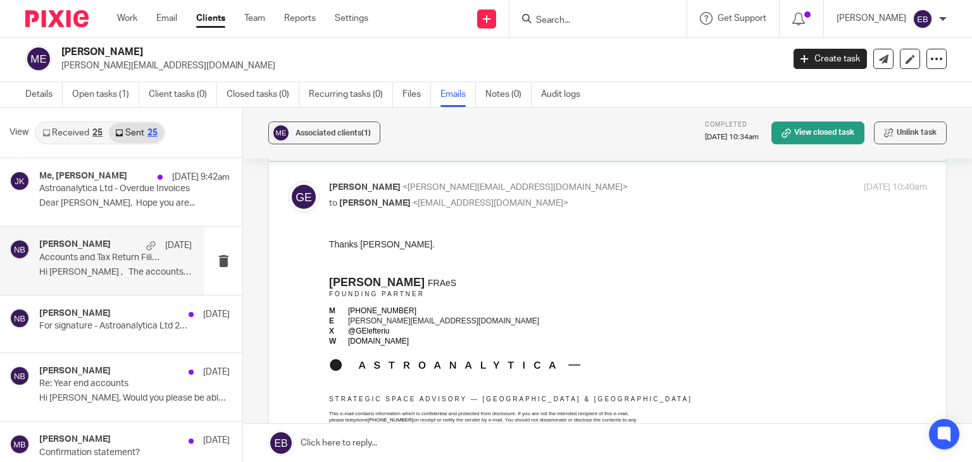
click at [579, 198] on p "to Nas Bashir <nasbashir@probusinessuk.com>" at bounding box center [528, 203] width 399 height 13
checkbox input "false"
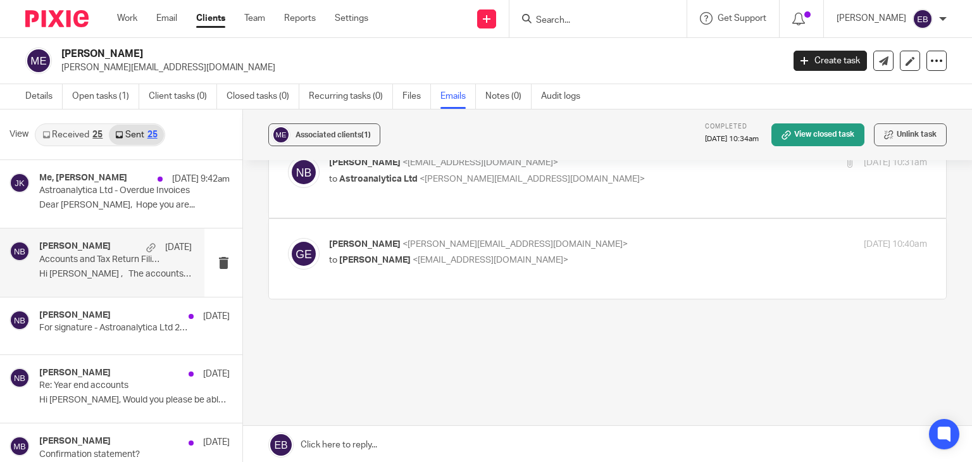
click at [579, 11] on form at bounding box center [602, 19] width 135 height 16
click at [582, 18] on input "Search" at bounding box center [592, 20] width 114 height 11
type input "esa"
click at [604, 41] on link at bounding box center [610, 49] width 157 height 19
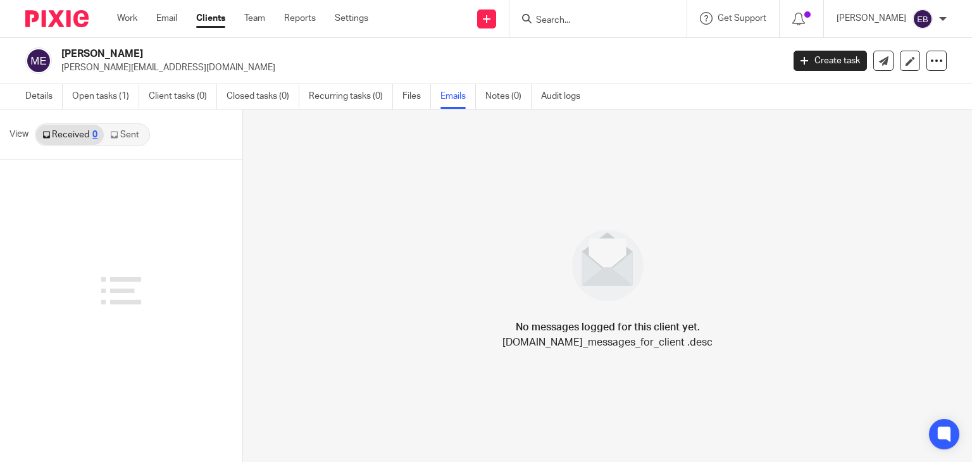
click at [213, 22] on link "Clients" at bounding box center [210, 18] width 29 height 13
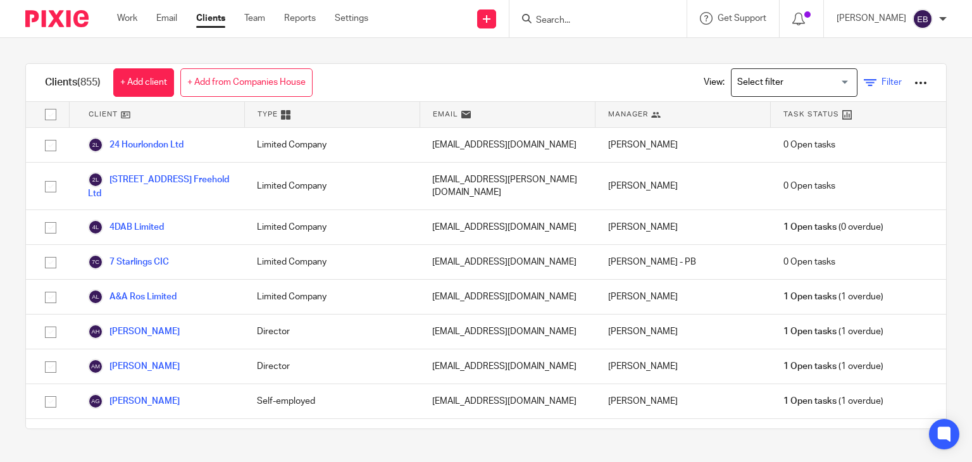
click at [882, 82] on span "Filter" at bounding box center [892, 82] width 20 height 9
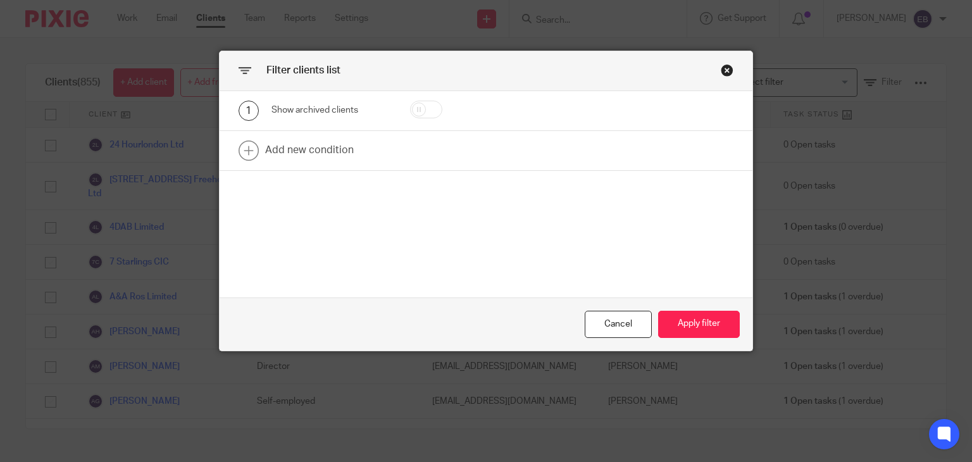
click at [413, 110] on input "checkbox" at bounding box center [426, 110] width 32 height 18
checkbox input "true"
click at [396, 153] on link at bounding box center [487, 150] width 534 height 39
click at [315, 159] on div "Field" at bounding box center [325, 154] width 87 height 27
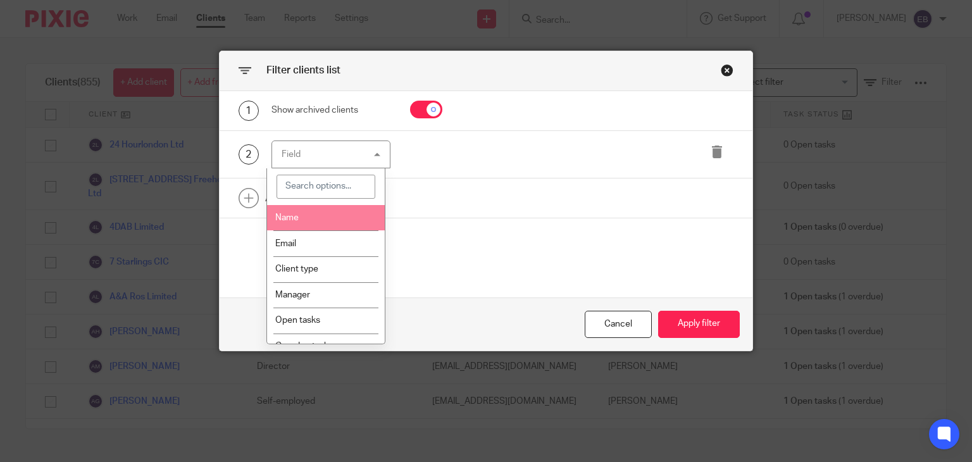
click at [311, 223] on li "Name" at bounding box center [326, 218] width 118 height 26
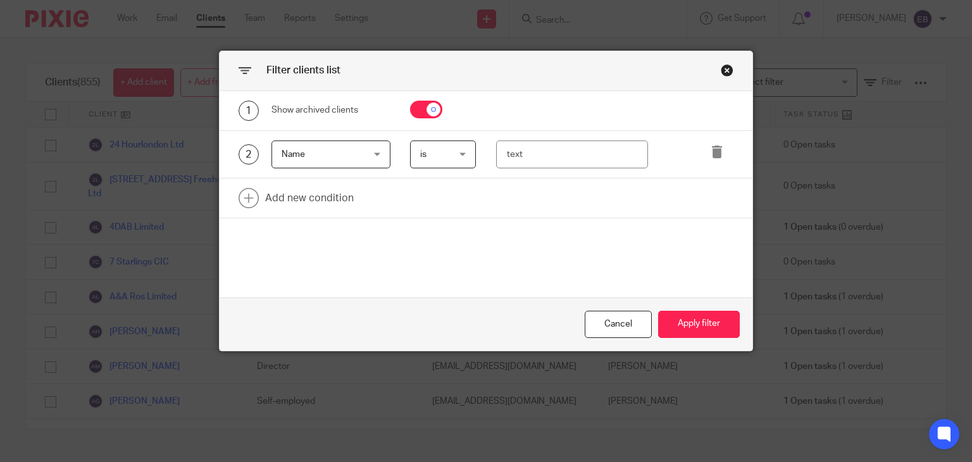
click at [546, 170] on div "2 Name Name Name Email Client type Manager Open tasks Overdue tasks Xama Hub 01…" at bounding box center [487, 155] width 534 height 48
click at [544, 161] on input "text" at bounding box center [572, 155] width 152 height 28
type input "franklin"
click at [699, 320] on button "Apply filter" at bounding box center [699, 324] width 82 height 27
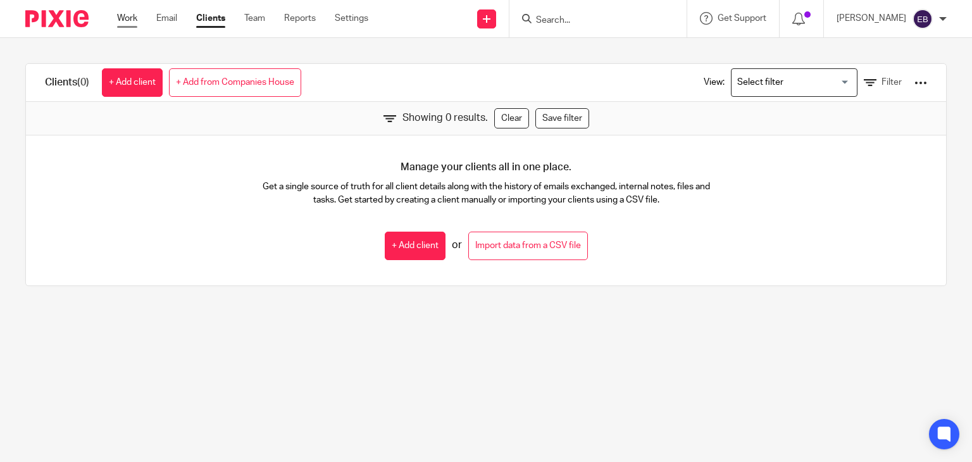
click at [124, 18] on link "Work" at bounding box center [127, 18] width 20 height 13
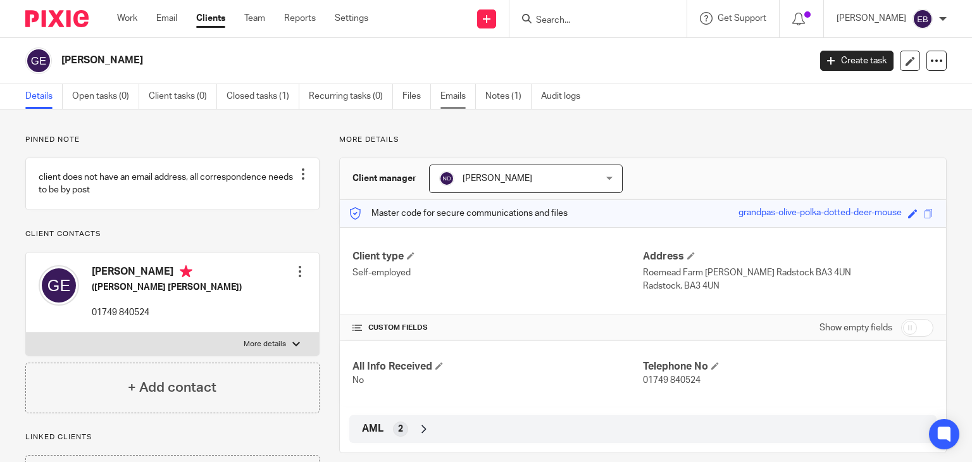
click at [453, 94] on link "Emails" at bounding box center [458, 96] width 35 height 25
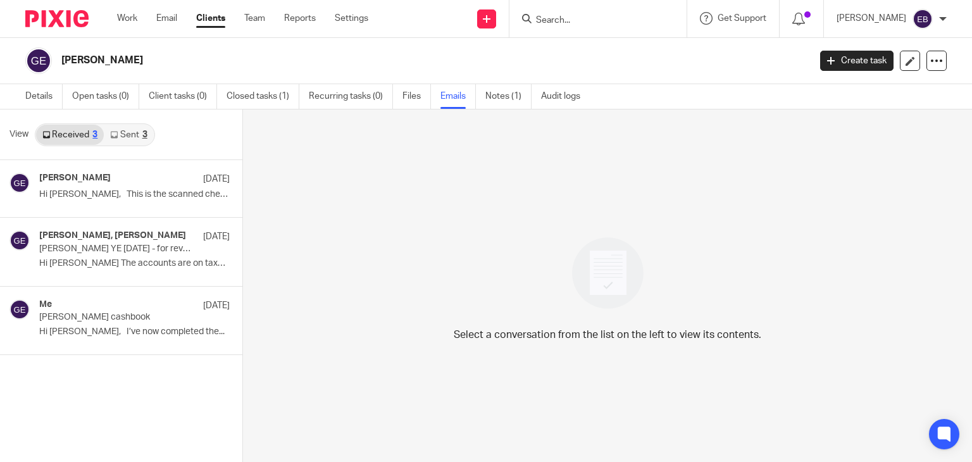
click at [142, 133] on div "3" at bounding box center [144, 134] width 5 height 9
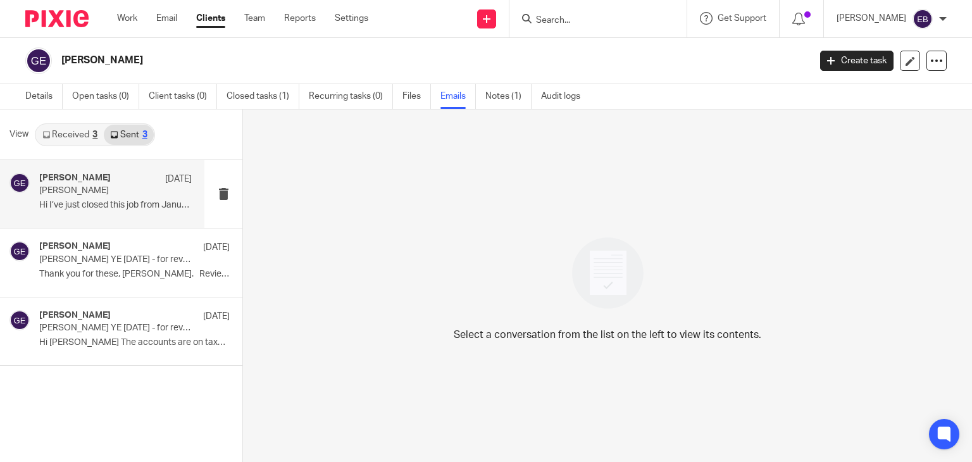
click at [116, 191] on p "[PERSON_NAME]" at bounding box center [100, 190] width 122 height 11
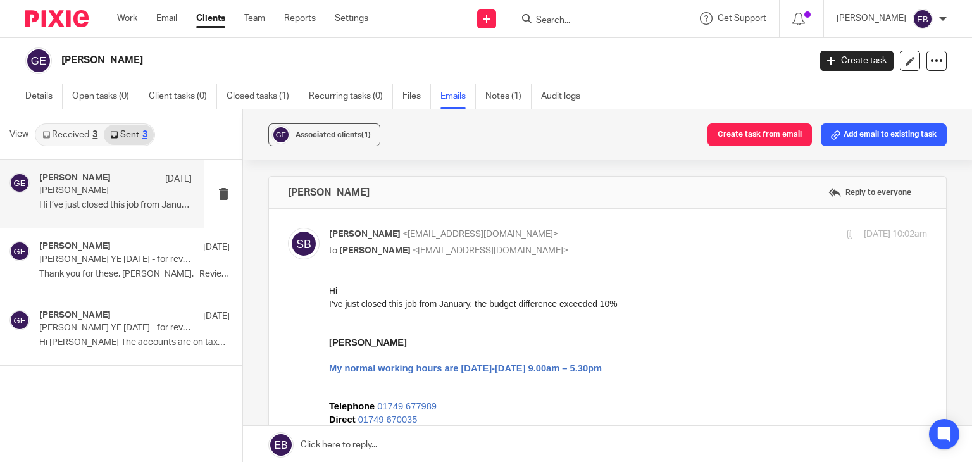
click p "[PERSON_NAME] <[EMAIL_ADDRESS][DOMAIN_NAME]>"
checkbox input "false"
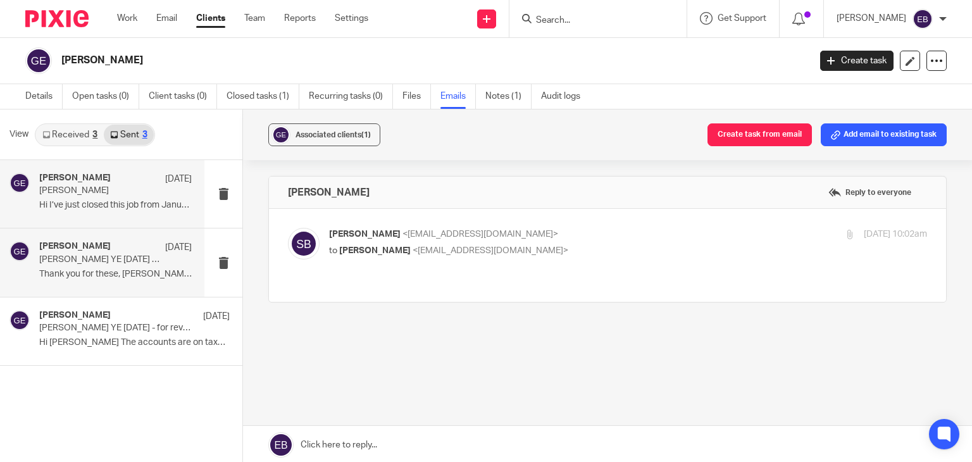
click p "Thank you for these, [PERSON_NAME]. Reviewed..."
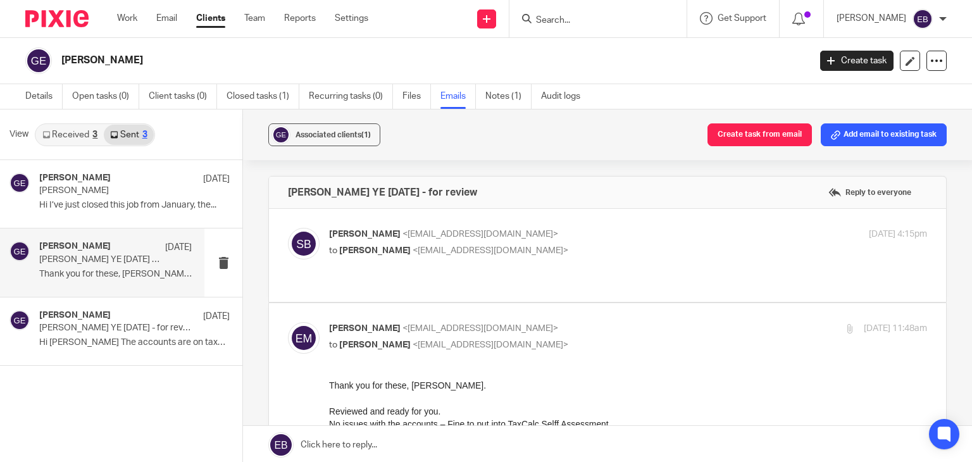
click p "[PERSON_NAME] <[EMAIL_ADDRESS][DOMAIN_NAME]>"
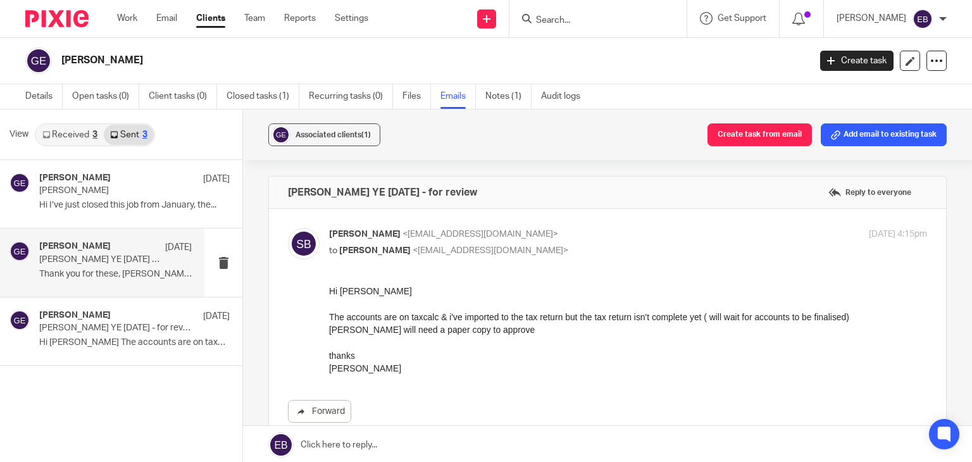
click p "[PERSON_NAME] <[EMAIL_ADDRESS][DOMAIN_NAME]>"
checkbox input "false"
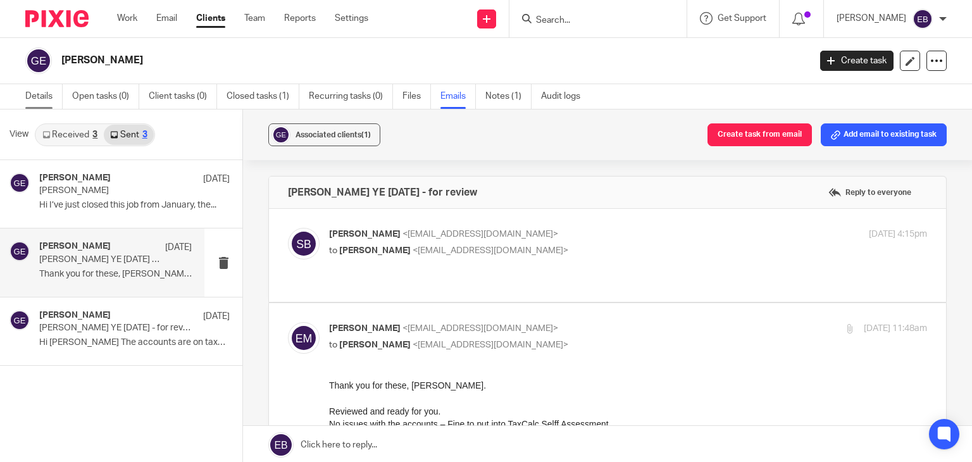
click link "Details"
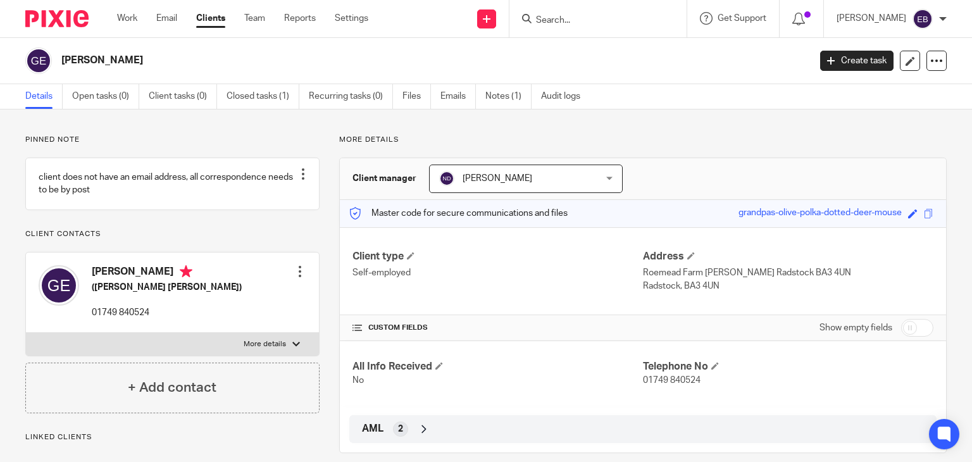
click at [577, 15] on input "Search" at bounding box center [592, 20] width 114 height 11
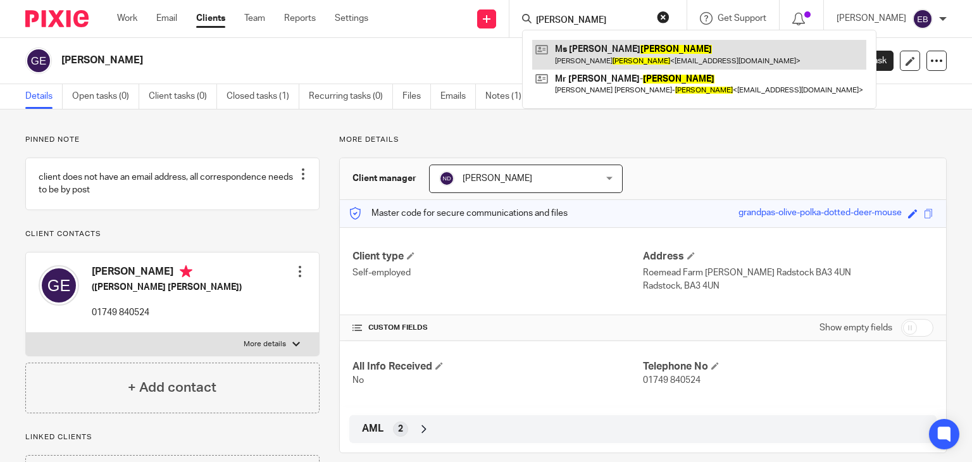
type input "[PERSON_NAME]"
click at [644, 53] on link at bounding box center [699, 54] width 334 height 29
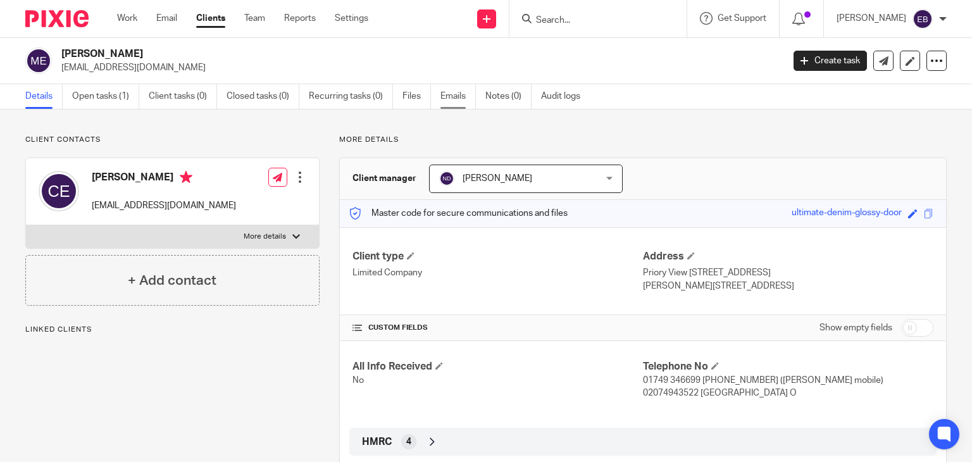
click at [463, 97] on link "Emails" at bounding box center [458, 96] width 35 height 25
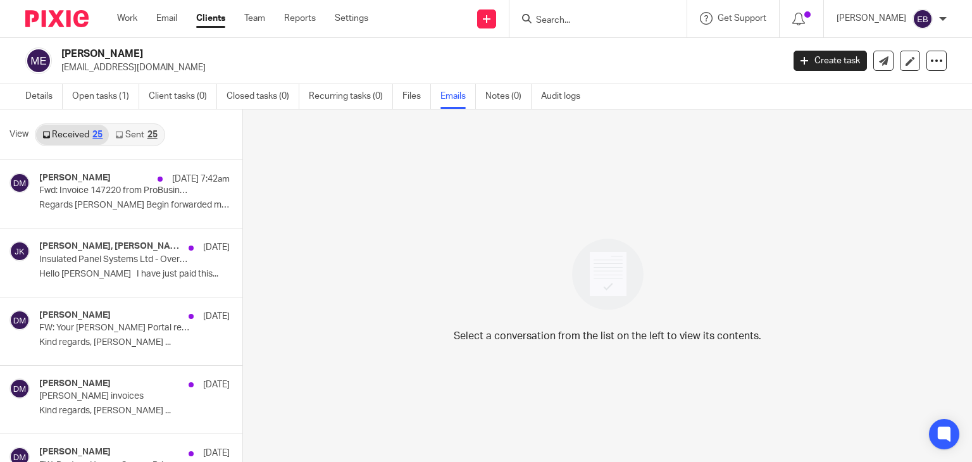
click at [573, 20] on input "Search" at bounding box center [592, 20] width 114 height 11
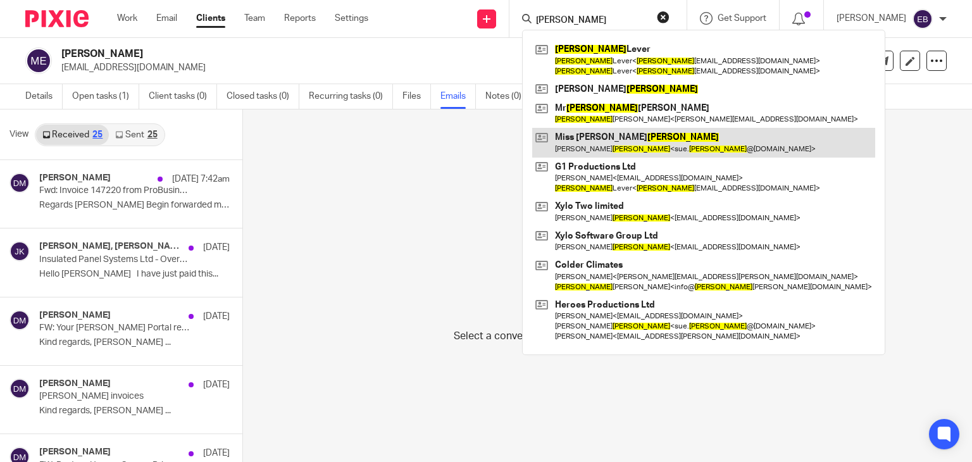
type input "[PERSON_NAME]"
click at [625, 142] on link at bounding box center [703, 142] width 343 height 29
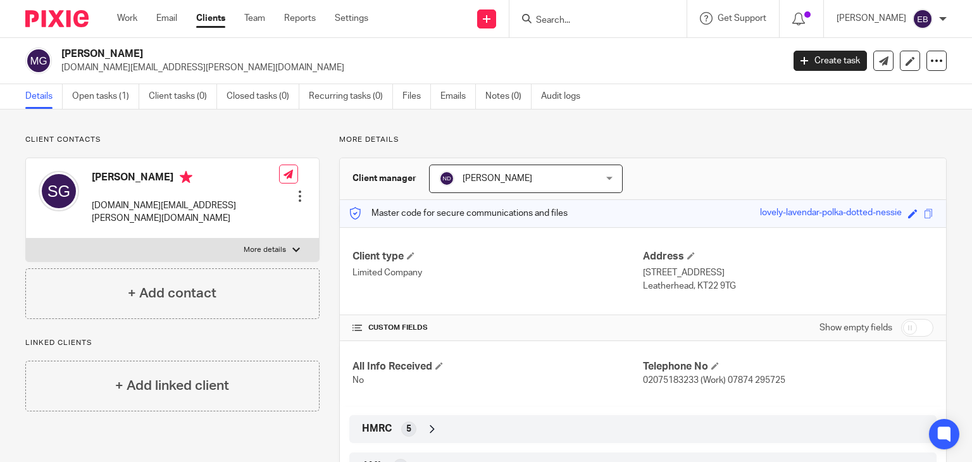
click at [607, 20] on input "Search" at bounding box center [592, 20] width 114 height 11
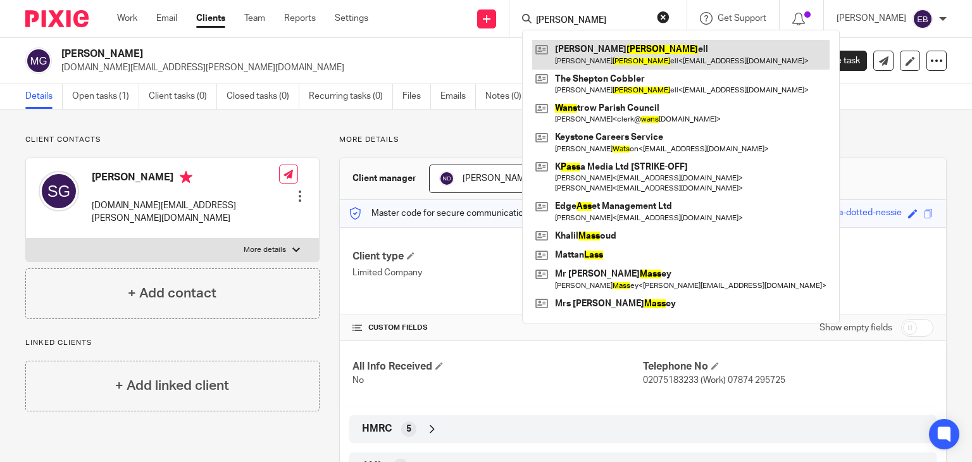
type input "[PERSON_NAME]"
click at [630, 54] on link at bounding box center [680, 54] width 297 height 29
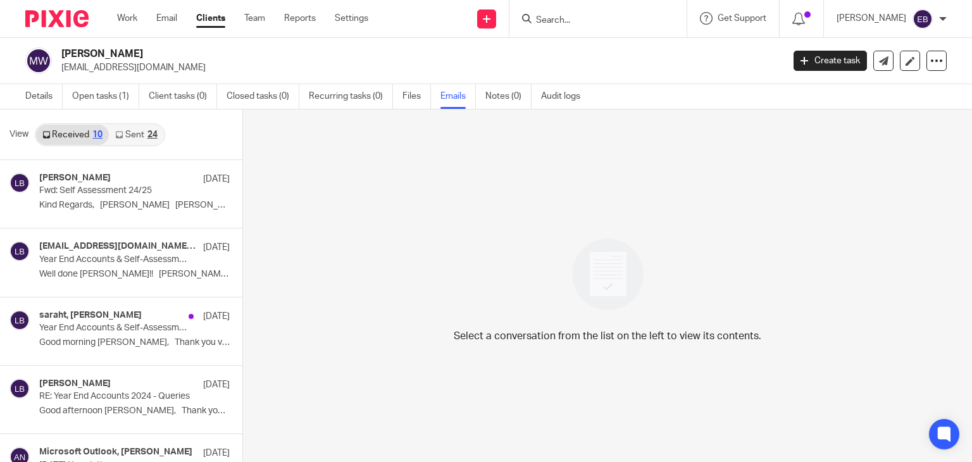
click at [129, 137] on link "Sent 24" at bounding box center [136, 135] width 54 height 20
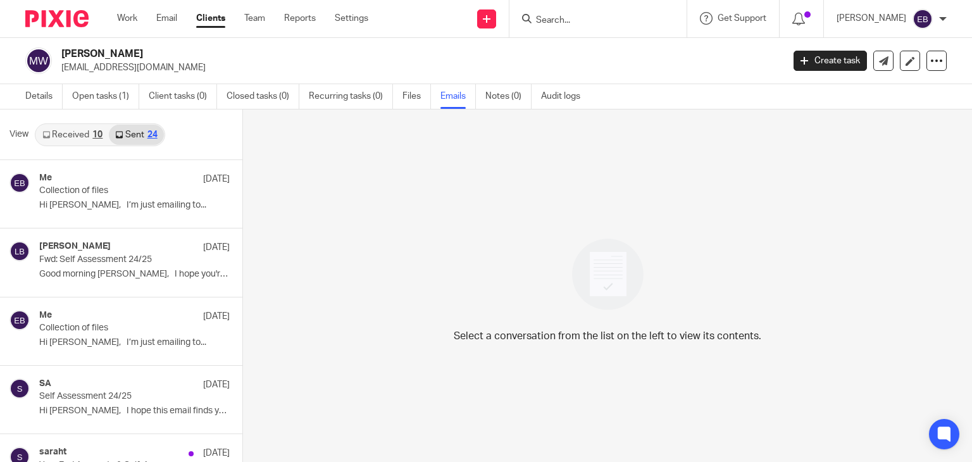
scroll to position [2, 0]
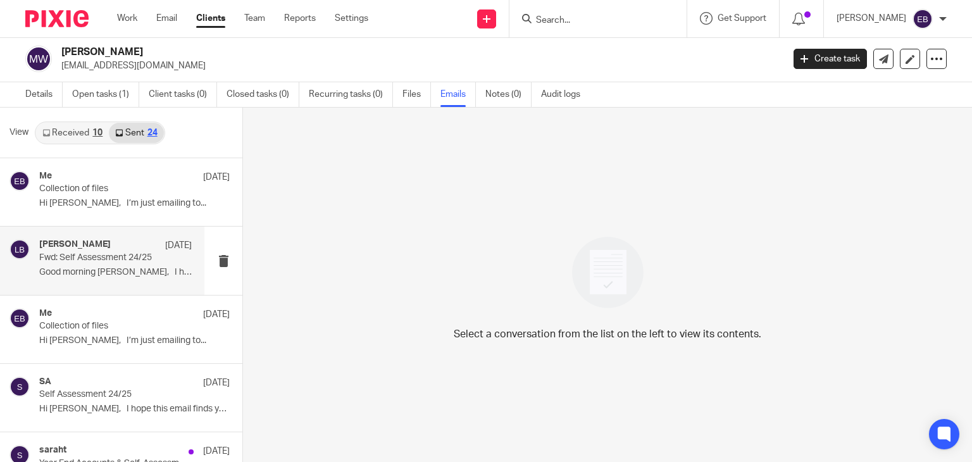
drag, startPoint x: 118, startPoint y: 275, endPoint x: 116, endPoint y: 268, distance: 7.1
click at [118, 275] on p "Good morning [PERSON_NAME], I hope you're..." at bounding box center [115, 272] width 153 height 11
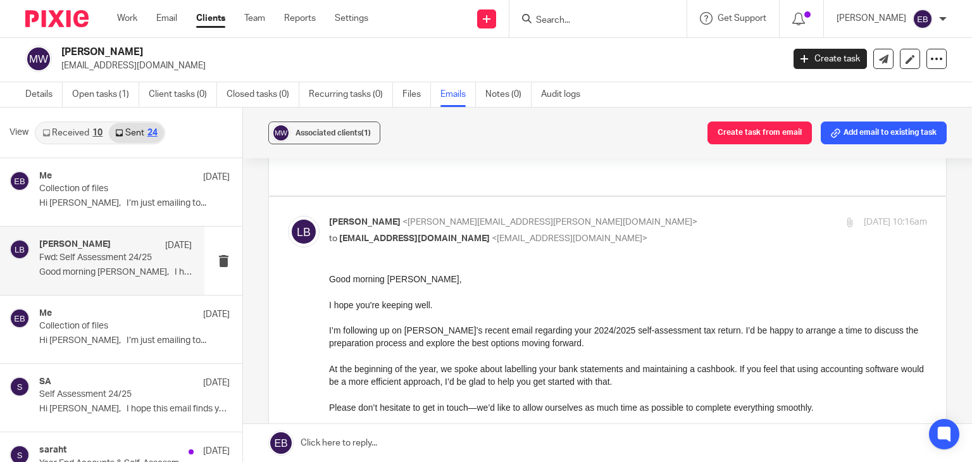
scroll to position [127, 0]
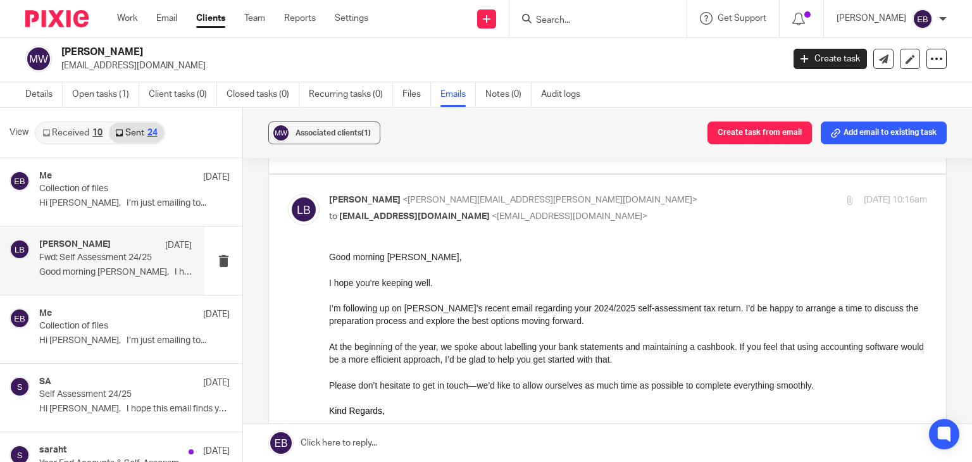
drag, startPoint x: 201, startPoint y: 59, endPoint x: 60, endPoint y: 64, distance: 141.2
click at [60, 64] on div "Mr Barry Wassell barrywassell4129@gmail.com" at bounding box center [399, 59] width 749 height 27
copy p "[EMAIL_ADDRESS][DOMAIN_NAME]"
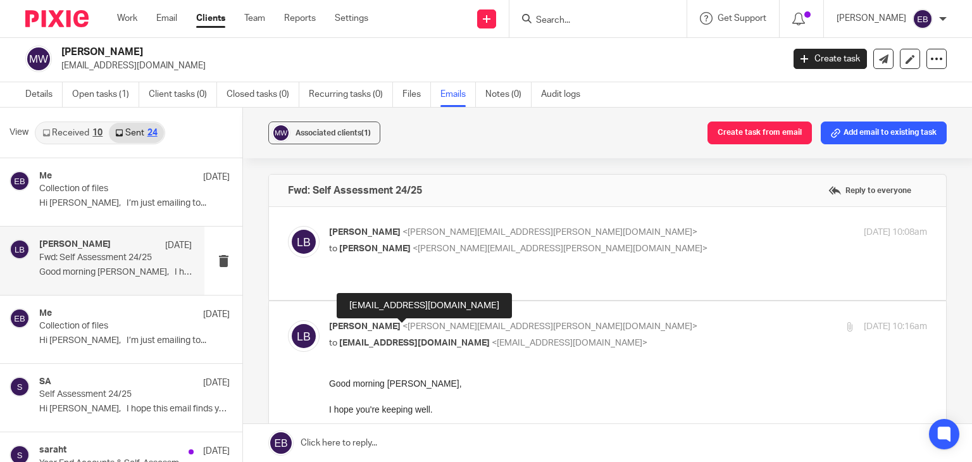
scroll to position [0, 0]
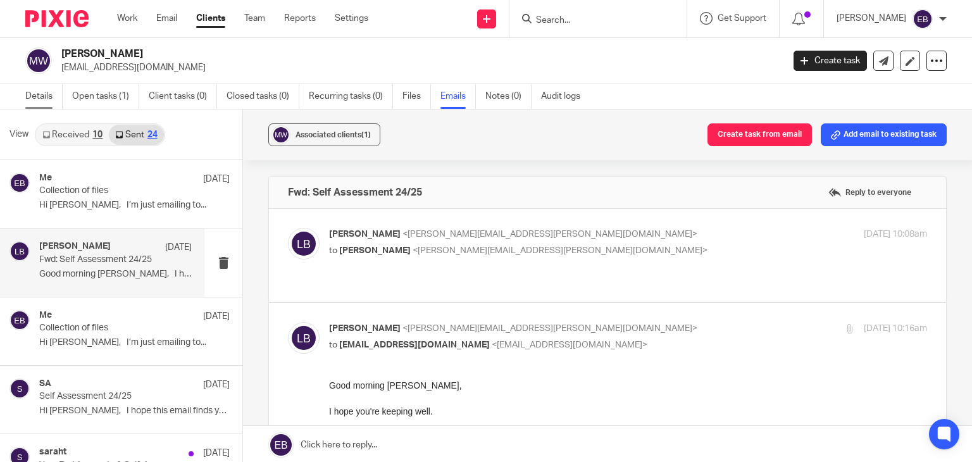
click at [52, 100] on link "Details" at bounding box center [43, 96] width 37 height 25
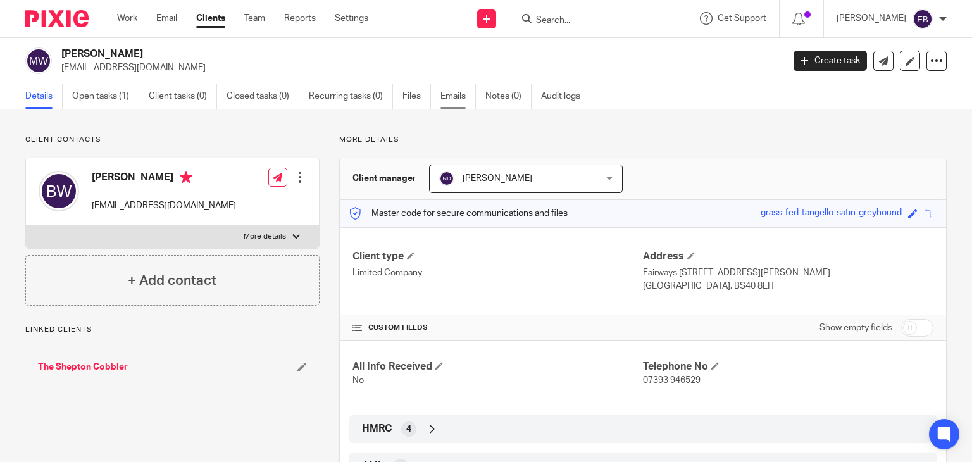
click at [455, 97] on link "Emails" at bounding box center [458, 96] width 35 height 25
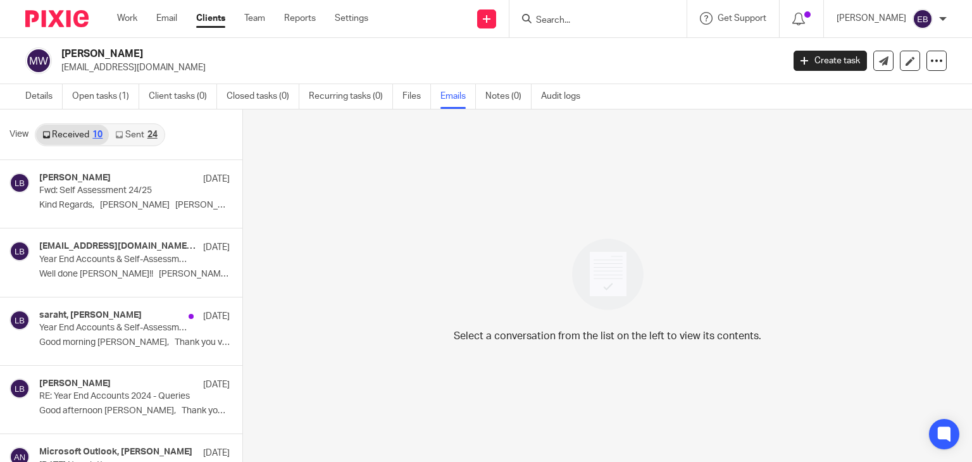
click at [120, 125] on link "Sent 24" at bounding box center [136, 135] width 54 height 20
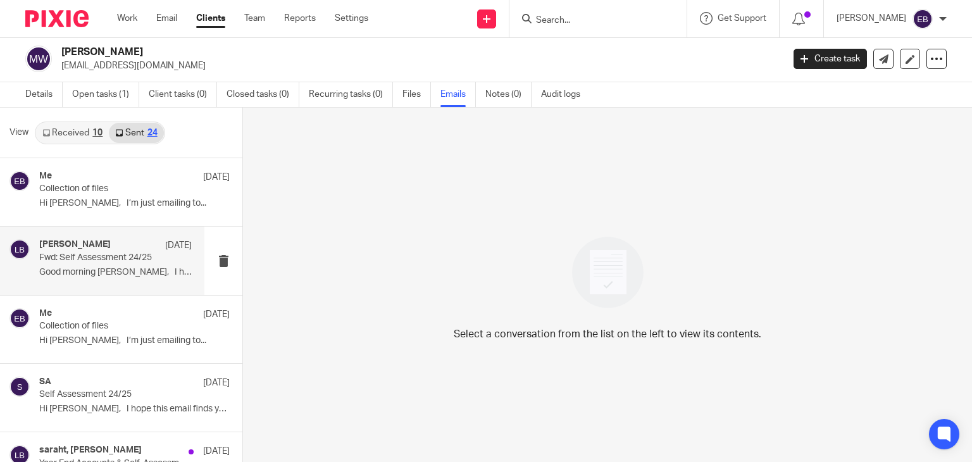
click at [144, 263] on div "[PERSON_NAME] [DATE] Fwd: Self Assessment 24/25 Good morning [PERSON_NAME], I h…" at bounding box center [115, 260] width 153 height 42
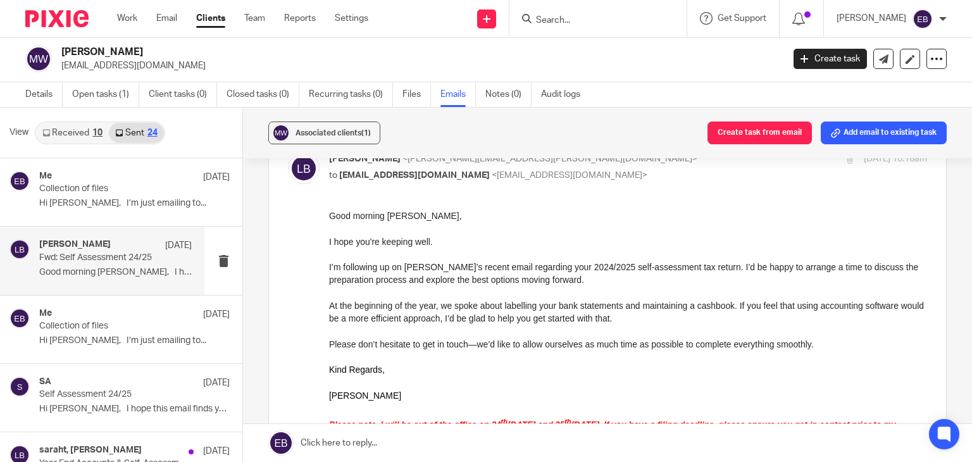
scroll to position [190, 0]
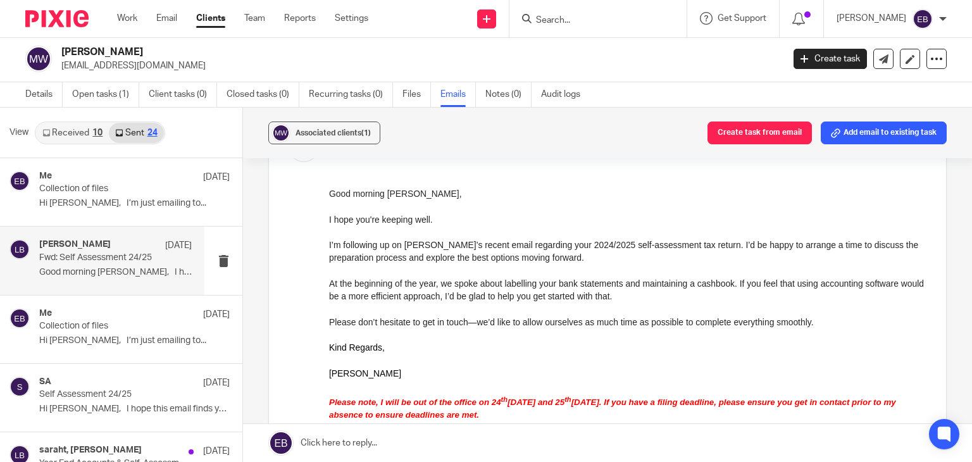
drag, startPoint x: 187, startPoint y: 68, endPoint x: 58, endPoint y: 75, distance: 129.3
click at [58, 75] on div "[PERSON_NAME] [EMAIL_ADDRESS][DOMAIN_NAME] Create task Update from Companies Ho…" at bounding box center [486, 59] width 972 height 46
copy p "[EMAIL_ADDRESS][DOMAIN_NAME]"
click at [580, 23] on input "Search" at bounding box center [592, 20] width 114 height 11
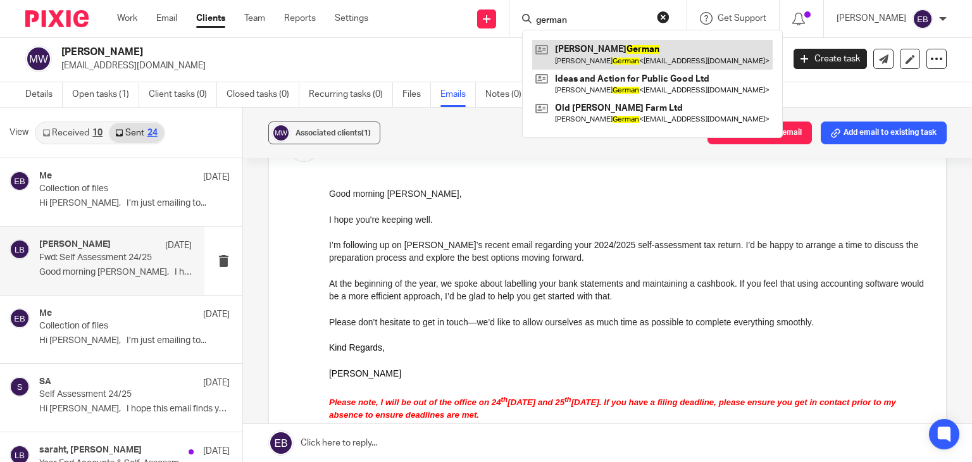
type input "german"
click at [589, 58] on link at bounding box center [652, 54] width 241 height 29
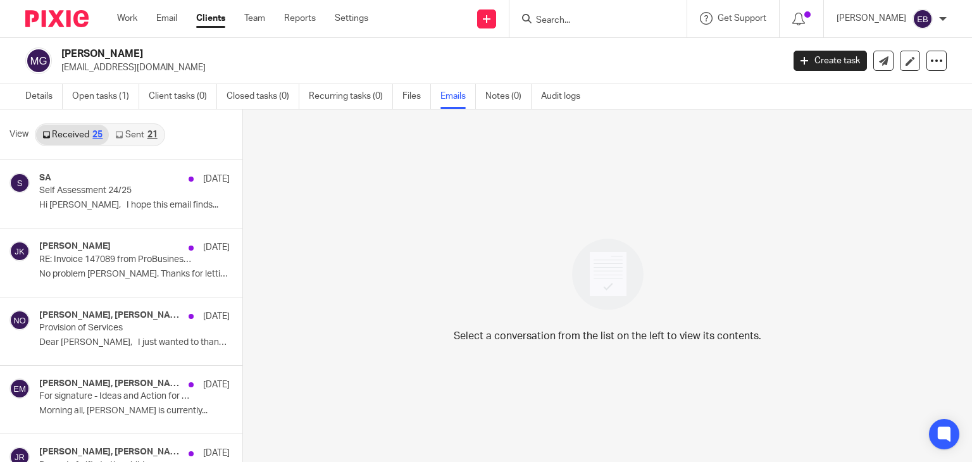
click at [122, 135] on icon at bounding box center [119, 135] width 8 height 8
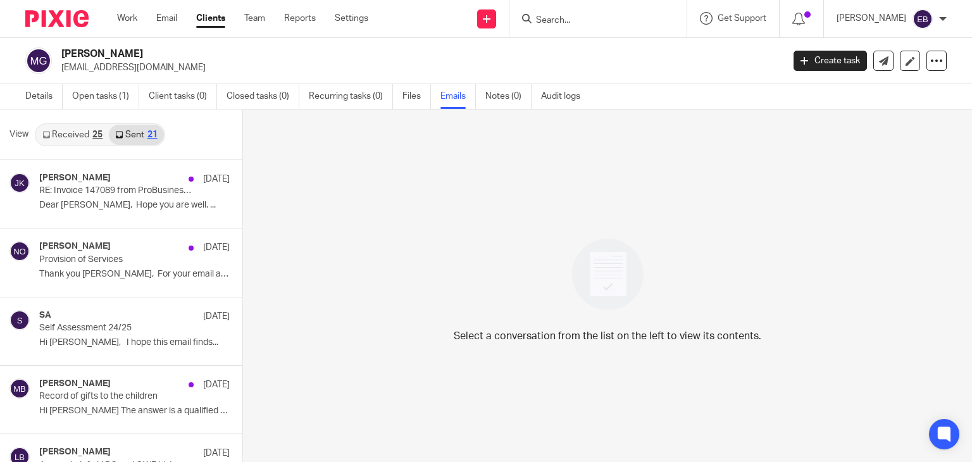
scroll to position [2, 0]
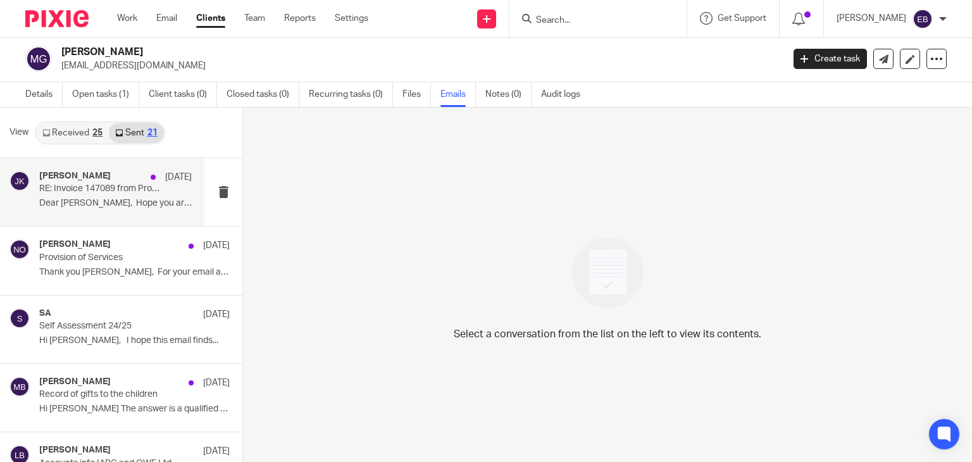
click at [98, 198] on p "Dear Judith, Hope you are well. ..." at bounding box center [115, 203] width 153 height 11
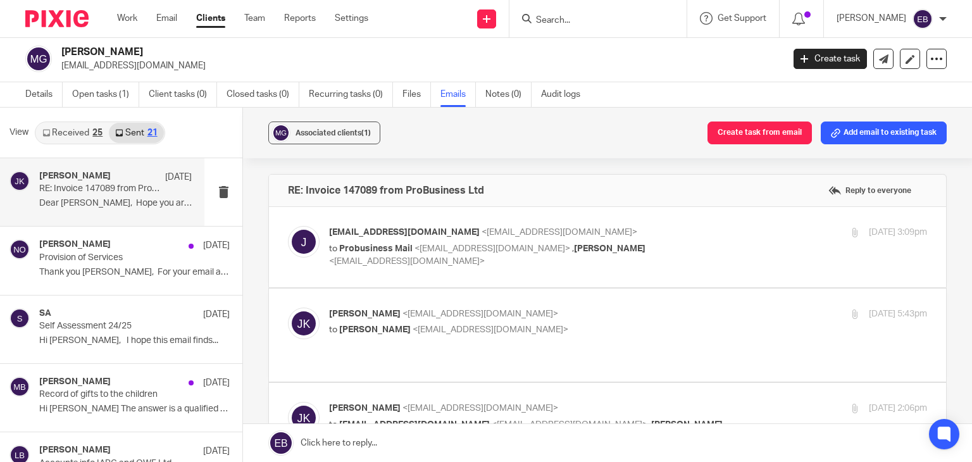
scroll to position [0, 0]
click at [699, 242] on p "to Probusiness Mail <mail@probusinessuk.com> , Tony German <tonyg@jrtg.org>" at bounding box center [528, 255] width 399 height 26
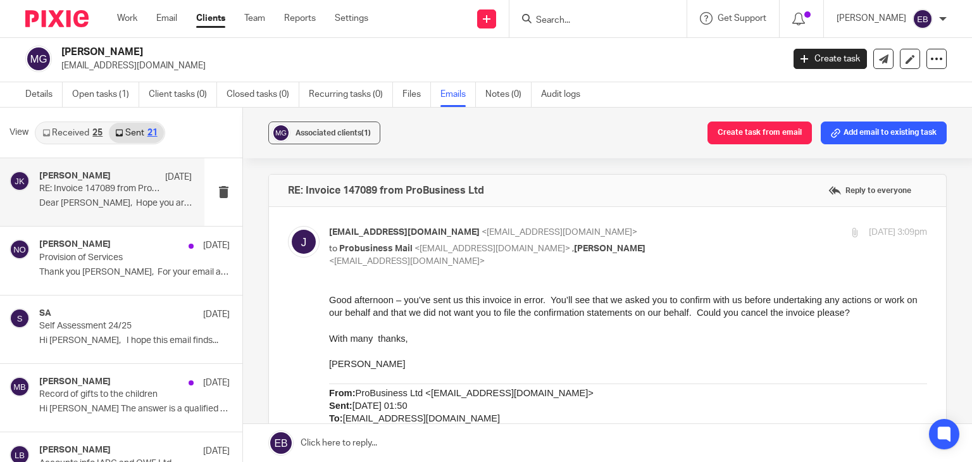
click at [693, 242] on p "to Probusiness Mail <mail@probusinessuk.com> , Tony German <tonyg@jrtg.org>" at bounding box center [528, 255] width 399 height 26
checkbox input "false"
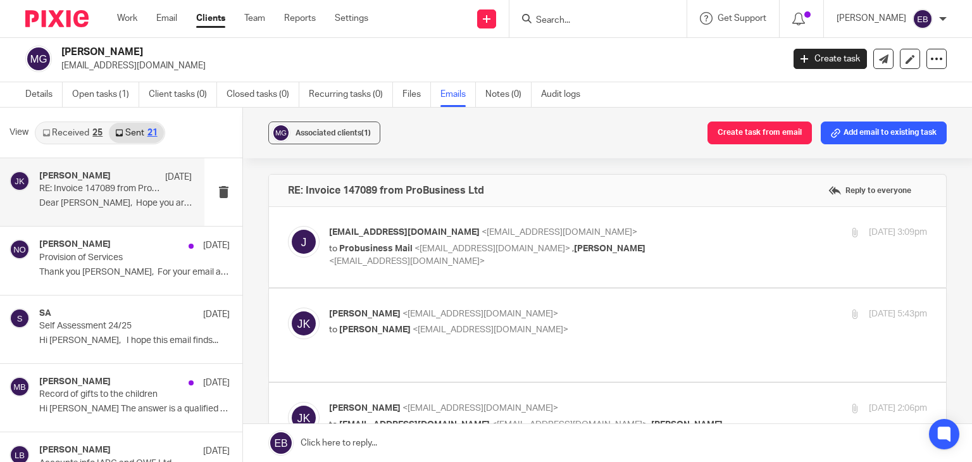
click at [688, 304] on label at bounding box center [607, 335] width 677 height 93
click at [288, 307] on input "checkbox" at bounding box center [287, 307] width 1 height 1
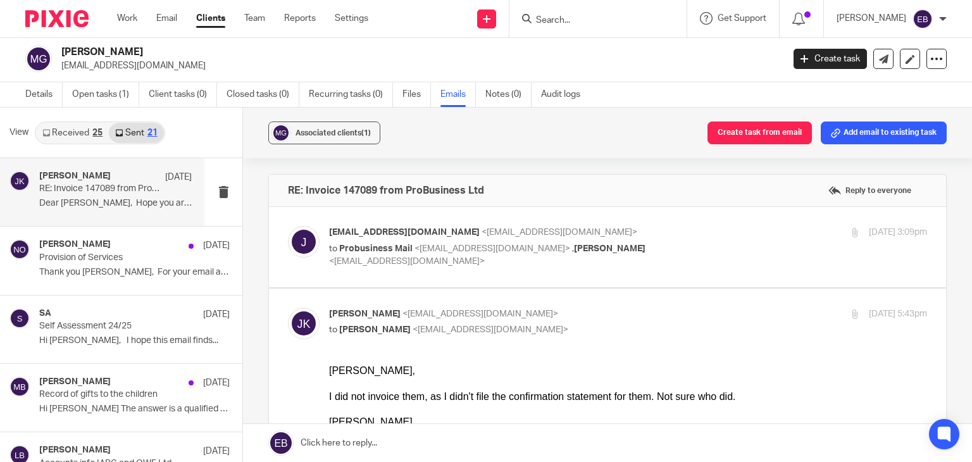
click at [689, 308] on p "Johanne Kassardjian <johannekassardjian@probusinessuk.com>" at bounding box center [528, 314] width 399 height 13
checkbox input "false"
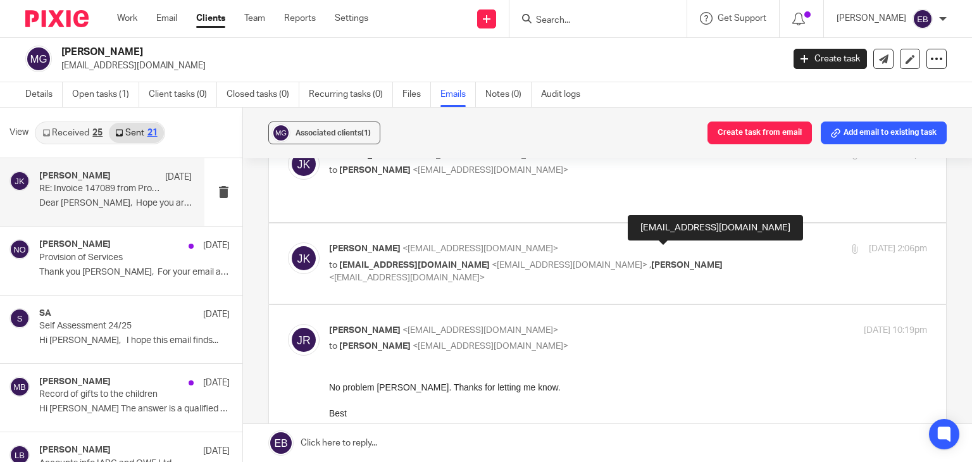
scroll to position [190, 0]
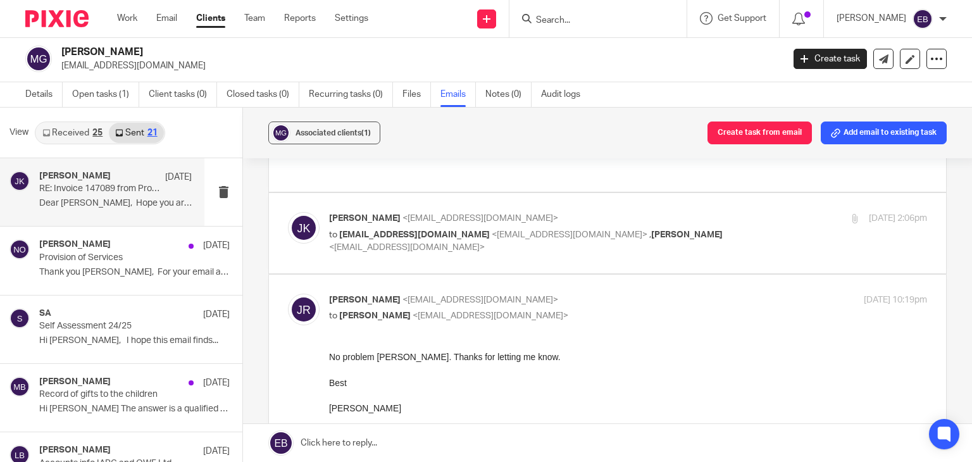
click at [686, 294] on p "Judith Randel <judithmrandel@gmail.com>" at bounding box center [528, 300] width 399 height 13
checkbox input "false"
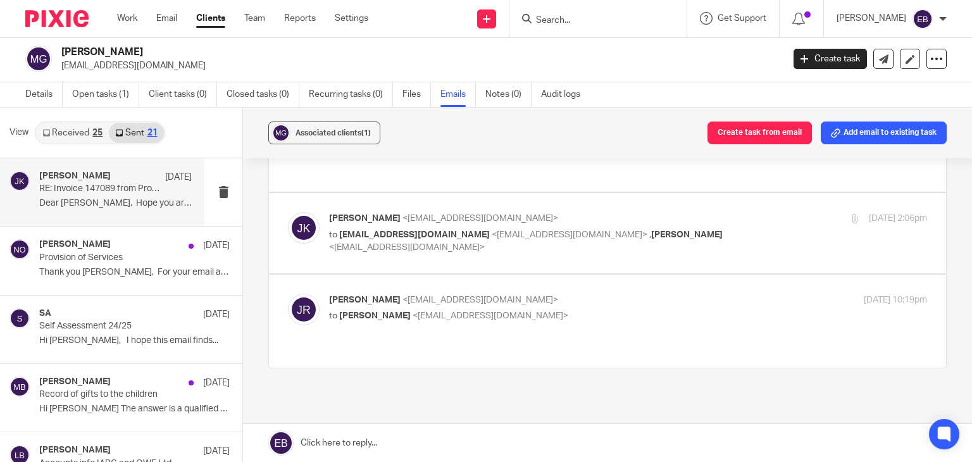
click at [710, 213] on div "Johanne Kassardjian <johannekassardjian@probusinessuk.com> to judithmrandel@gma…" at bounding box center [528, 233] width 399 height 42
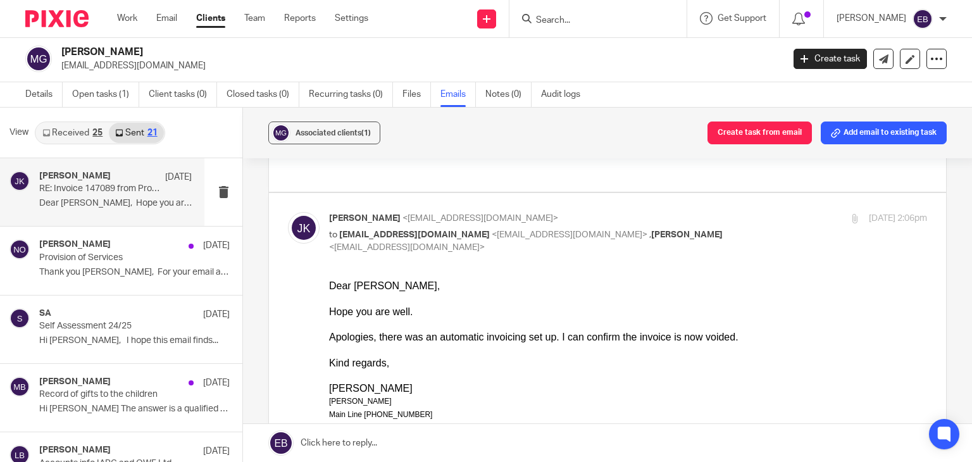
scroll to position [0, 0]
click at [710, 213] on div "Johanne Kassardjian <johannekassardjian@probusinessuk.com> to judithmrandel@gma…" at bounding box center [528, 233] width 399 height 42
checkbox input "false"
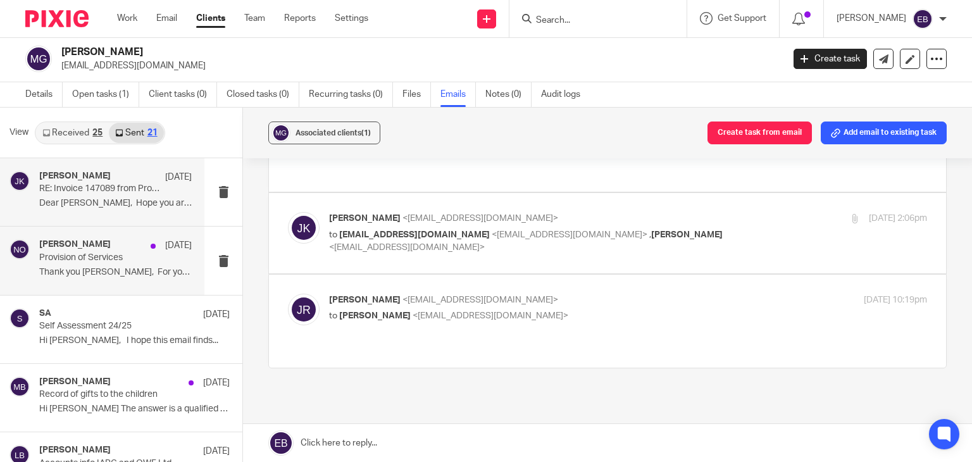
click at [84, 262] on p "Provision of Services" at bounding box center [100, 258] width 122 height 11
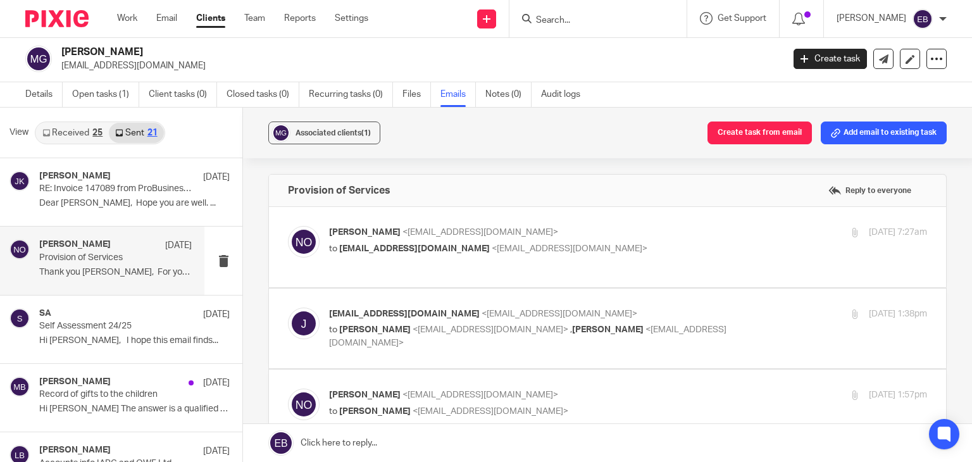
click at [607, 18] on input "Search" at bounding box center [592, 20] width 114 height 11
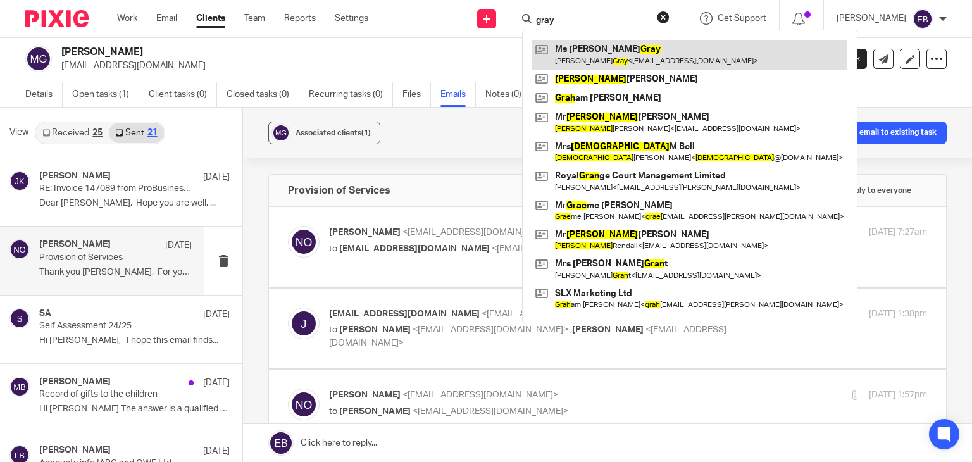
type input "gray"
click at [642, 60] on link at bounding box center [689, 54] width 315 height 29
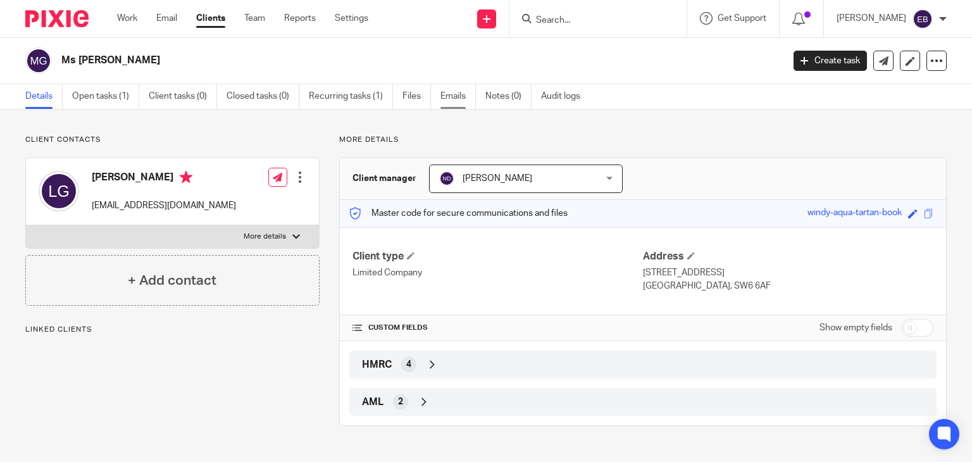
click at [457, 105] on link "Emails" at bounding box center [458, 96] width 35 height 25
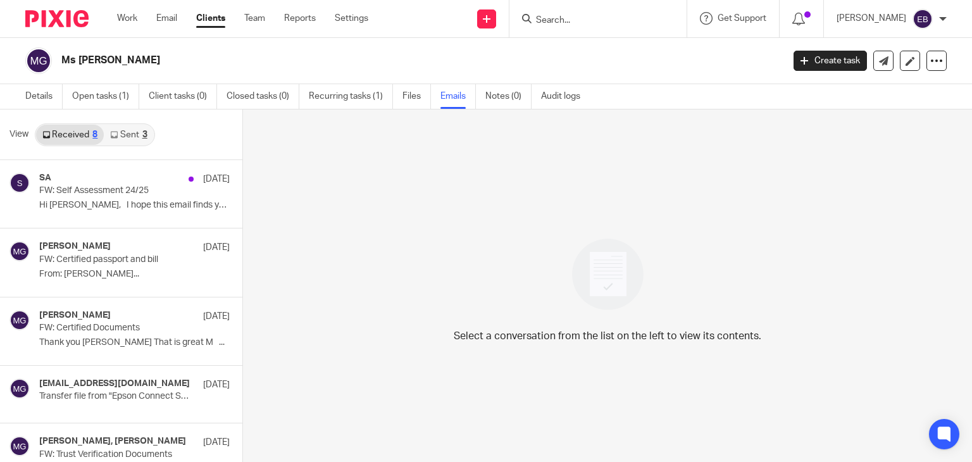
click at [138, 140] on link "Sent 3" at bounding box center [128, 135] width 49 height 20
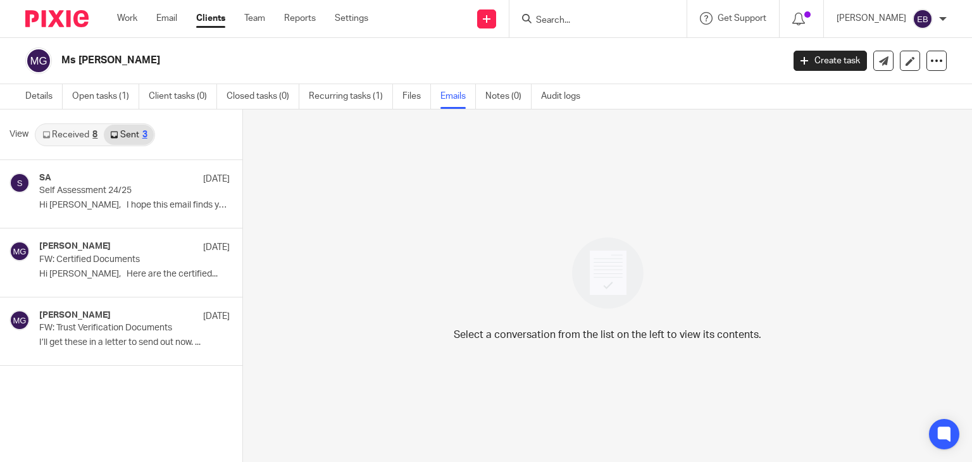
click at [84, 138] on link "Received 8" at bounding box center [70, 135] width 68 height 20
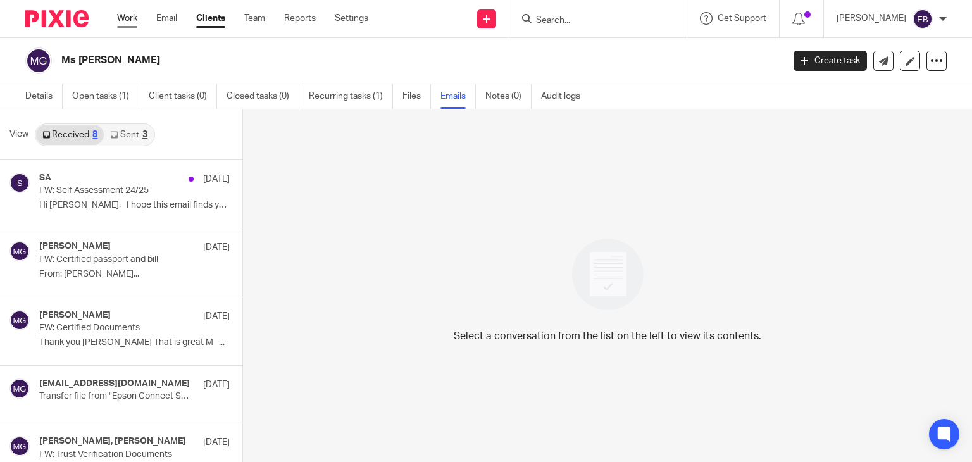
click at [123, 20] on link "Work" at bounding box center [127, 18] width 20 height 13
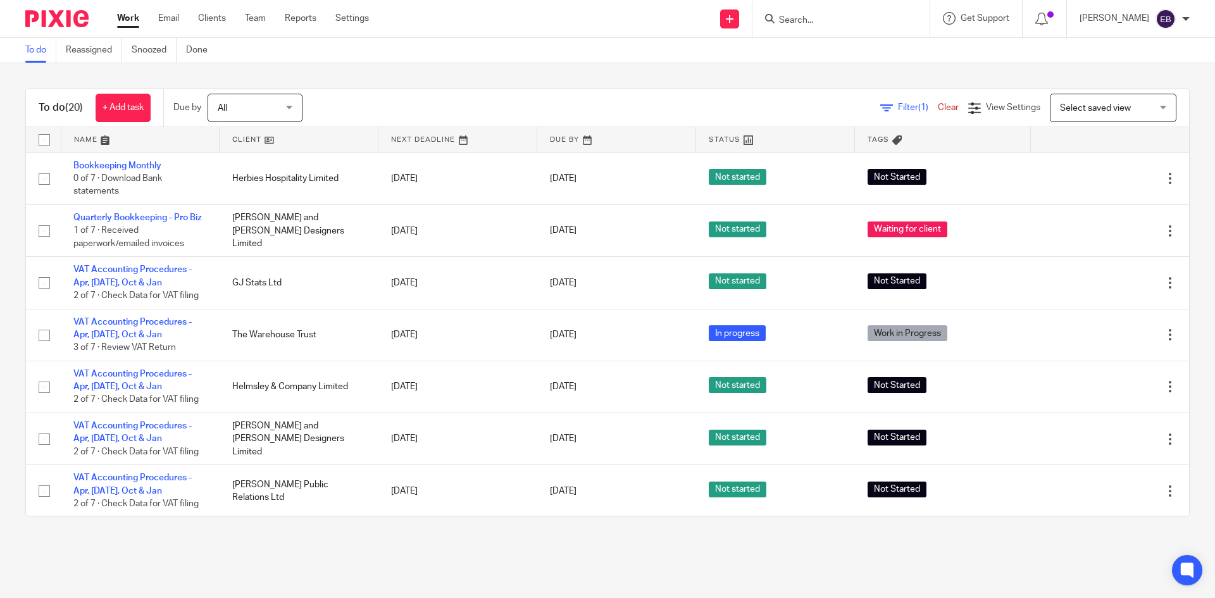
click at [825, 21] on input "Search" at bounding box center [835, 20] width 114 height 11
type input "lakeside"
click at [913, 18] on button "reset" at bounding box center [906, 17] width 13 height 13
click at [817, 67] on div "To do (20) + Add task Due by All All [DATE] [DATE] This week Next week This mon…" at bounding box center [607, 302] width 1215 height 478
click at [487, 84] on div "To do (20) + Add task Due by All All [DATE] [DATE] This week Next week This mon…" at bounding box center [607, 302] width 1215 height 478
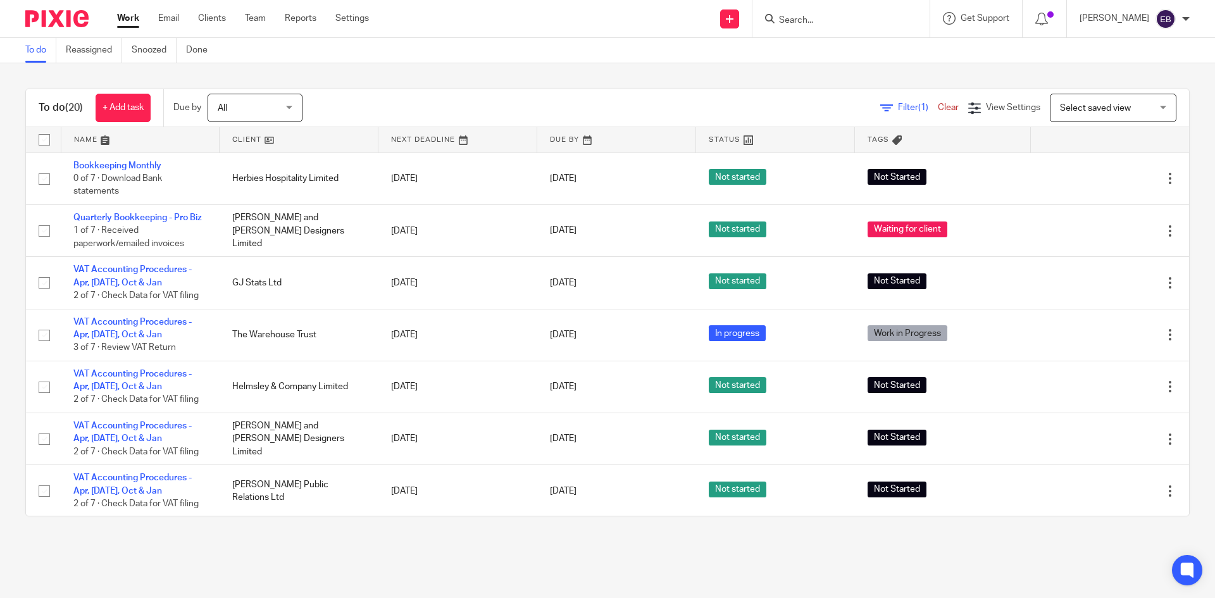
click at [130, 18] on link "Work" at bounding box center [128, 18] width 22 height 13
